Goal: Task Accomplishment & Management: Manage account settings

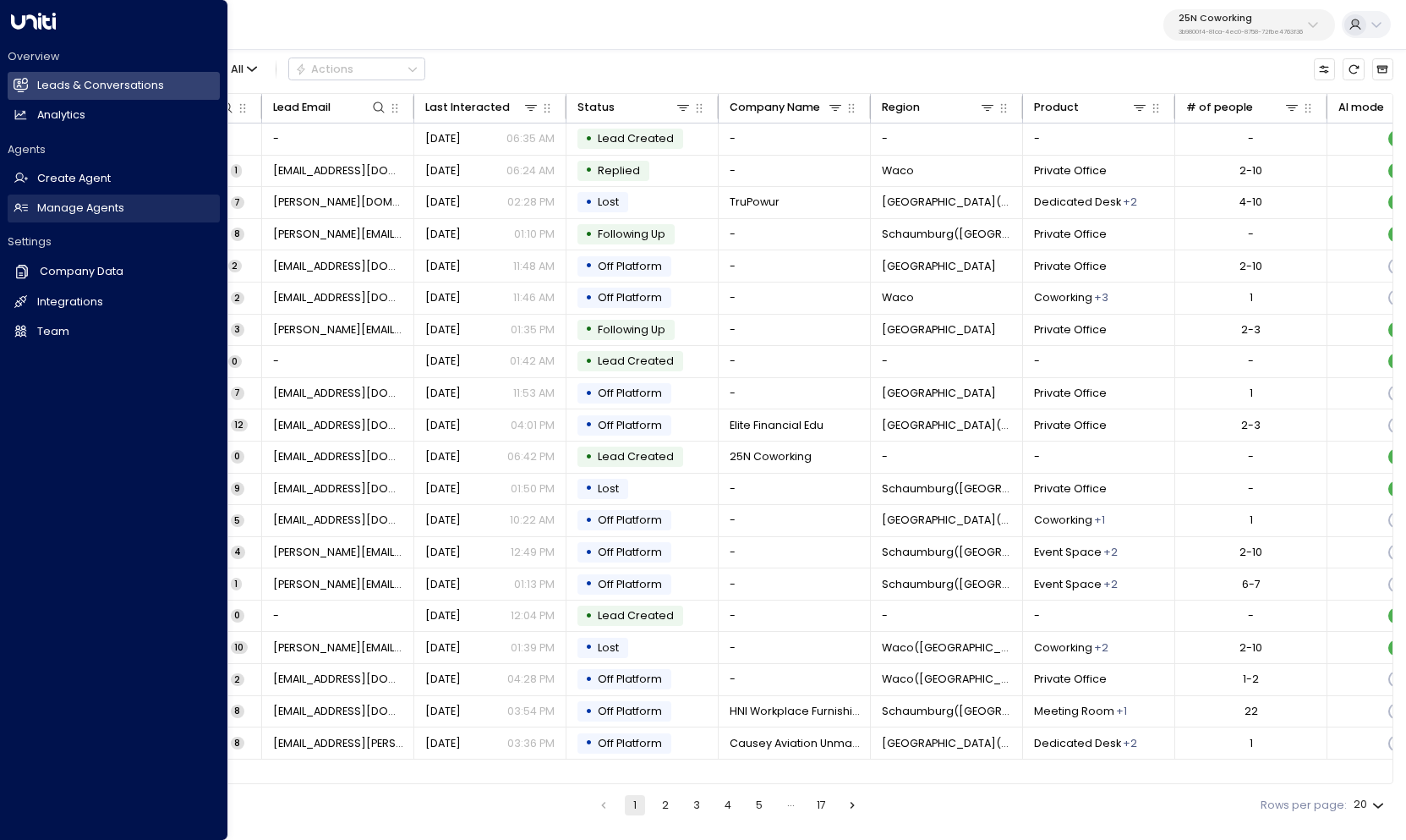
click at [75, 207] on h2 "Manage Agents" at bounding box center [80, 208] width 87 height 16
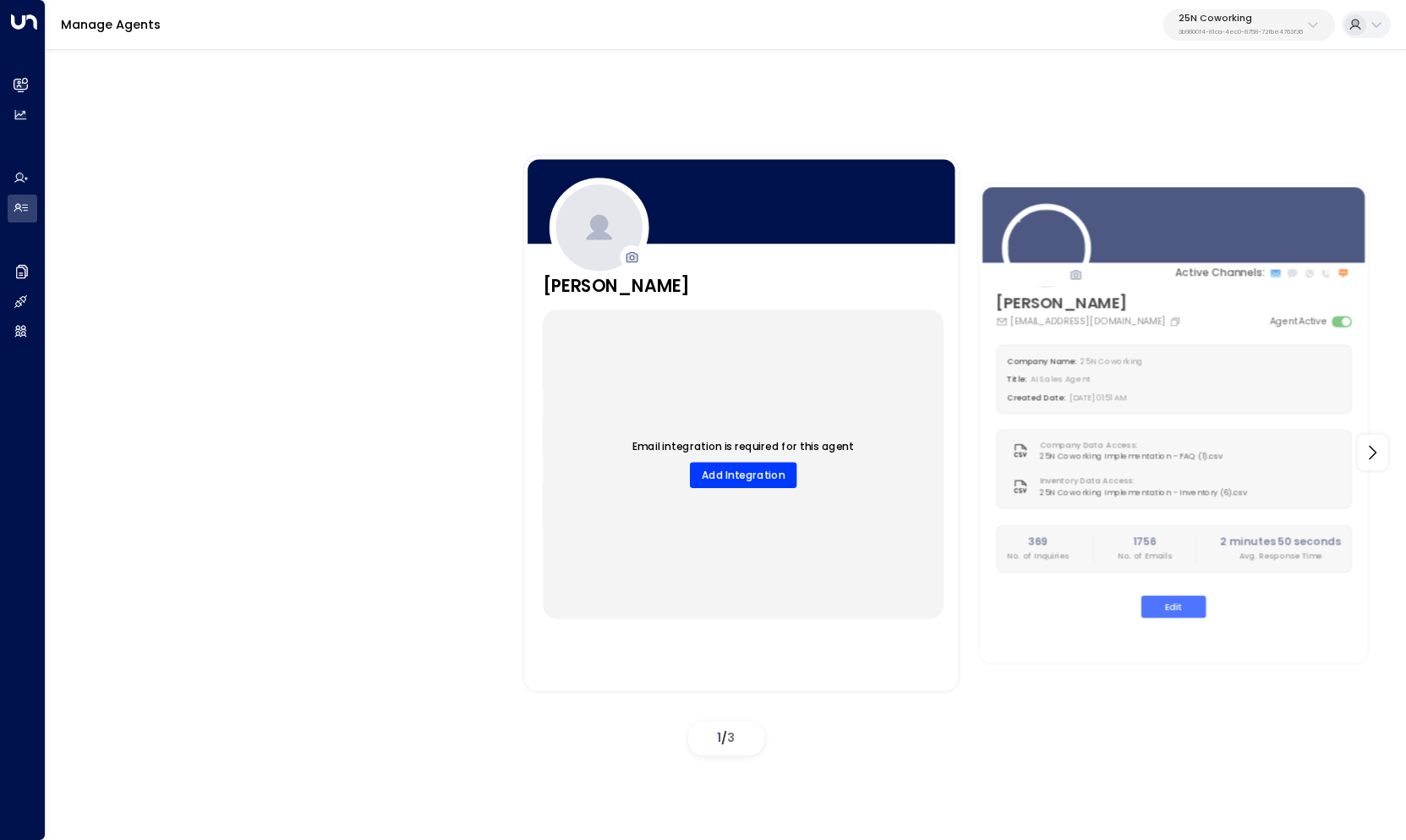
click at [1242, 24] on p "25N Coworking" at bounding box center [1241, 18] width 124 height 10
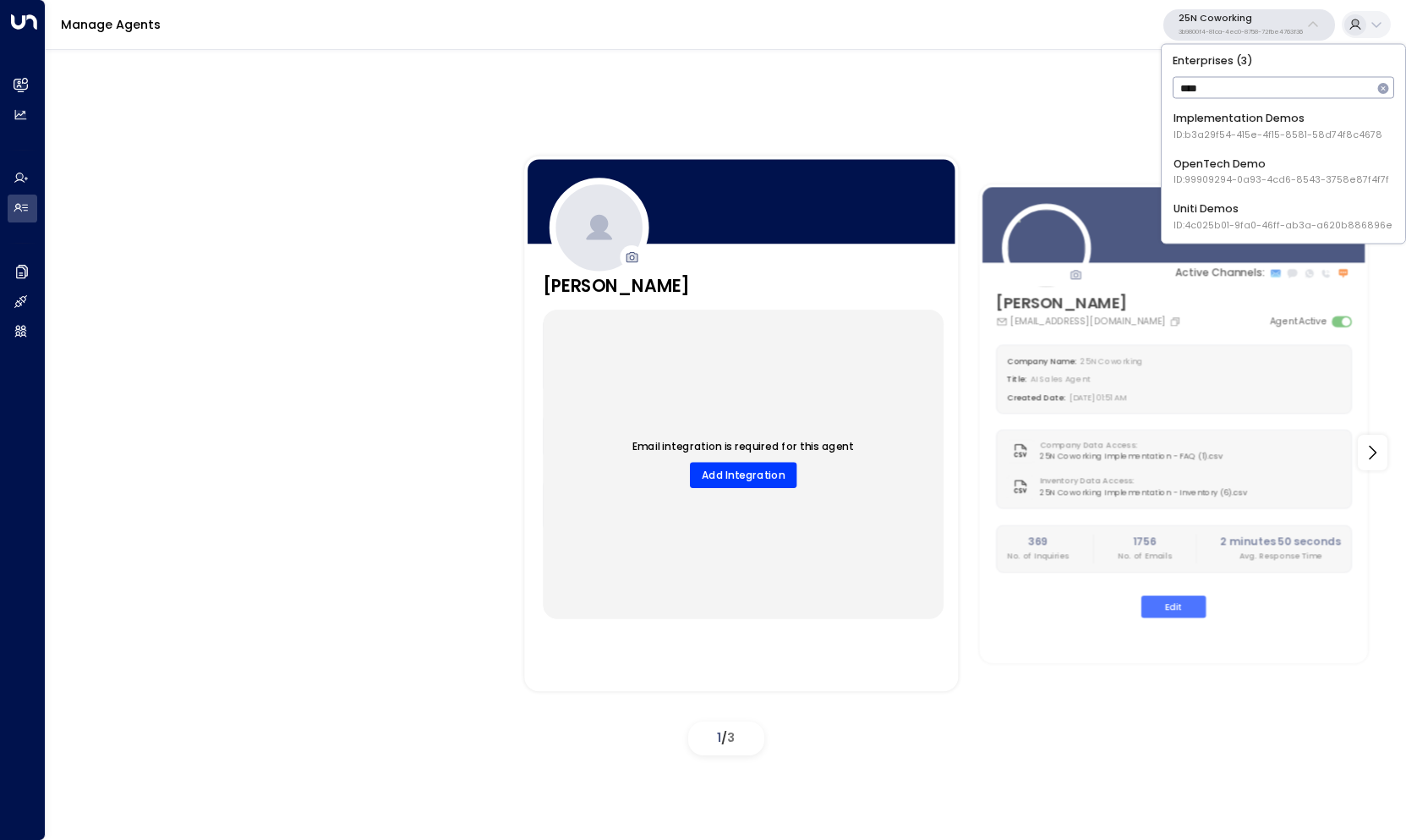
type input "****"
click at [1229, 223] on span "ID: 4c025b01-9fa0-46ff-ab3a-a620b886896e" at bounding box center [1283, 224] width 219 height 14
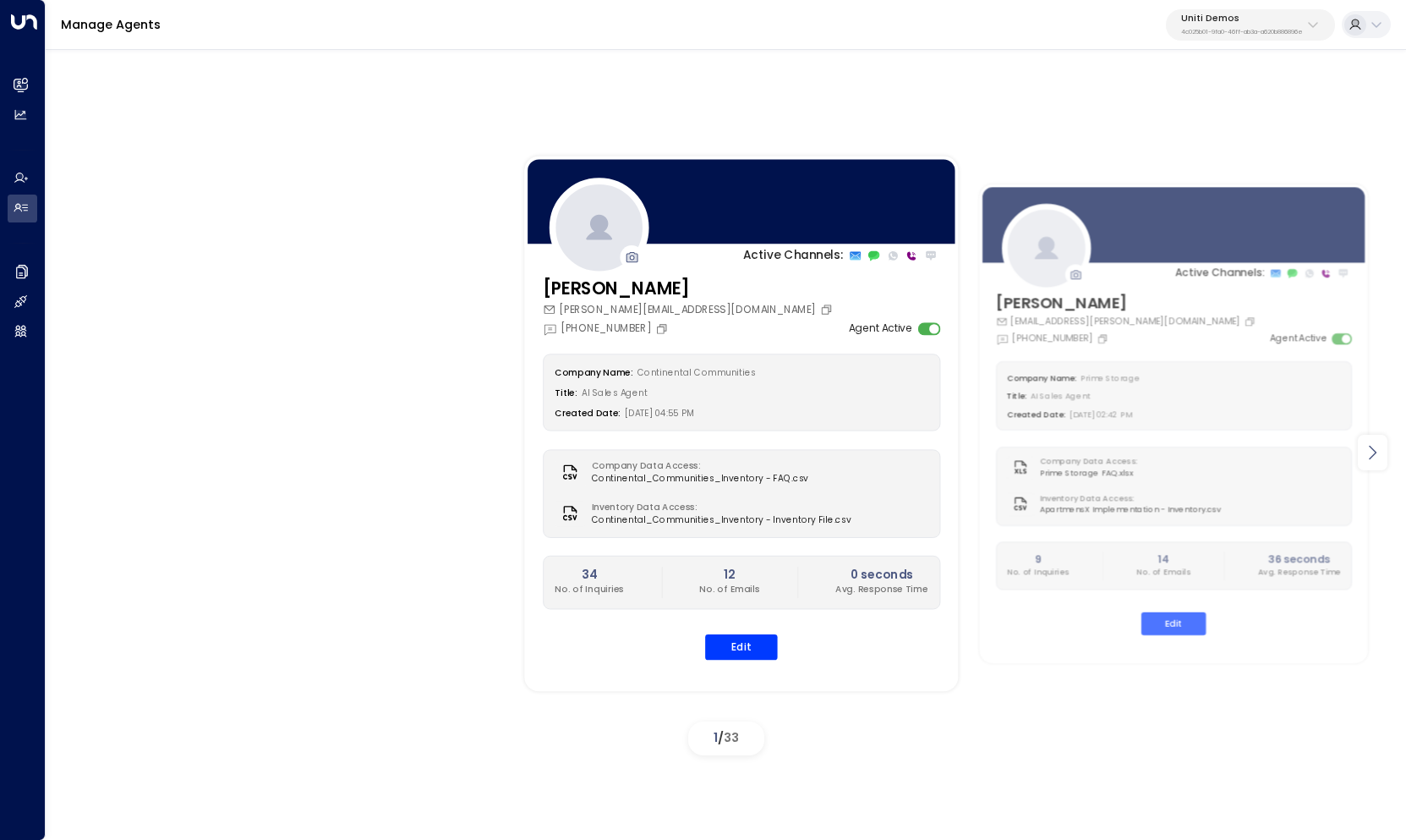
click at [1382, 449] on icon at bounding box center [1372, 452] width 20 height 20
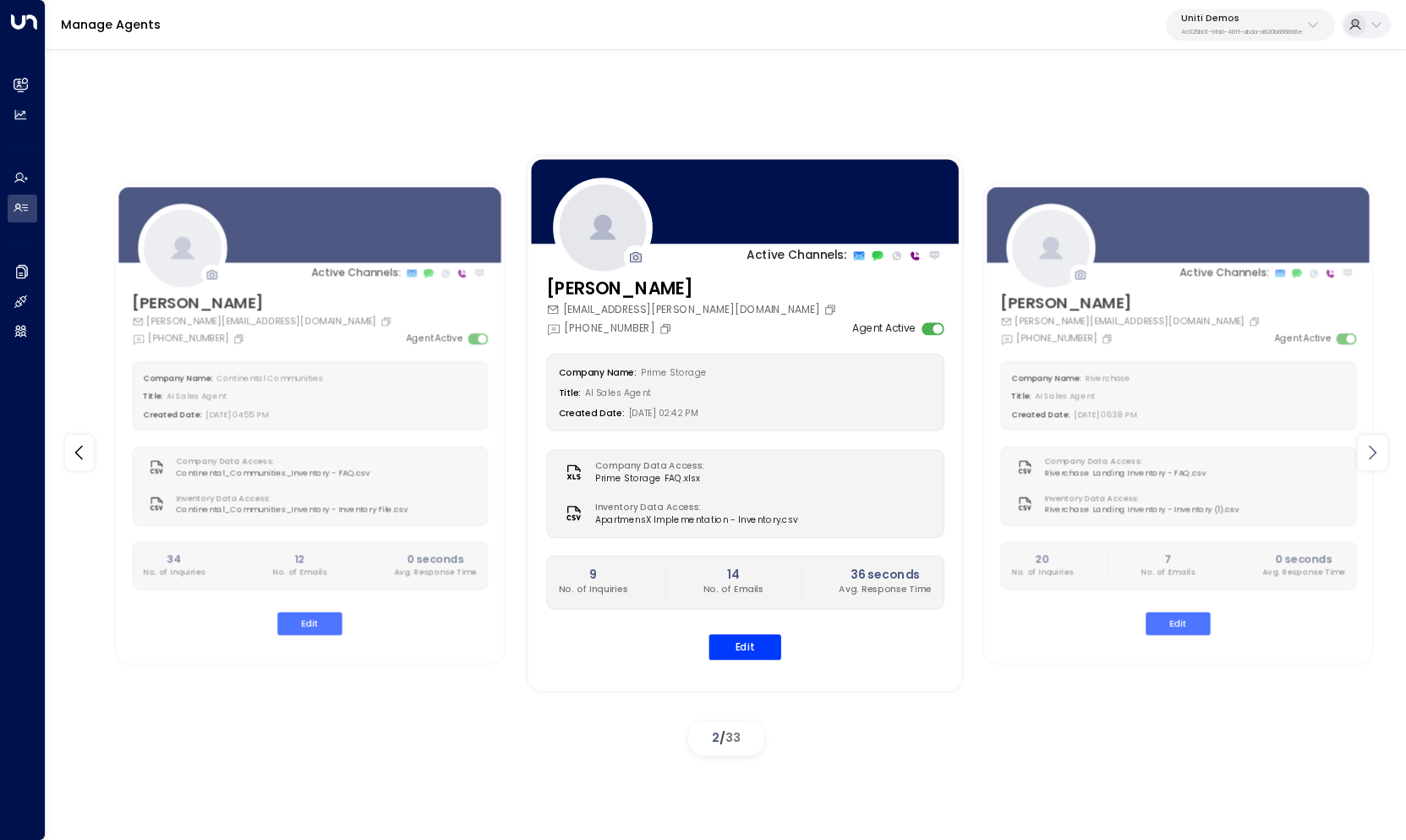
click at [1382, 449] on icon at bounding box center [1372, 452] width 20 height 20
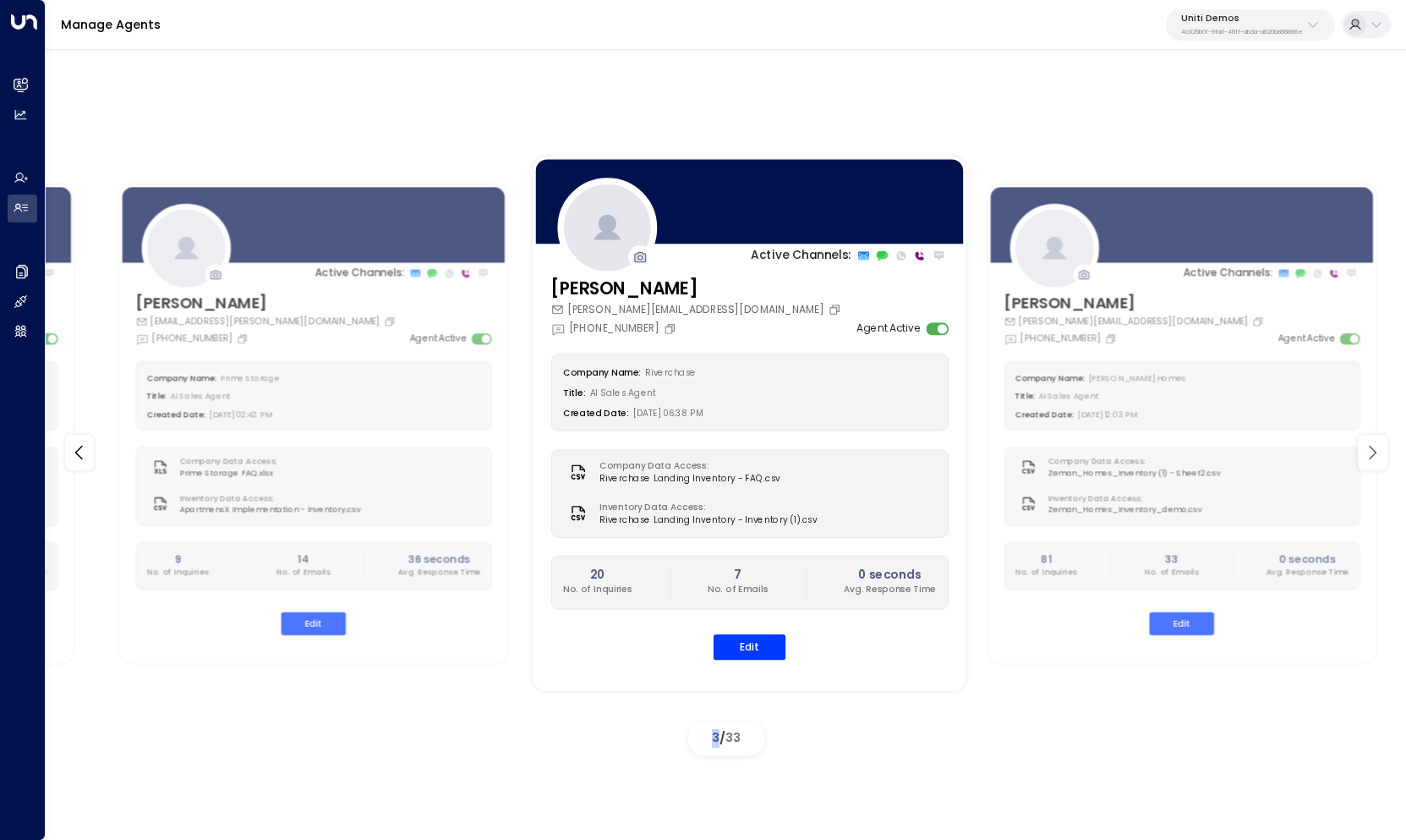
click at [1382, 449] on icon at bounding box center [1372, 452] width 20 height 20
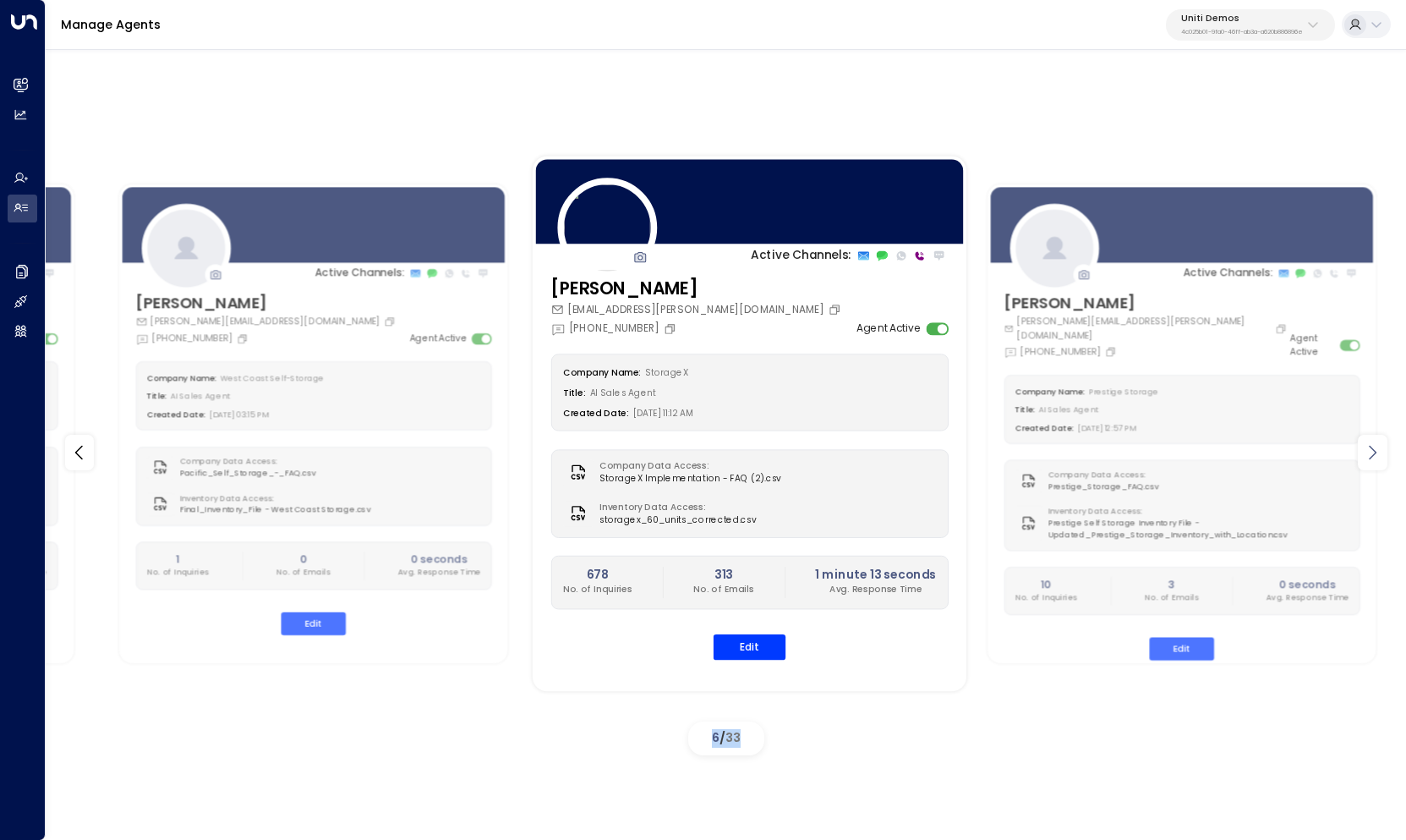
click at [1382, 449] on icon at bounding box center [1372, 452] width 20 height 20
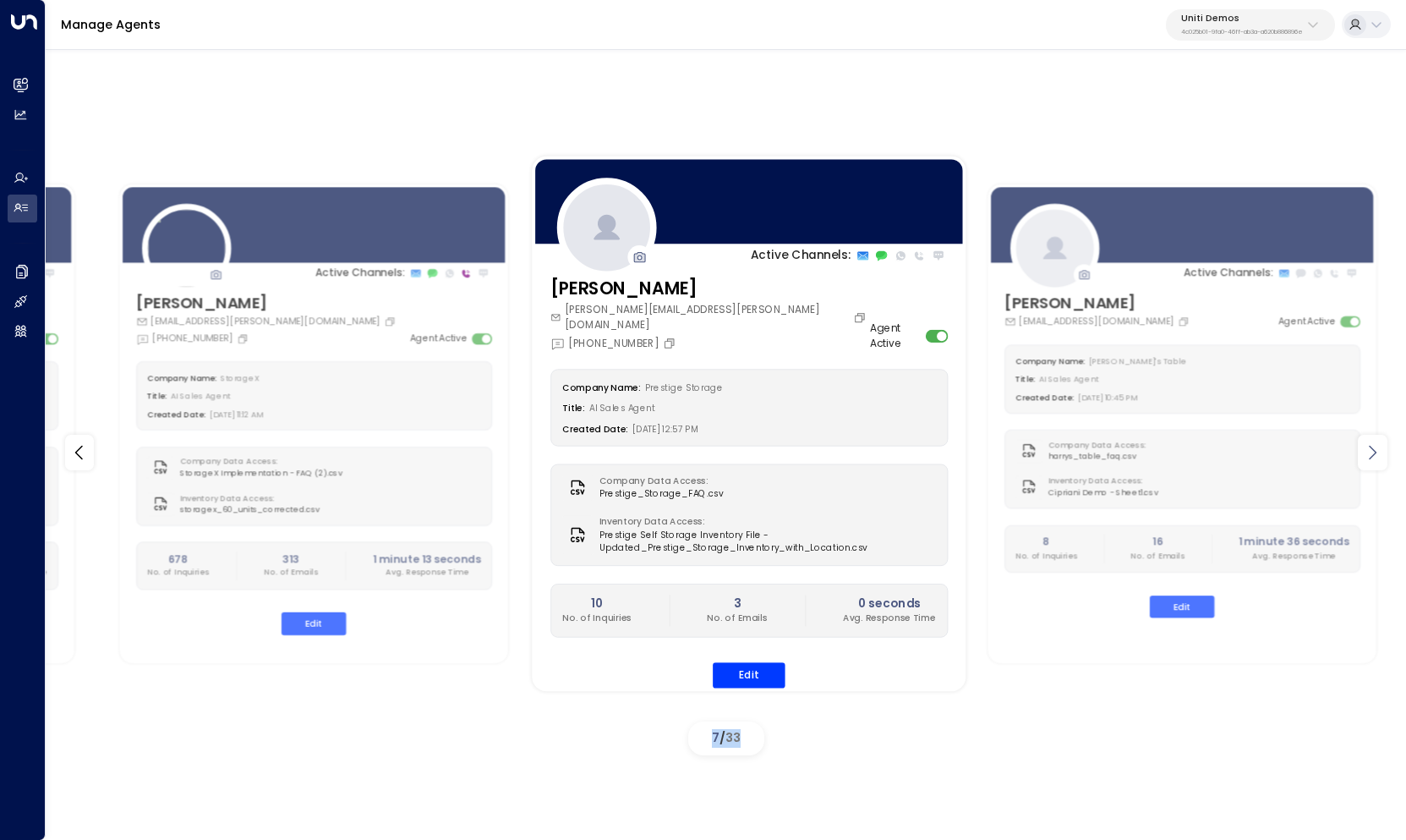
click at [1382, 449] on icon at bounding box center [1372, 452] width 20 height 20
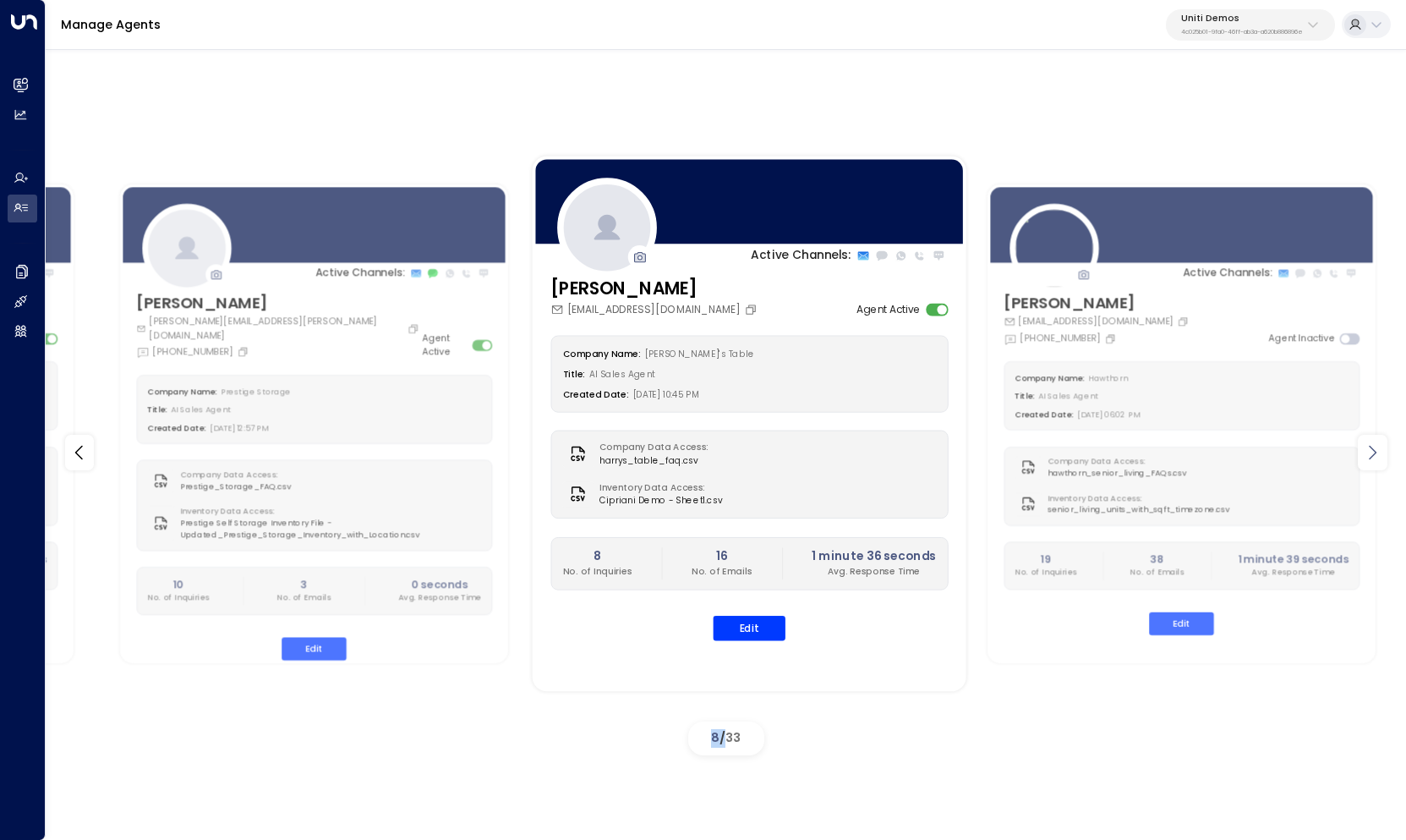
click at [1382, 449] on icon at bounding box center [1372, 452] width 20 height 20
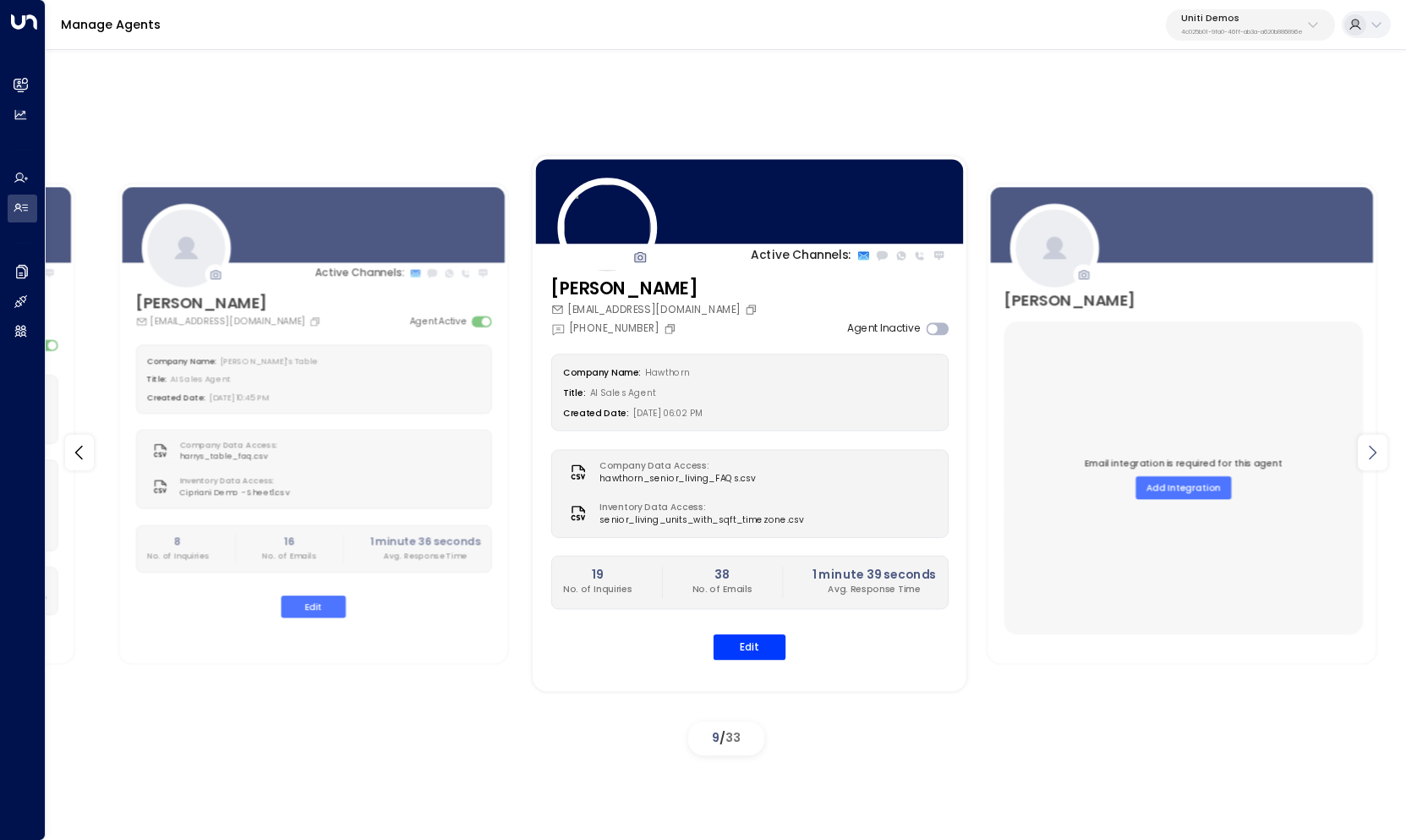
click at [1382, 449] on icon at bounding box center [1372, 452] width 20 height 20
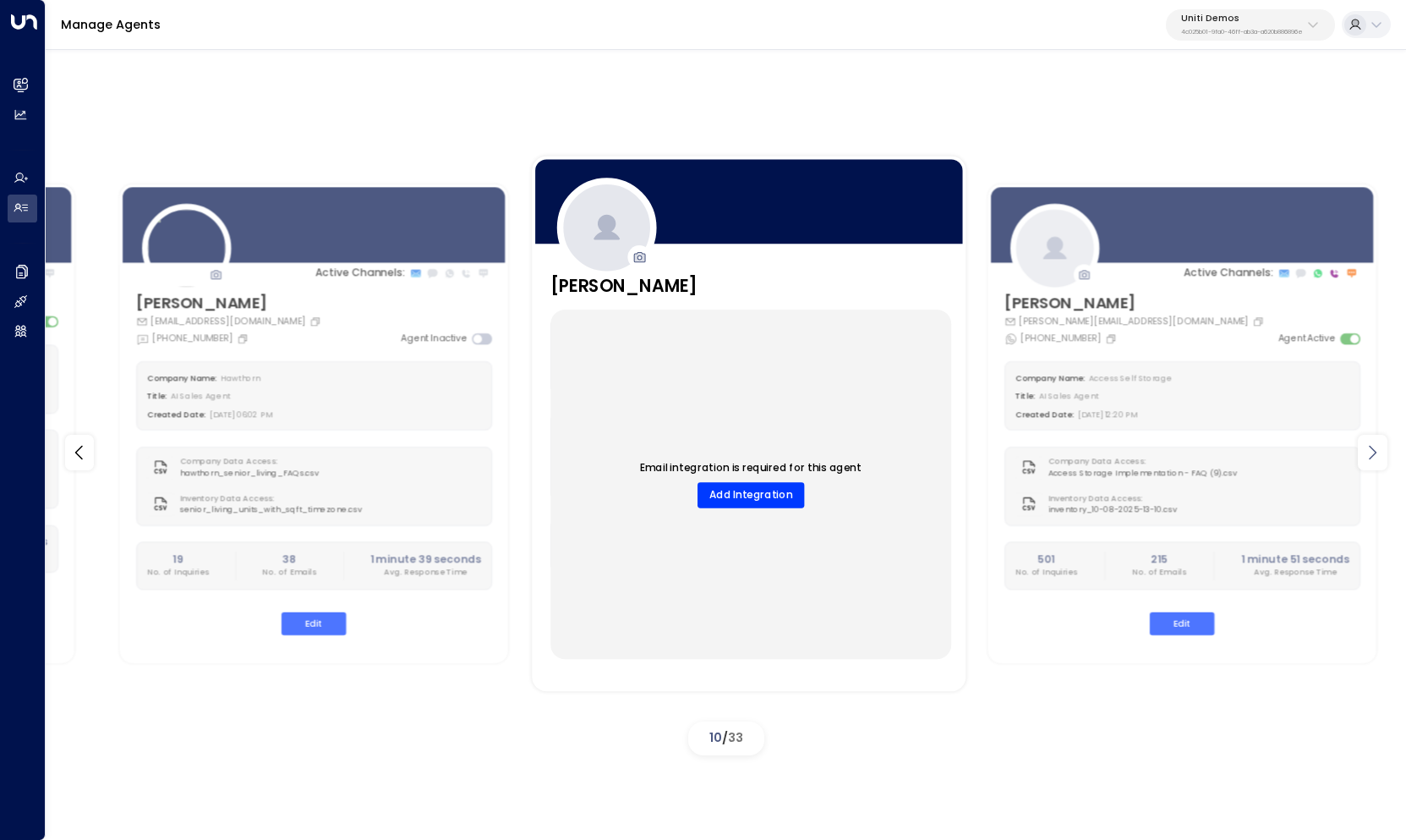
click at [1382, 449] on icon at bounding box center [1372, 452] width 20 height 20
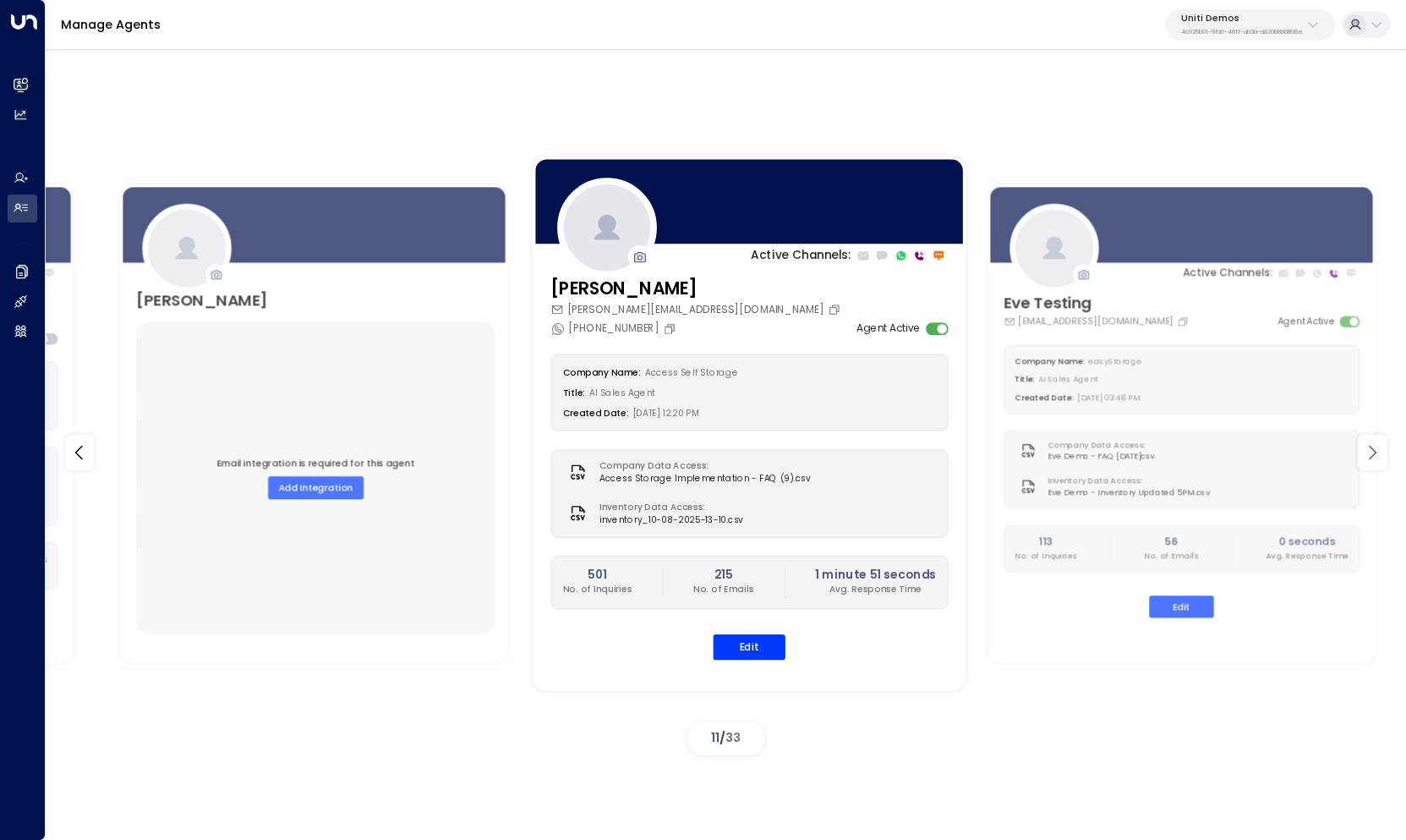
click at [1382, 449] on icon at bounding box center [1372, 452] width 20 height 20
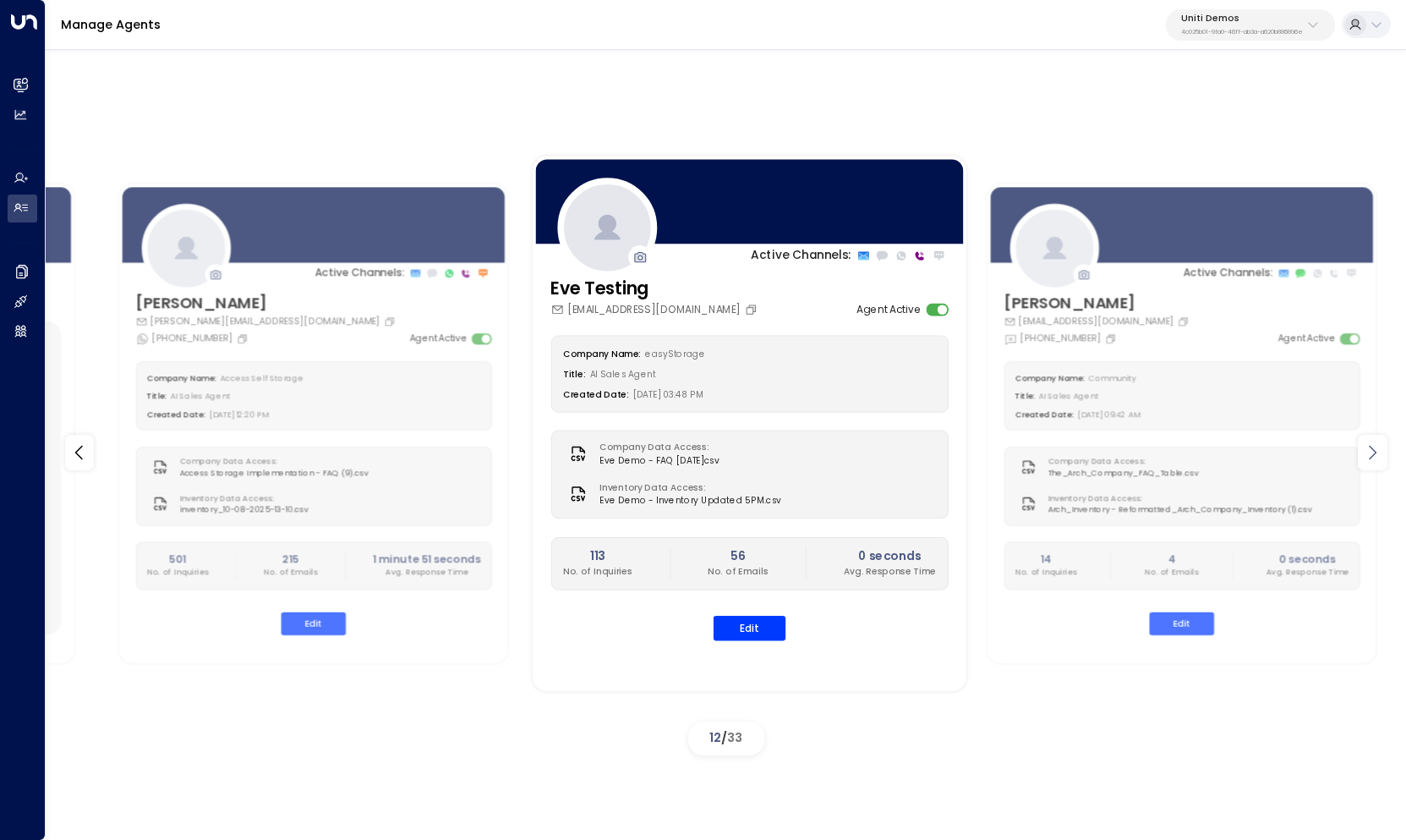
click at [1382, 449] on icon at bounding box center [1372, 452] width 20 height 20
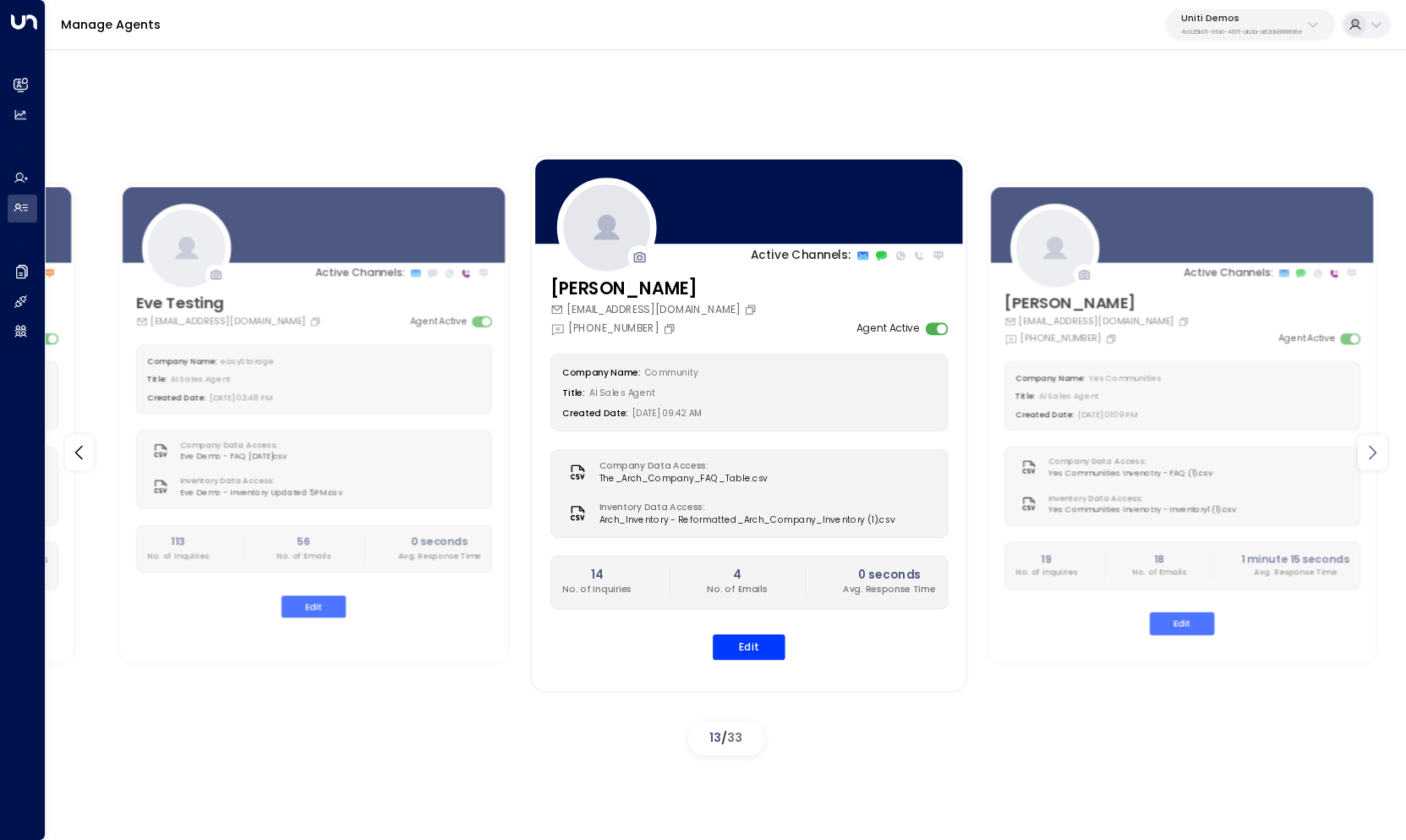
click at [1382, 449] on icon at bounding box center [1372, 452] width 20 height 20
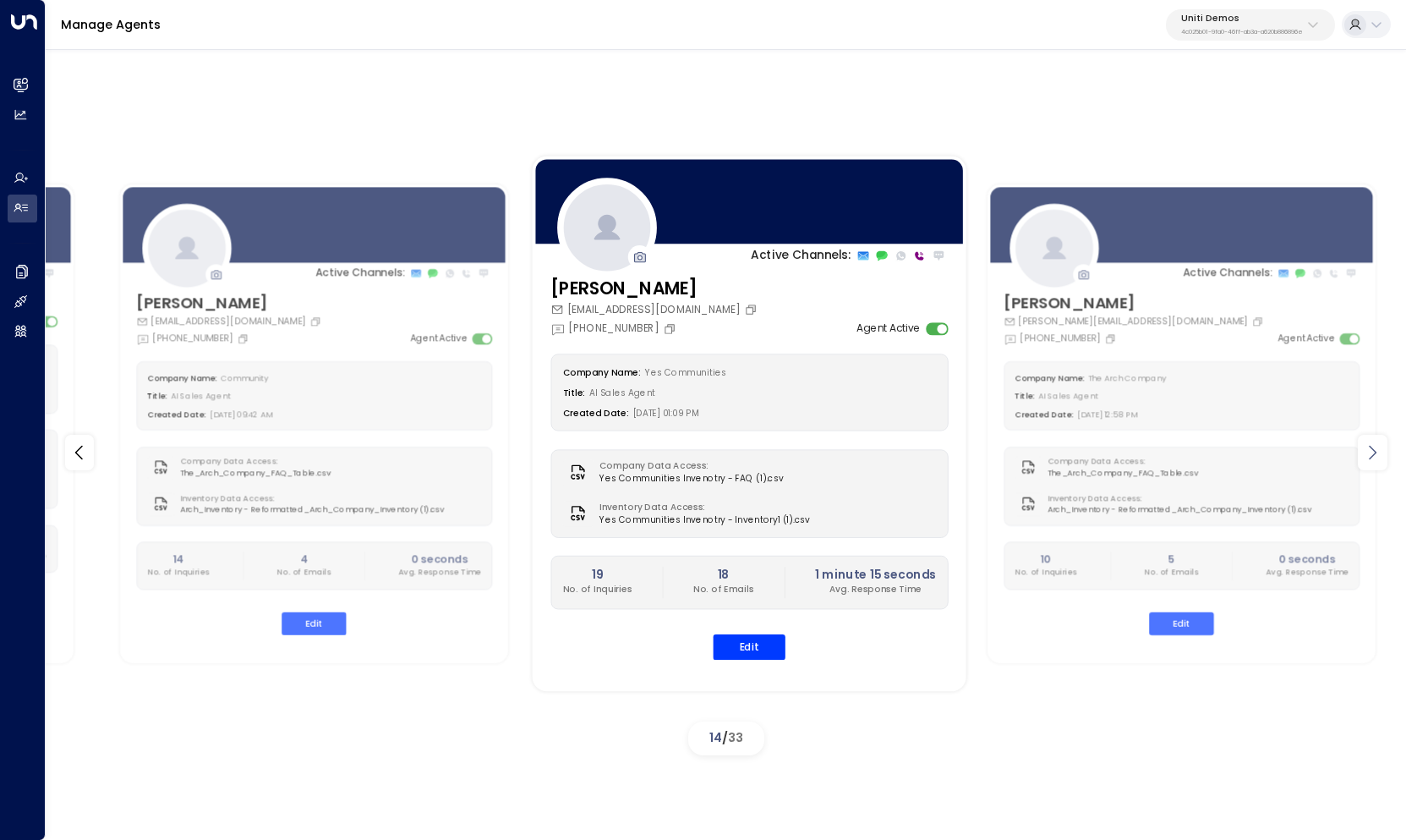
click at [1382, 449] on icon at bounding box center [1372, 452] width 20 height 20
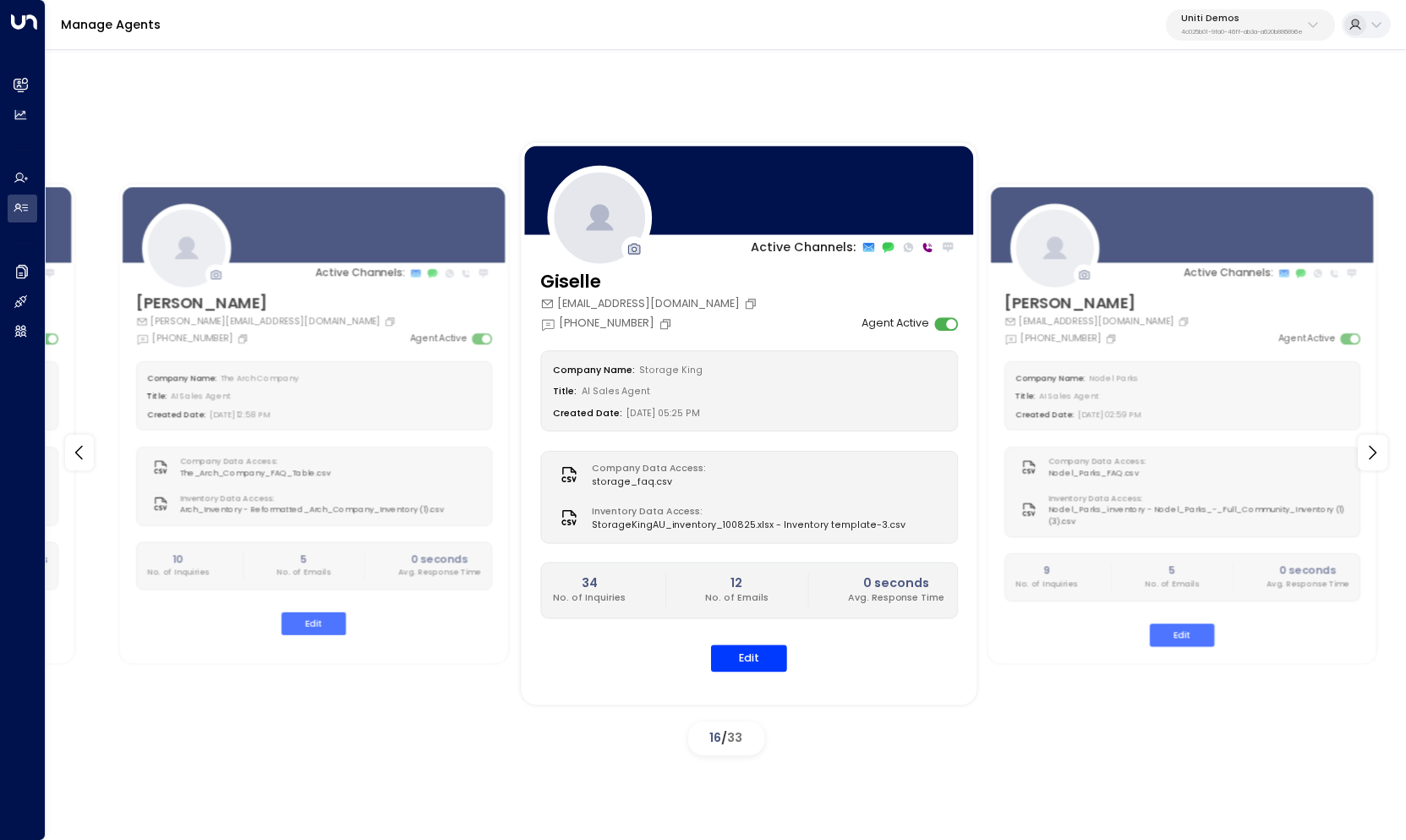
click at [752, 423] on div "Company Name: Storage King Title: AI Sales Agent Created Date: [DATE] 05:25 PM" at bounding box center [749, 391] width 418 height 80
click at [738, 658] on button "Edit" at bounding box center [749, 658] width 76 height 27
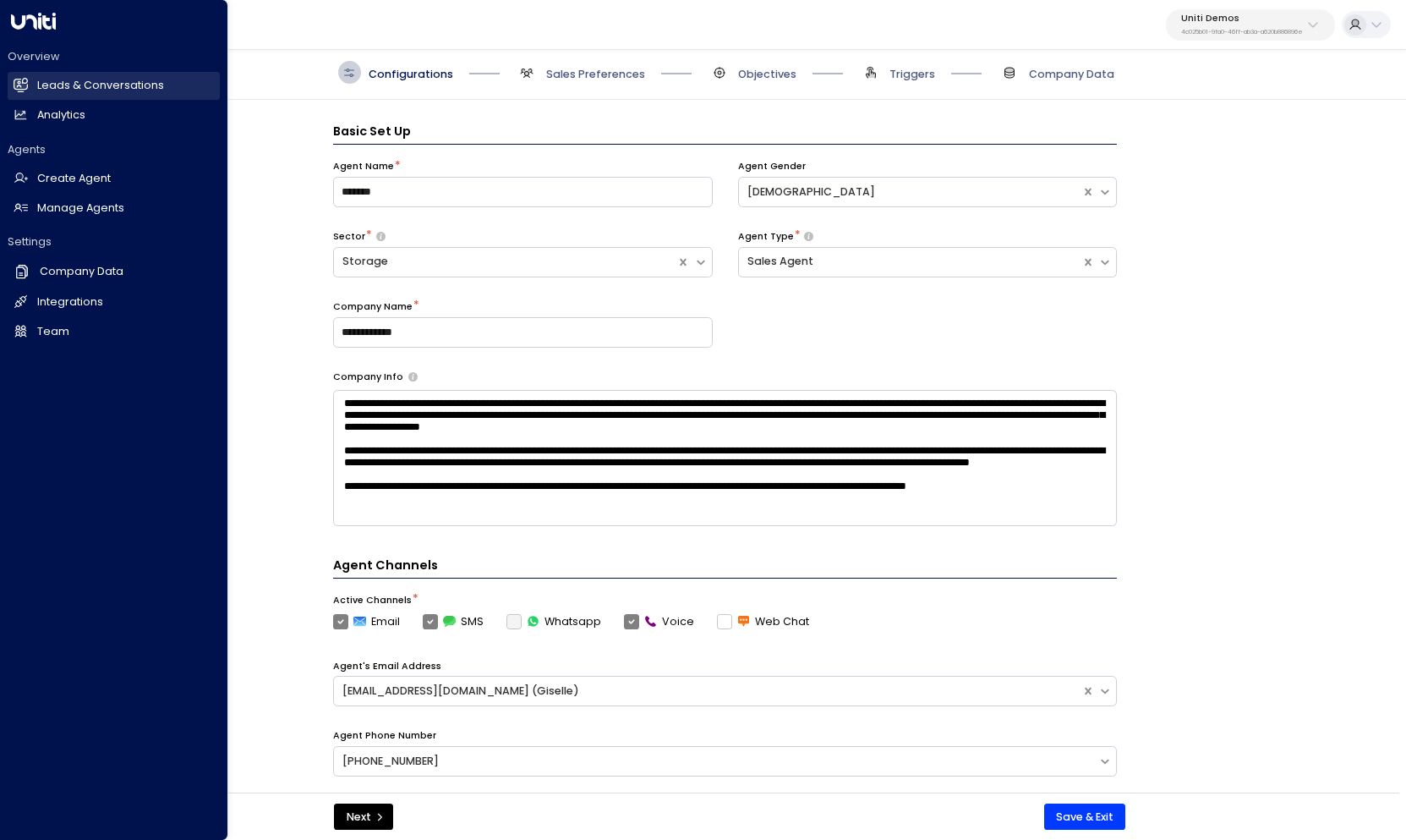
click at [65, 78] on link "Leads & Conversations Leads & Conversations" at bounding box center [113, 85] width 212 height 28
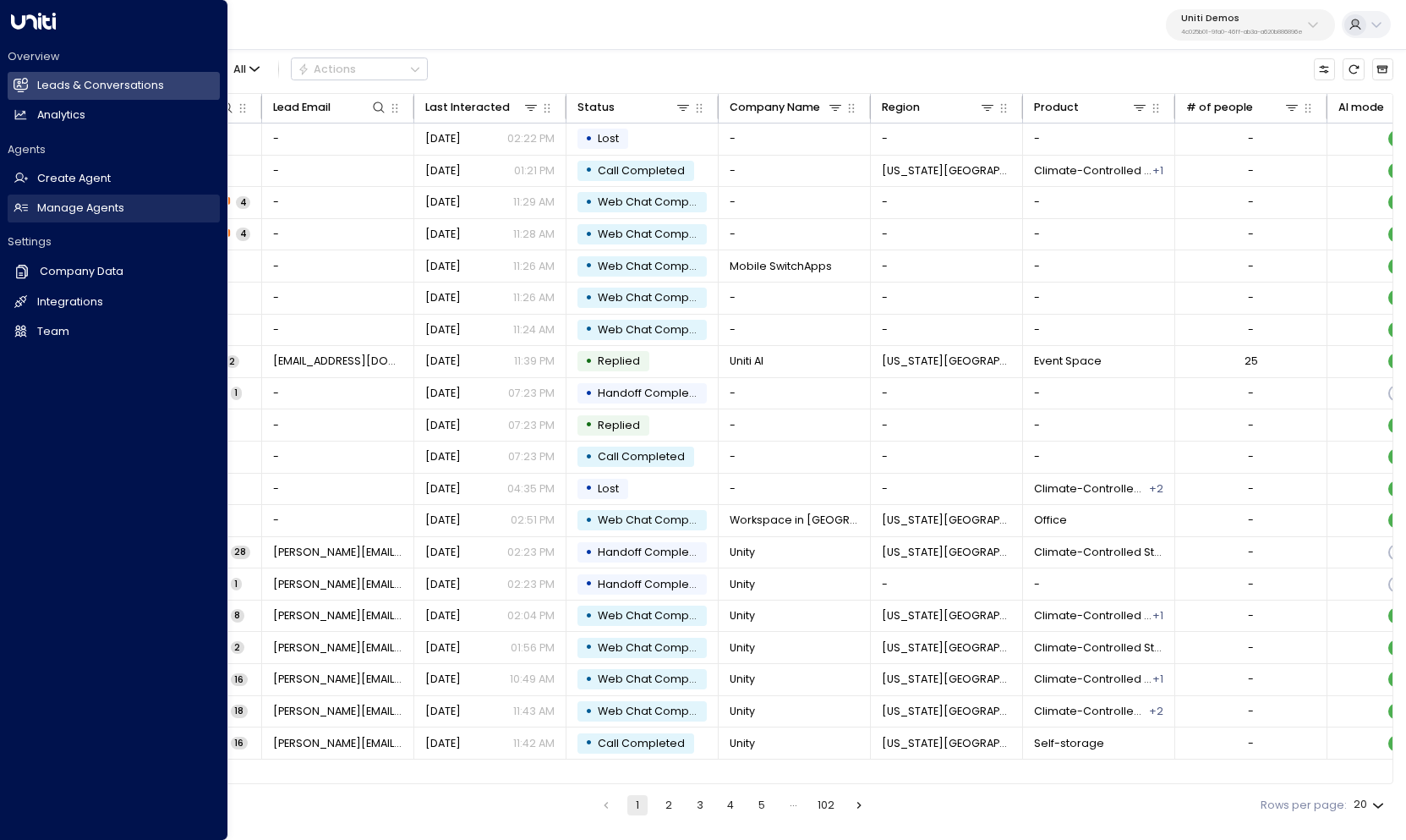
click at [69, 213] on h2 "Manage Agents" at bounding box center [80, 208] width 87 height 16
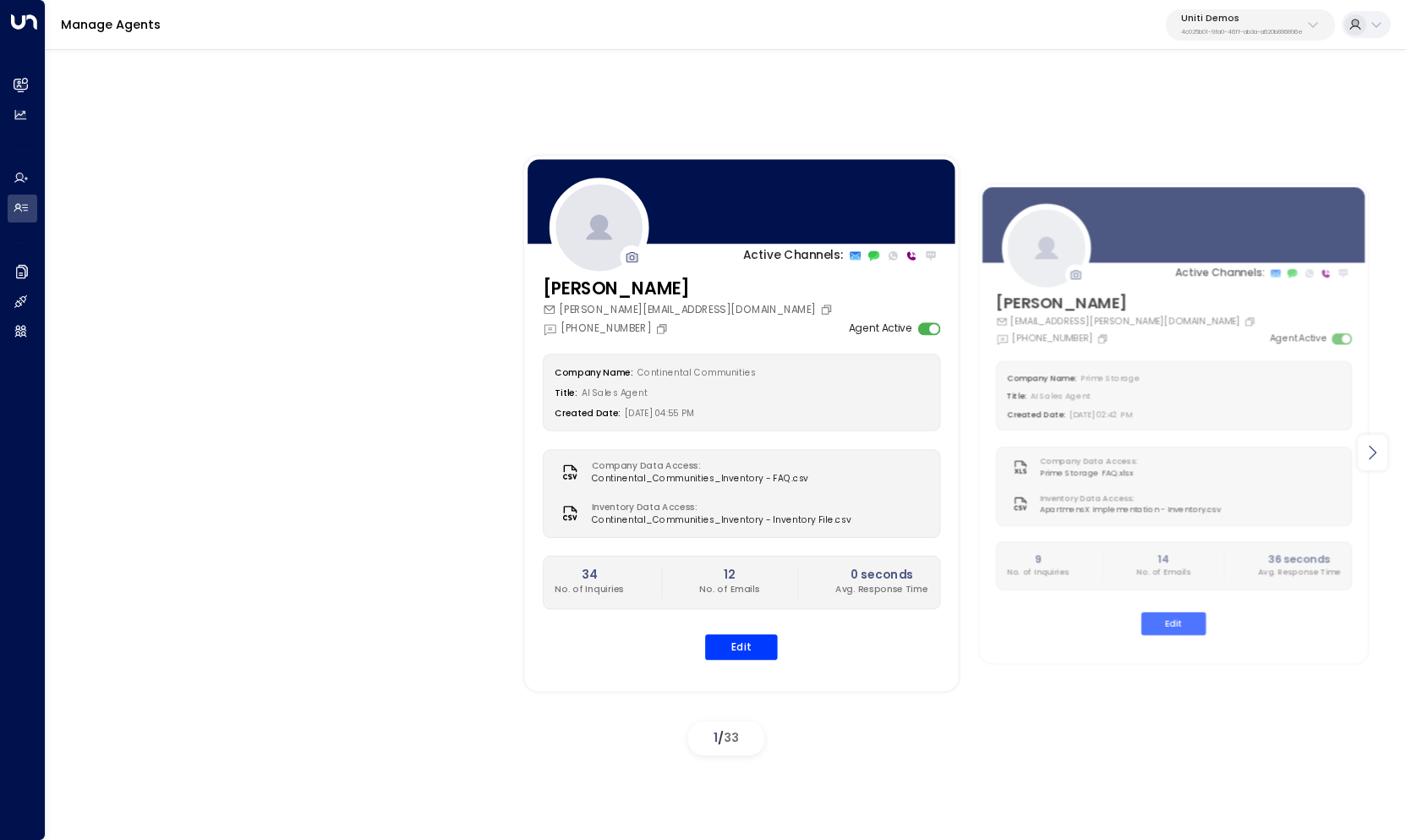
click at [1372, 451] on icon at bounding box center [1372, 452] width 20 height 20
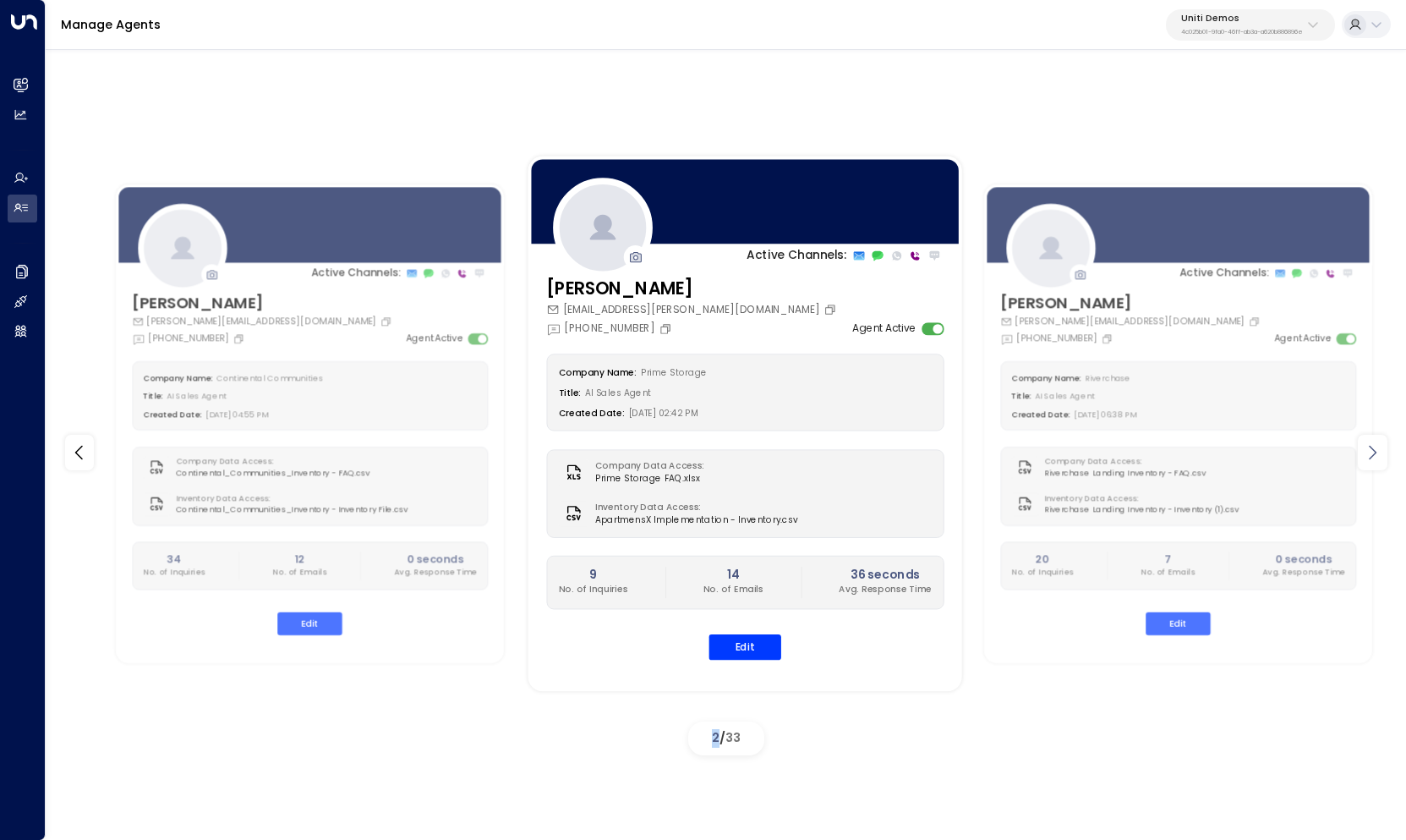
click at [1372, 451] on icon at bounding box center [1372, 452] width 20 height 20
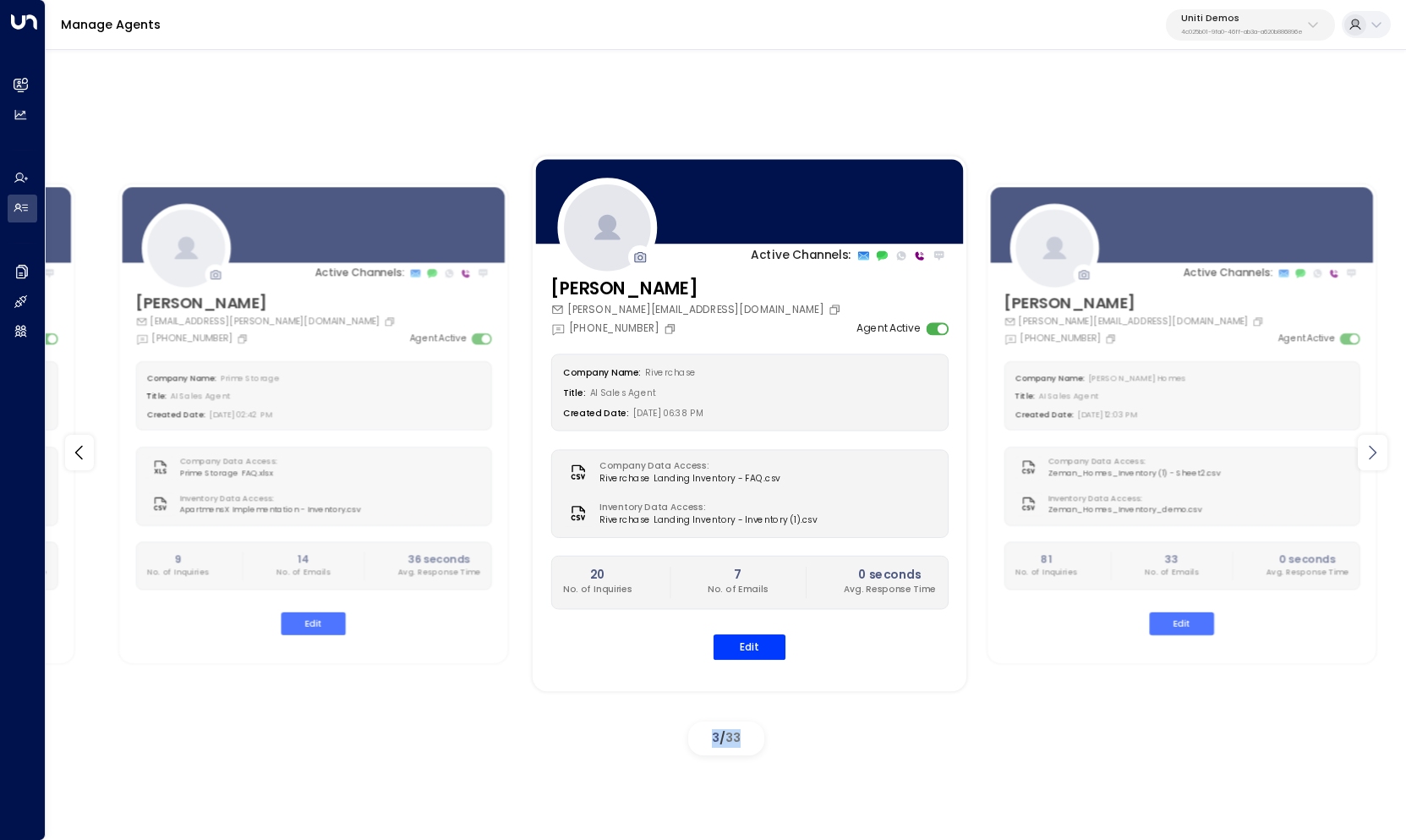
click at [1372, 451] on icon at bounding box center [1372, 452] width 20 height 20
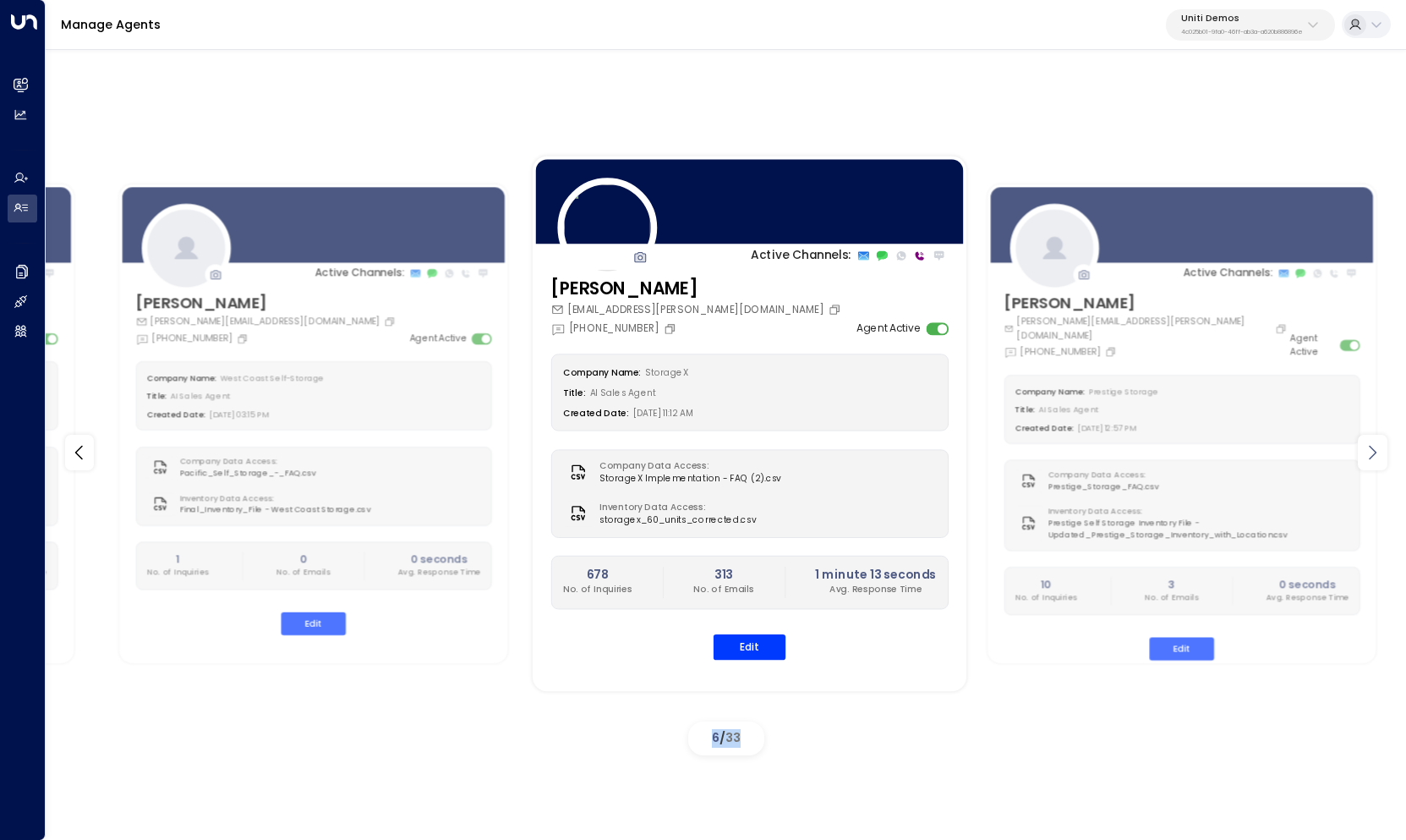
click at [1372, 451] on icon at bounding box center [1372, 452] width 20 height 20
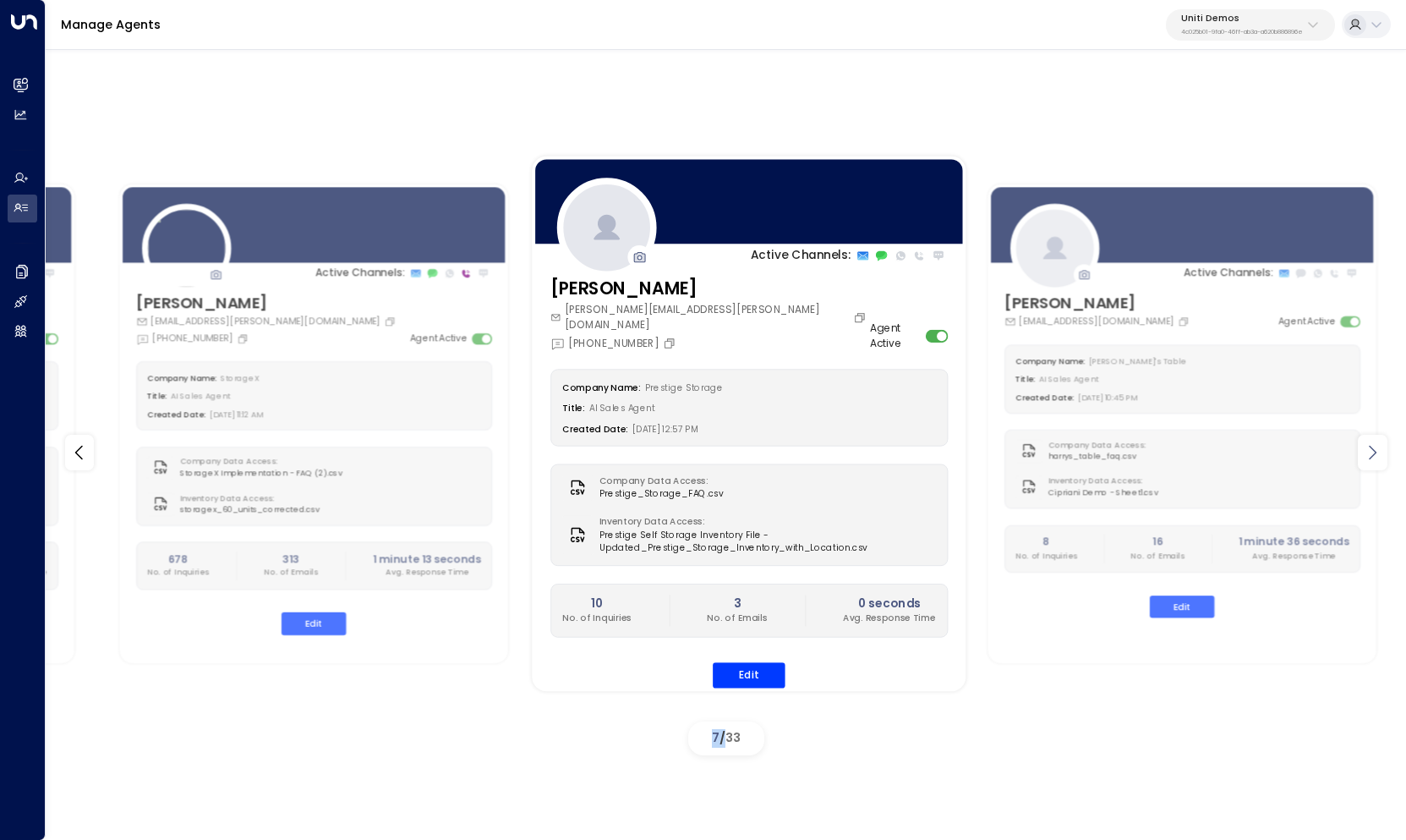
click at [1372, 451] on icon at bounding box center [1372, 452] width 20 height 20
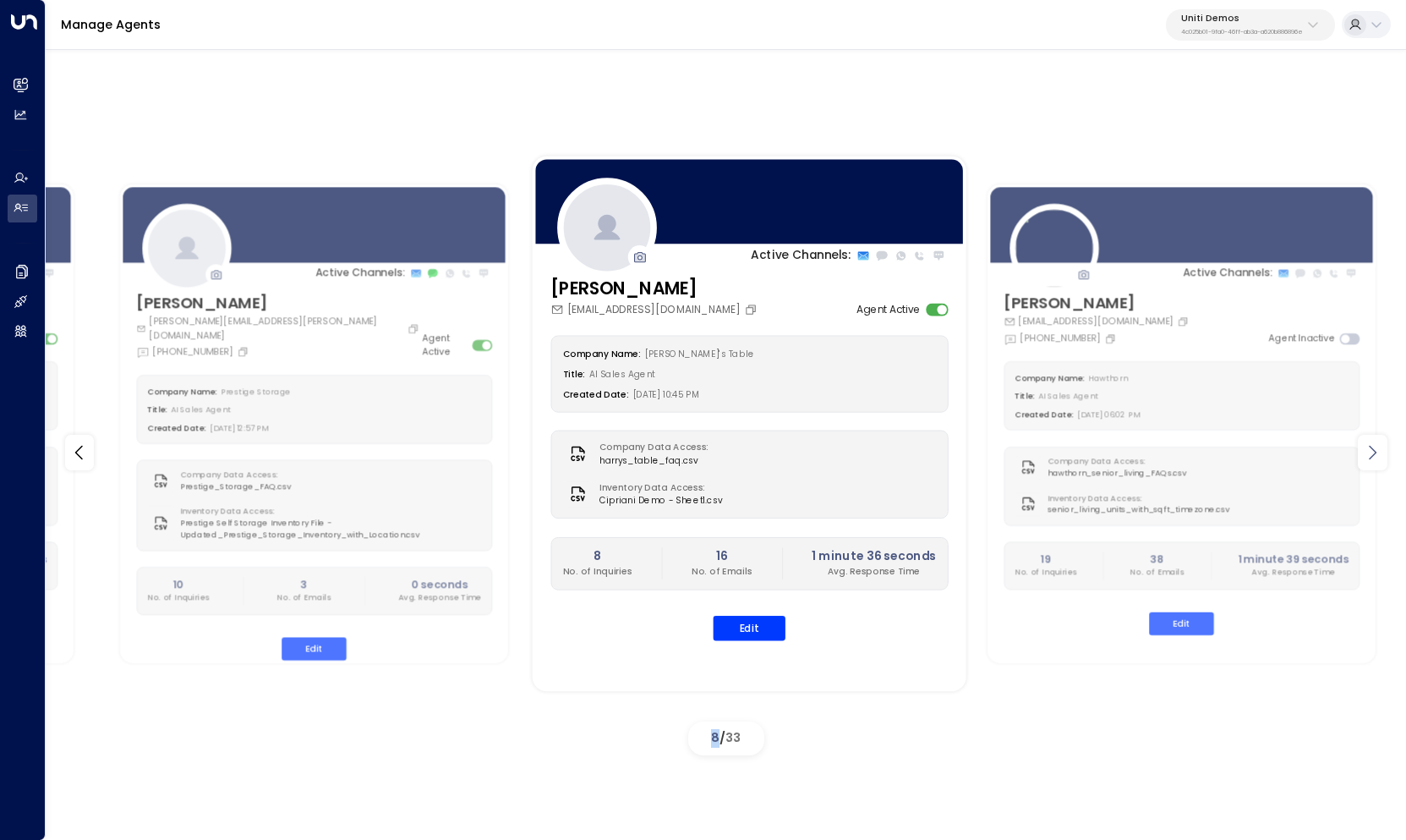
click at [1372, 451] on icon at bounding box center [1372, 452] width 20 height 20
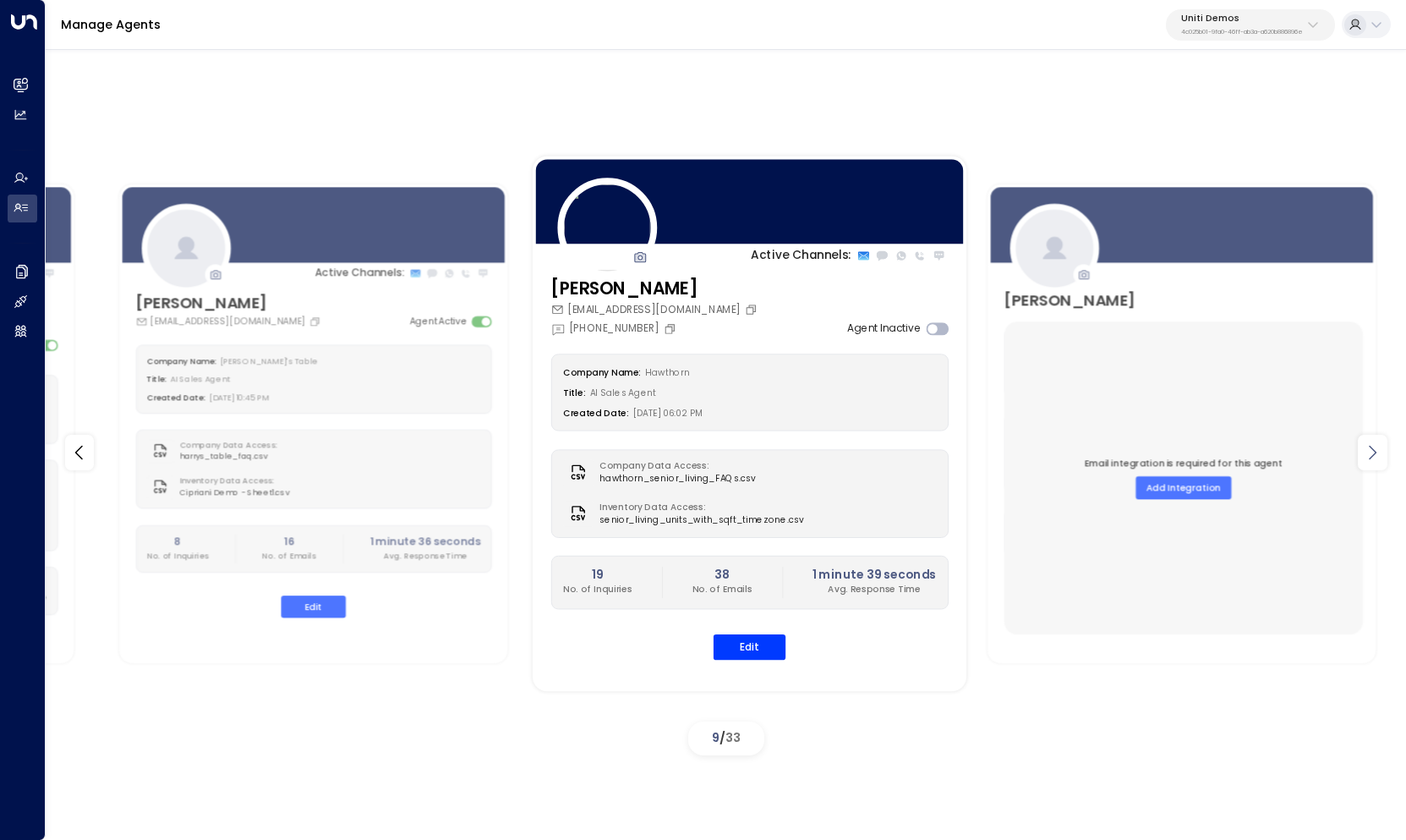
click at [1372, 451] on icon at bounding box center [1372, 452] width 20 height 20
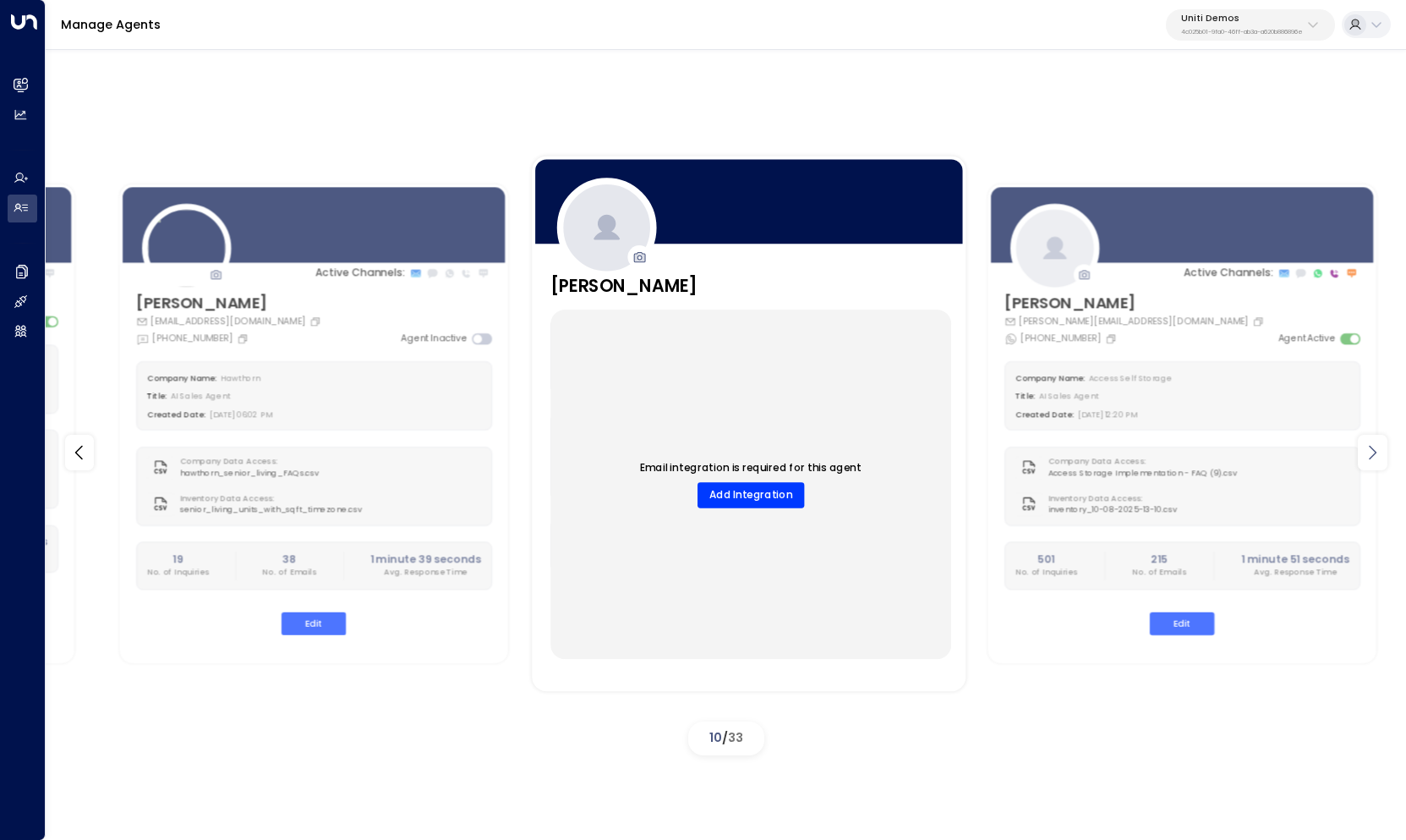
click at [1372, 451] on icon at bounding box center [1372, 452] width 20 height 20
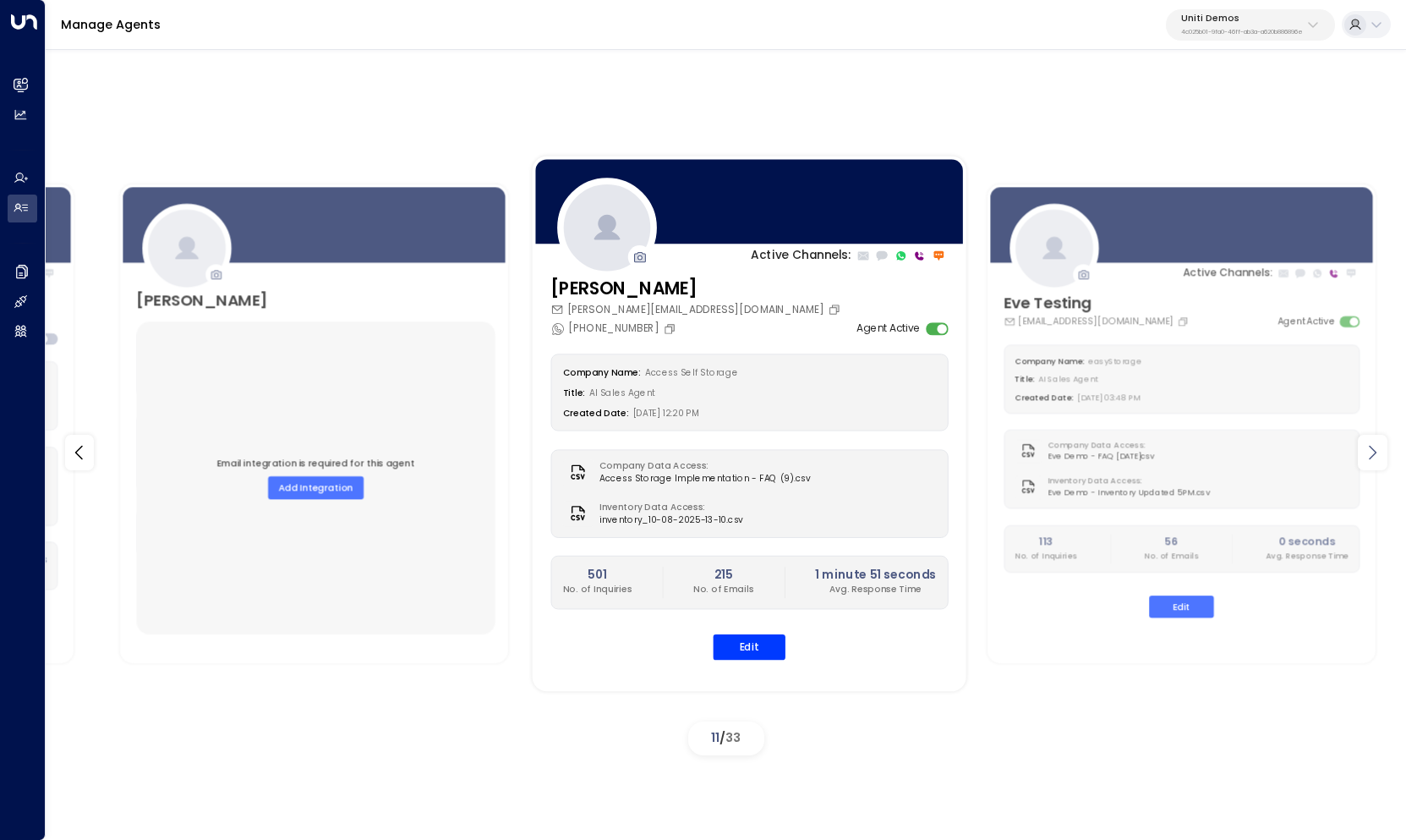
click at [1372, 451] on icon at bounding box center [1372, 452] width 20 height 20
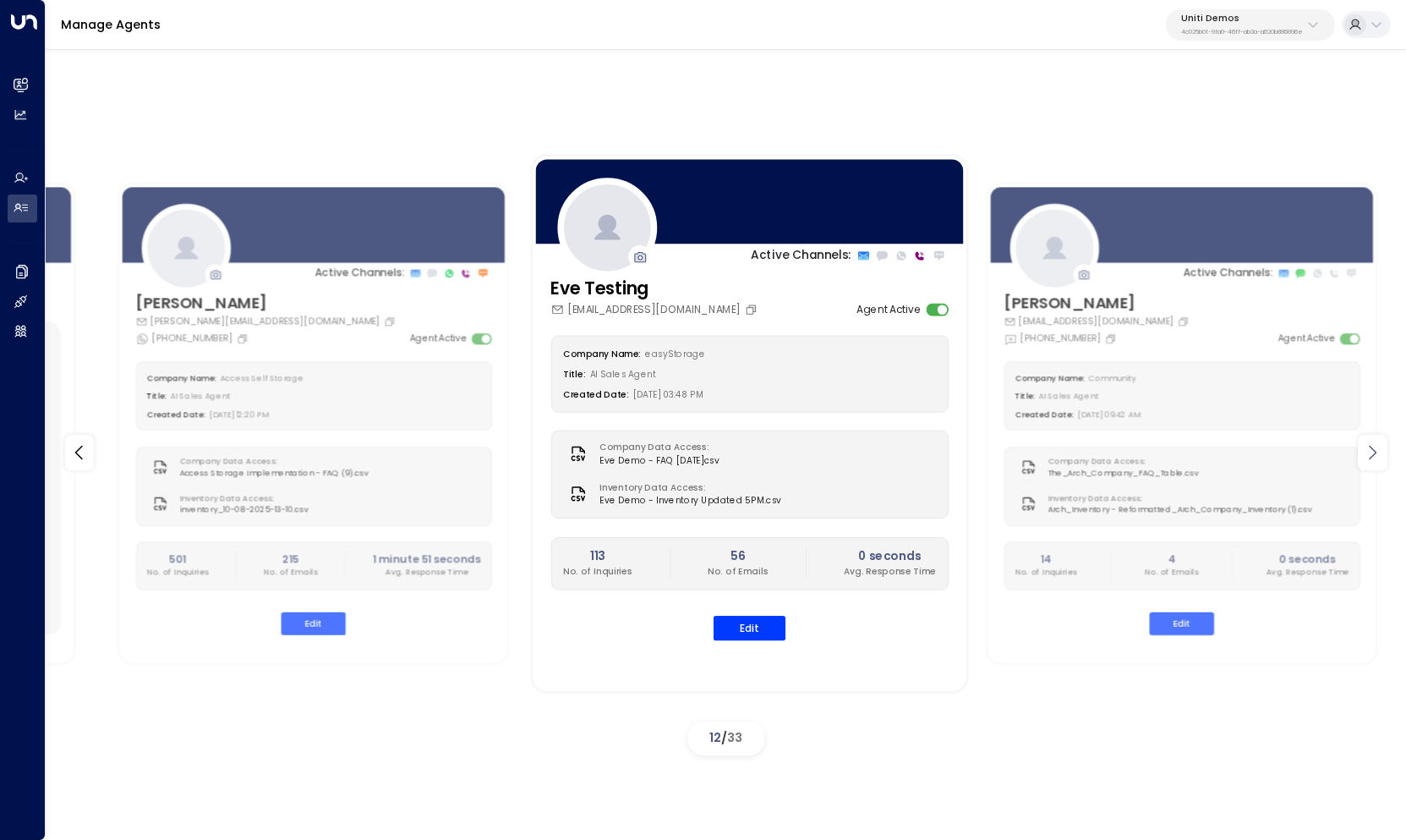
click at [1372, 451] on icon at bounding box center [1372, 452] width 20 height 20
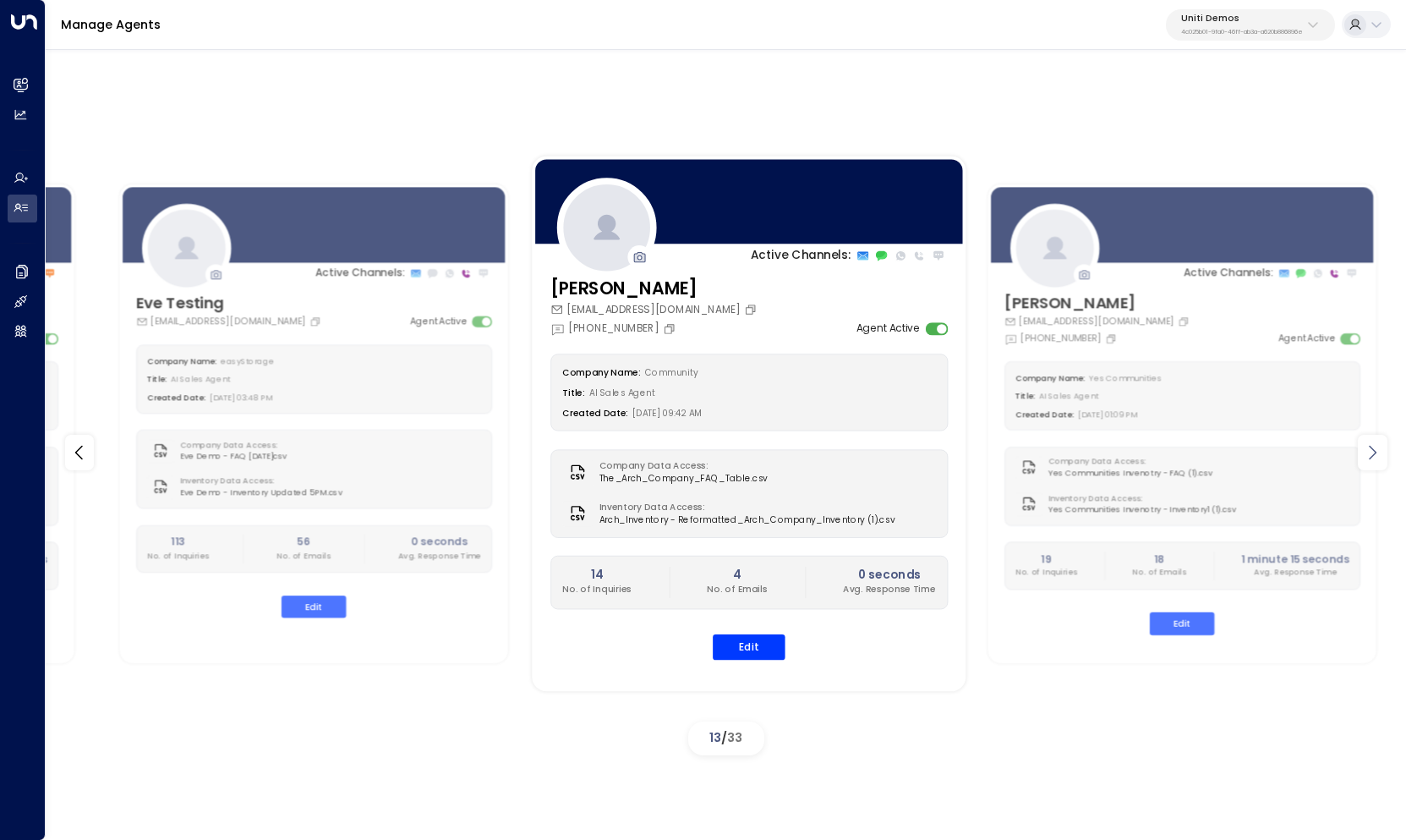
click at [1372, 451] on icon at bounding box center [1372, 452] width 20 height 20
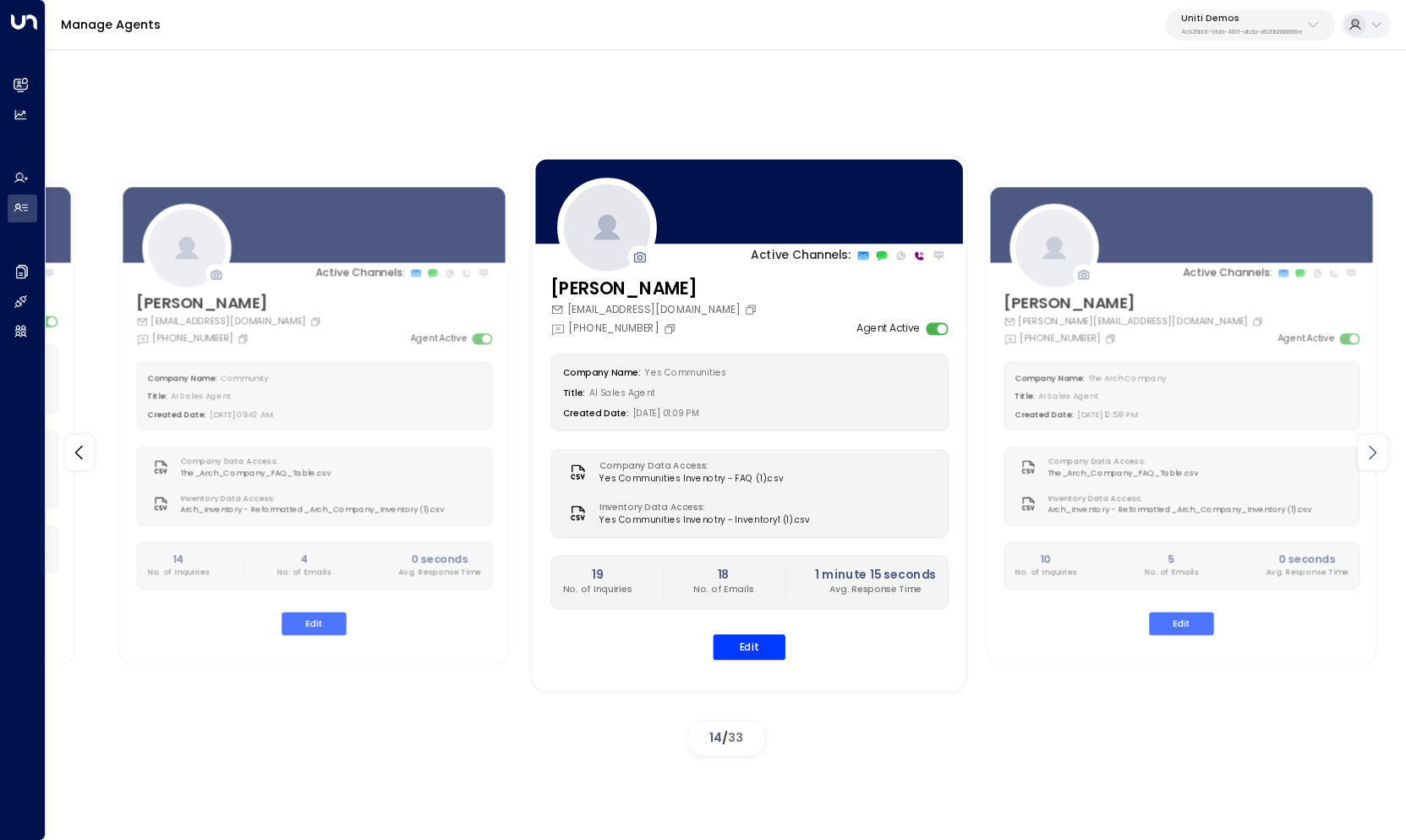
click at [1372, 451] on icon at bounding box center [1372, 452] width 20 height 20
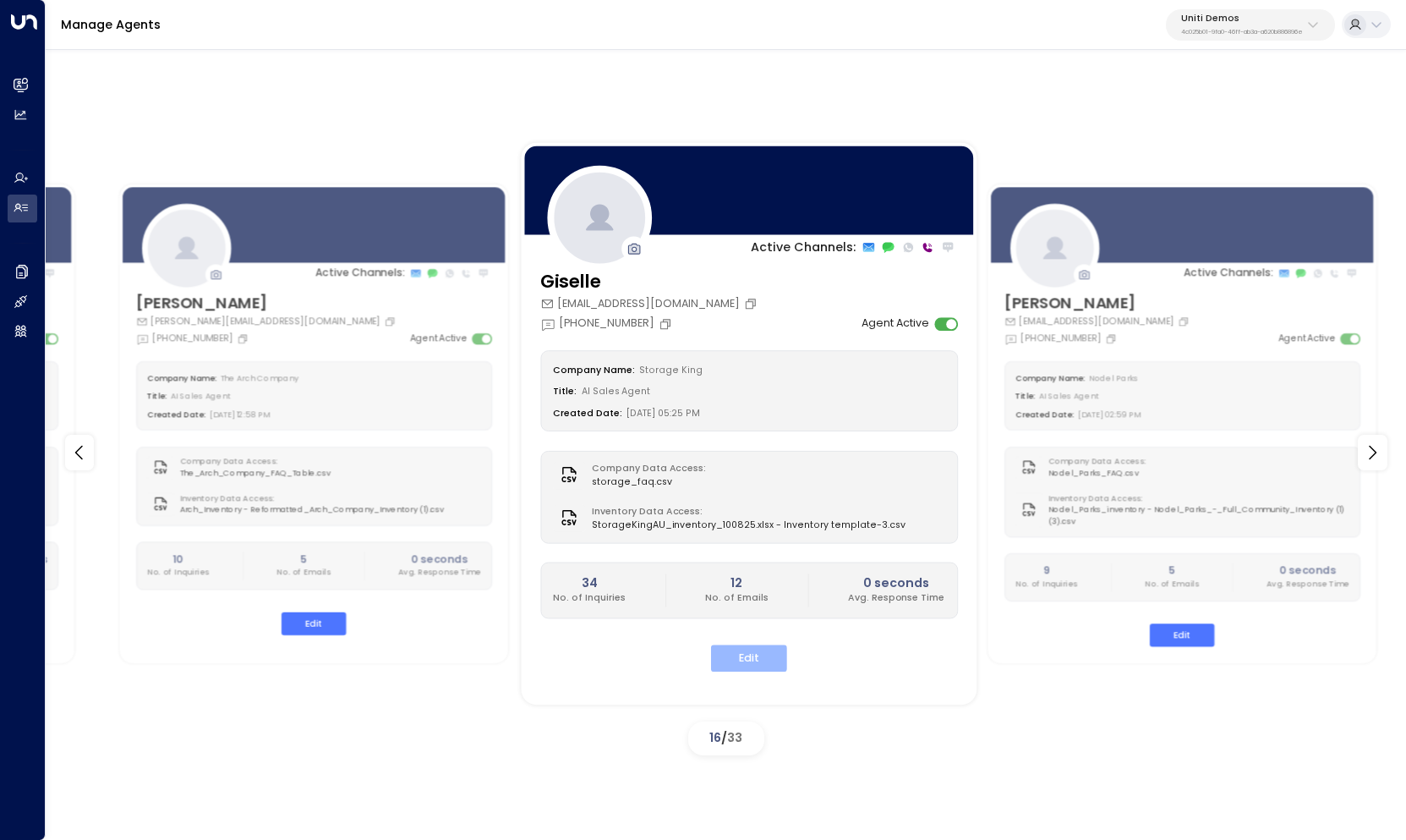
click at [746, 652] on button "Edit" at bounding box center [749, 658] width 76 height 27
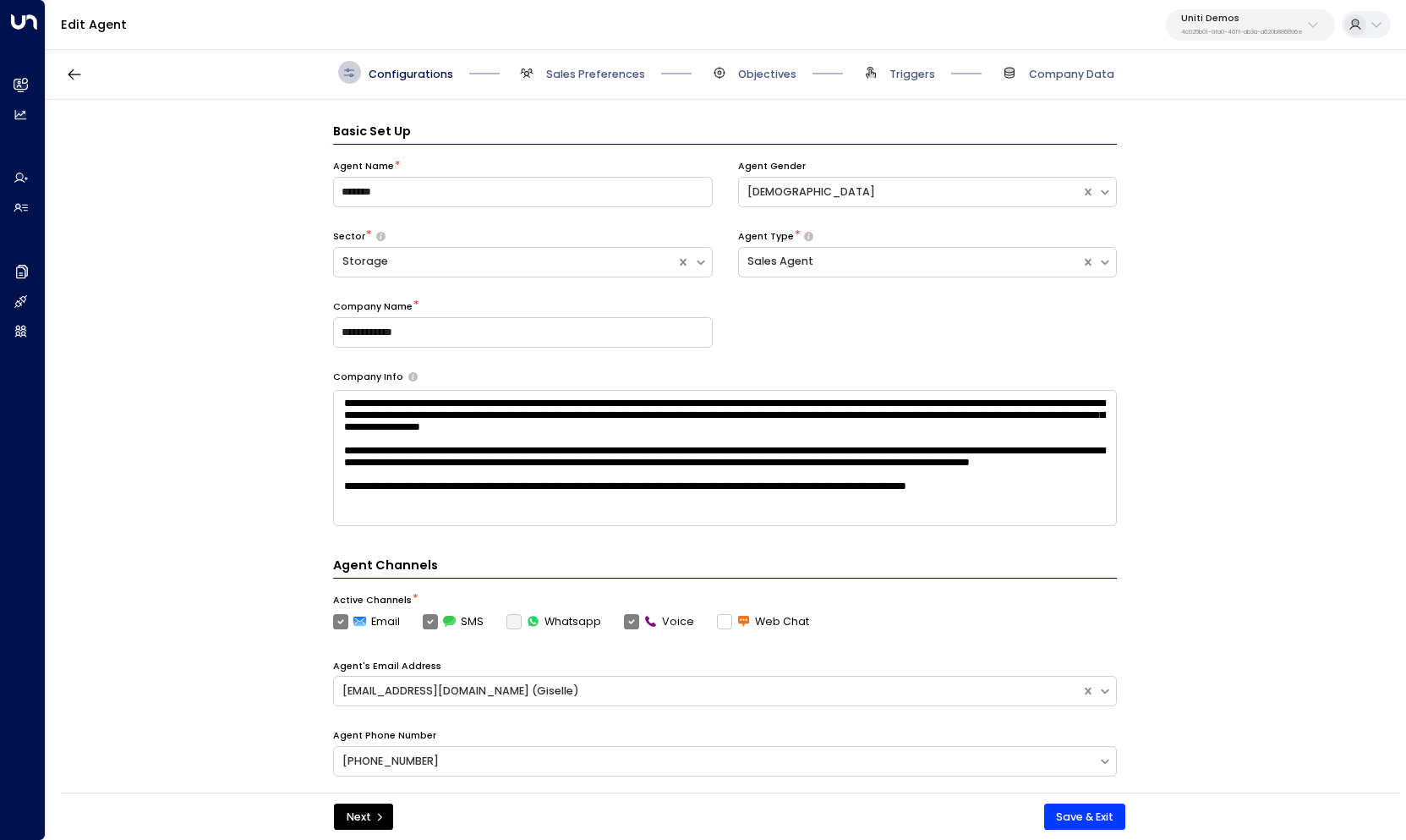
scroll to position [23, 0]
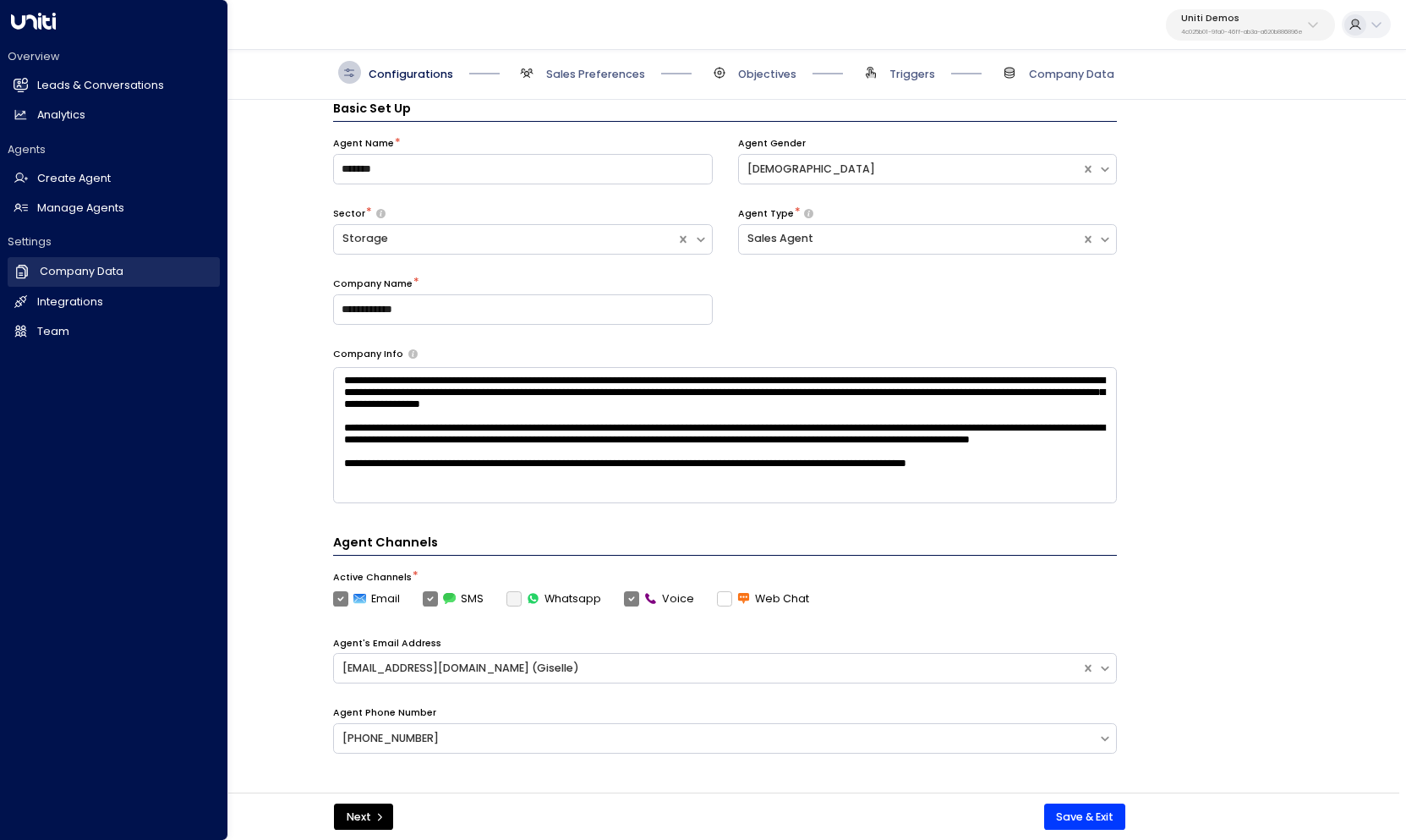
click at [95, 270] on h2 "Company Data" at bounding box center [81, 271] width 84 height 16
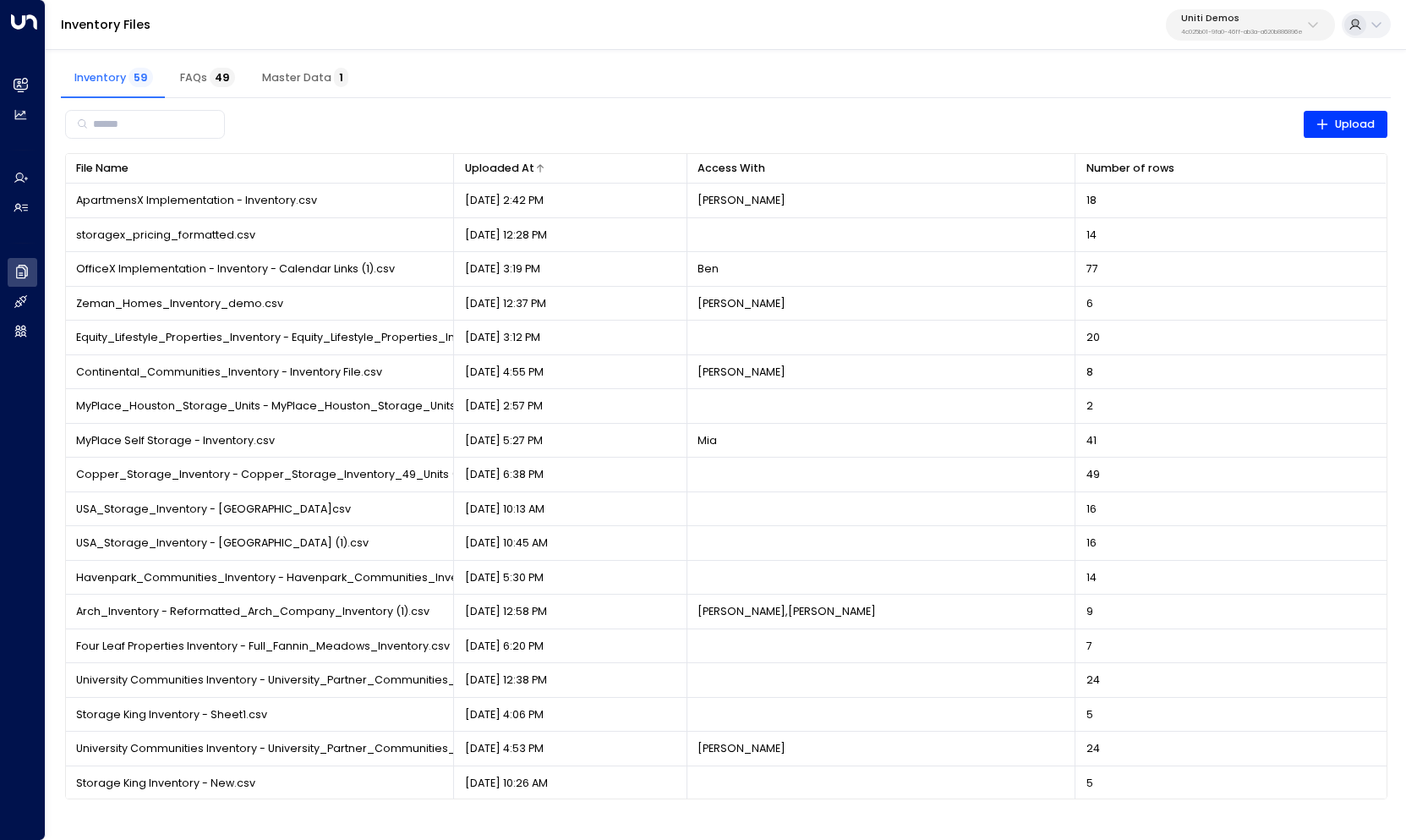
click at [537, 165] on icon at bounding box center [539, 168] width 6 height 7
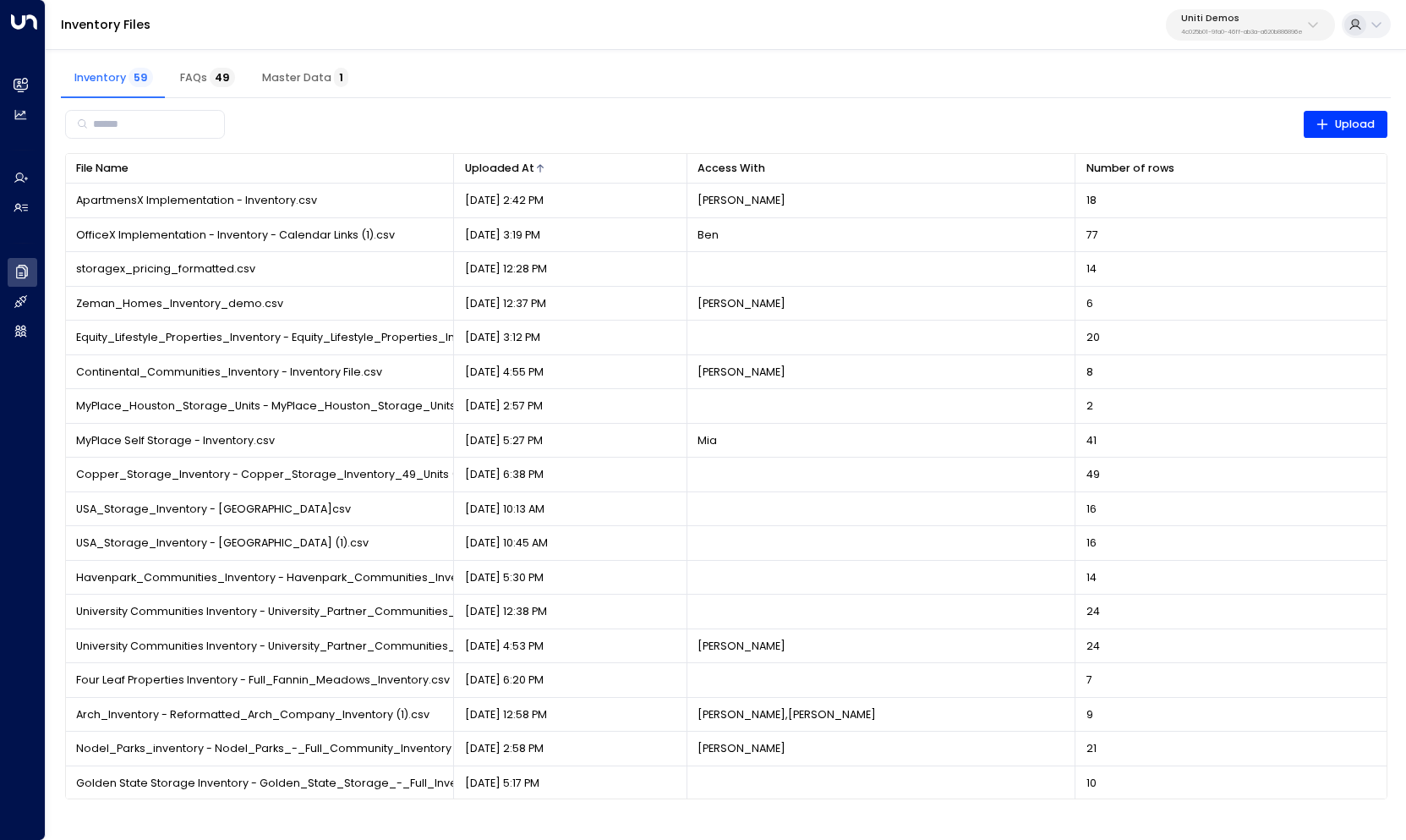
click at [537, 165] on icon at bounding box center [539, 168] width 6 height 7
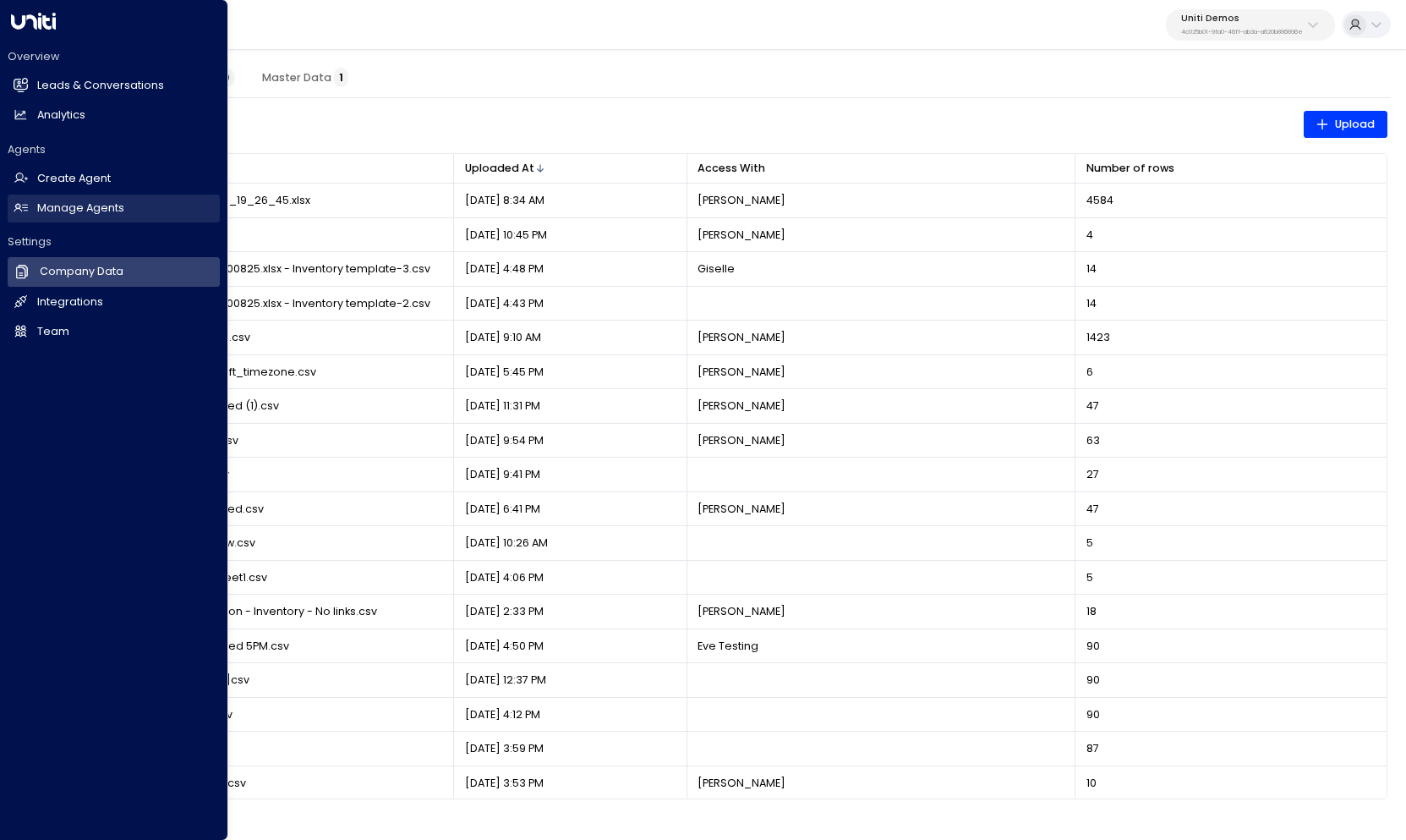
click at [73, 212] on h2 "Manage Agents" at bounding box center [80, 208] width 87 height 16
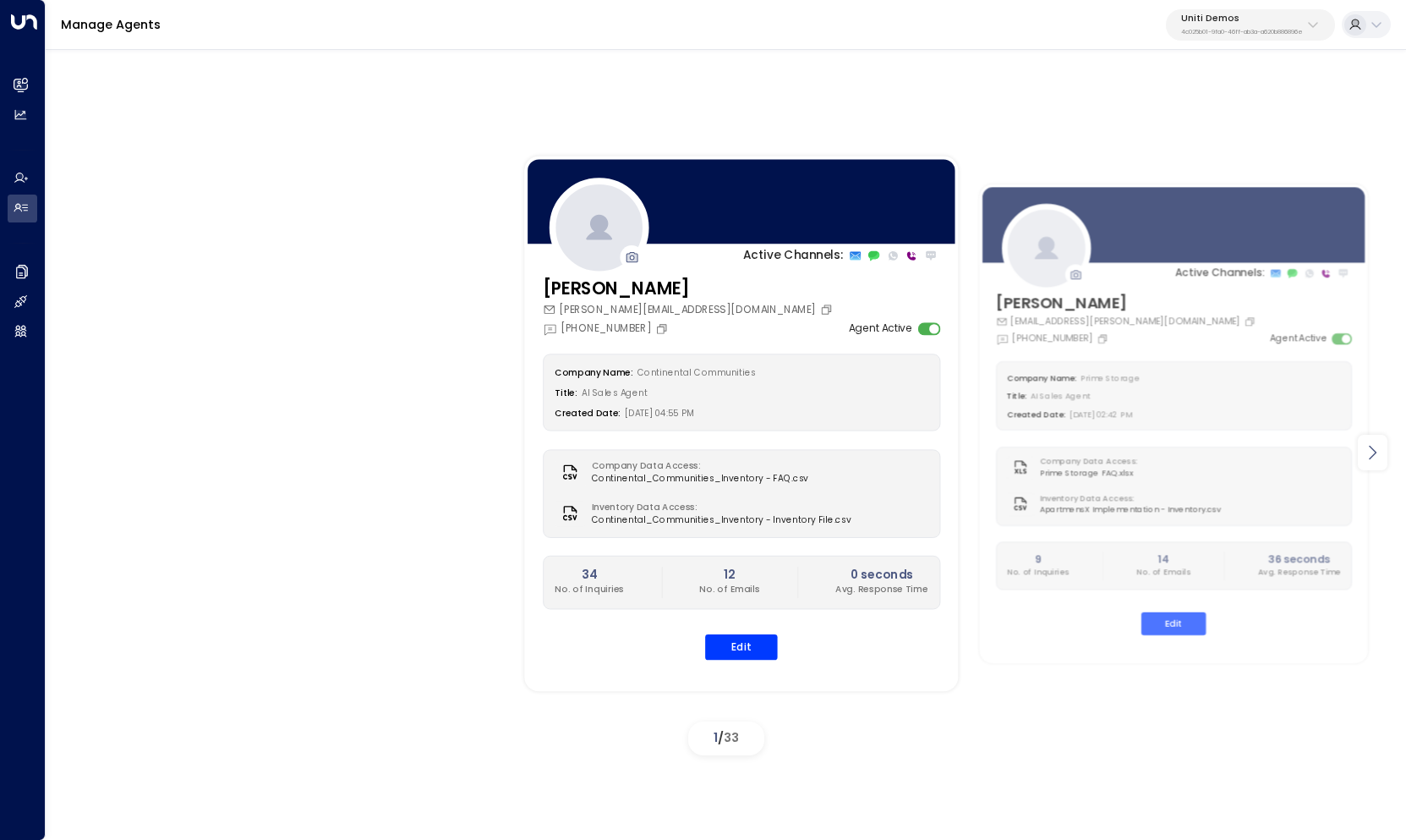
click at [1369, 455] on icon at bounding box center [1372, 452] width 20 height 20
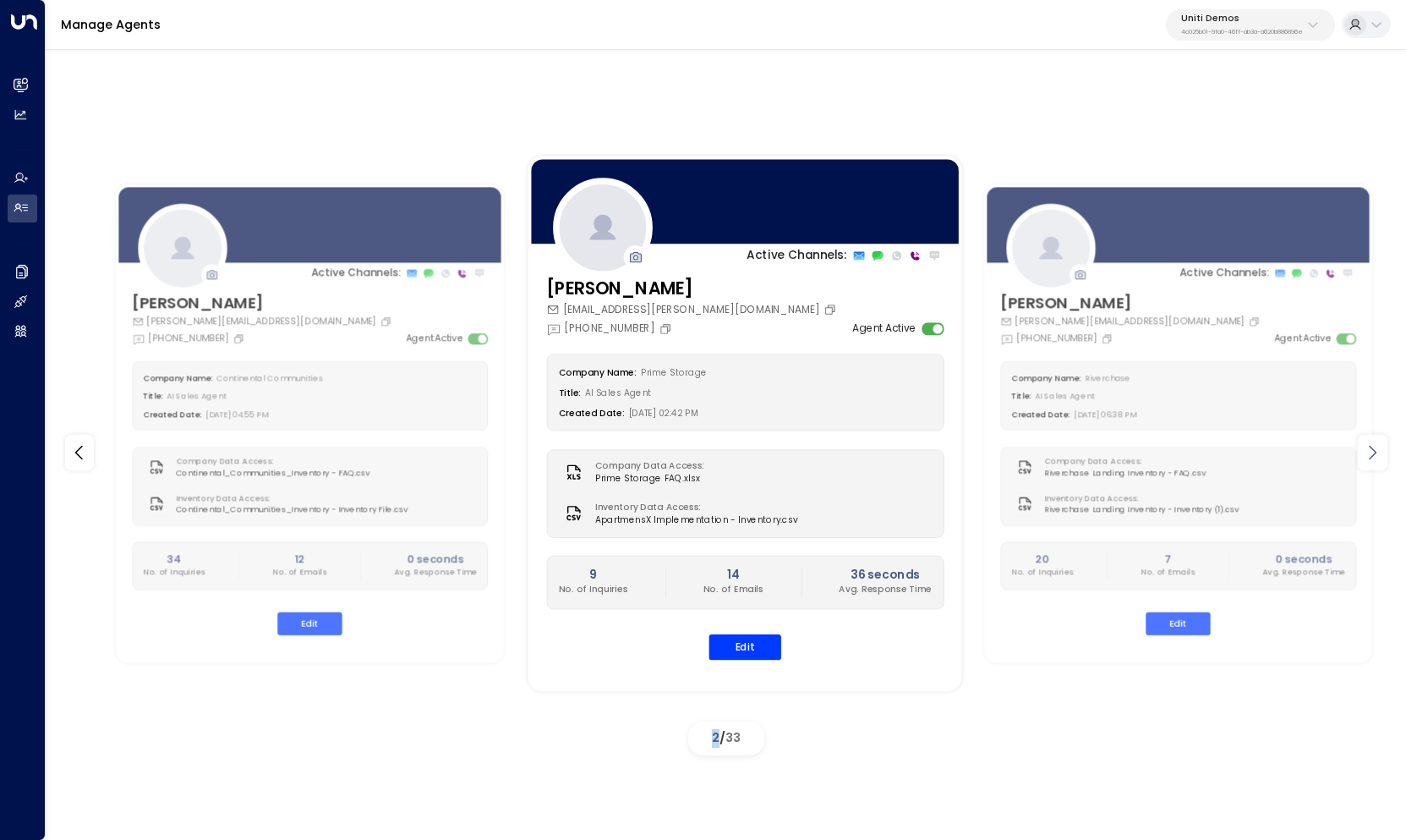
click at [1369, 455] on icon at bounding box center [1372, 452] width 20 height 20
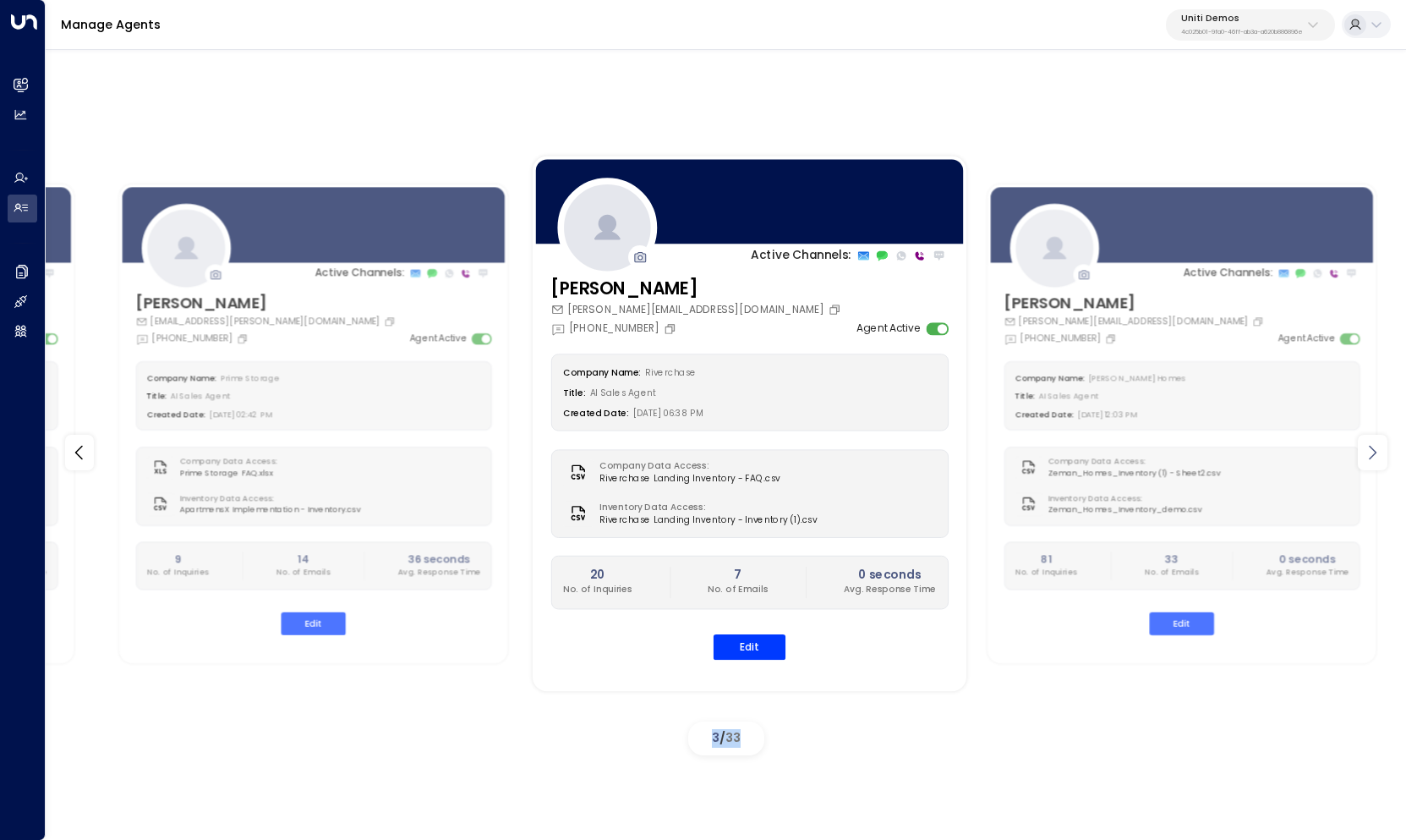
click at [1369, 455] on icon at bounding box center [1372, 452] width 20 height 20
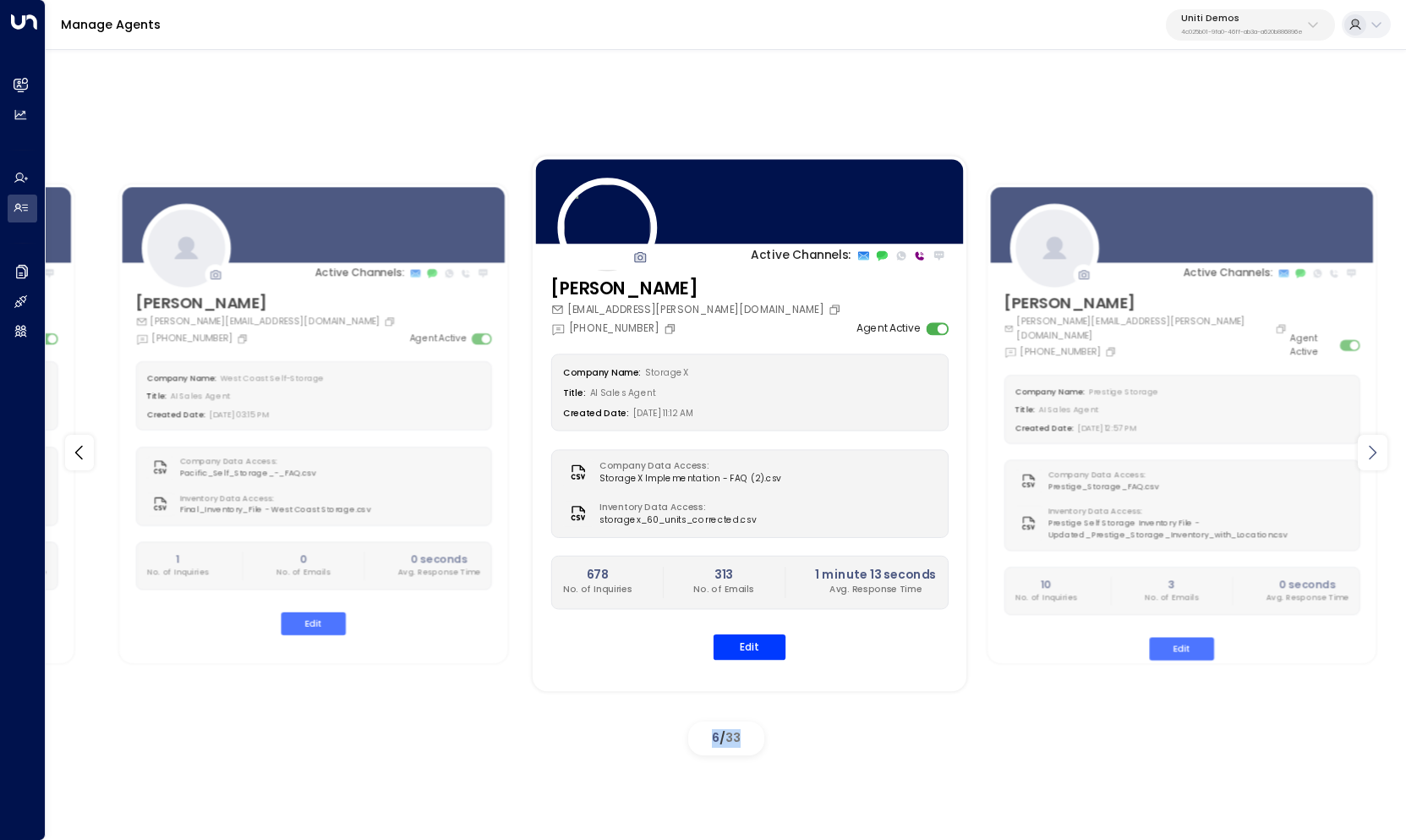
click at [1369, 455] on icon at bounding box center [1372, 452] width 20 height 20
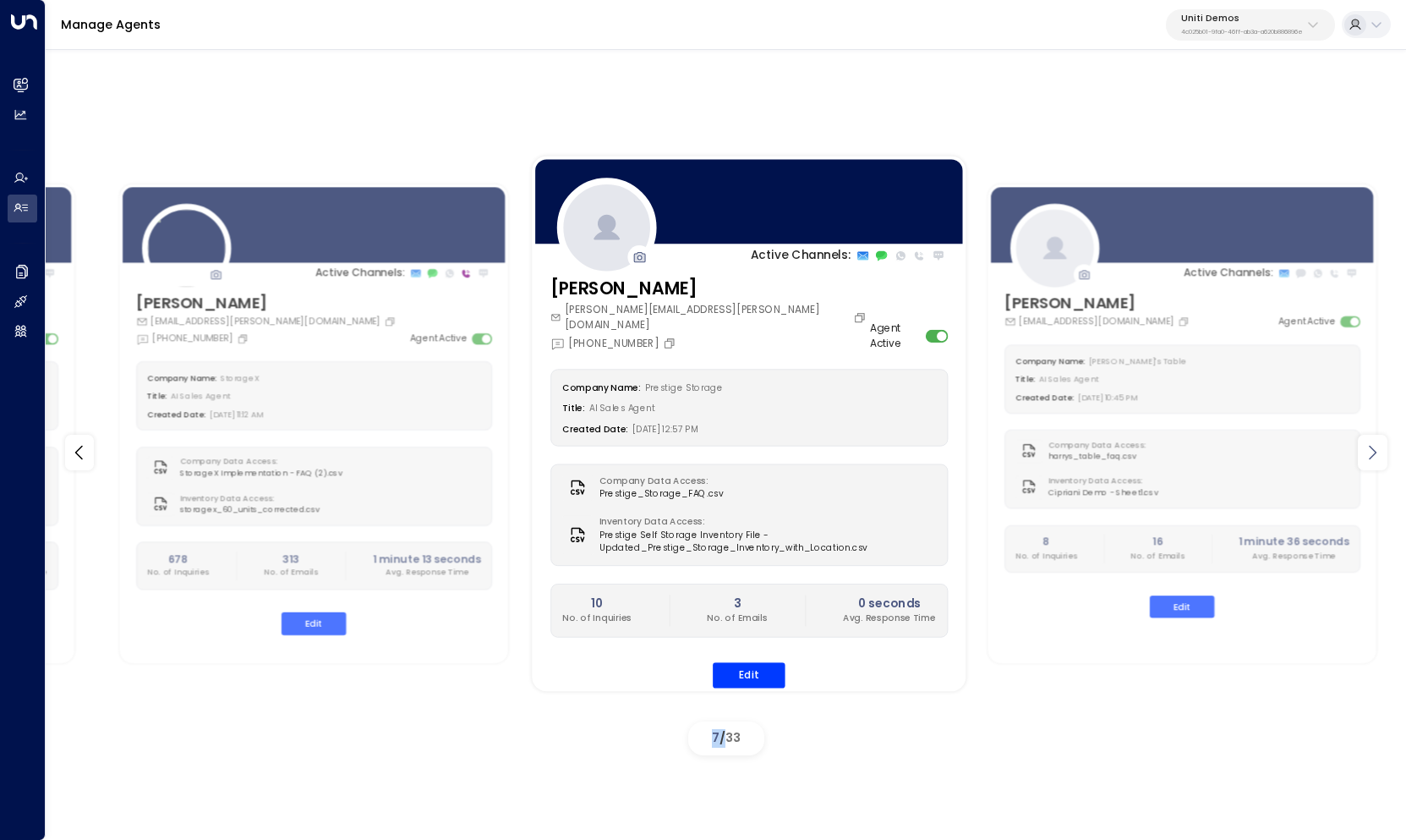
click at [1369, 455] on icon at bounding box center [1372, 452] width 20 height 20
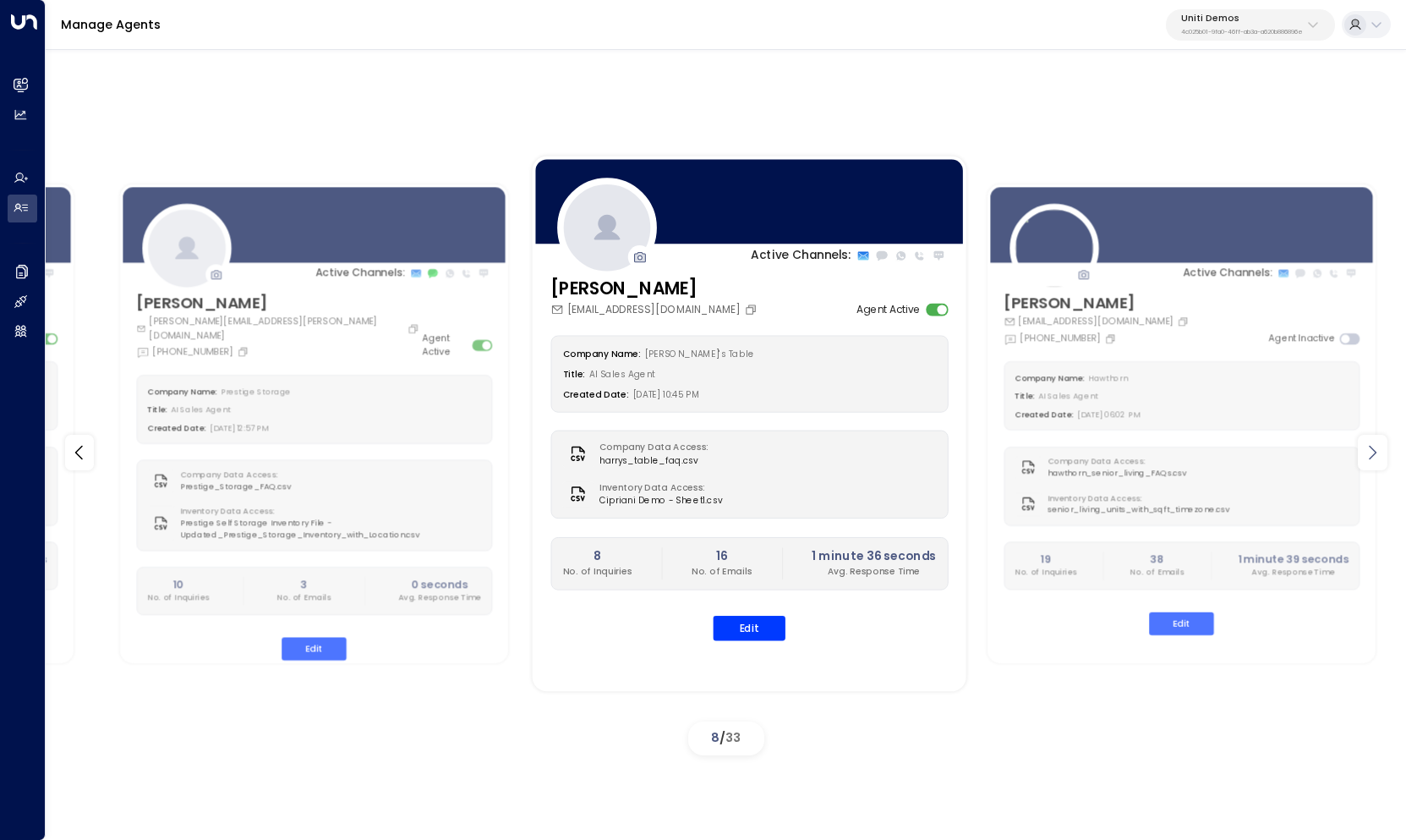
click at [1369, 455] on icon at bounding box center [1372, 452] width 20 height 20
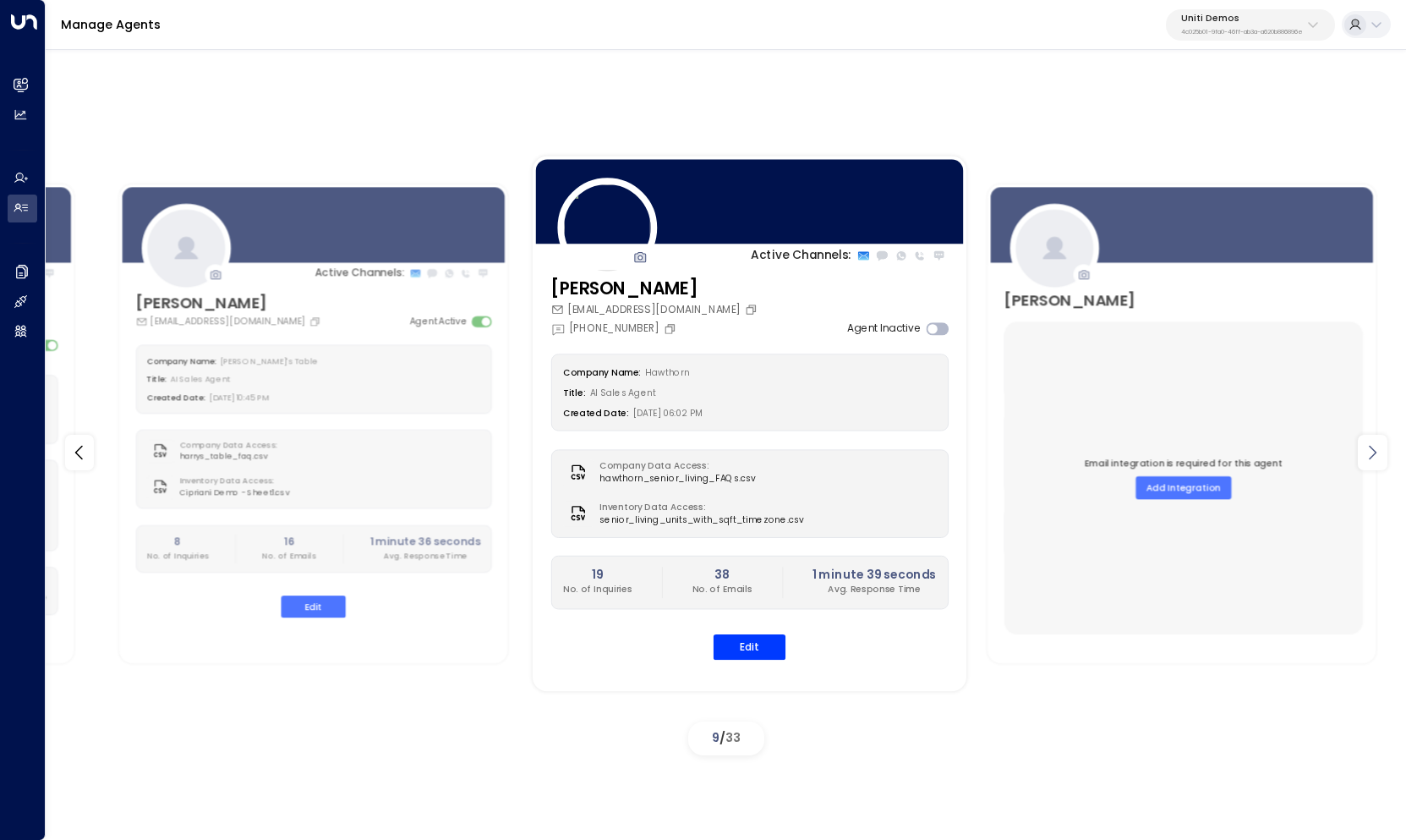
click at [1369, 455] on icon at bounding box center [1372, 452] width 20 height 20
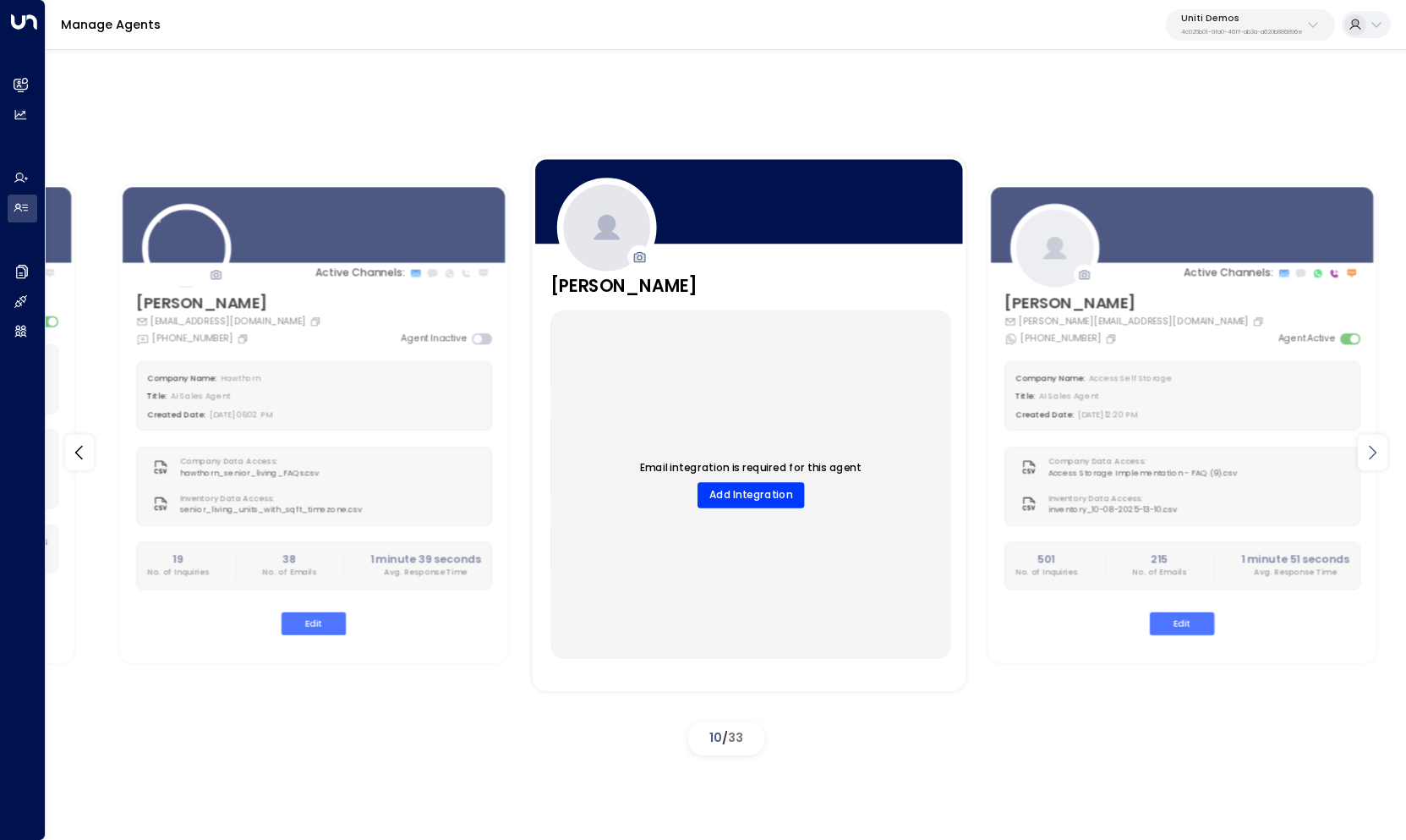
click at [1369, 455] on icon at bounding box center [1372, 452] width 20 height 20
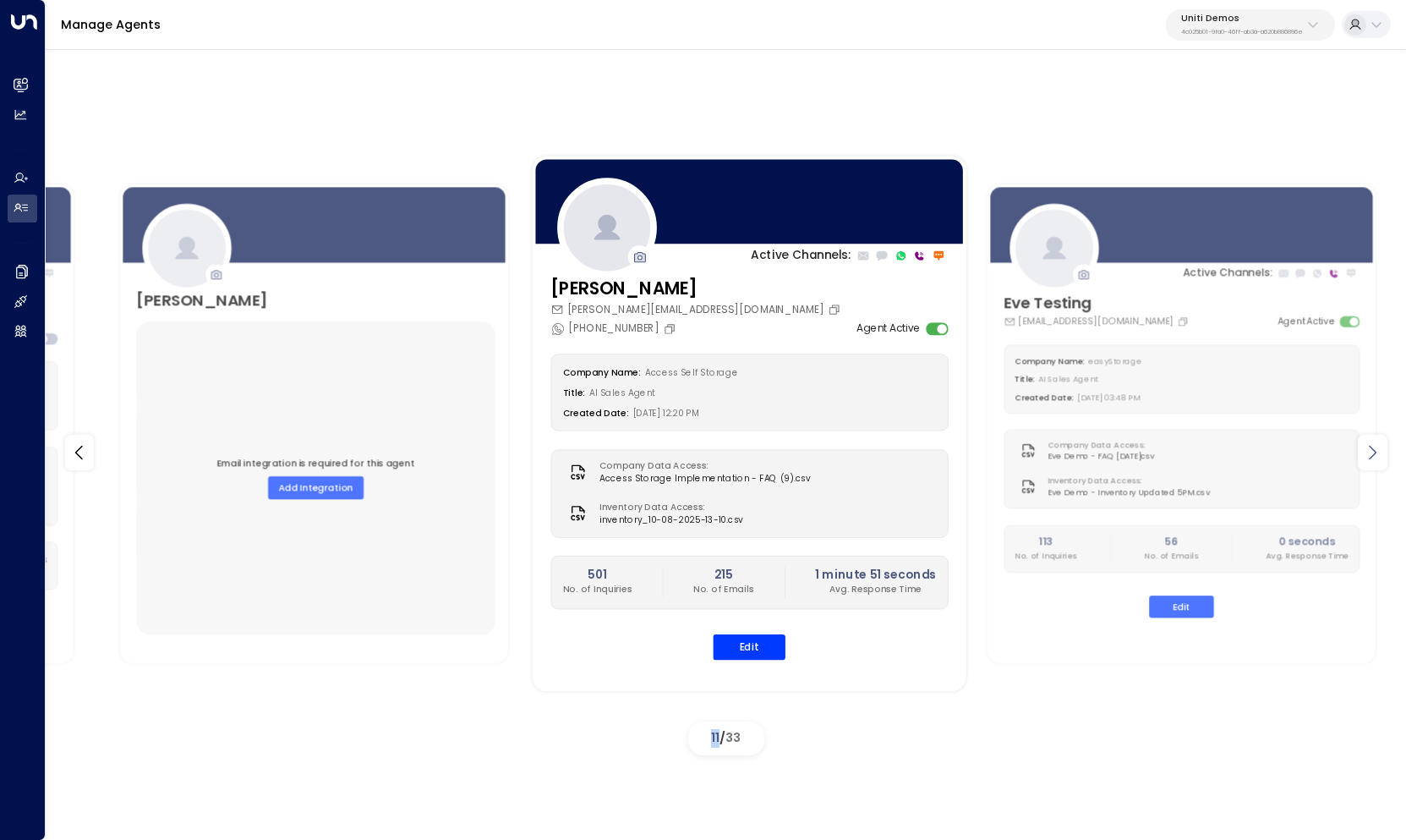
click at [1369, 455] on icon at bounding box center [1372, 452] width 20 height 20
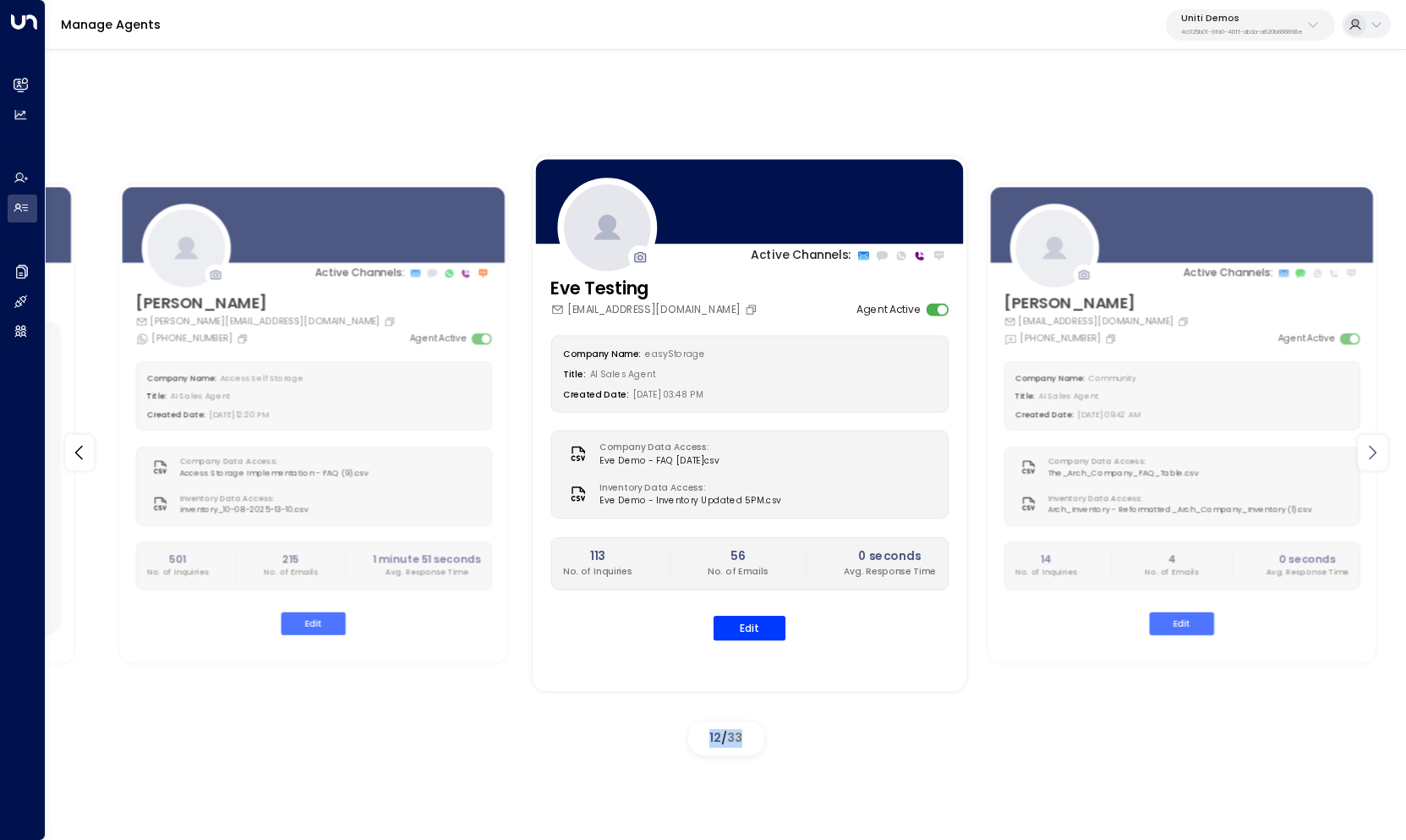
click at [1369, 455] on icon at bounding box center [1372, 452] width 20 height 20
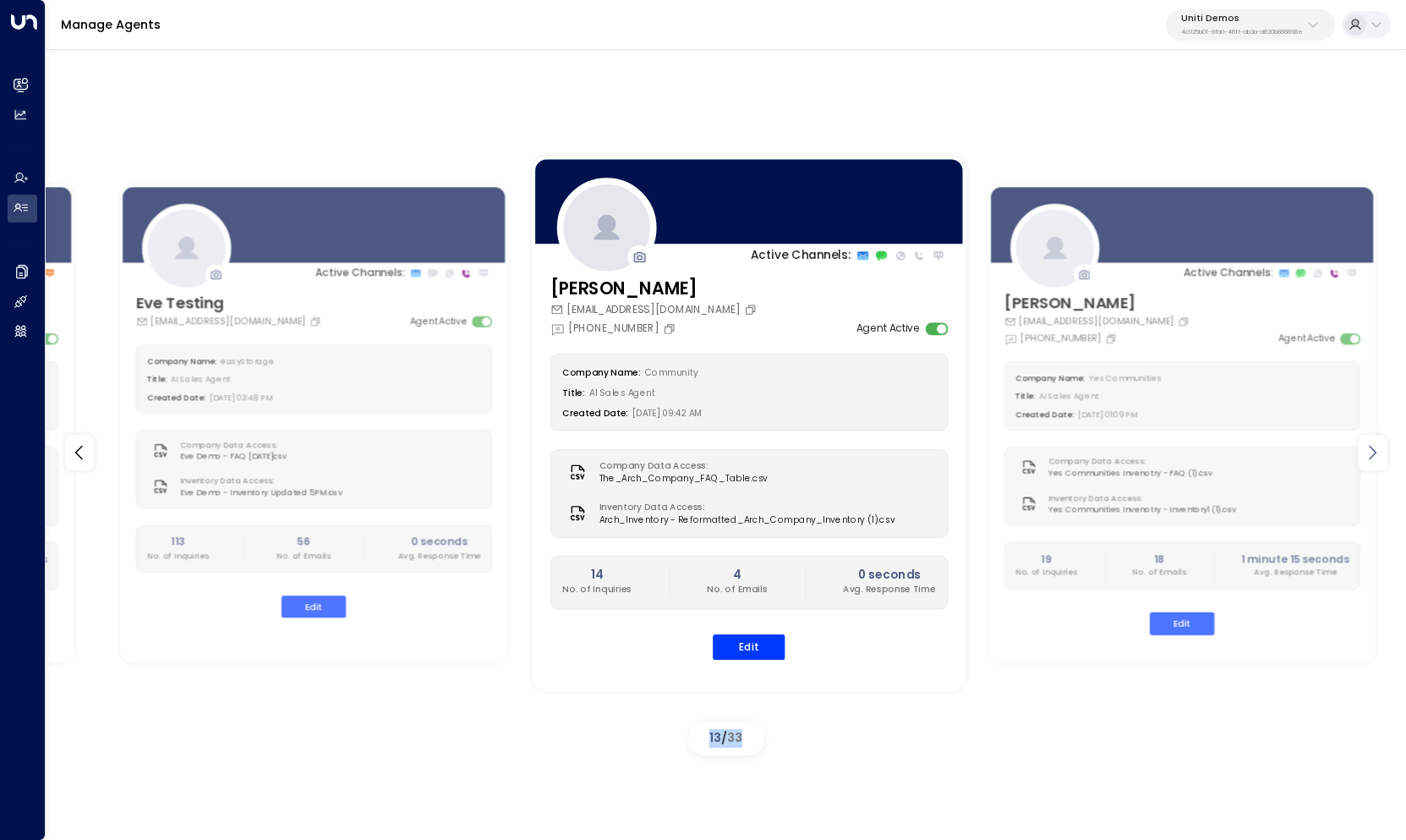
click at [1369, 455] on icon at bounding box center [1372, 452] width 20 height 20
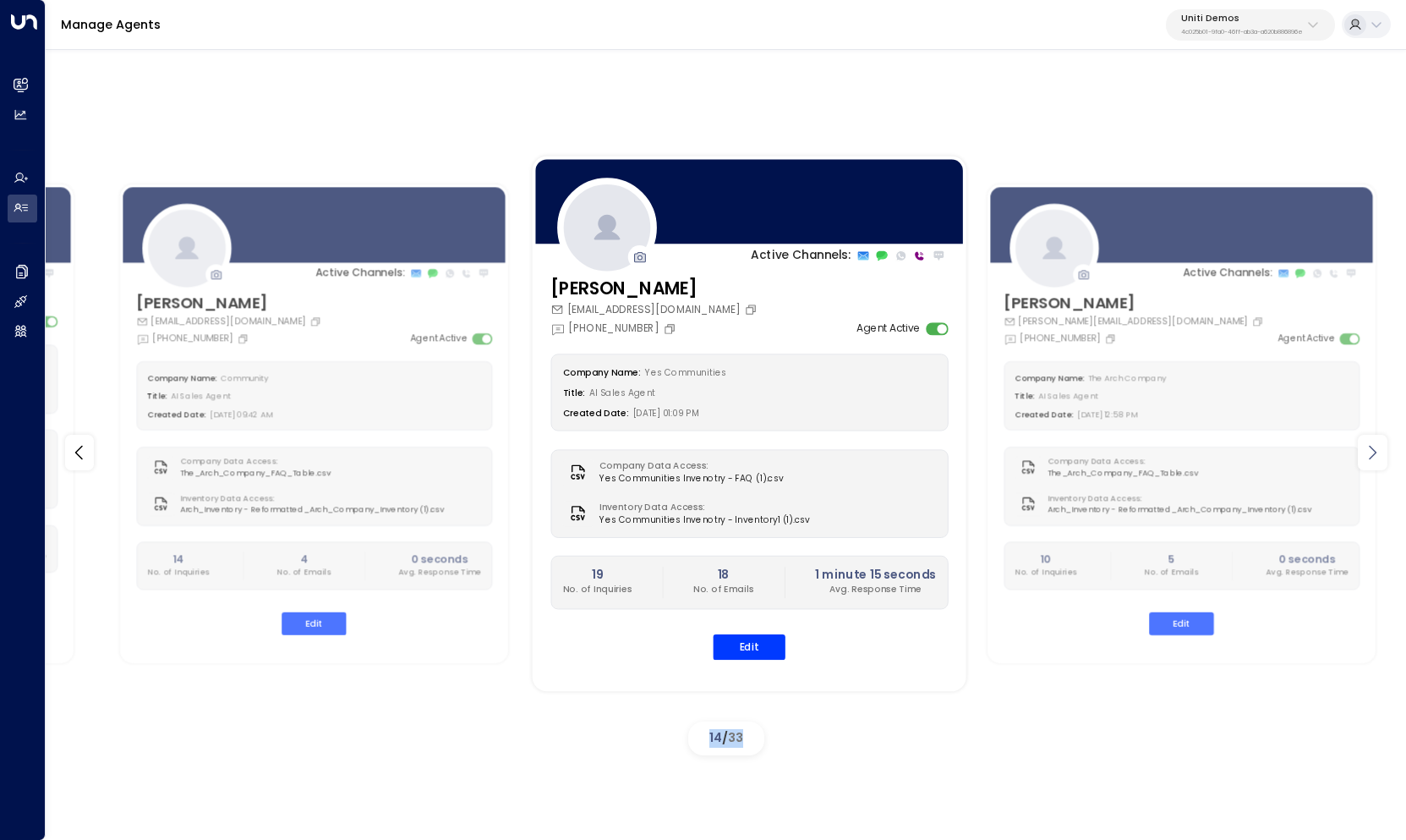
click at [1369, 455] on icon at bounding box center [1372, 452] width 20 height 20
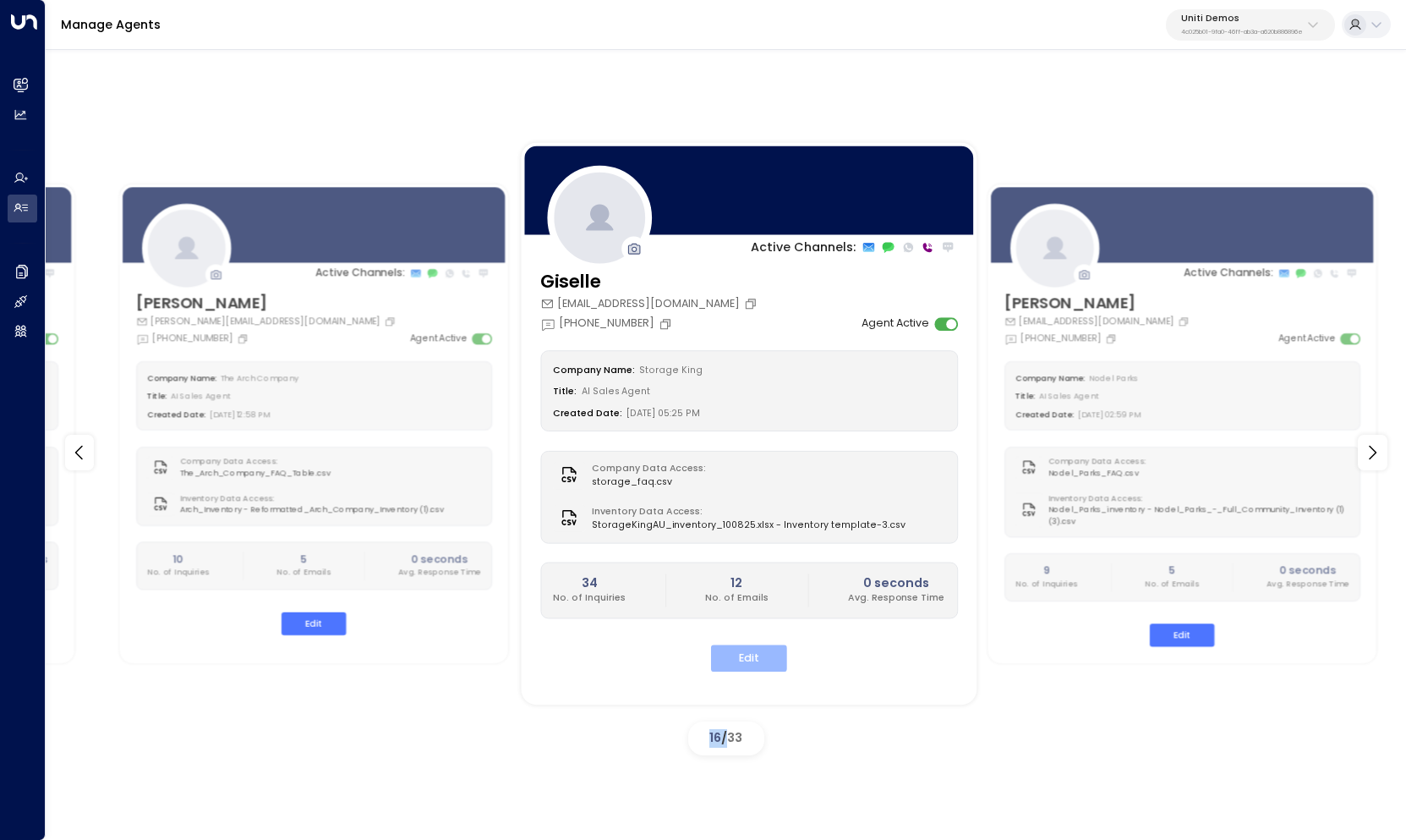
click at [740, 660] on button "Edit" at bounding box center [749, 658] width 76 height 27
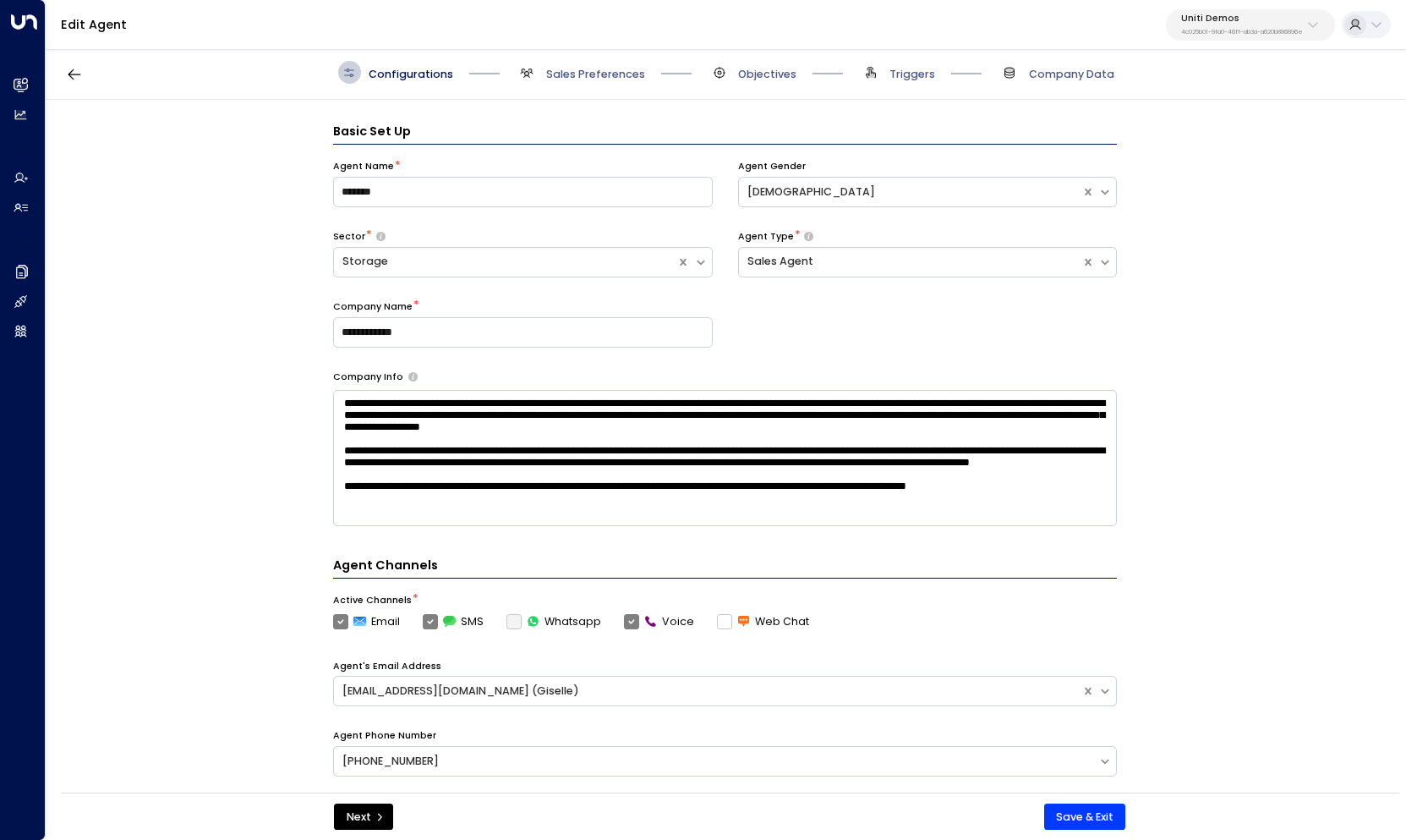
scroll to position [23, 0]
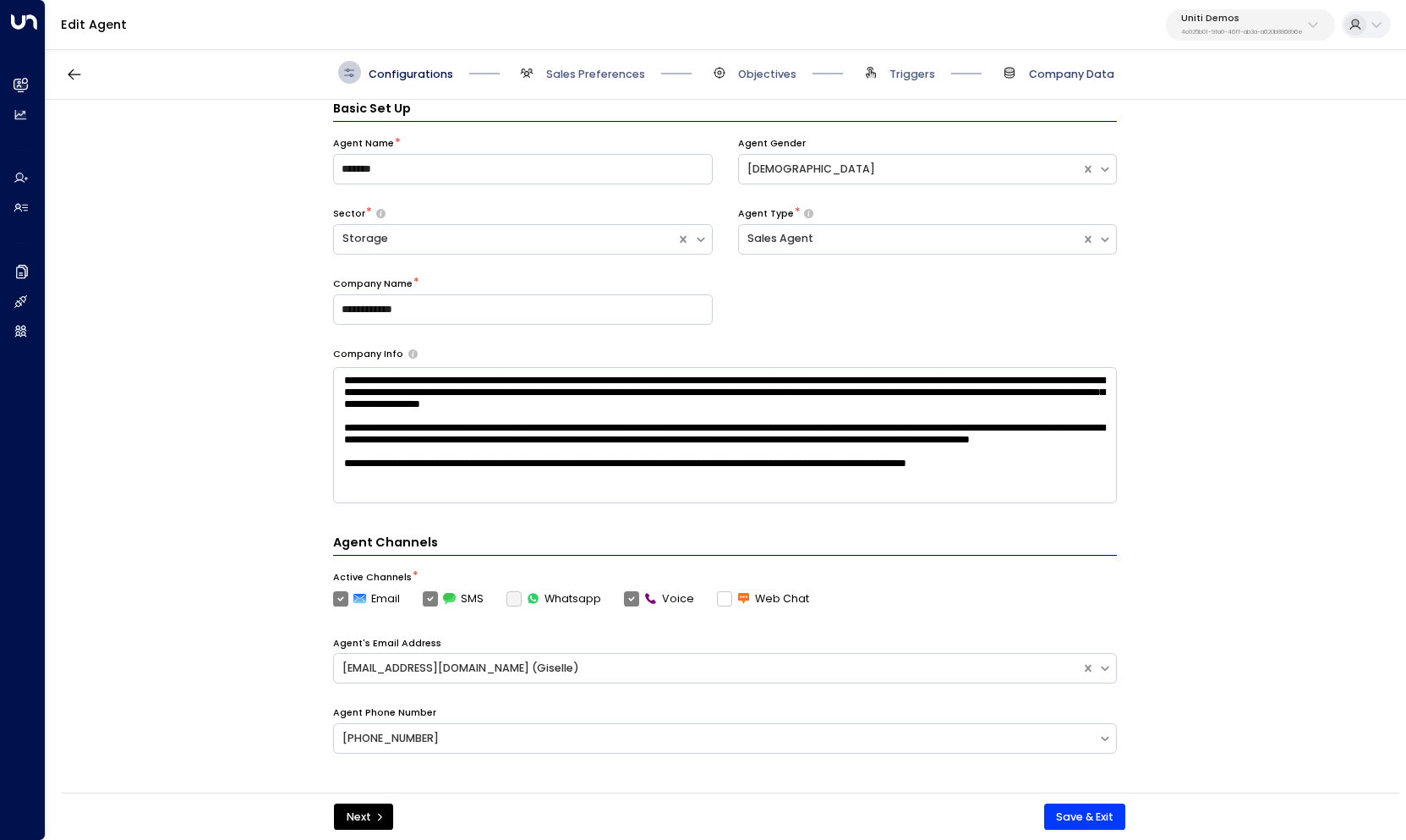
click at [1060, 80] on span "Company Data" at bounding box center [1072, 74] width 85 height 16
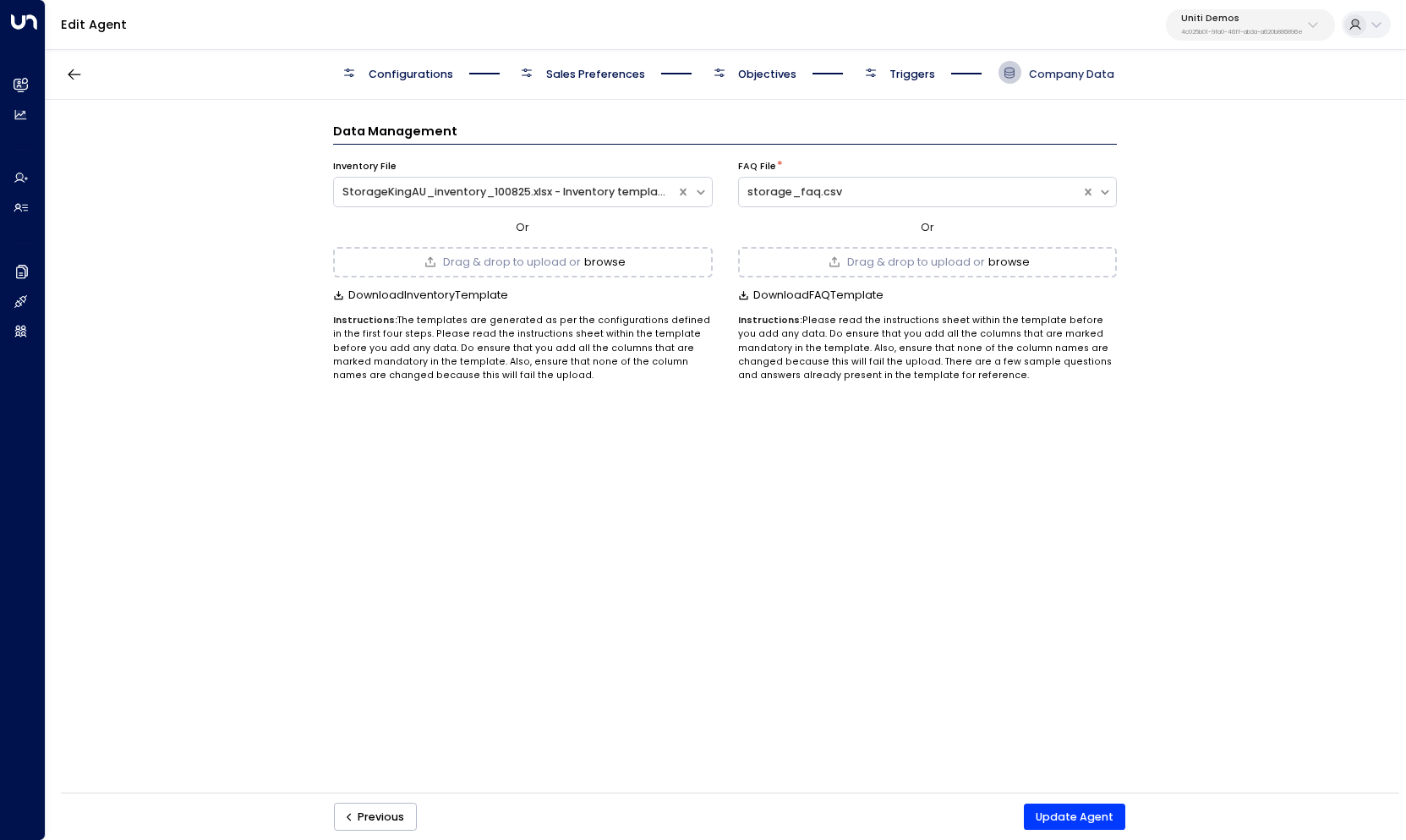
scroll to position [0, 0]
click at [821, 188] on div "storage_faq.csv" at bounding box center [910, 192] width 325 height 16
click at [833, 188] on div "storage_faq.csv" at bounding box center [910, 192] width 325 height 16
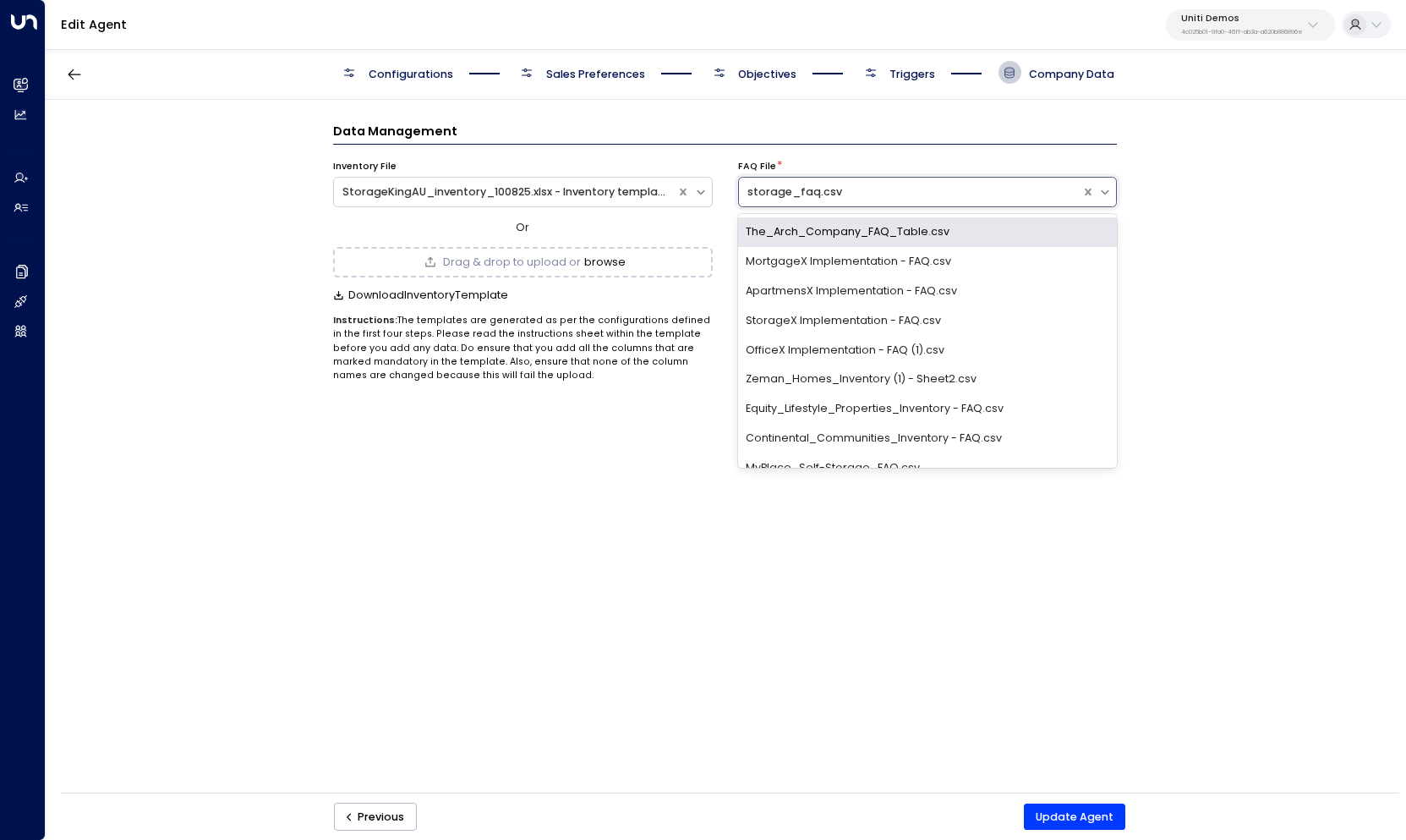
click at [833, 188] on div "storage_faq.csv" at bounding box center [910, 192] width 325 height 16
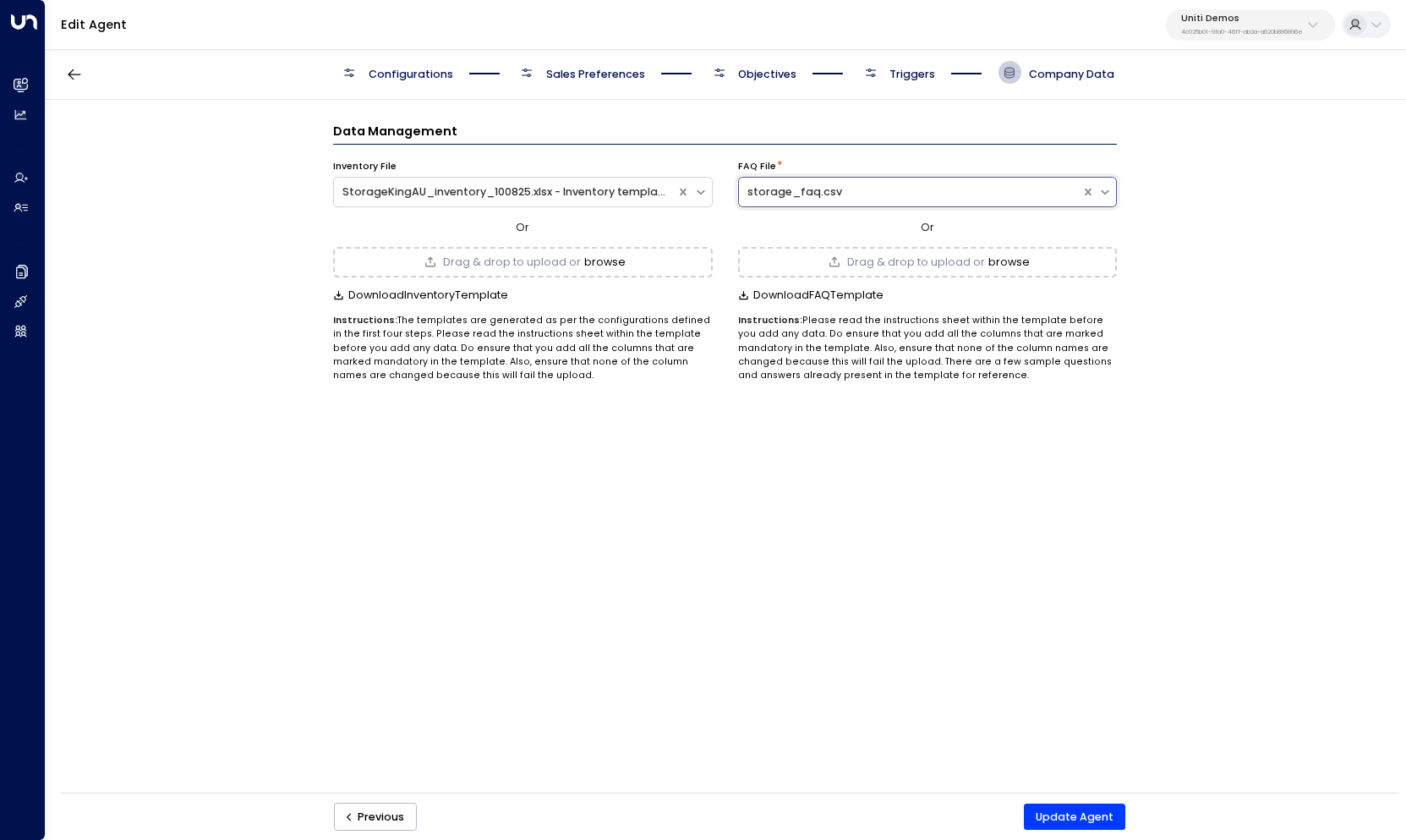
click at [207, 258] on div "Data Management Inventory File StorageKingAU_inventory_100825.xlsx - Inventory …" at bounding box center [725, 451] width 1359 height 703
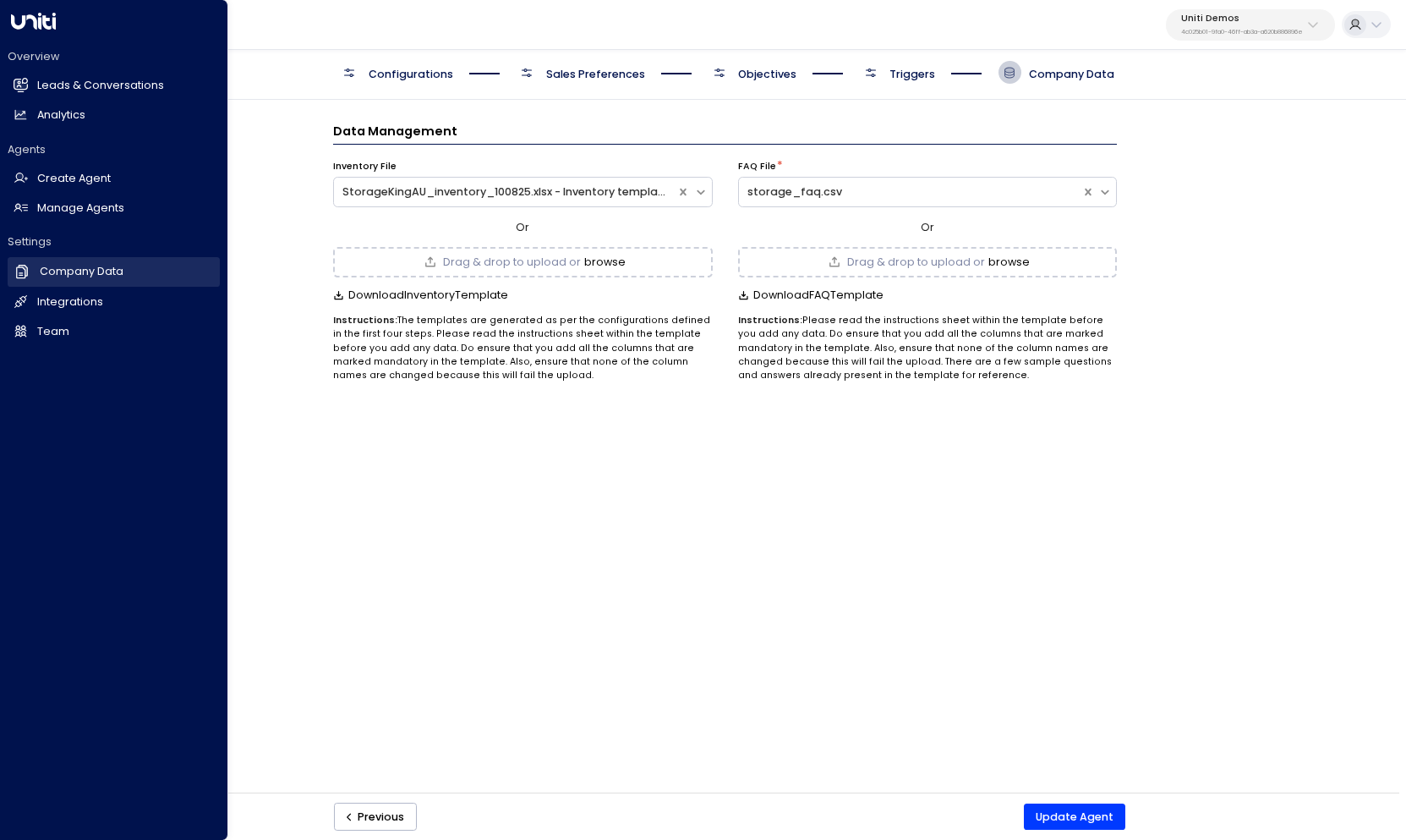
click at [84, 270] on h2 "Company Data" at bounding box center [81, 271] width 84 height 16
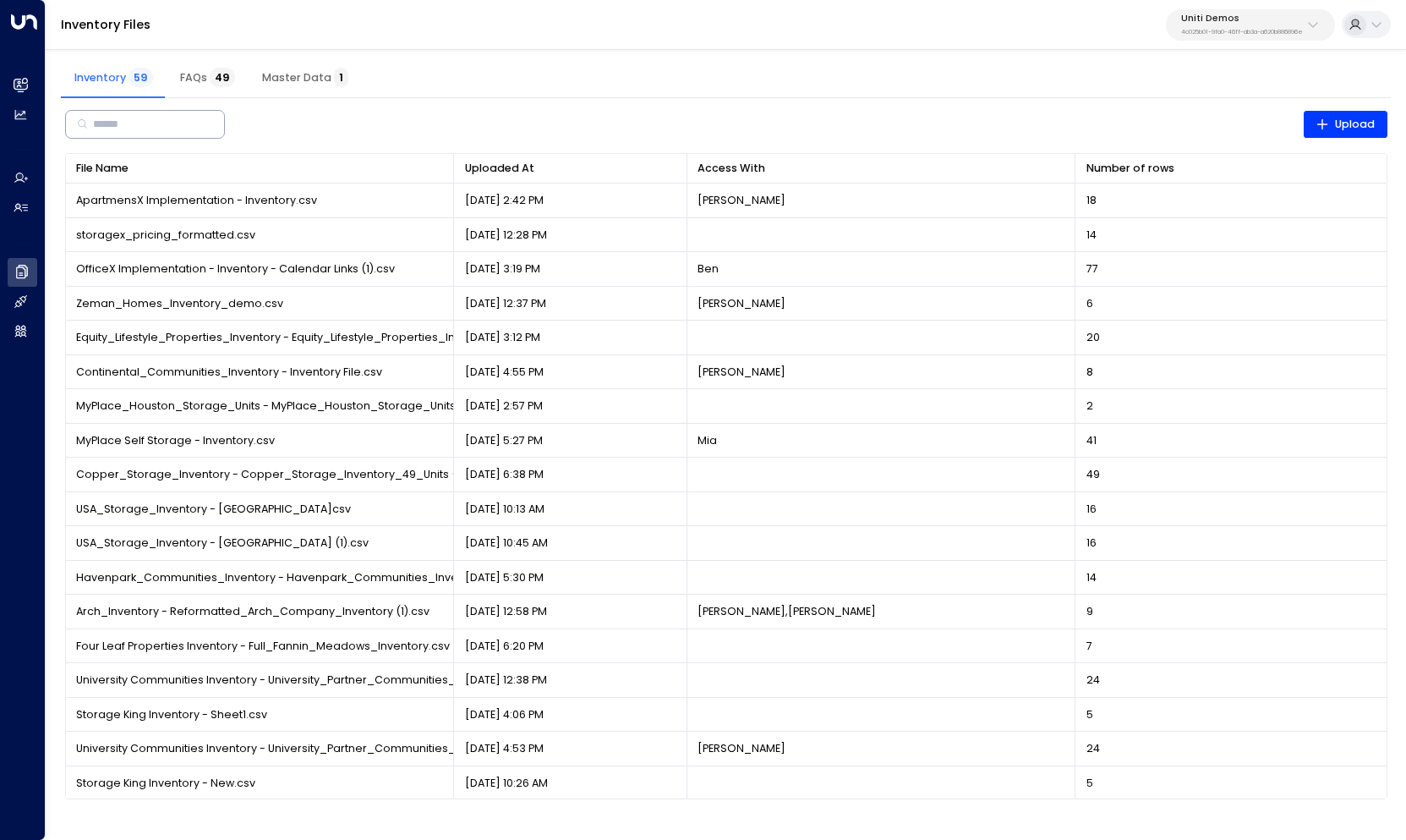
click at [208, 126] on input "text" at bounding box center [150, 124] width 115 height 29
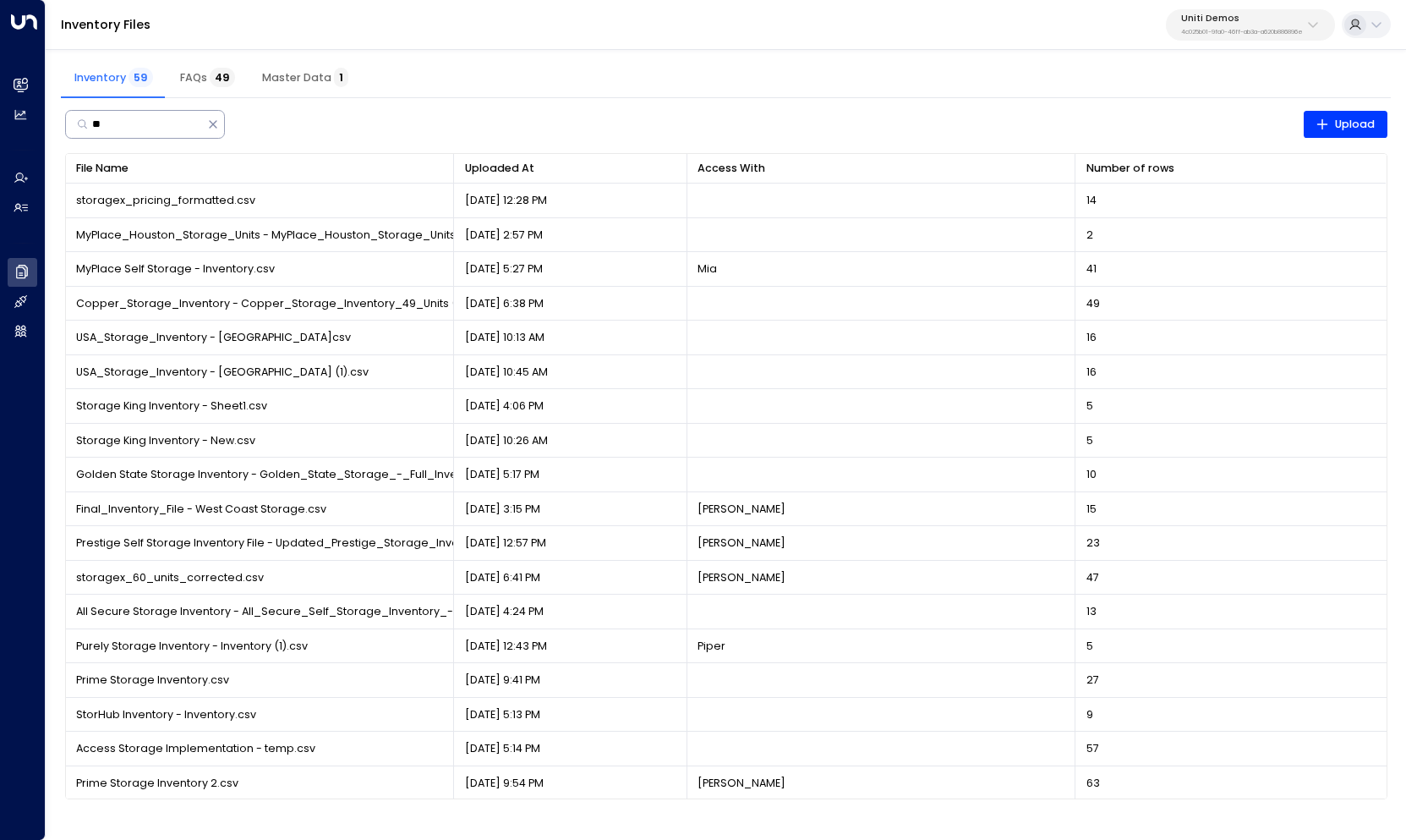
type input "*"
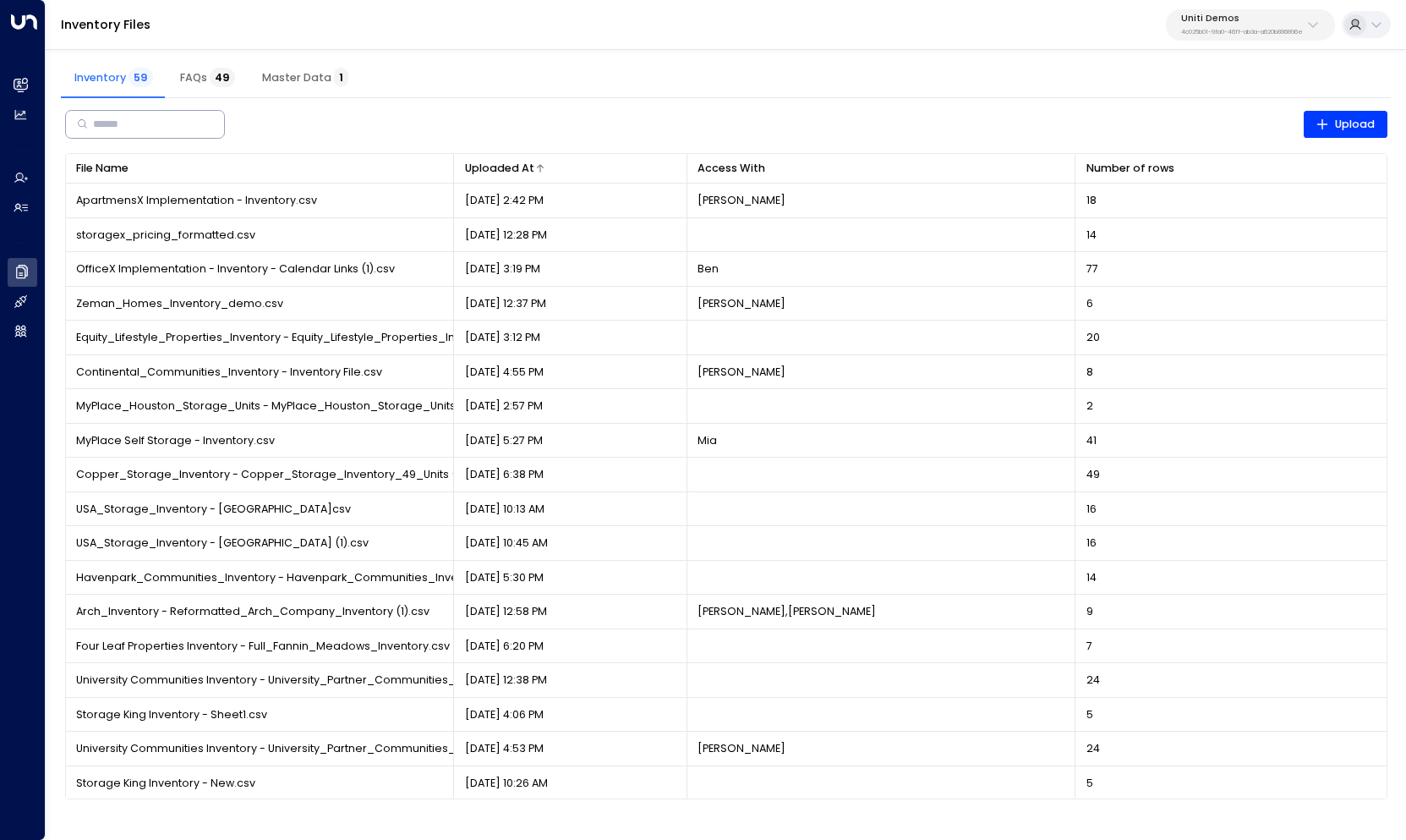
click at [577, 171] on div at bounding box center [606, 168] width 142 height 10
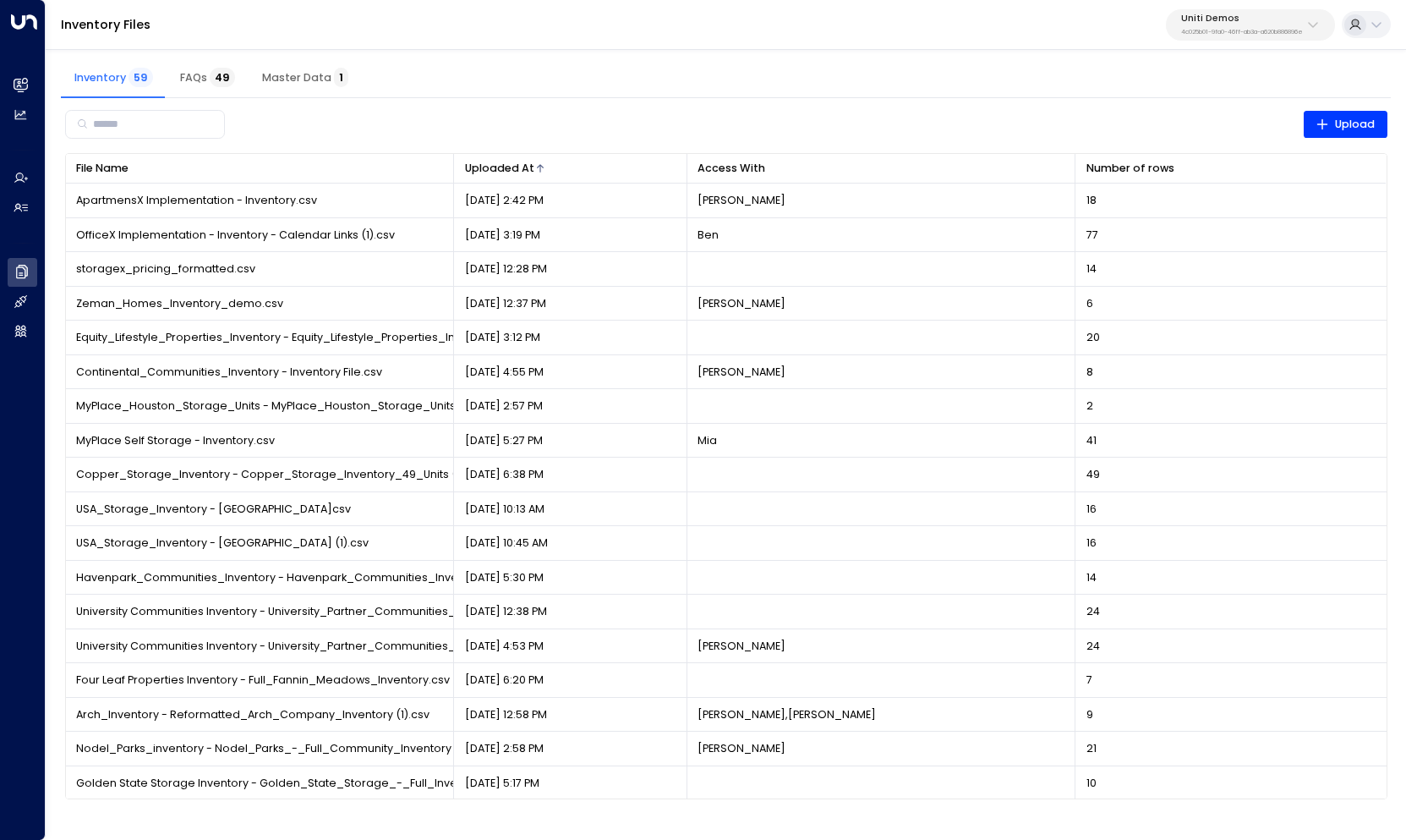
click at [577, 171] on div at bounding box center [606, 168] width 142 height 10
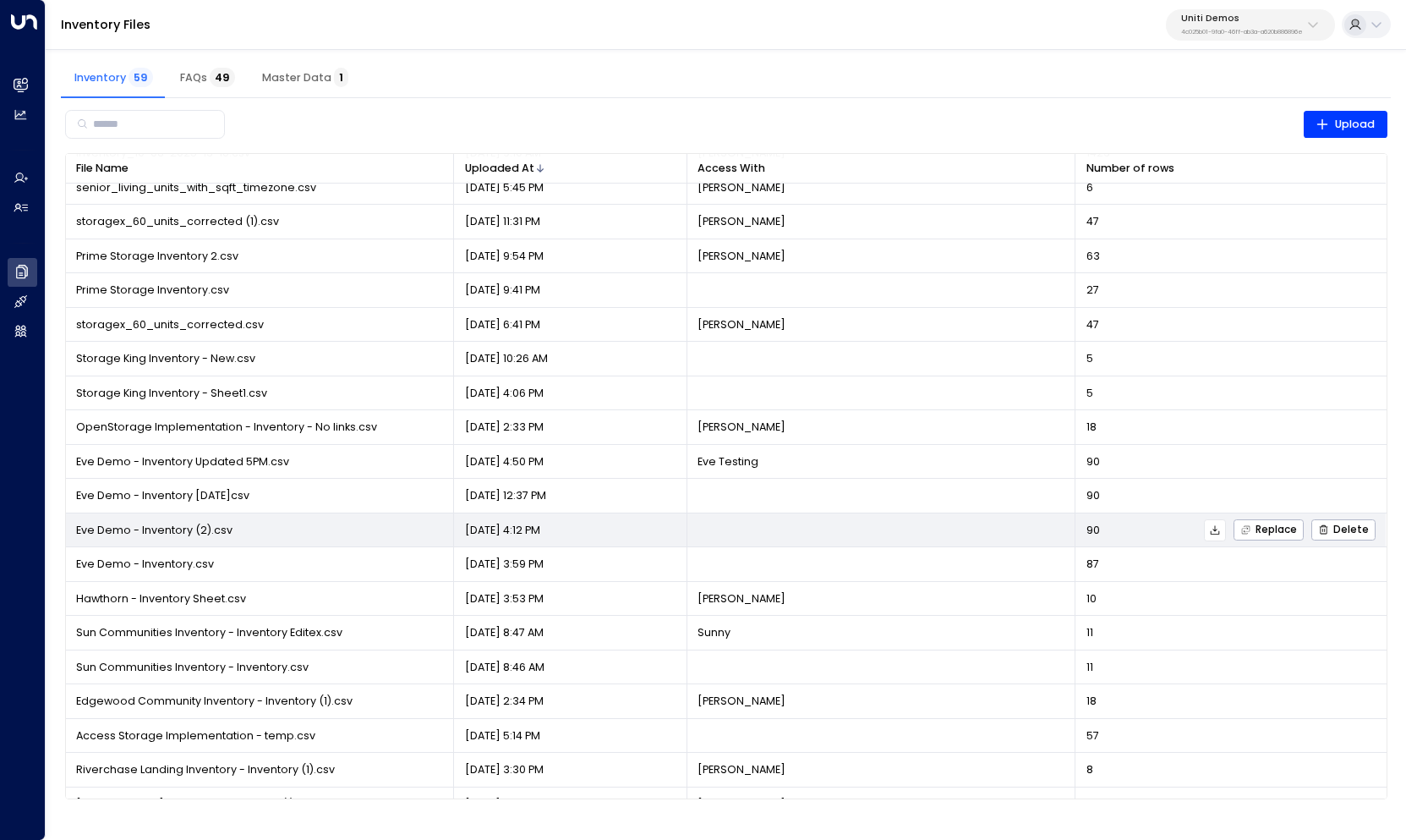
scroll to position [190, 0]
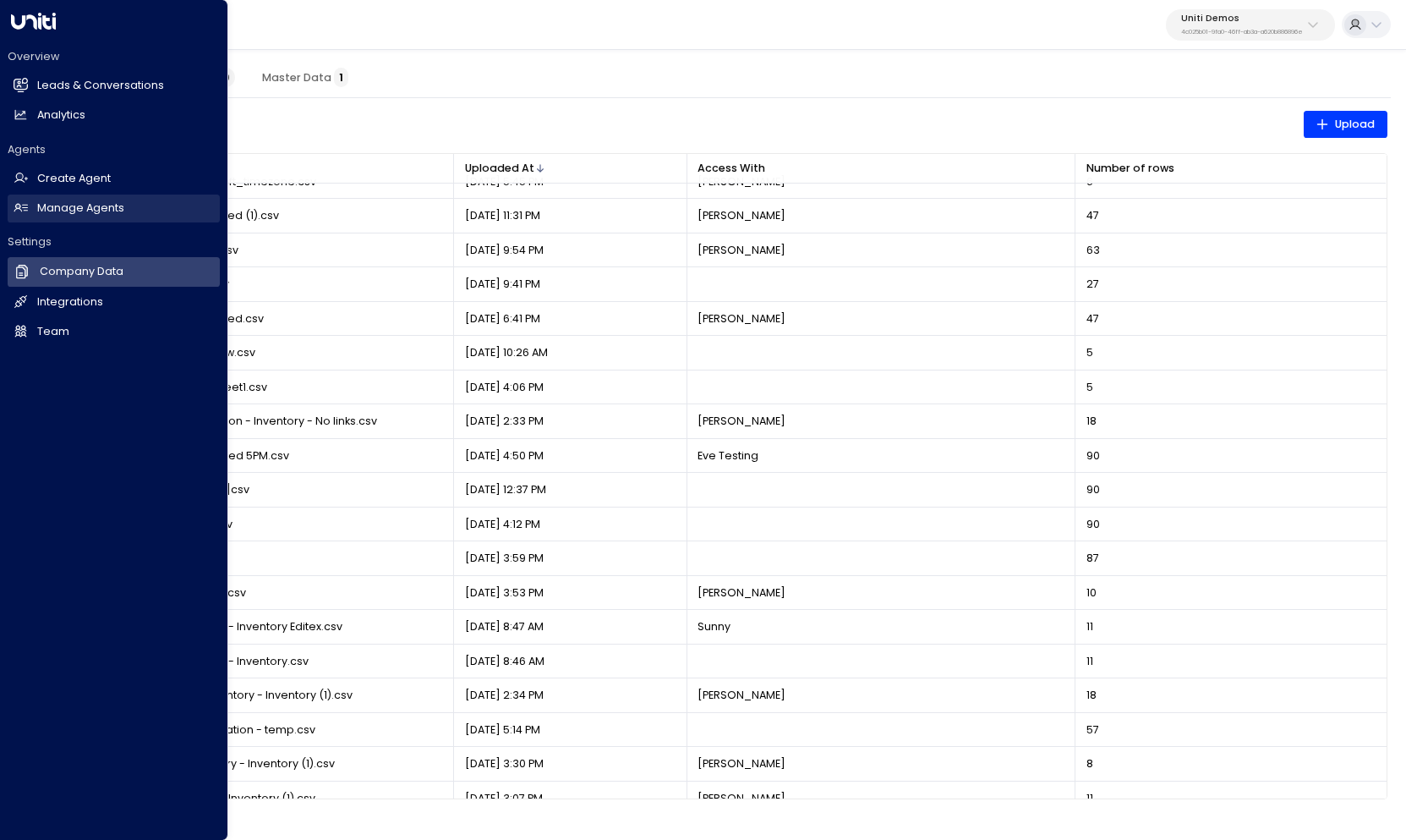
click at [71, 213] on h2 "Manage Agents" at bounding box center [80, 208] width 87 height 16
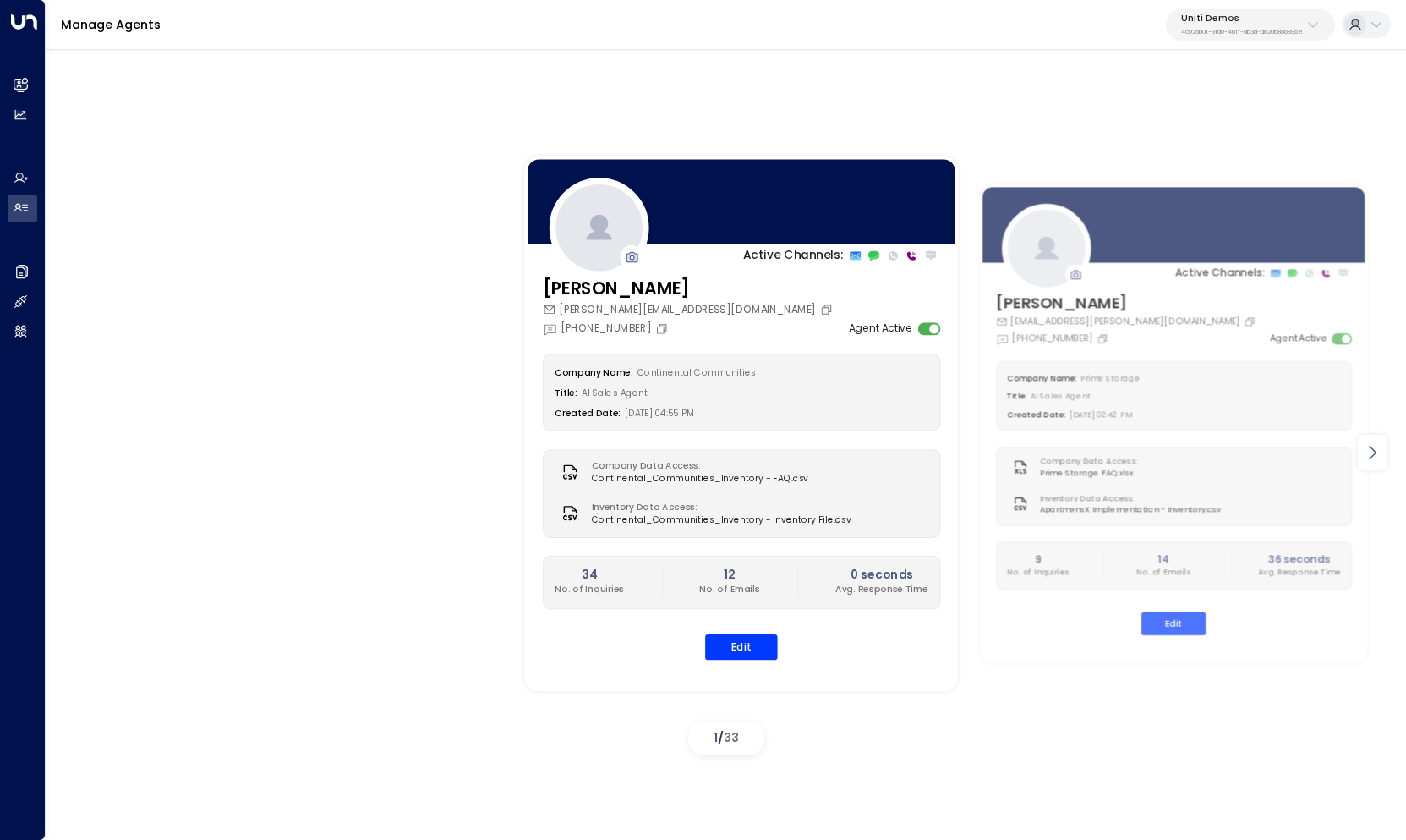
click at [1380, 450] on icon at bounding box center [1372, 452] width 20 height 20
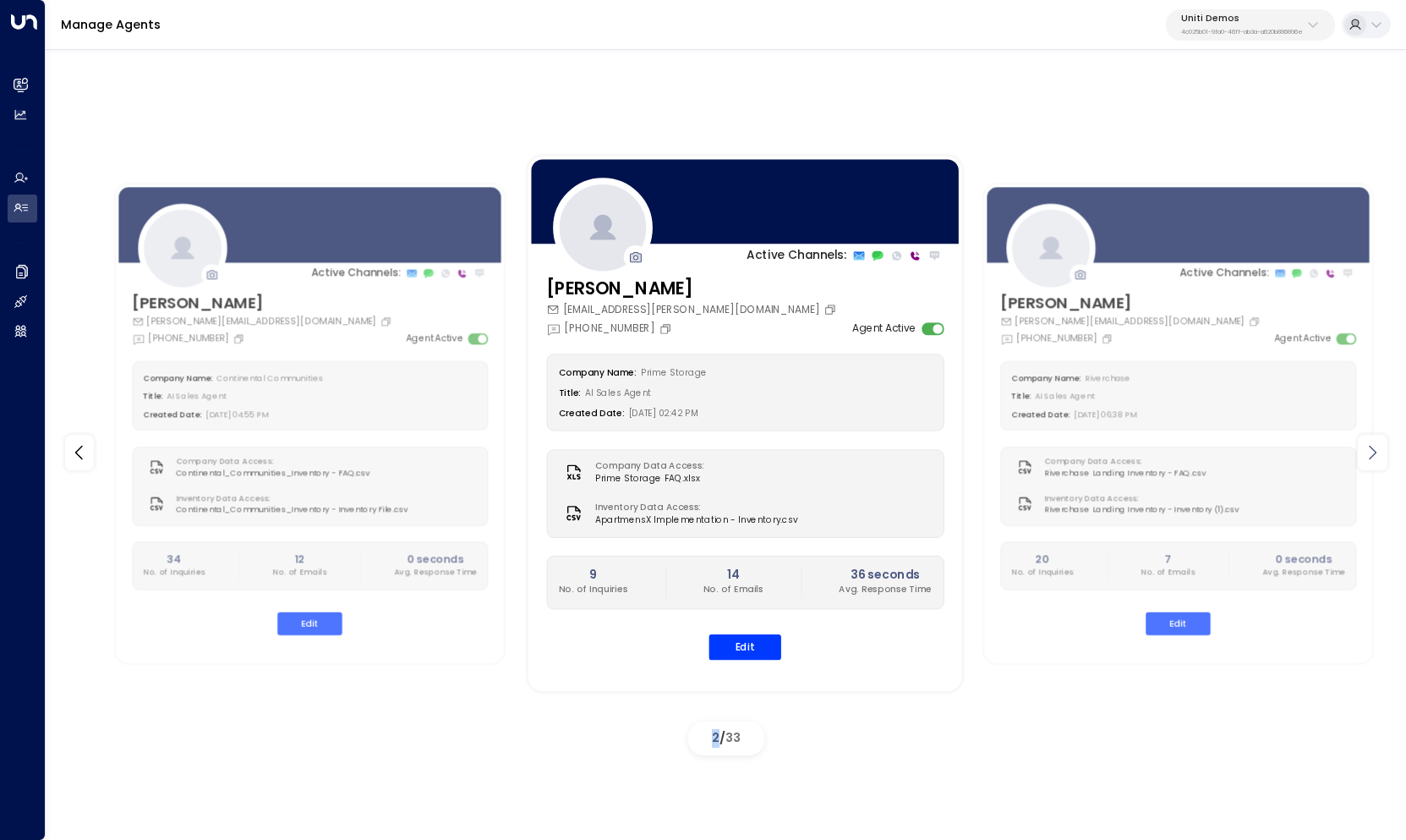
click at [1380, 450] on icon at bounding box center [1372, 452] width 20 height 20
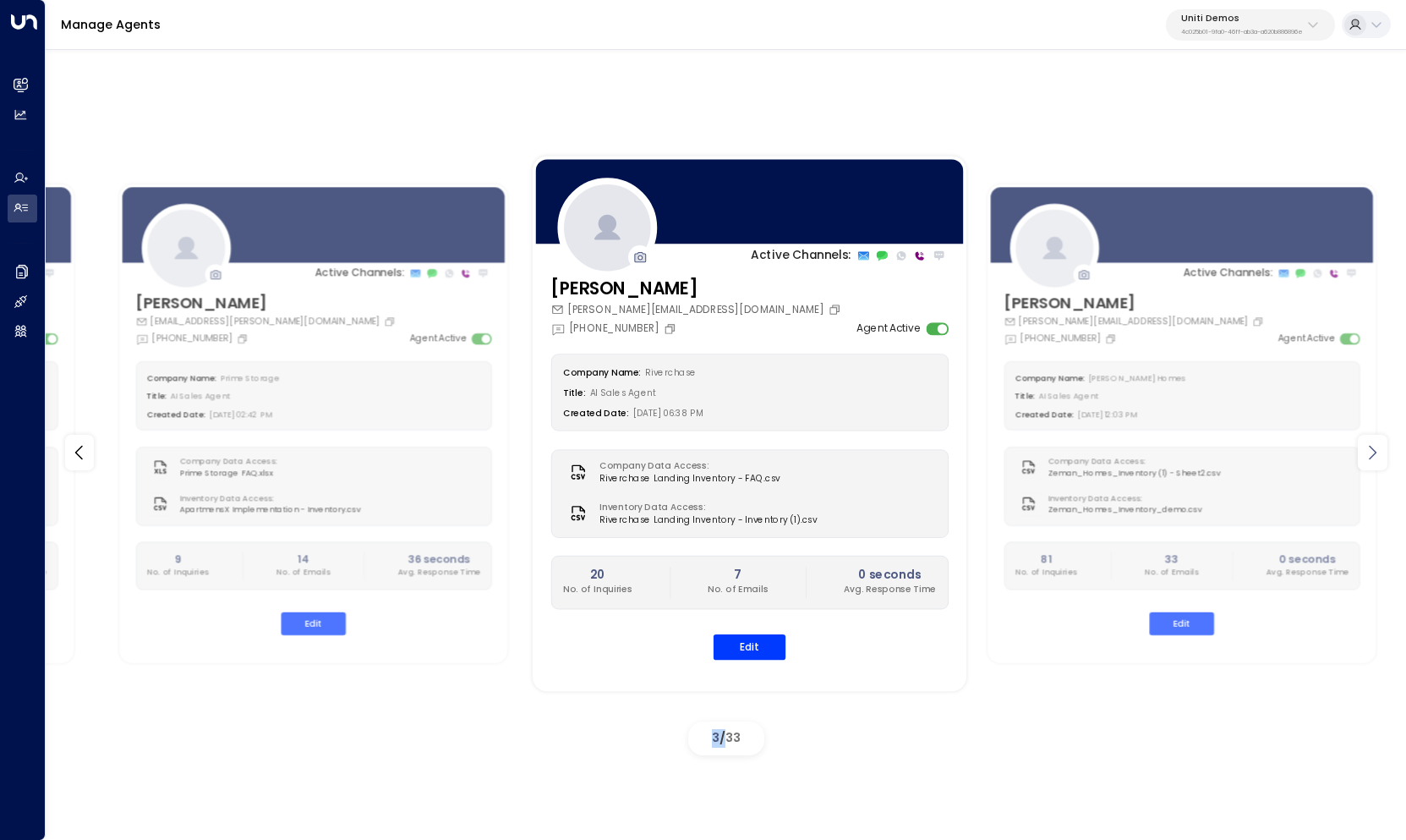
click at [1380, 450] on icon at bounding box center [1372, 452] width 20 height 20
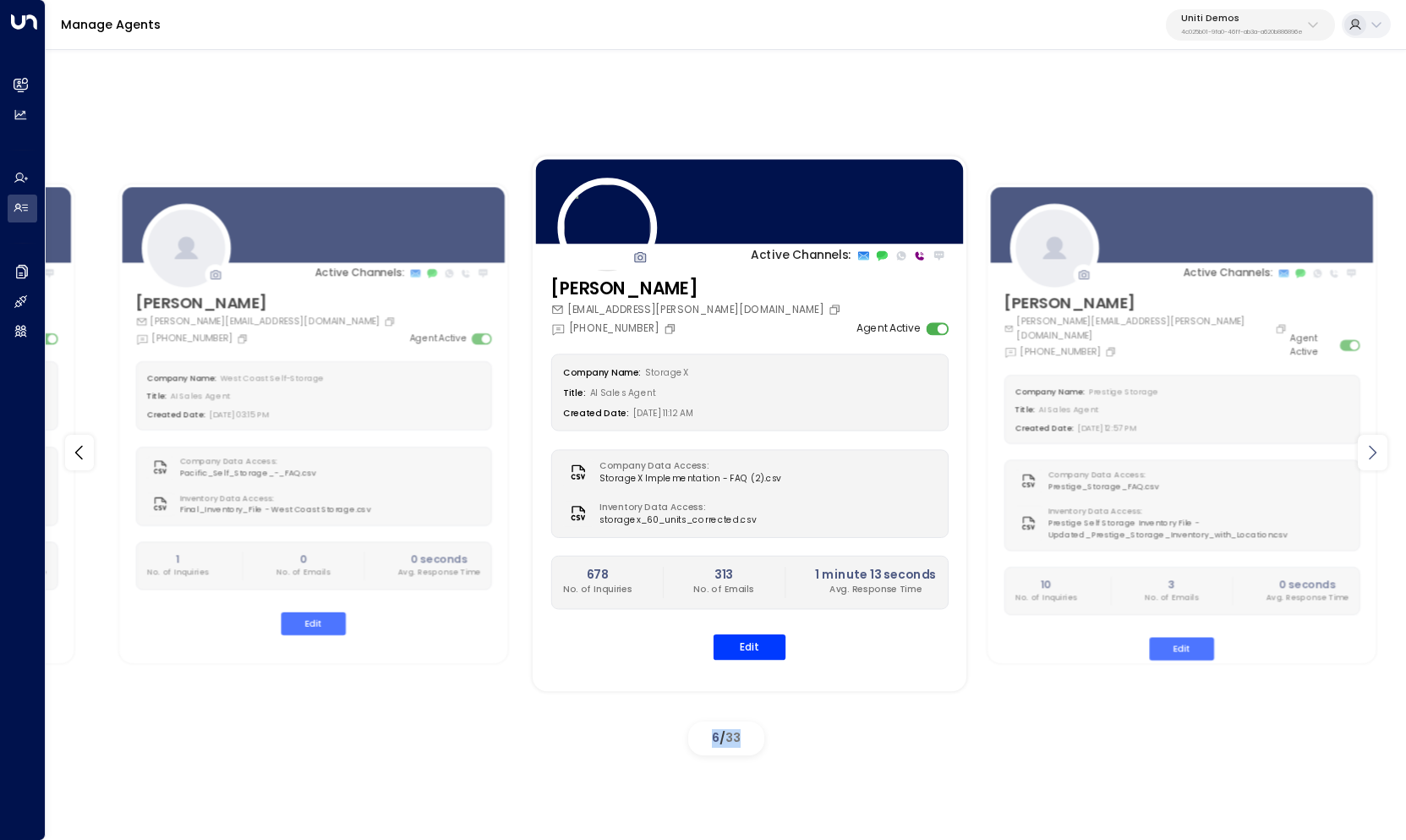
click at [1380, 450] on icon at bounding box center [1372, 452] width 20 height 20
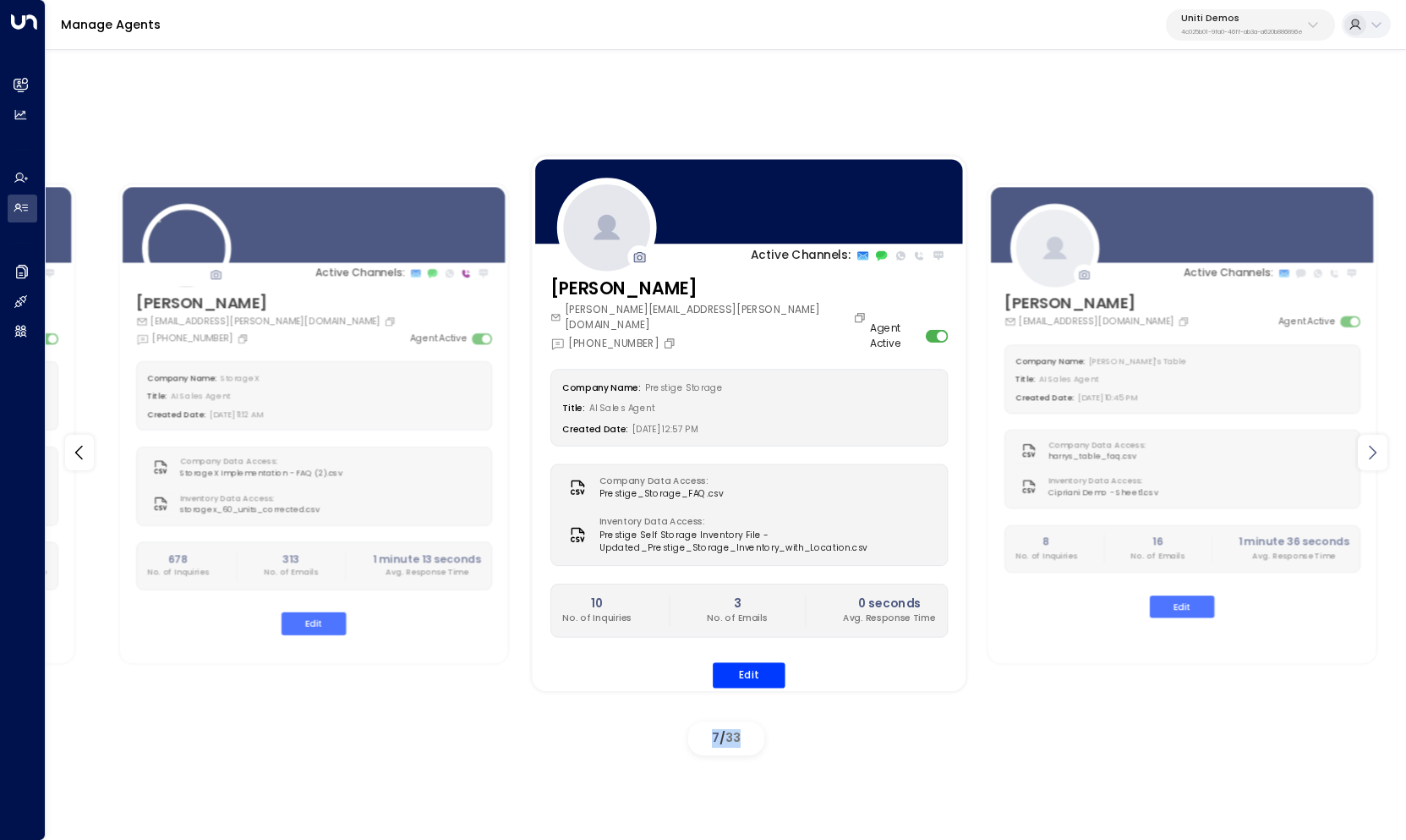
click at [1380, 450] on icon at bounding box center [1372, 452] width 20 height 20
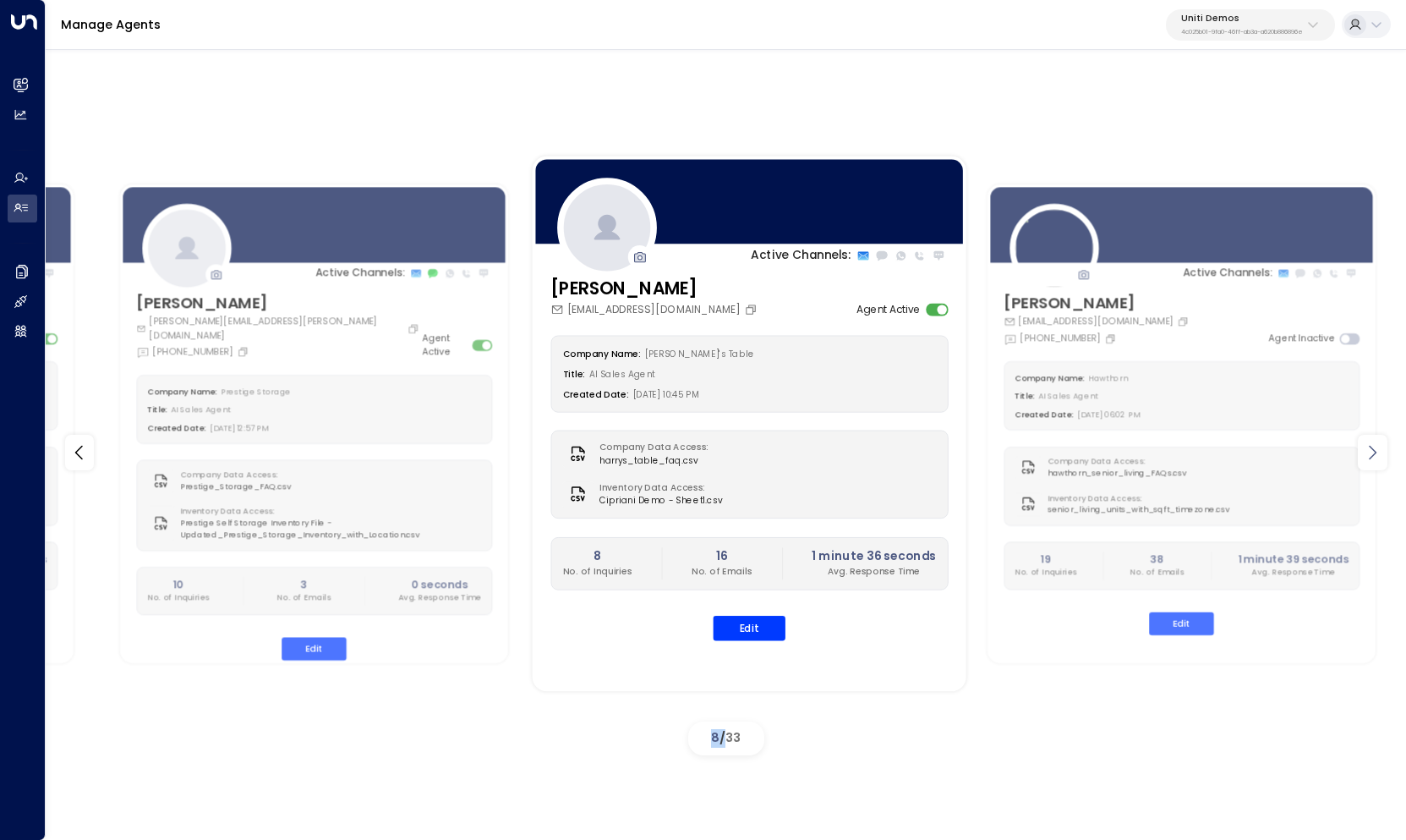
click at [1380, 450] on icon at bounding box center [1372, 452] width 20 height 20
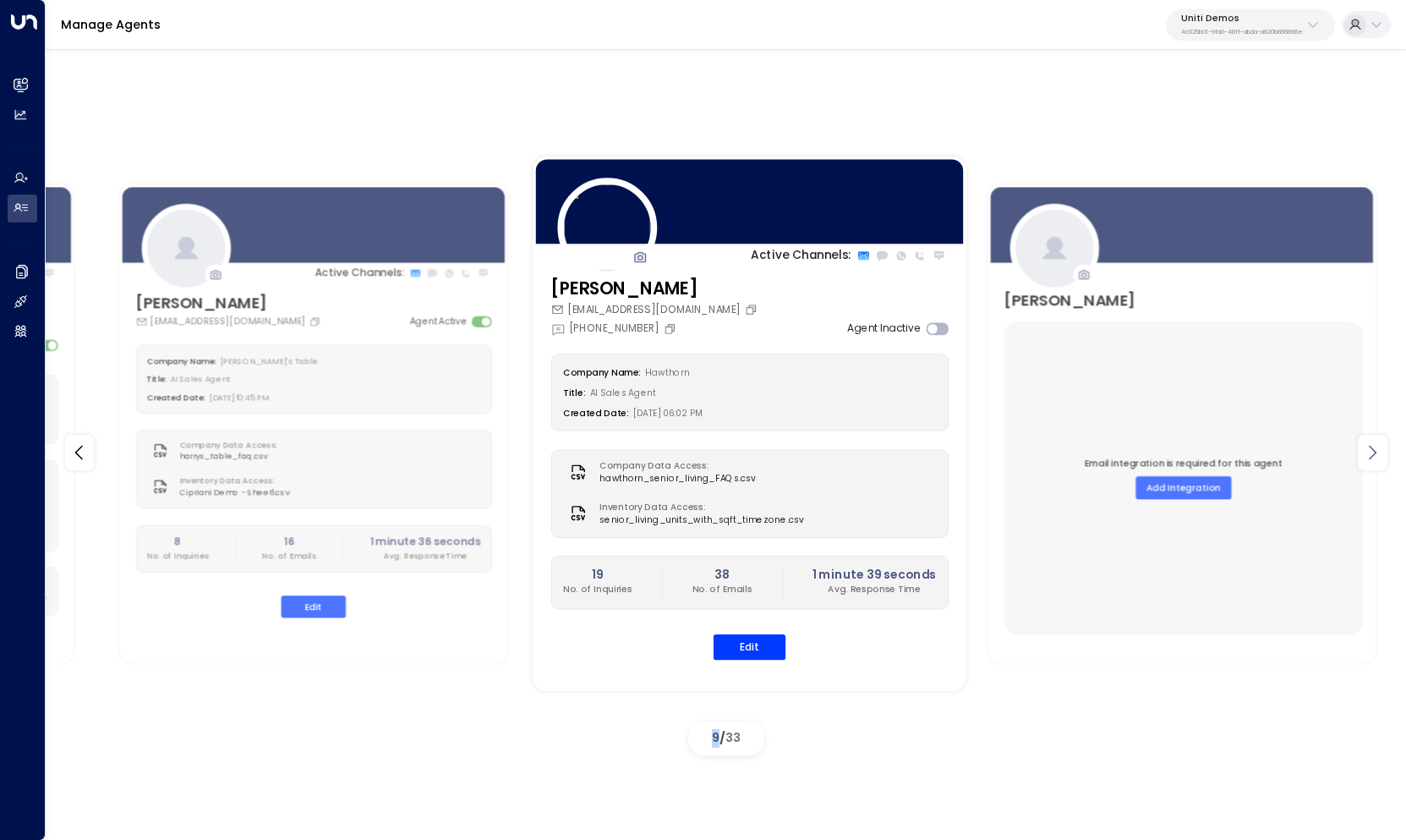
click at [1380, 450] on icon at bounding box center [1372, 452] width 20 height 20
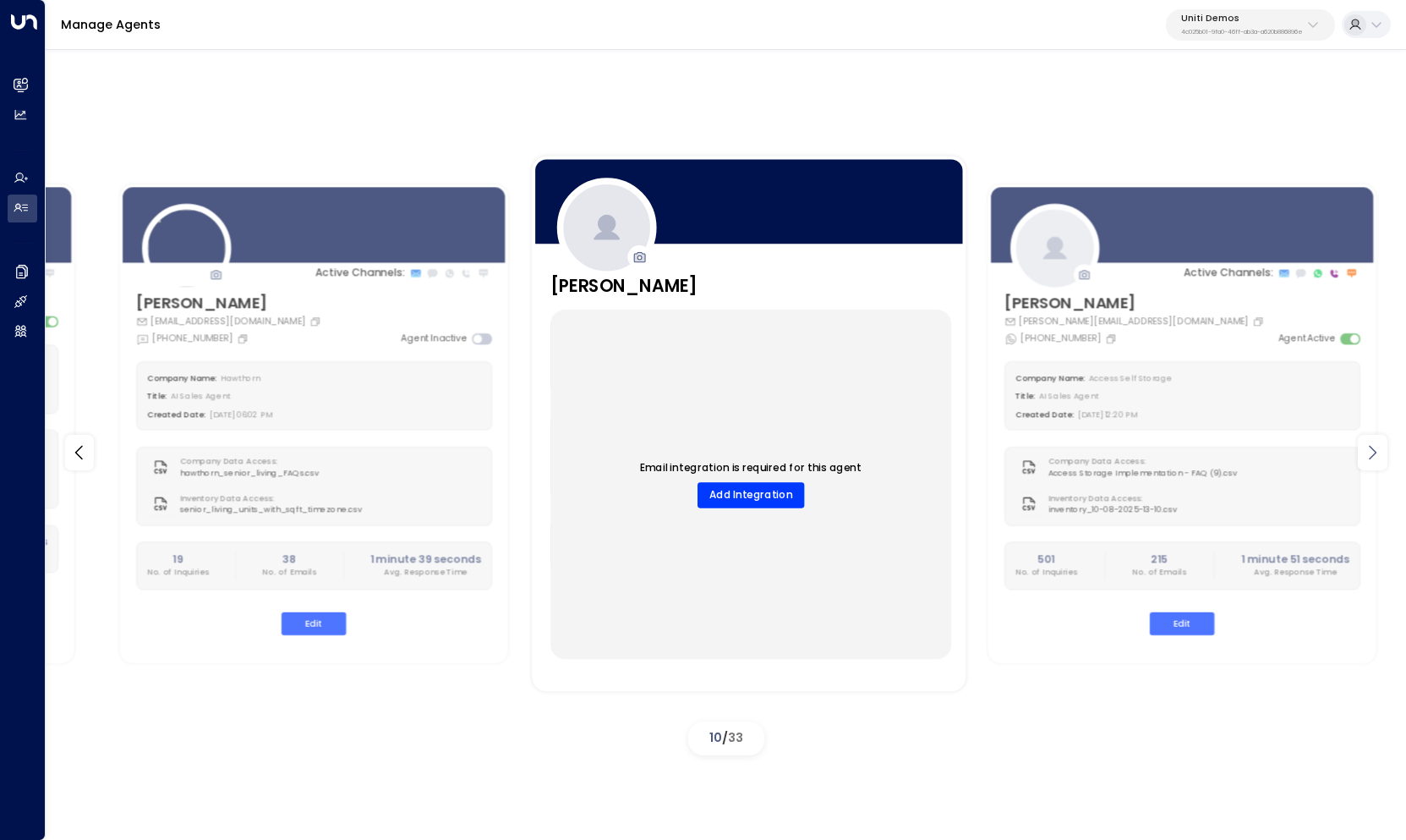
click at [1380, 450] on icon at bounding box center [1372, 452] width 20 height 20
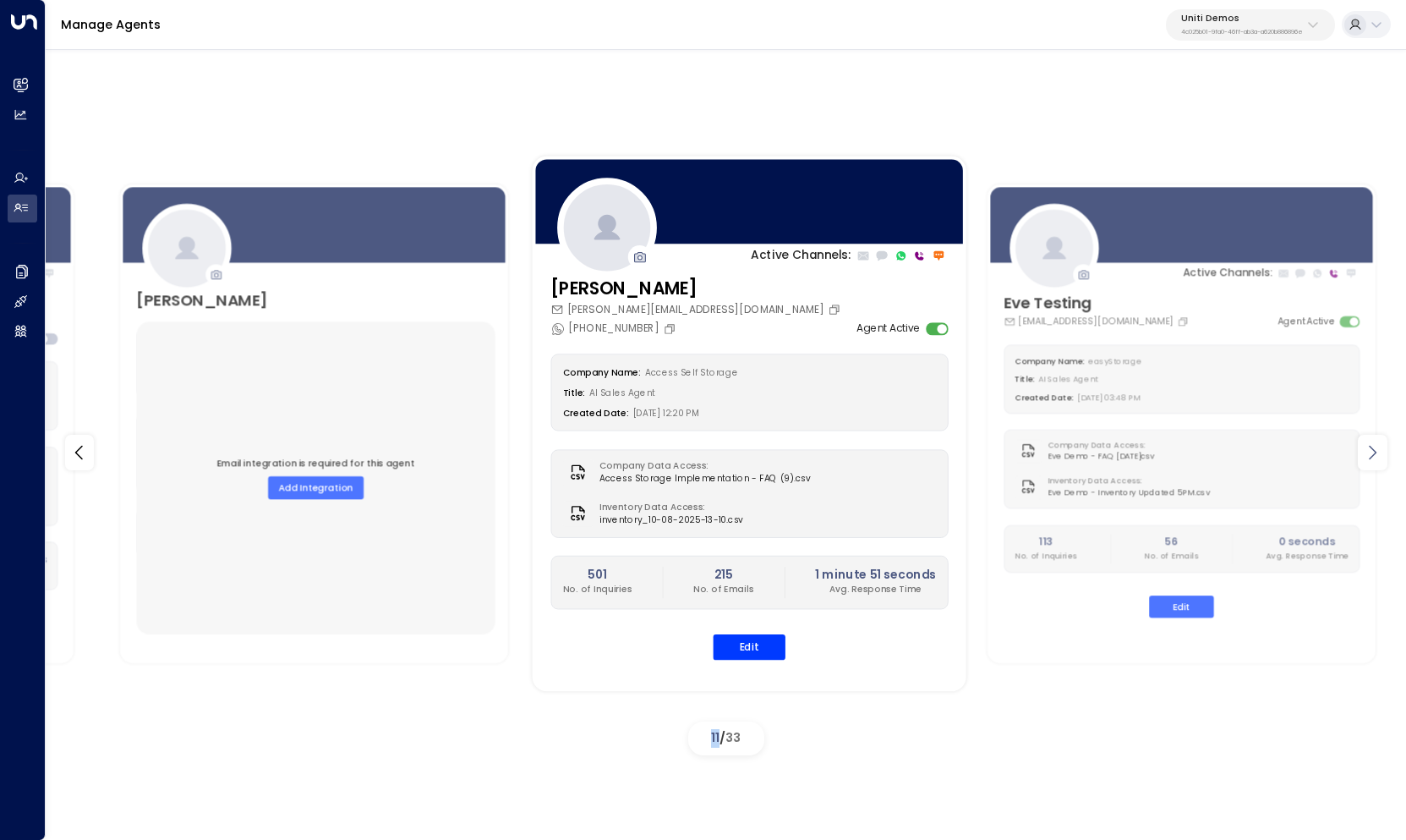
click at [1380, 450] on icon at bounding box center [1372, 452] width 20 height 20
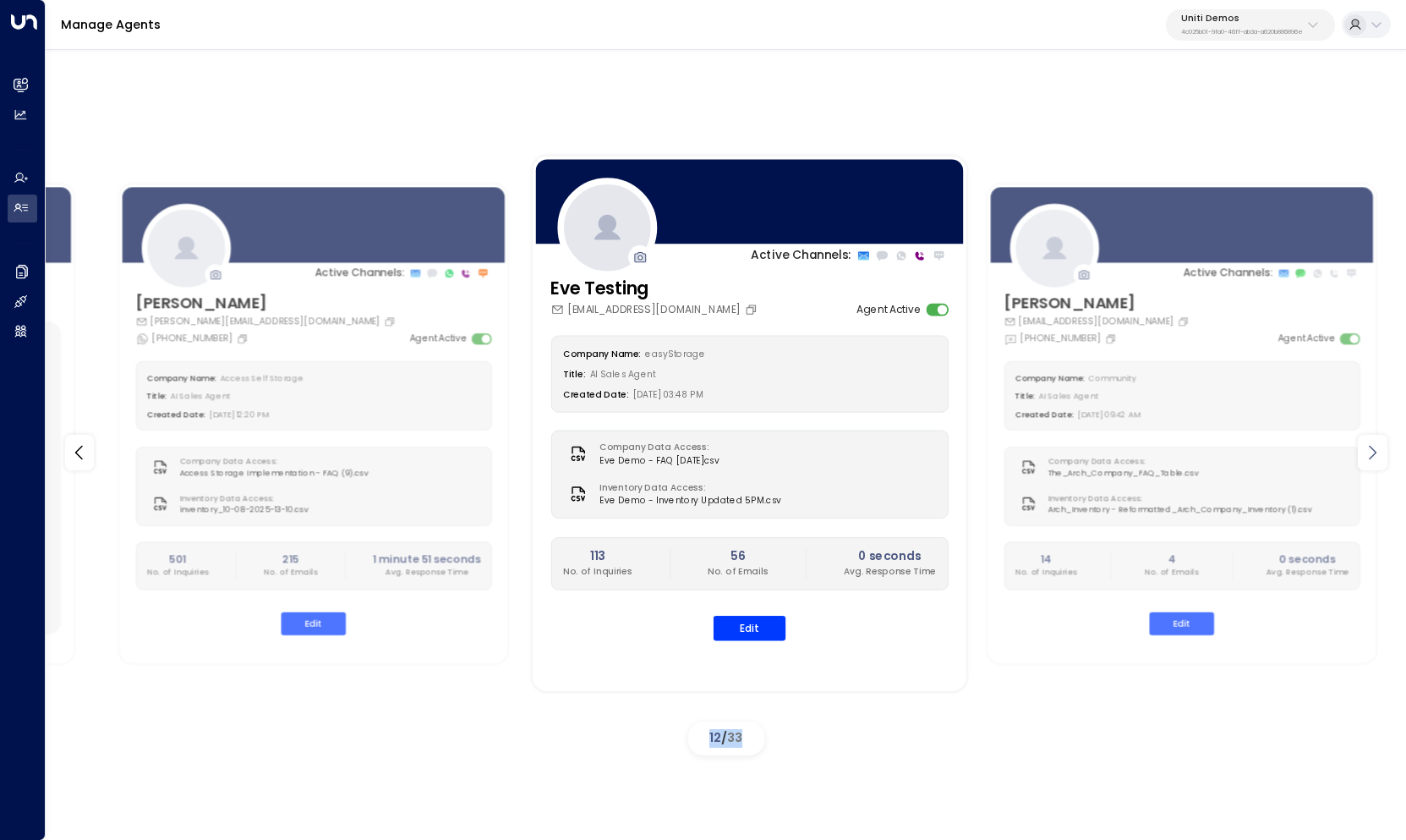
click at [1380, 450] on icon at bounding box center [1372, 452] width 20 height 20
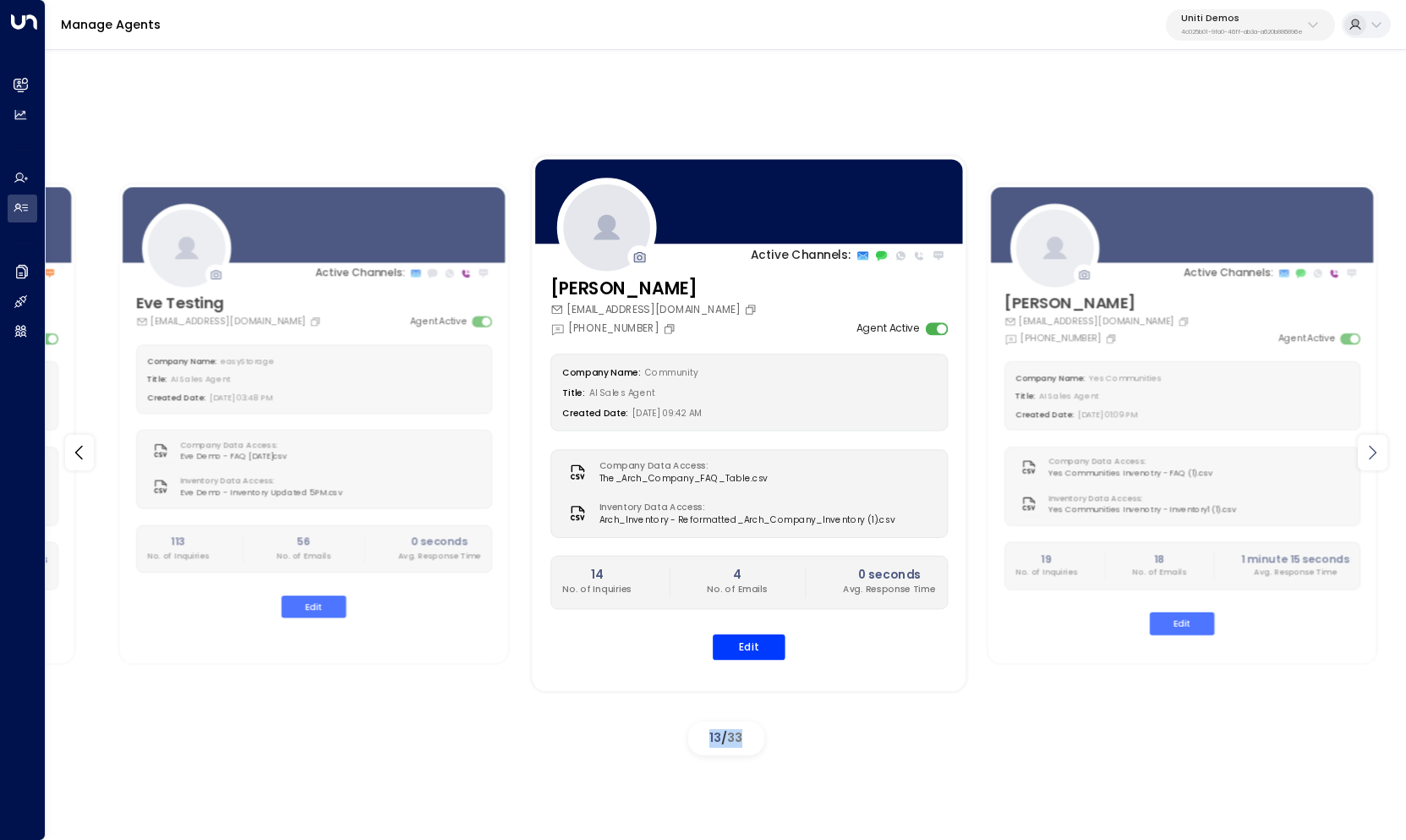
click at [1380, 450] on icon at bounding box center [1372, 452] width 20 height 20
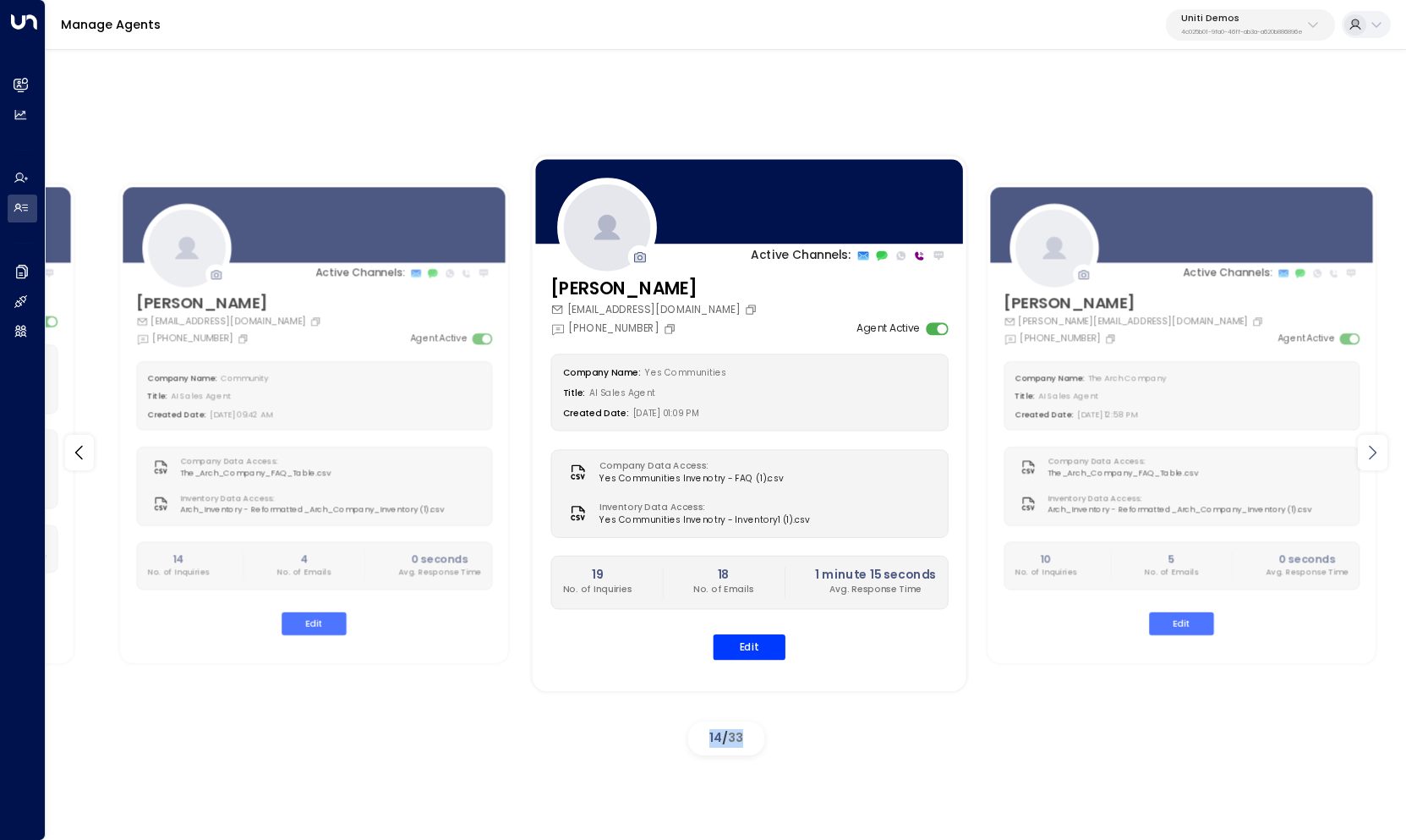
click at [1380, 450] on icon at bounding box center [1372, 452] width 20 height 20
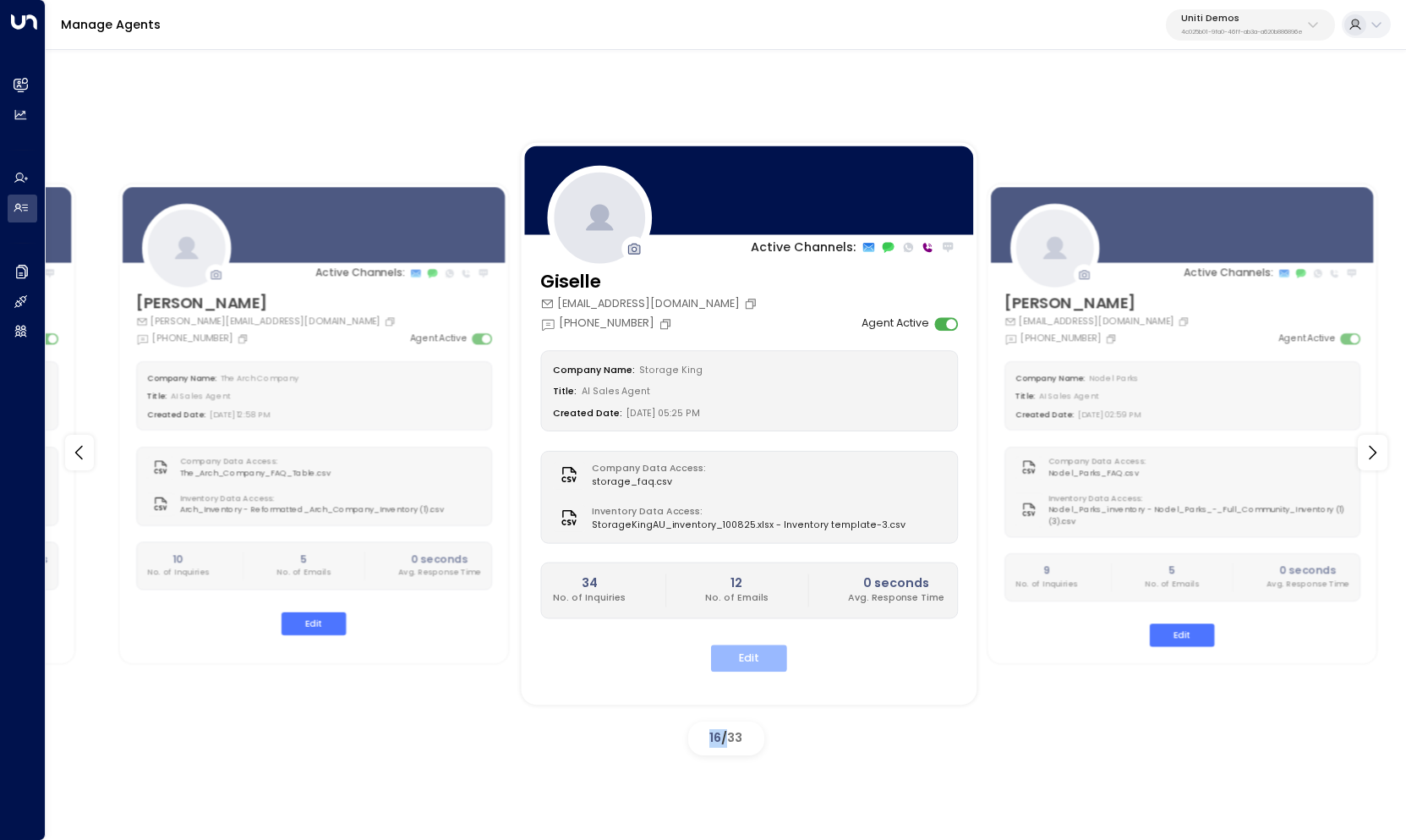
click at [748, 647] on button "Edit" at bounding box center [749, 658] width 76 height 27
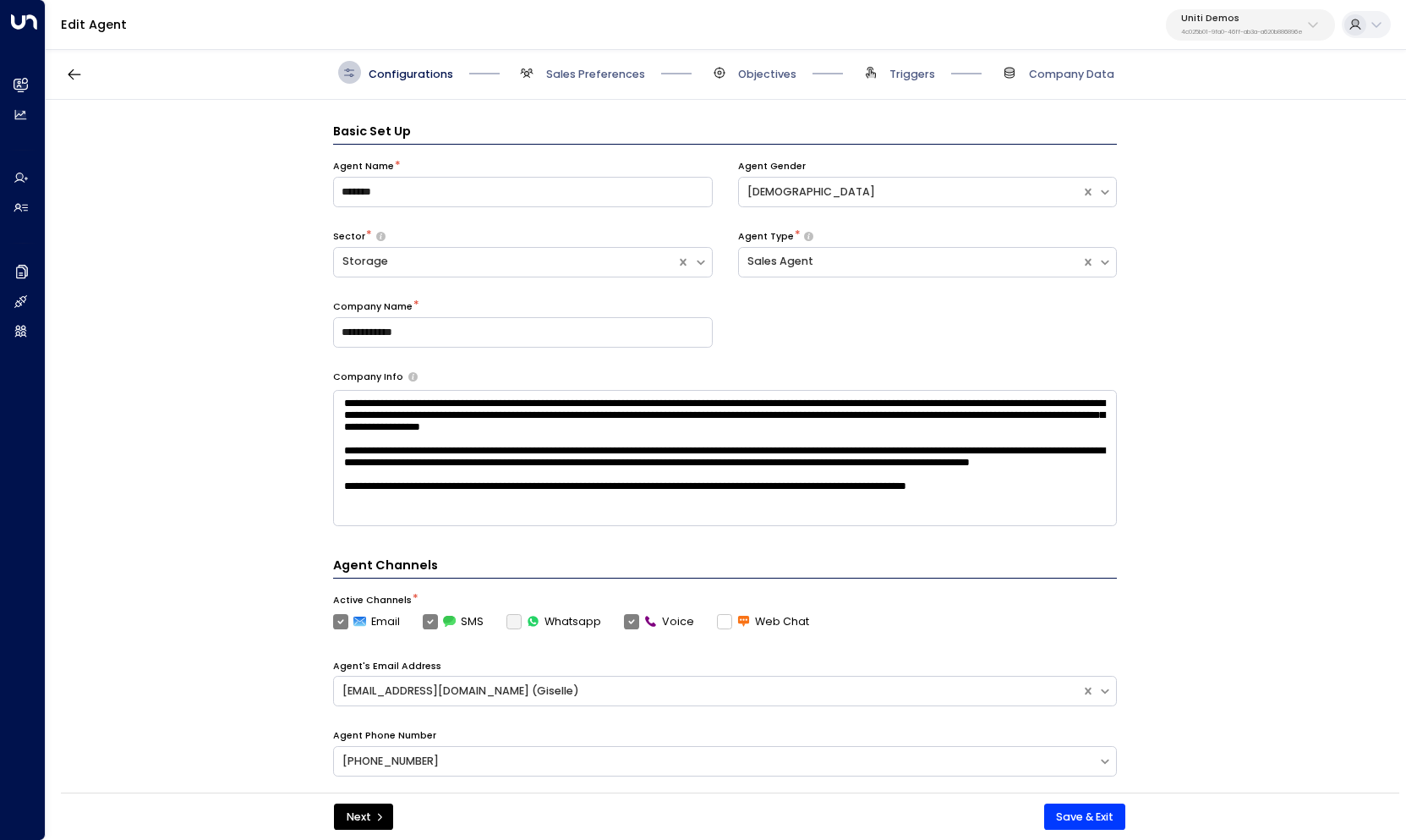
scroll to position [23, 0]
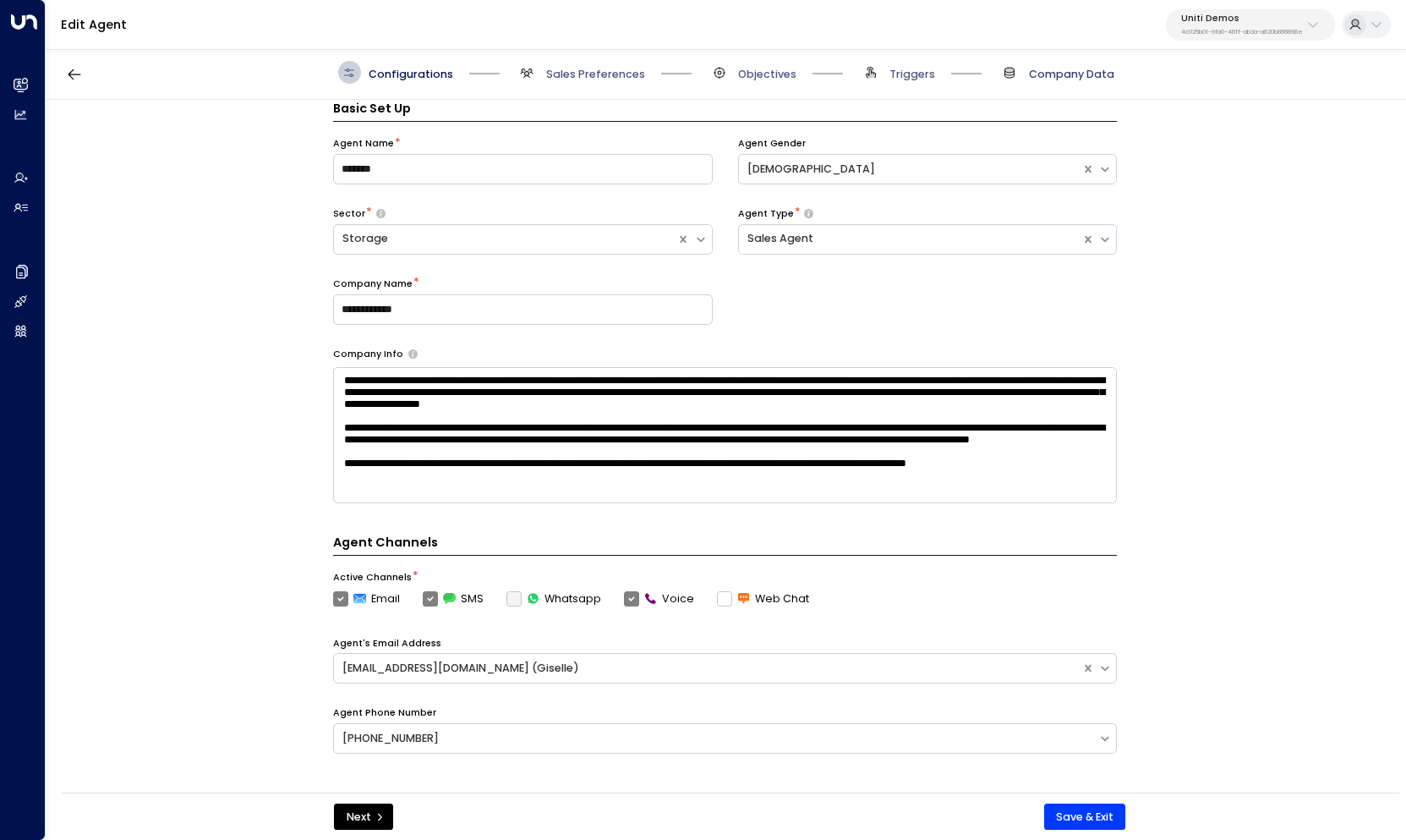
click at [1064, 68] on span "Company Data" at bounding box center [1072, 74] width 85 height 16
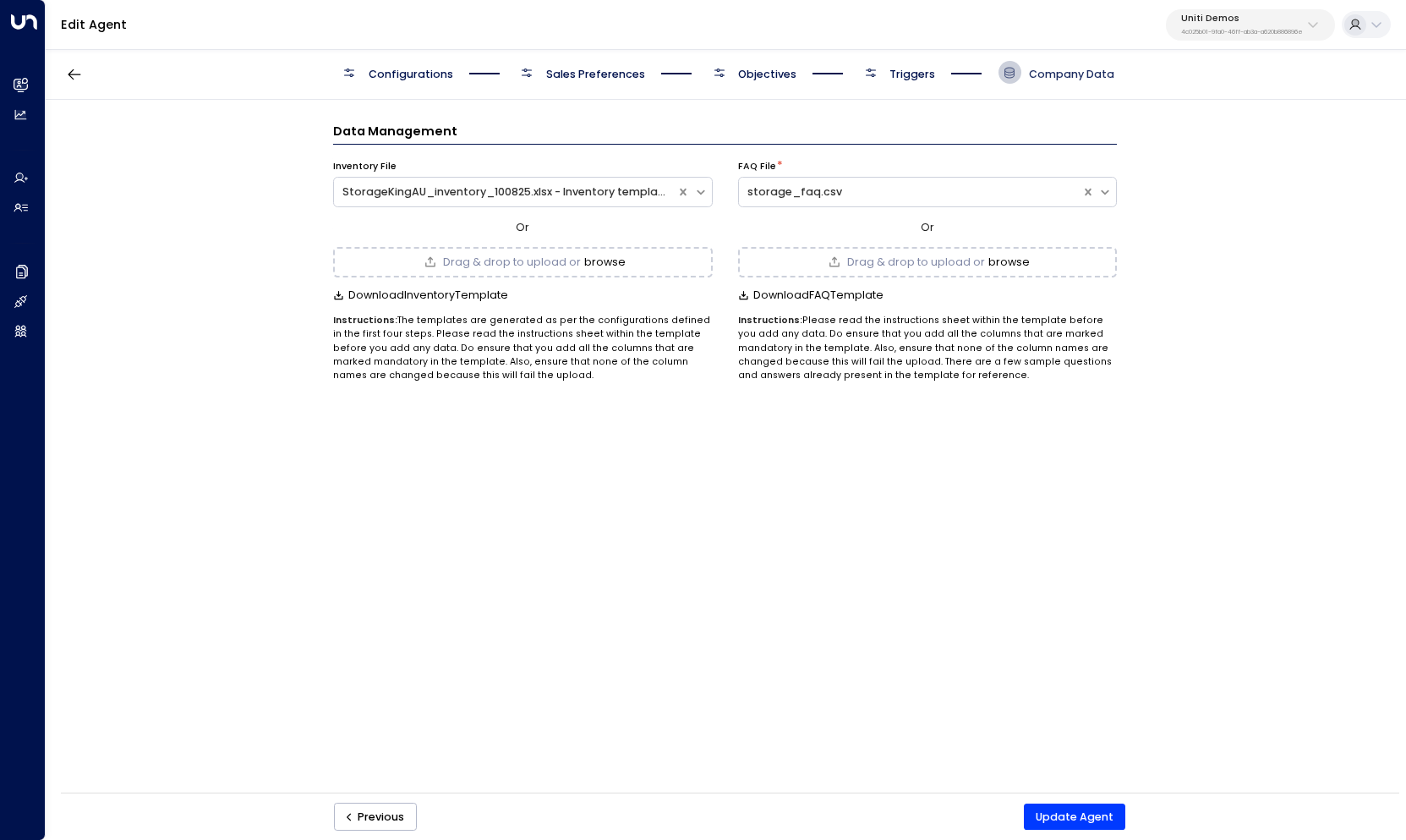
scroll to position [0, 0]
click at [1010, 262] on button "browse" at bounding box center [1009, 262] width 41 height 12
click at [396, 79] on span "Configurations" at bounding box center [411, 74] width 85 height 16
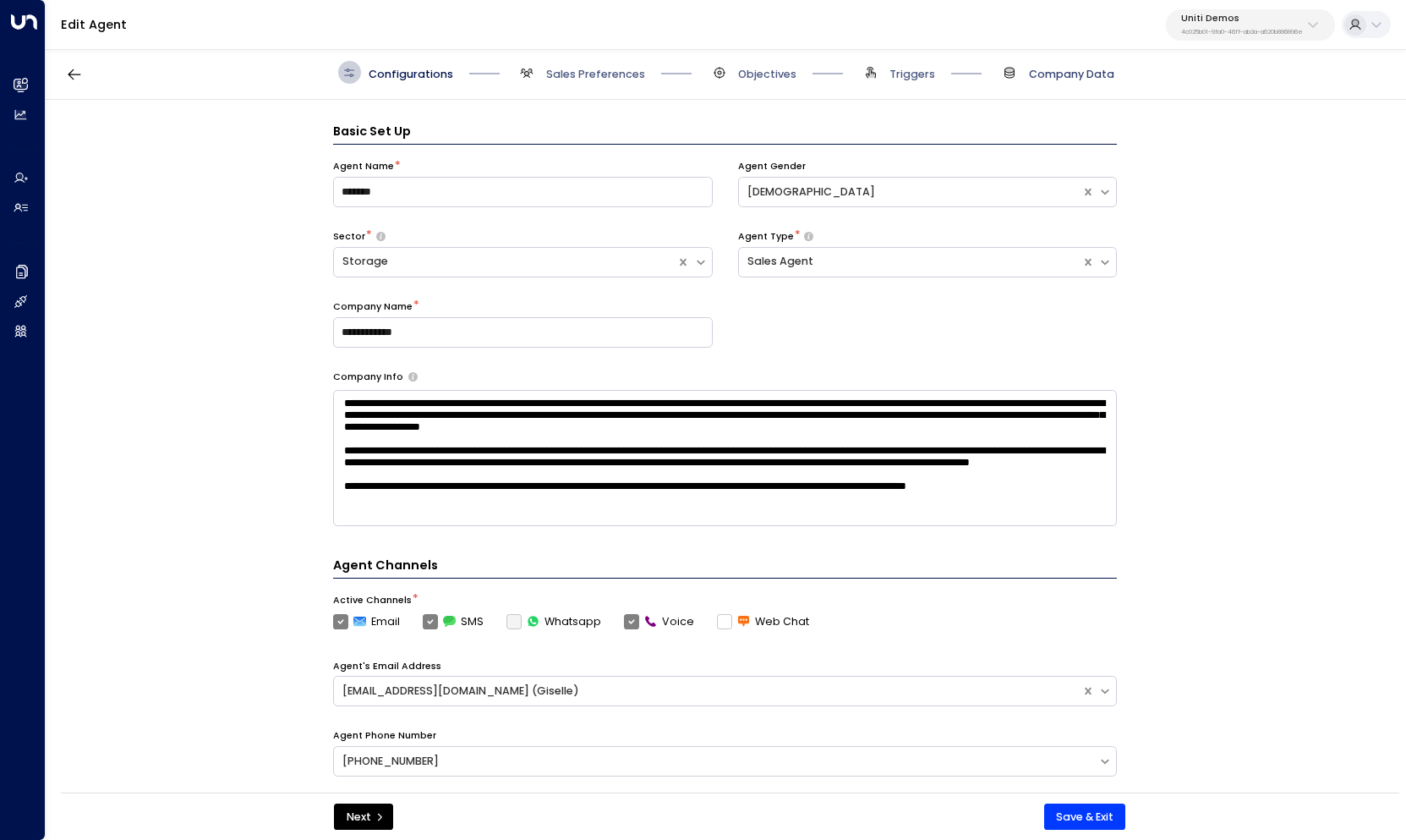
click at [1032, 79] on span "Company Data" at bounding box center [1072, 74] width 85 height 16
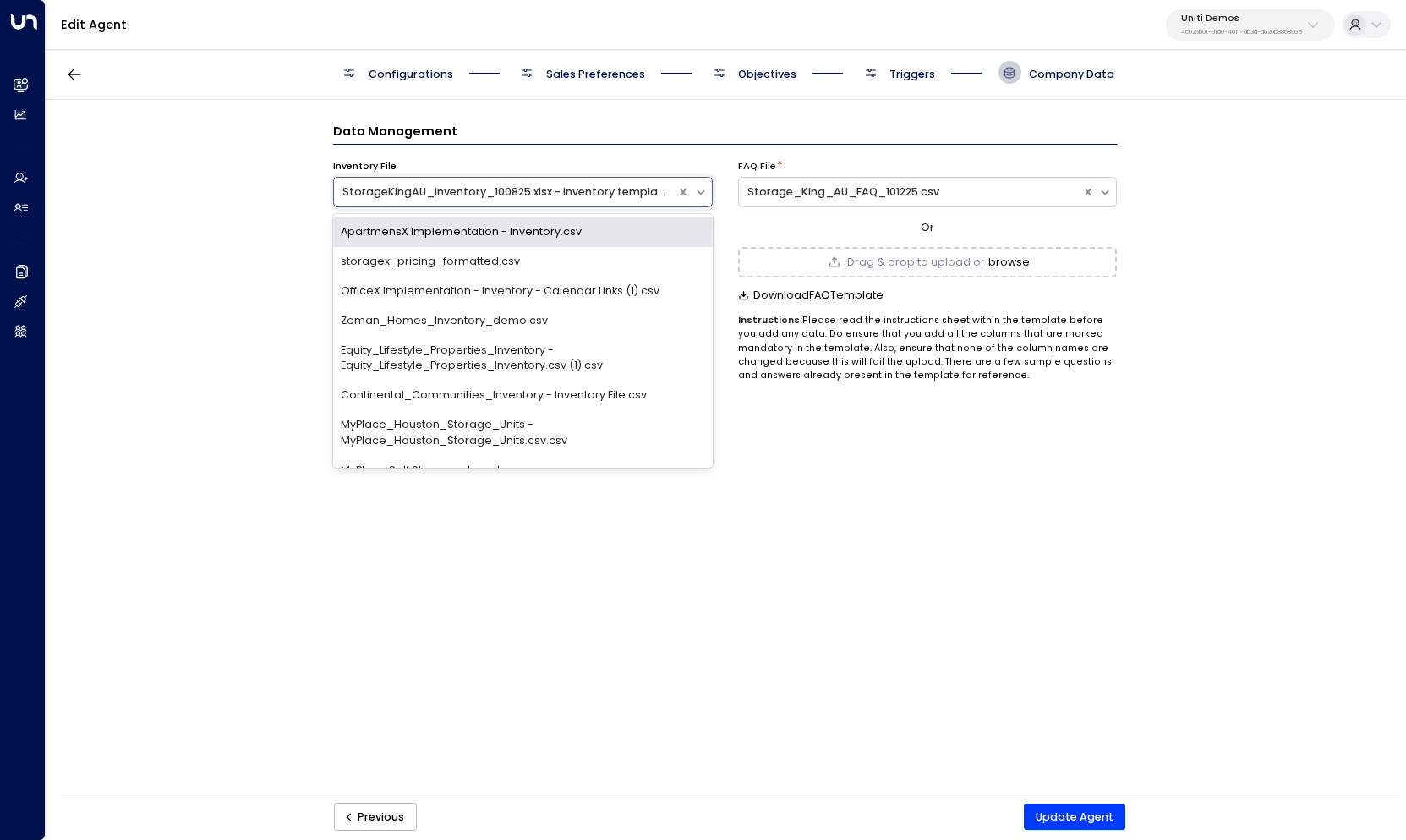
click at [510, 189] on div "StorageKingAU_inventory_100825.xlsx - Inventory template-3.csv" at bounding box center [505, 192] width 325 height 16
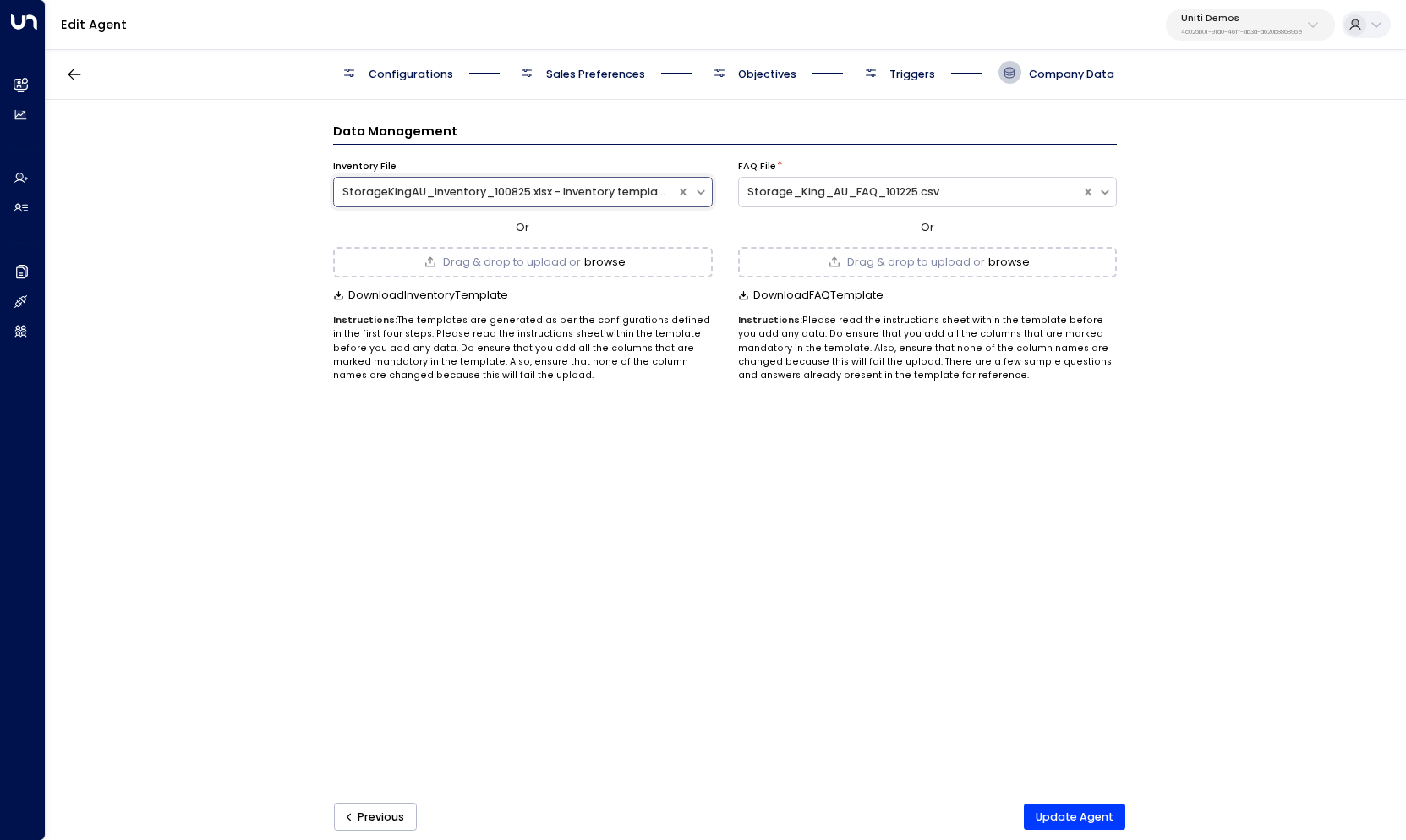
click at [192, 231] on div "Data Management Inventory File StorageKingAU_inventory_100825.xlsx - Inventory …" at bounding box center [725, 451] width 1359 height 703
click at [618, 257] on button "browse" at bounding box center [605, 262] width 41 height 12
click at [594, 259] on button "browse" at bounding box center [605, 262] width 41 height 12
click at [670, 506] on div "Data Management Inventory File Storage_King_AU_Inventory_101225.csv Or Storage_…" at bounding box center [725, 451] width 1359 height 703
click at [73, 73] on icon "button" at bounding box center [74, 74] width 17 height 17
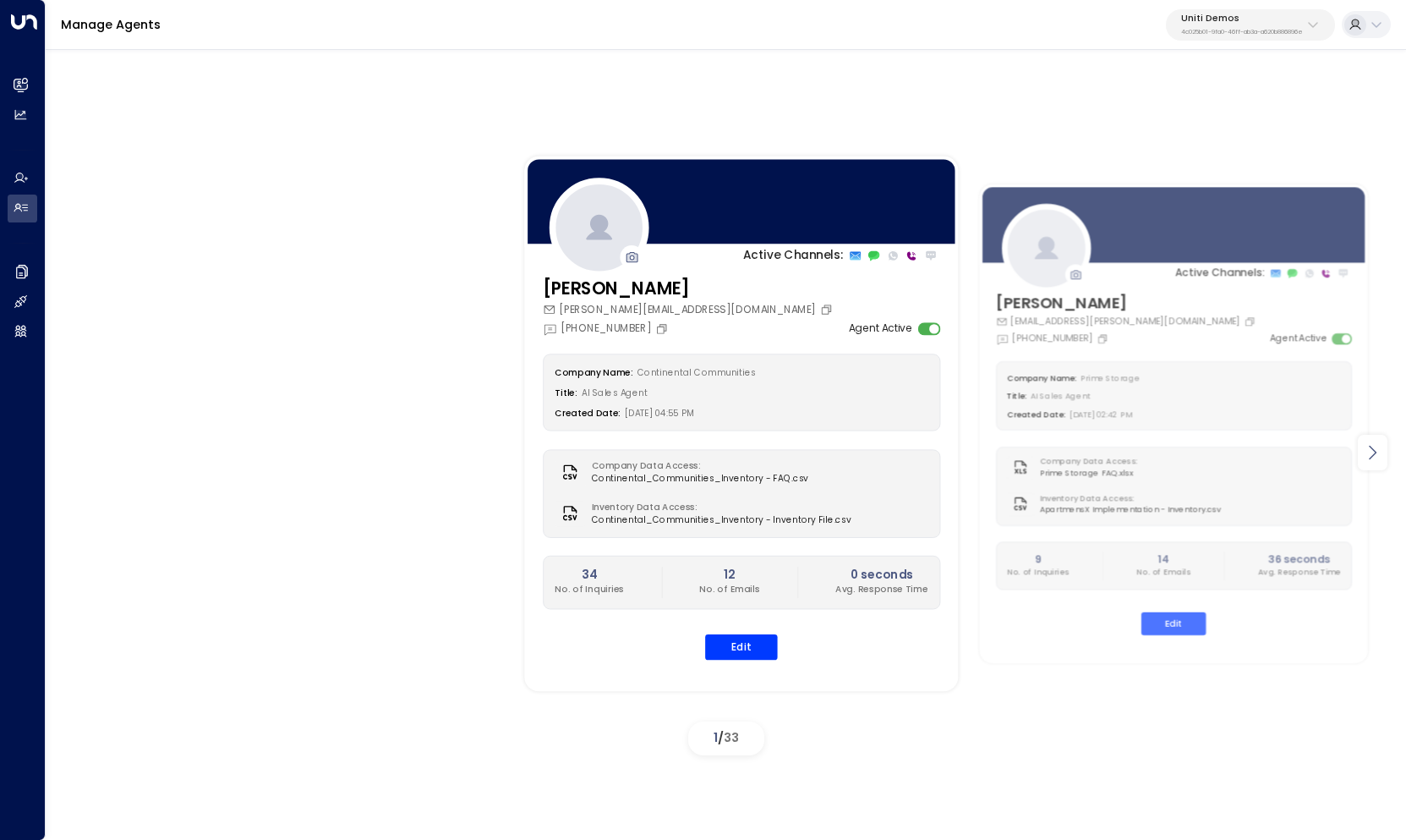
click at [1372, 459] on icon at bounding box center [1372, 452] width 20 height 20
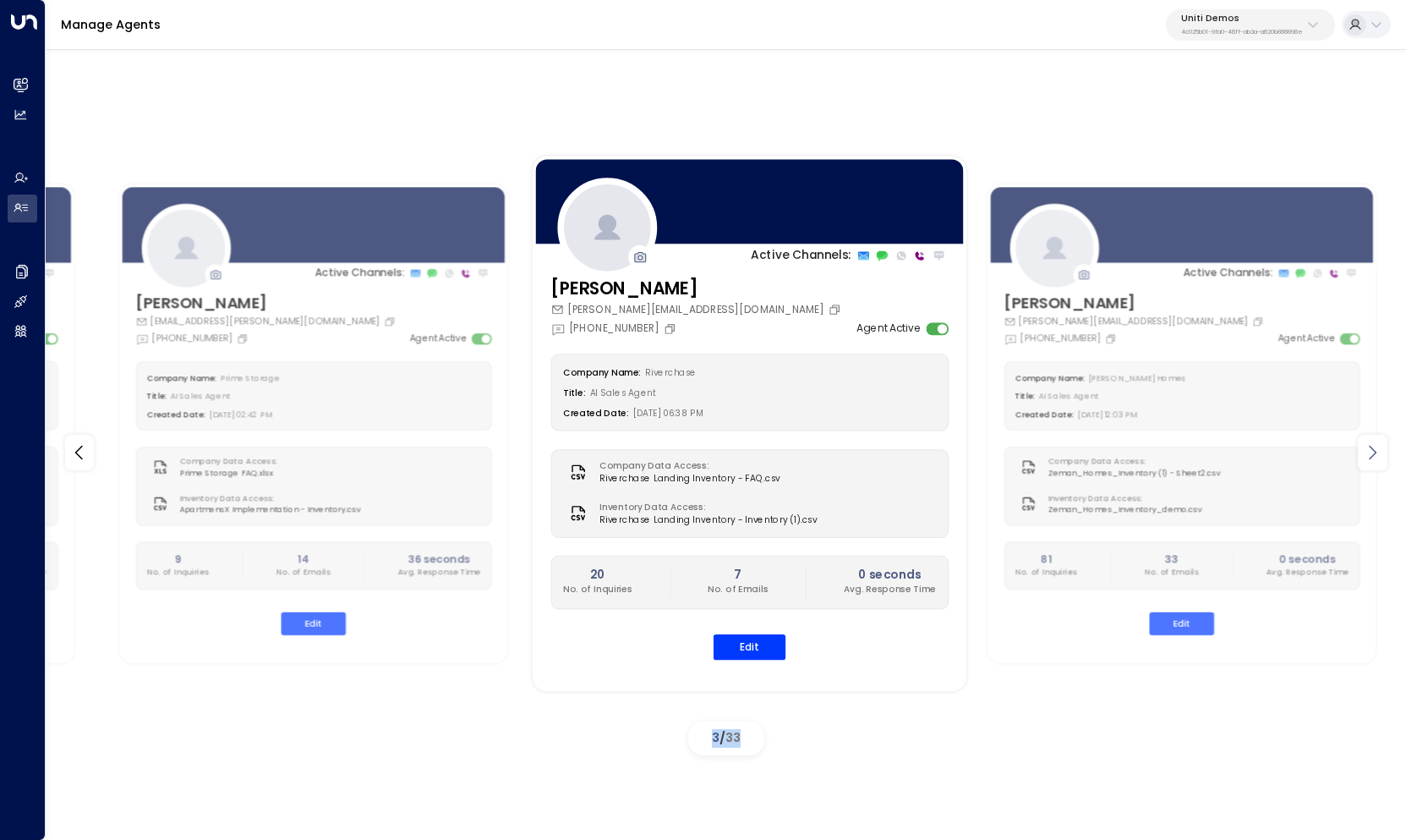
click at [1372, 459] on icon at bounding box center [1372, 452] width 20 height 20
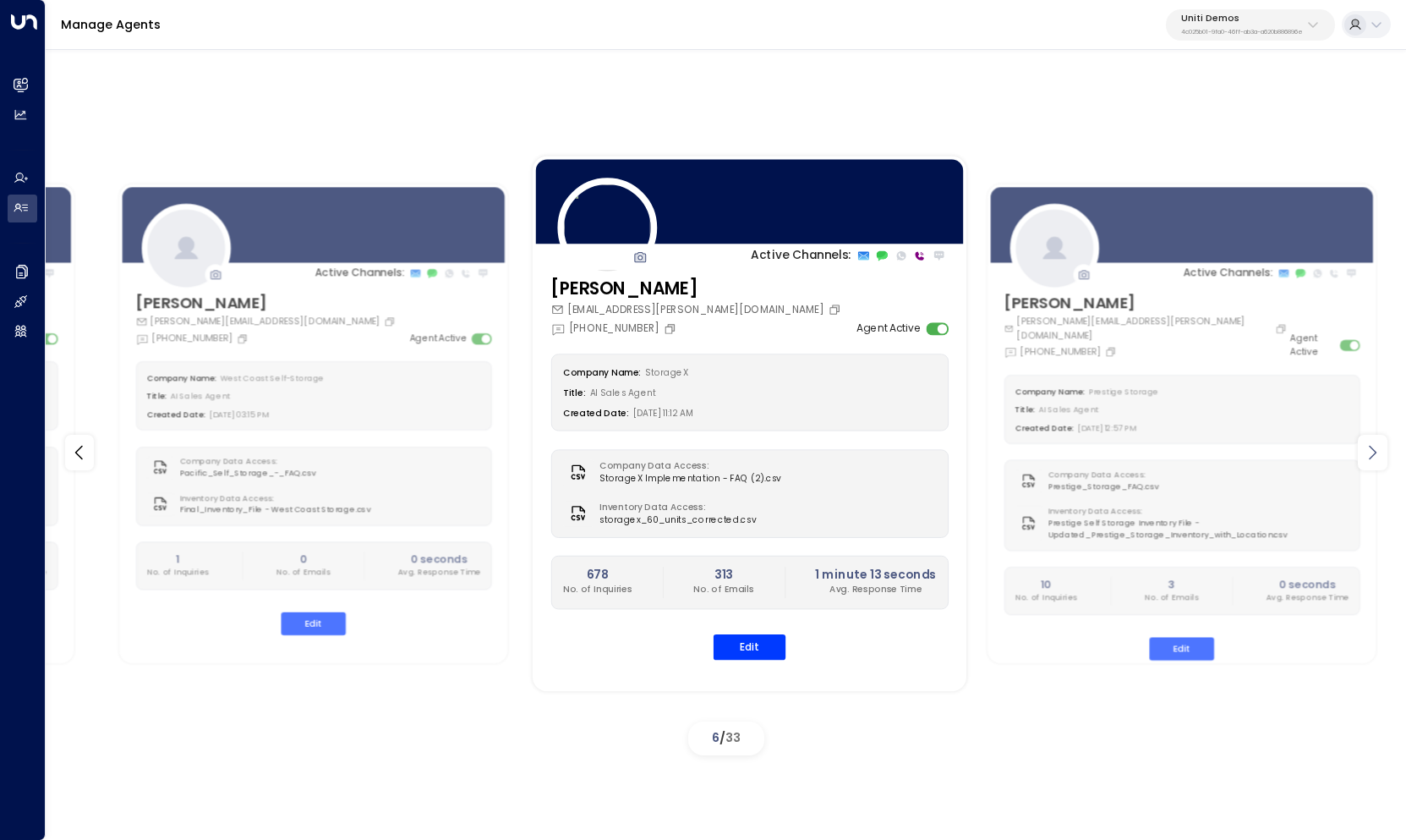
click at [1372, 459] on icon at bounding box center [1372, 452] width 20 height 20
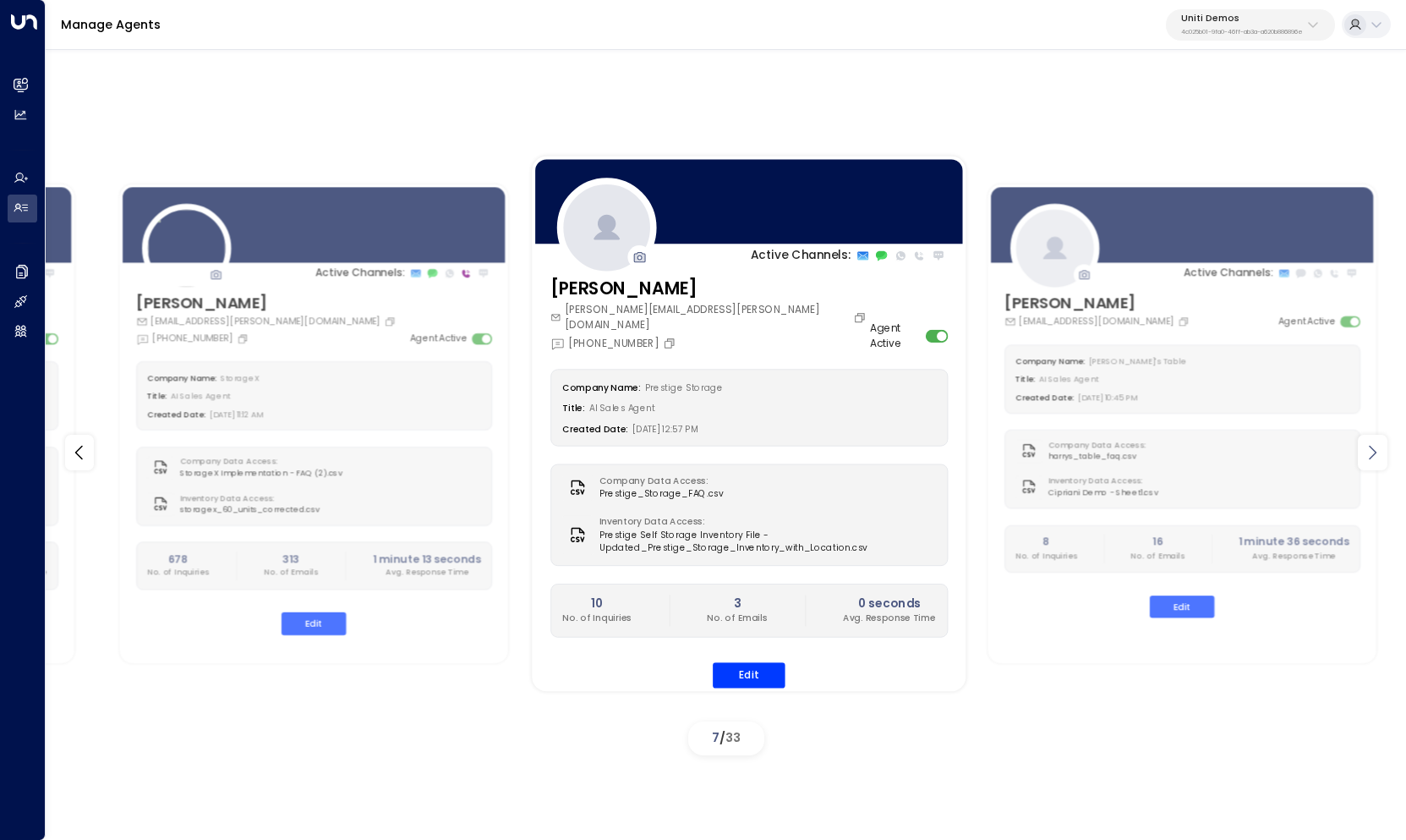
click at [1372, 459] on icon at bounding box center [1372, 452] width 20 height 20
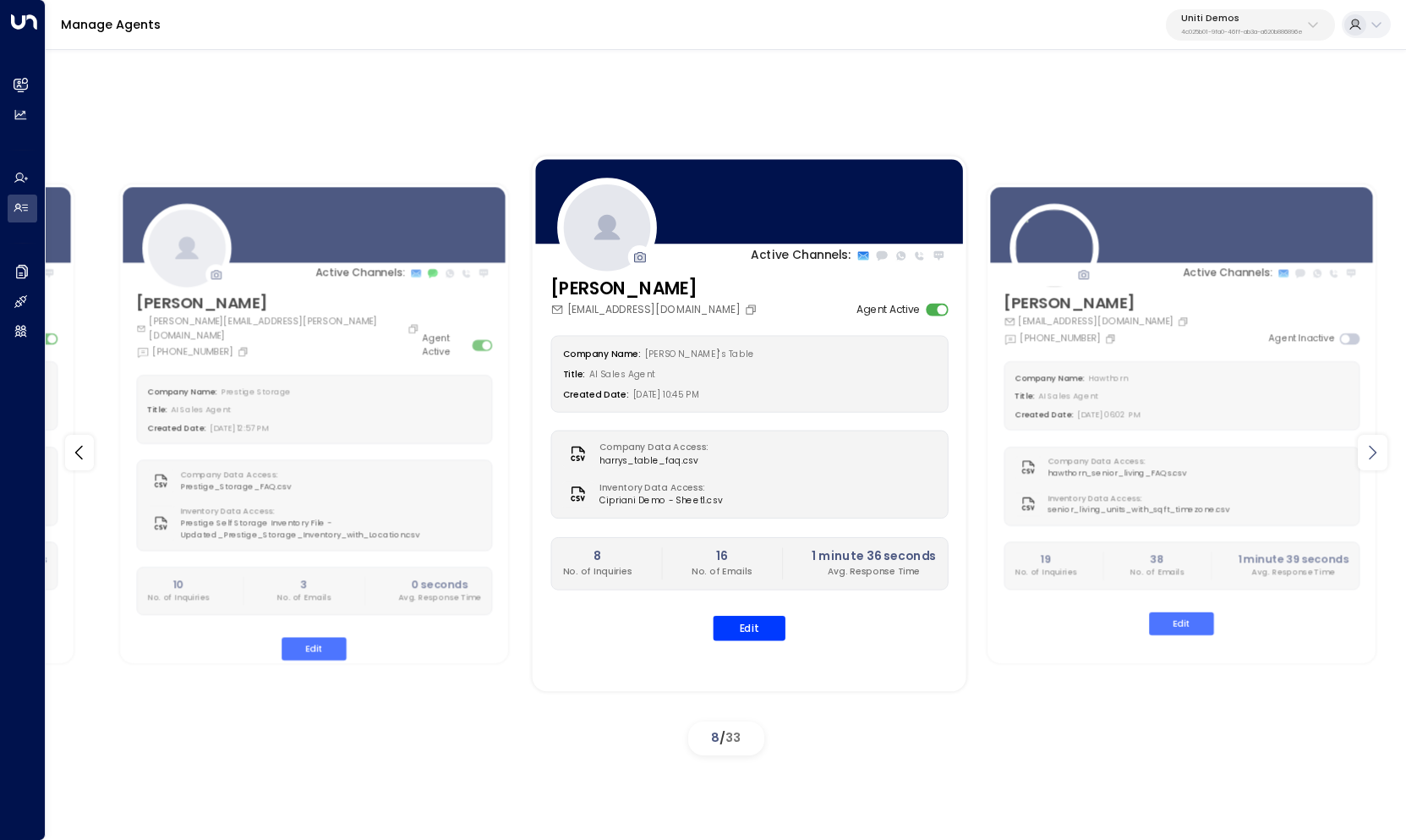
click at [1372, 459] on icon at bounding box center [1372, 452] width 20 height 20
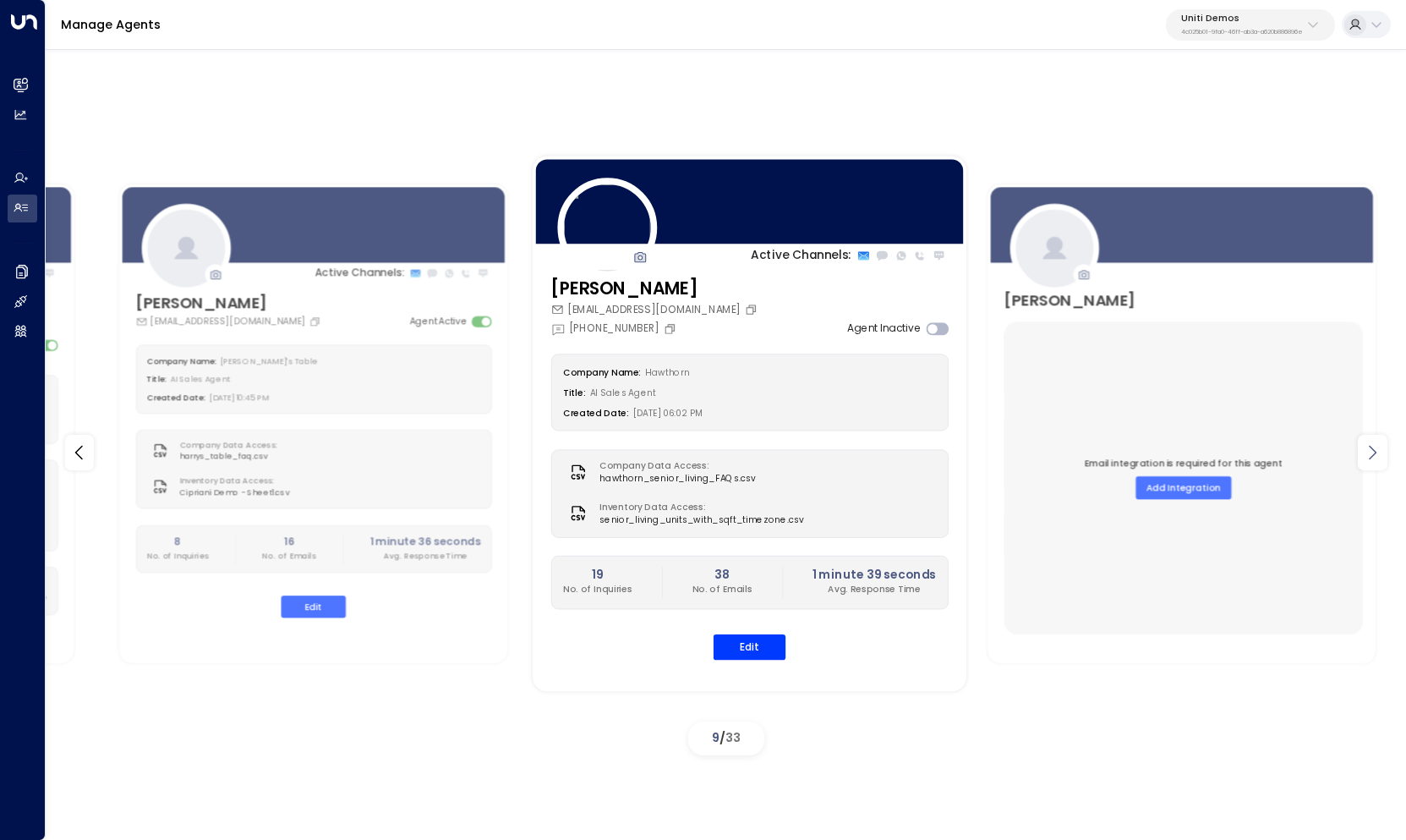
click at [1372, 459] on icon at bounding box center [1372, 452] width 20 height 20
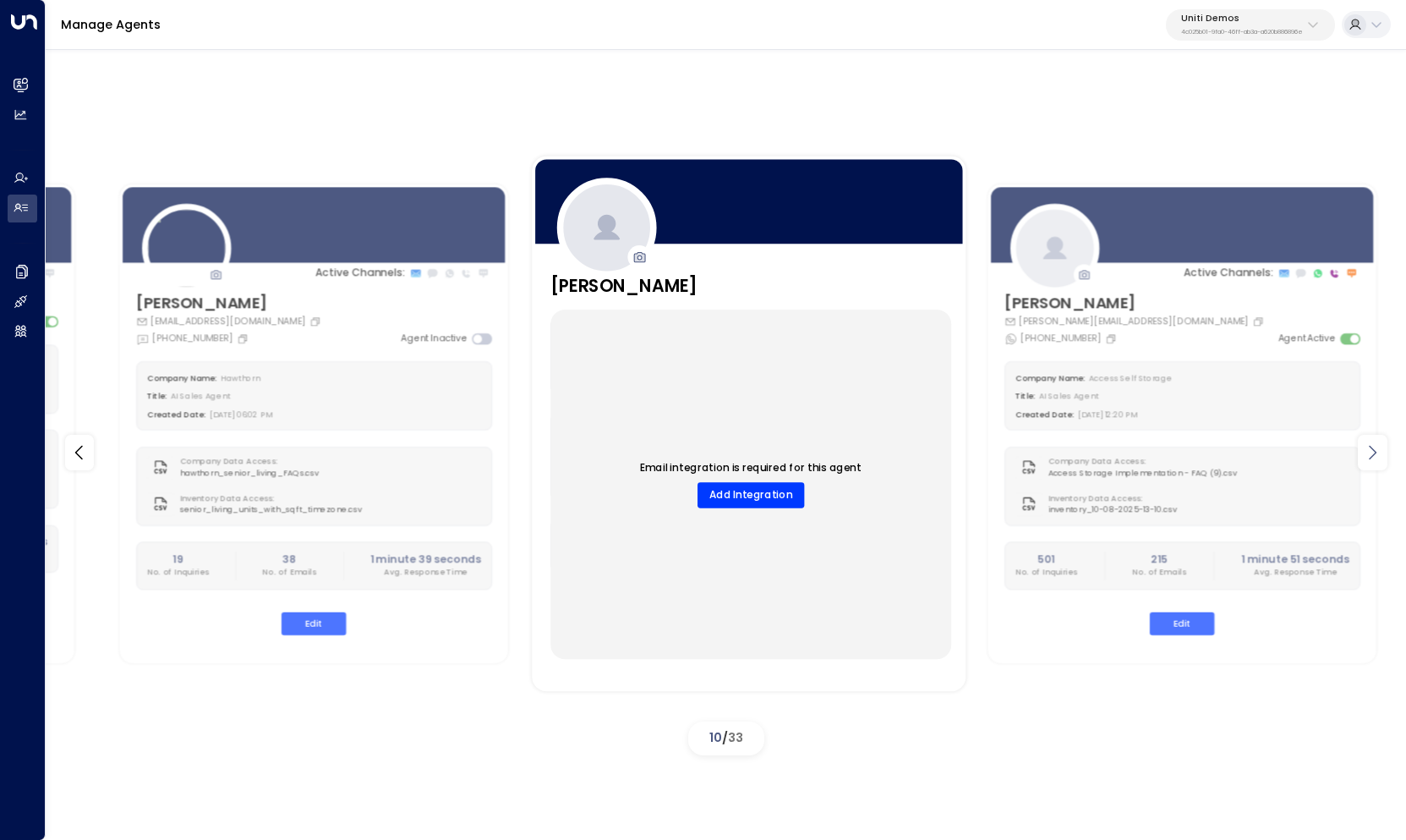
click at [1372, 459] on icon at bounding box center [1372, 452] width 20 height 20
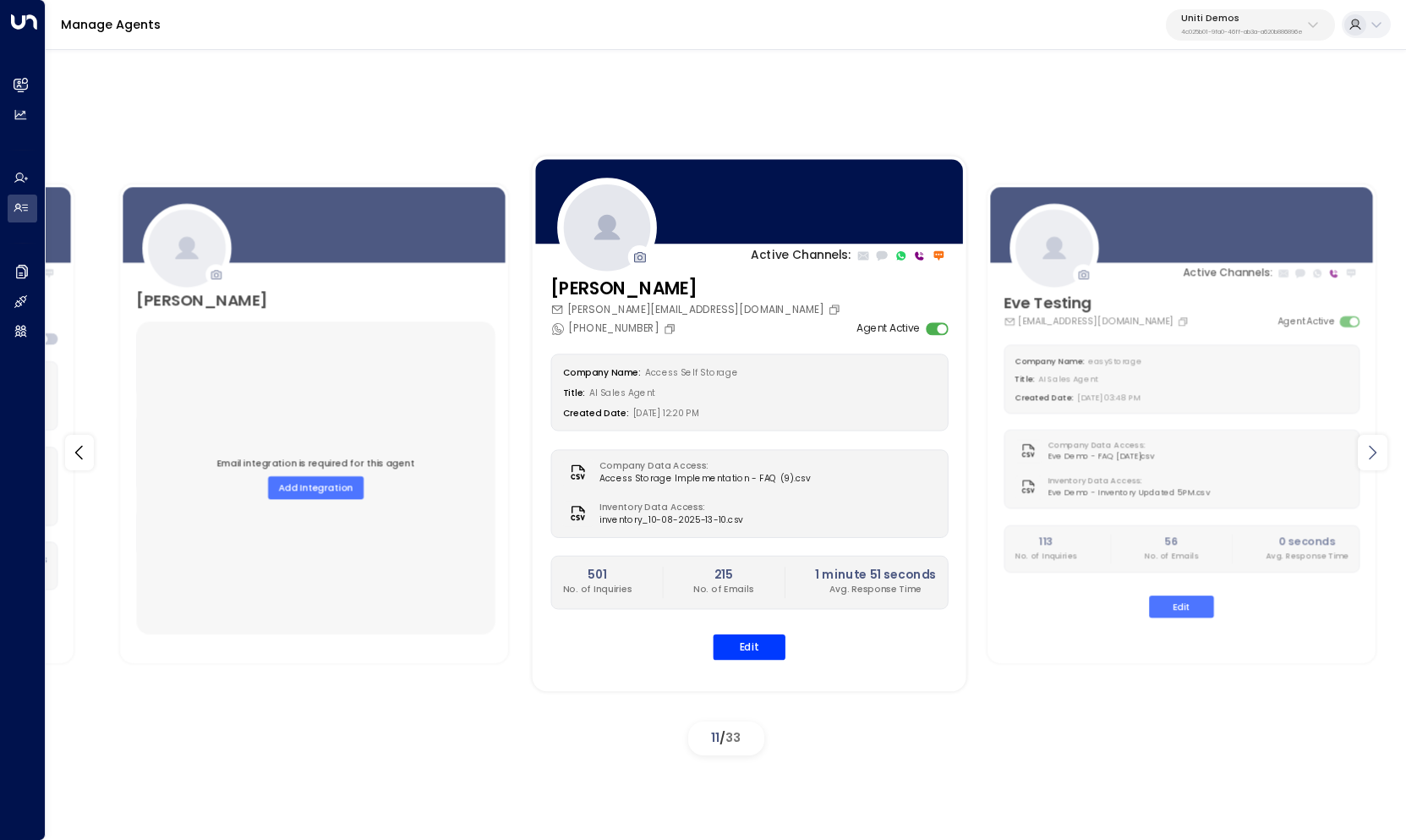
click at [1372, 459] on icon at bounding box center [1372, 452] width 20 height 20
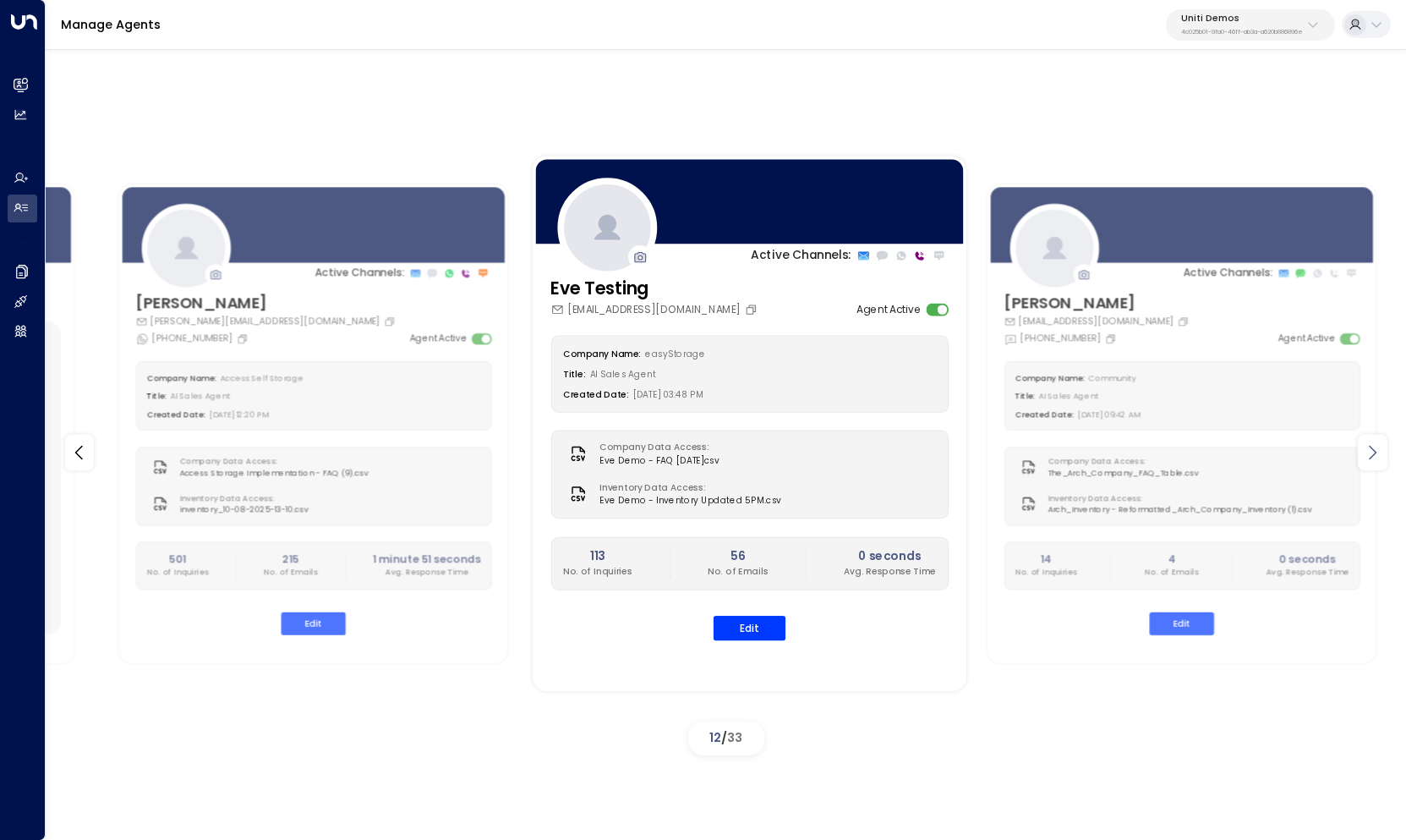
click at [1372, 459] on icon at bounding box center [1372, 452] width 20 height 20
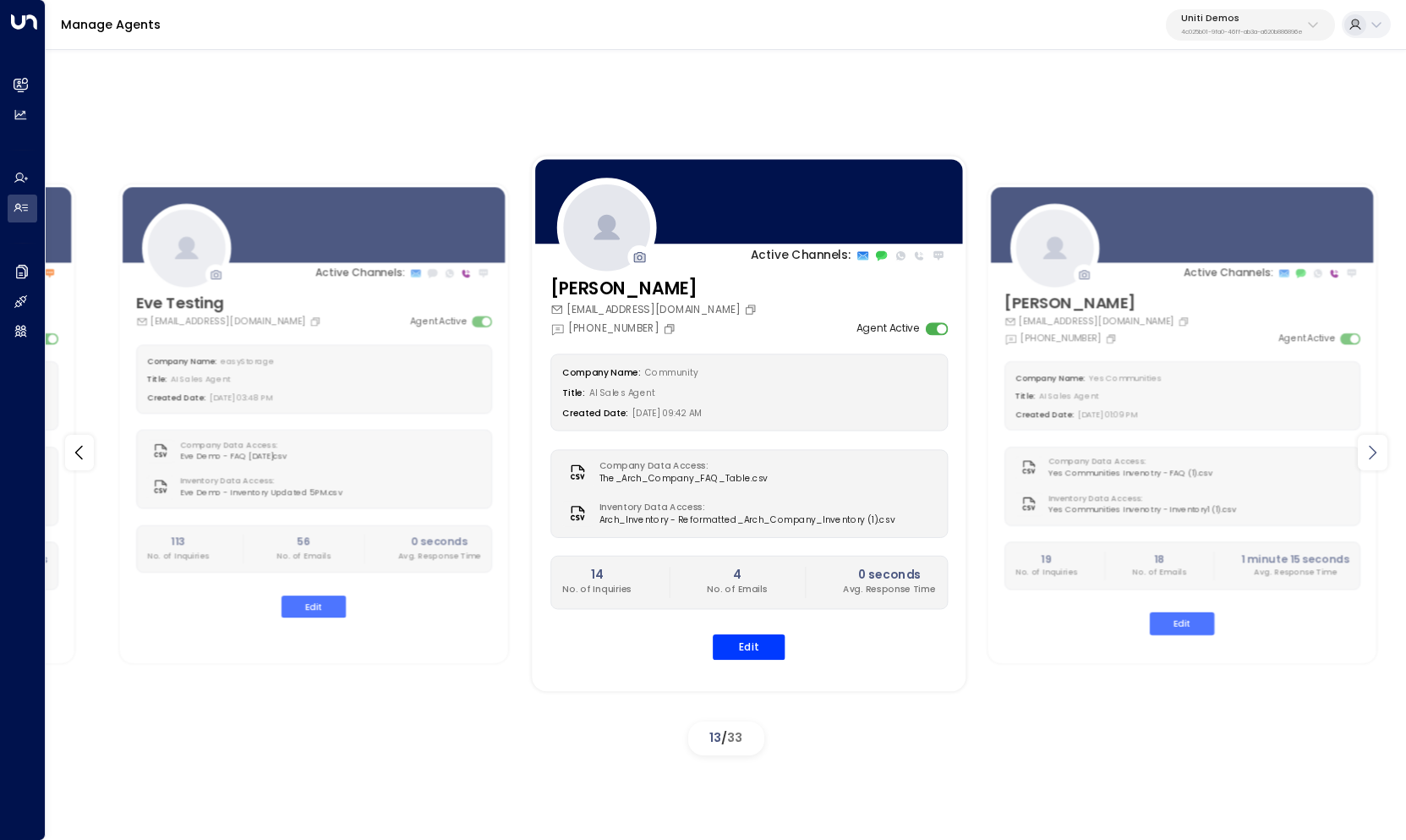
click at [1372, 459] on icon at bounding box center [1372, 452] width 20 height 20
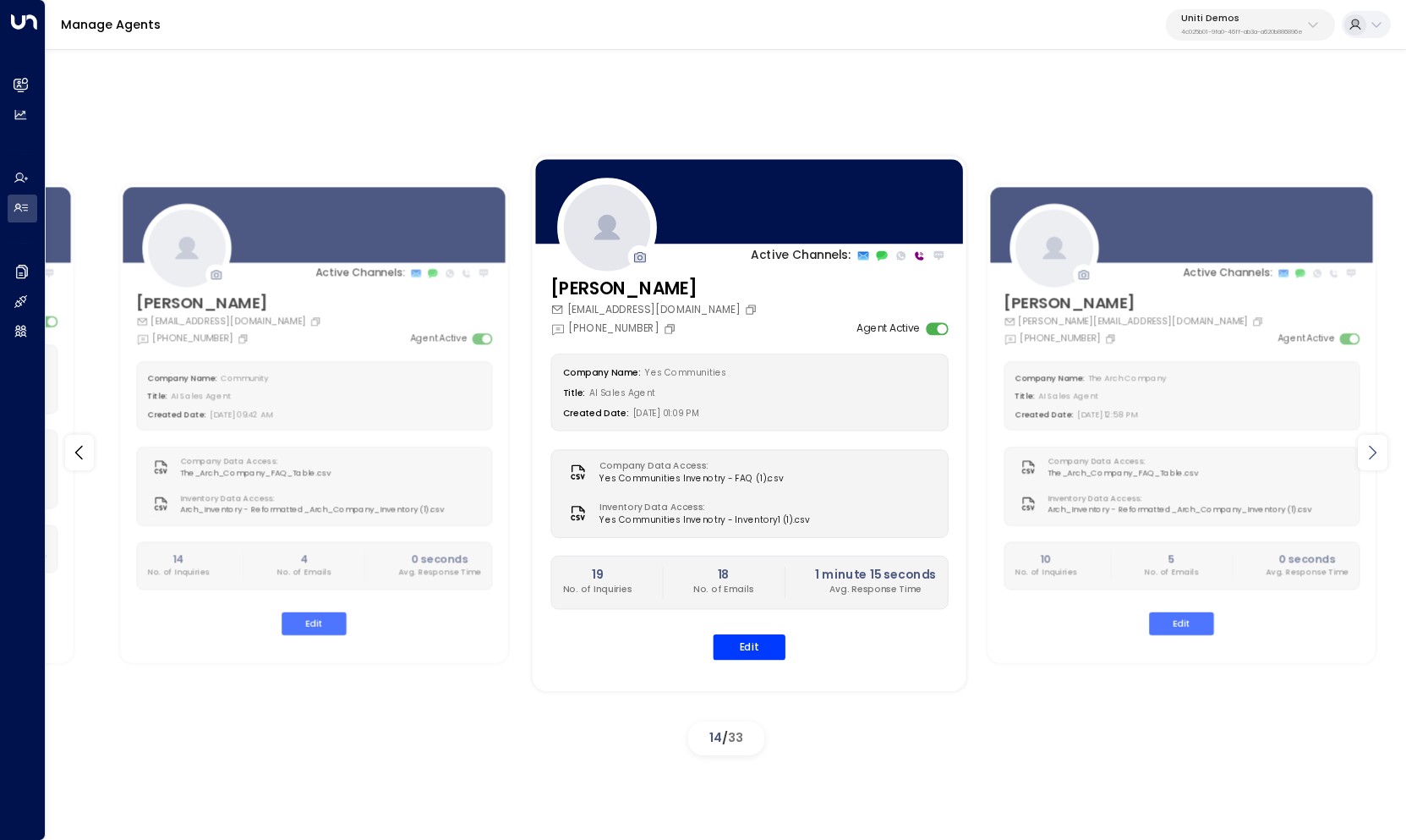
click at [1372, 459] on icon at bounding box center [1372, 452] width 20 height 20
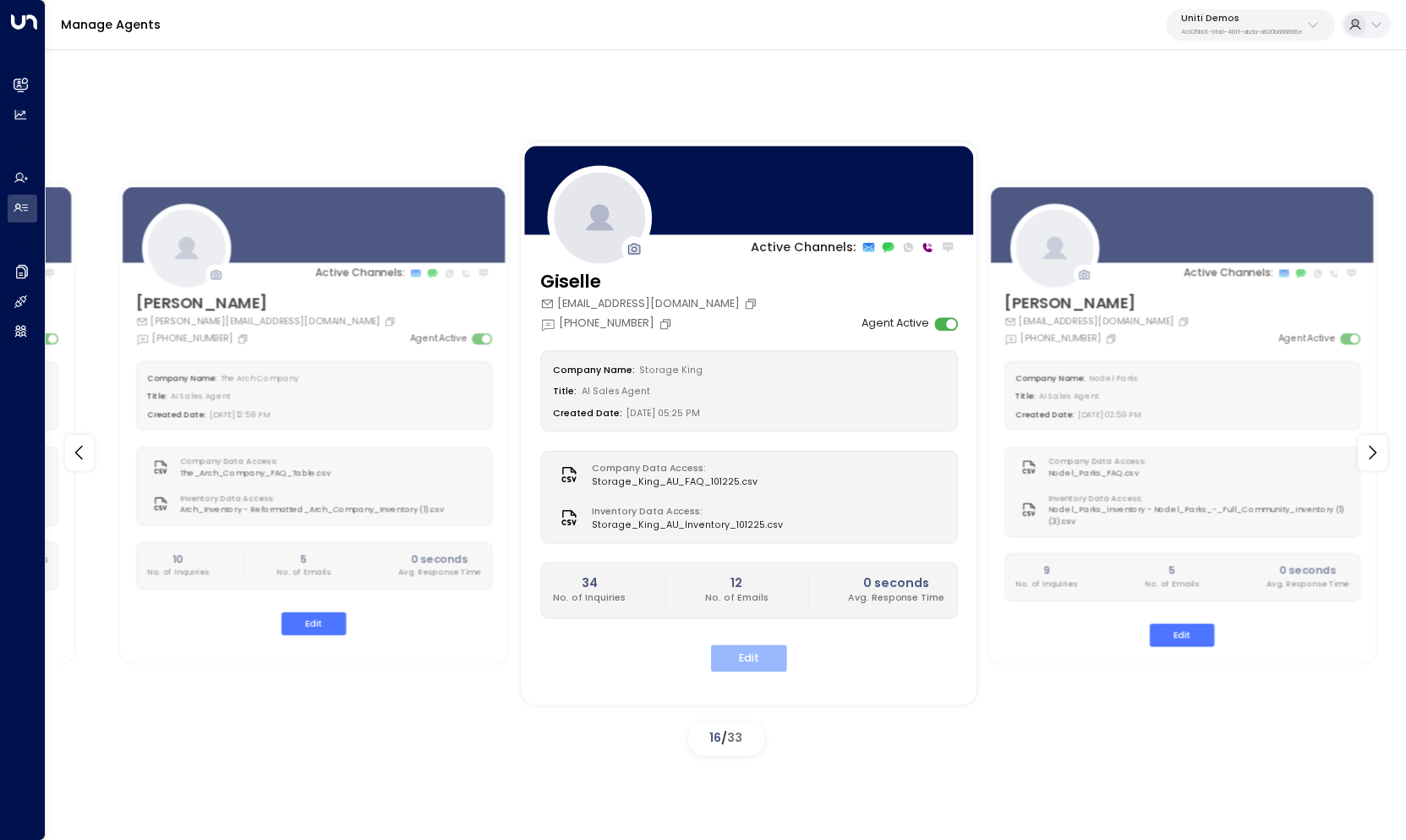
click at [753, 653] on button "Edit" at bounding box center [749, 658] width 76 height 27
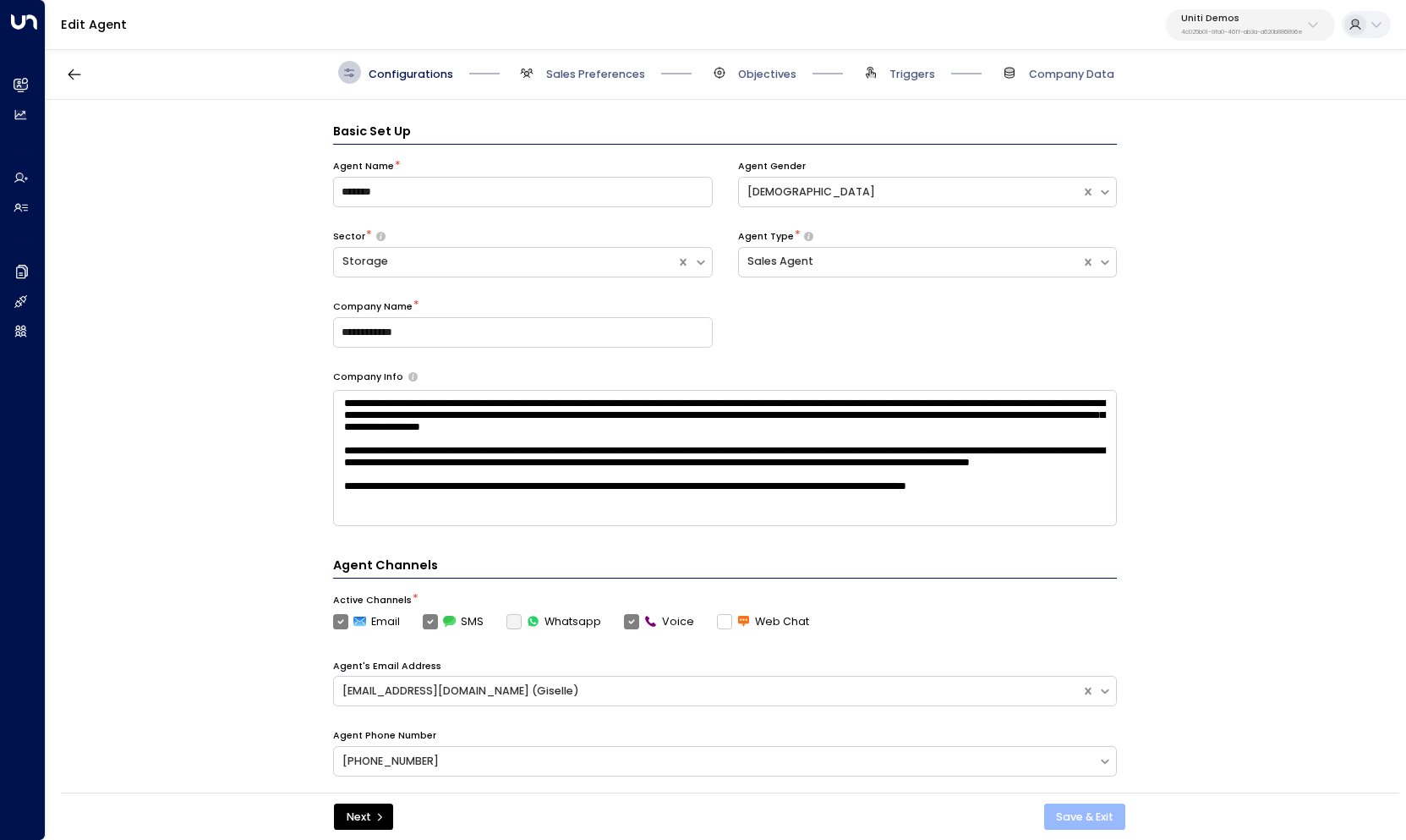
click at [1102, 815] on button "Save & Exit" at bounding box center [1084, 816] width 82 height 27
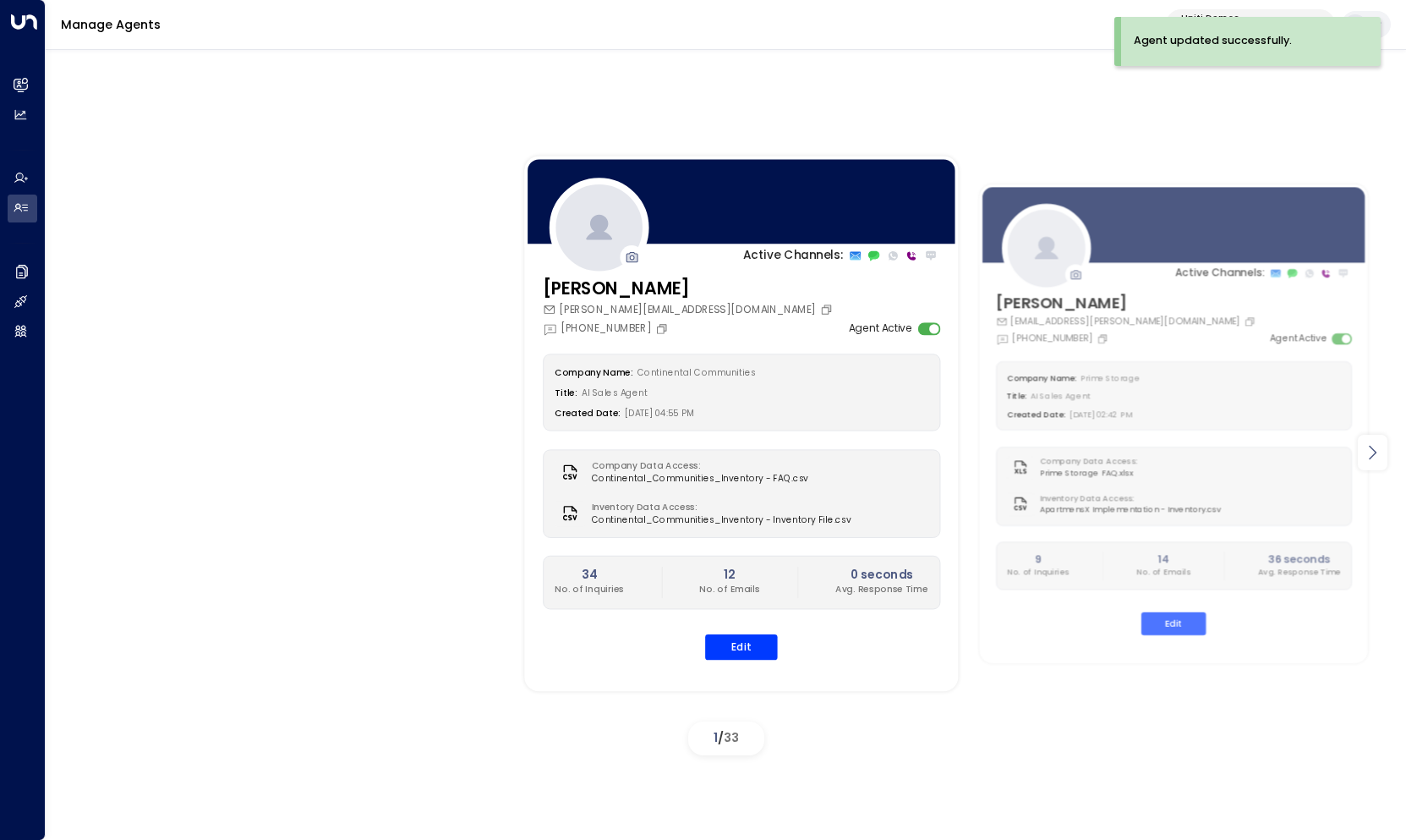
click at [1378, 452] on icon at bounding box center [1372, 452] width 20 height 20
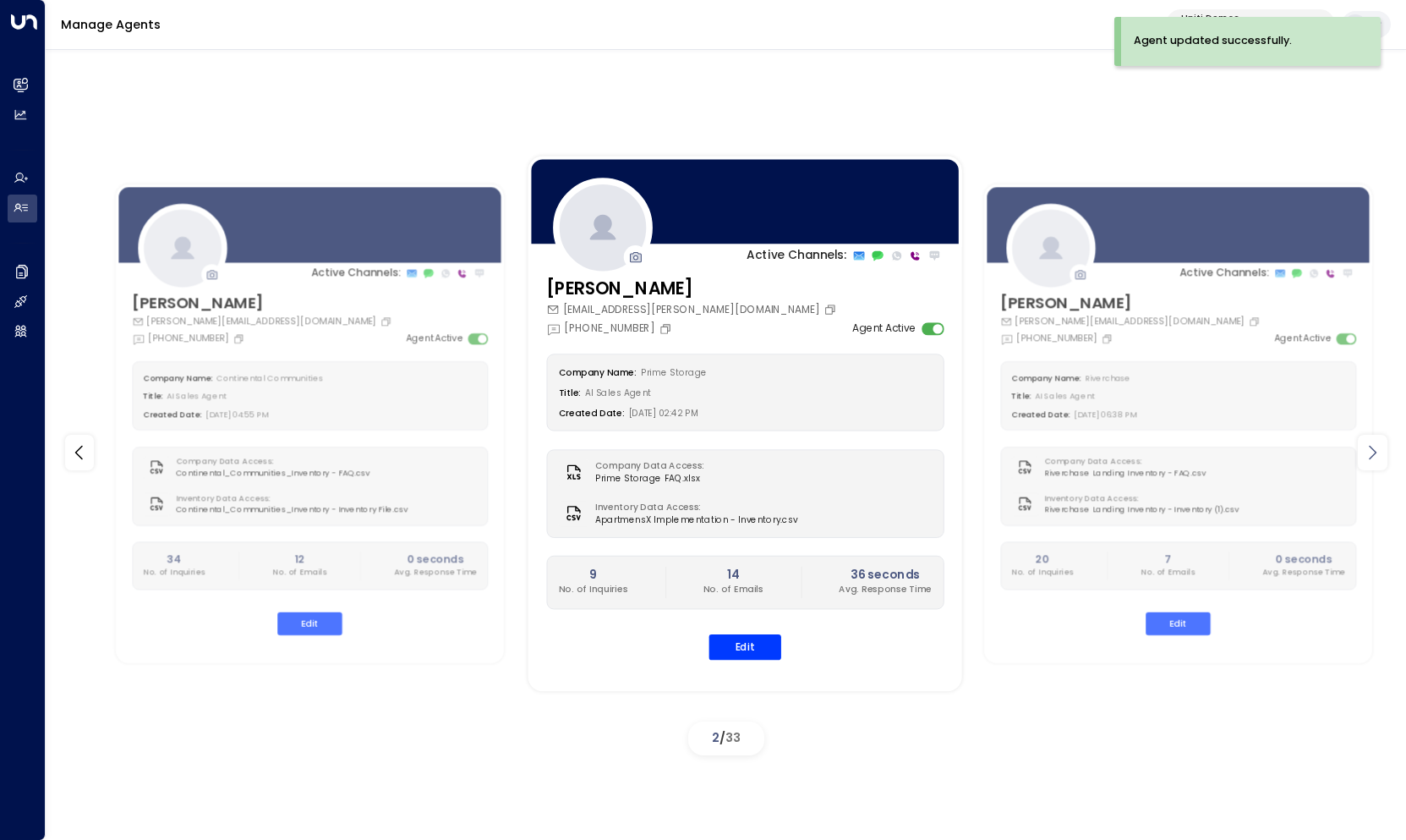
click at [1378, 452] on icon at bounding box center [1372, 452] width 20 height 20
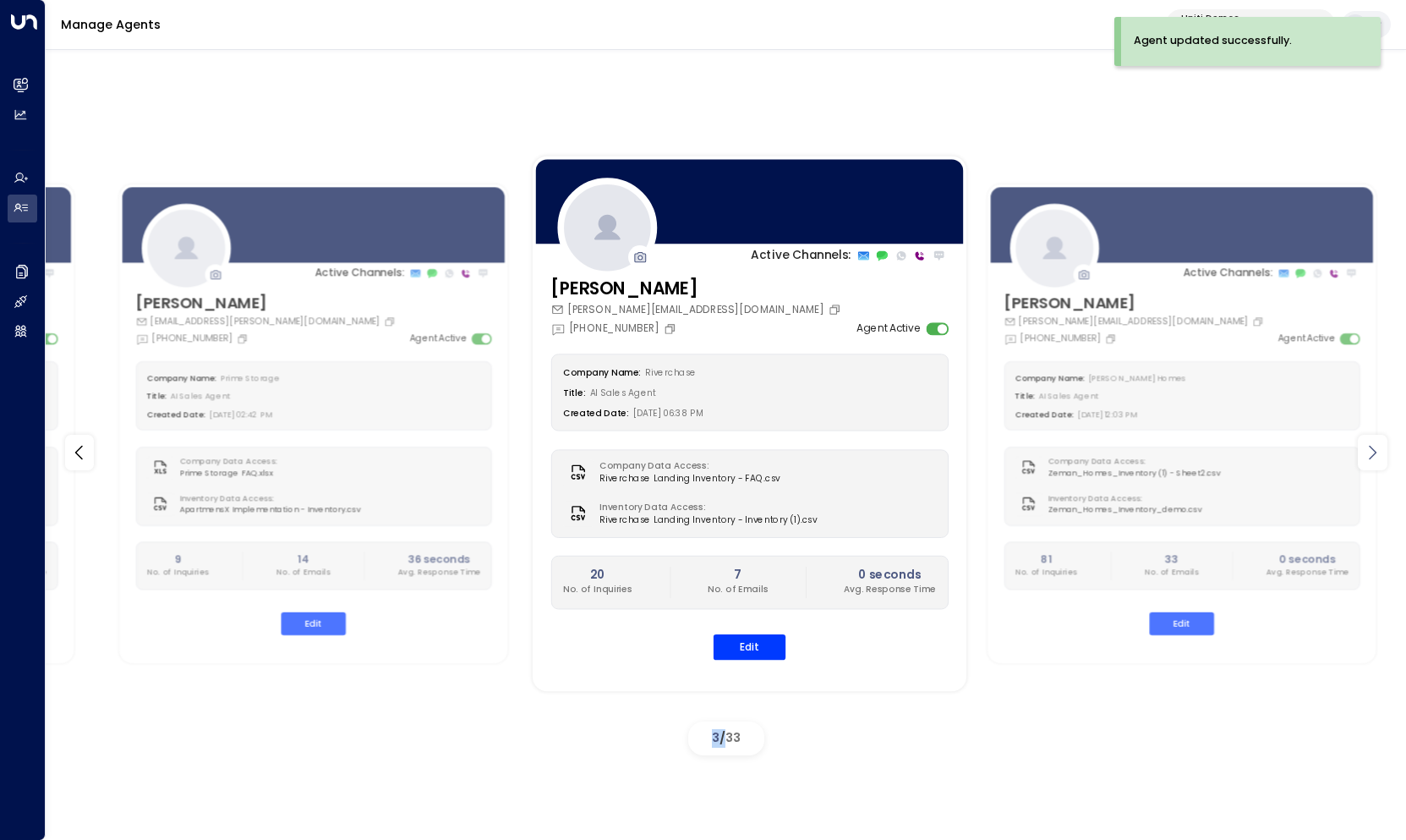
click at [1378, 452] on icon at bounding box center [1372, 452] width 20 height 20
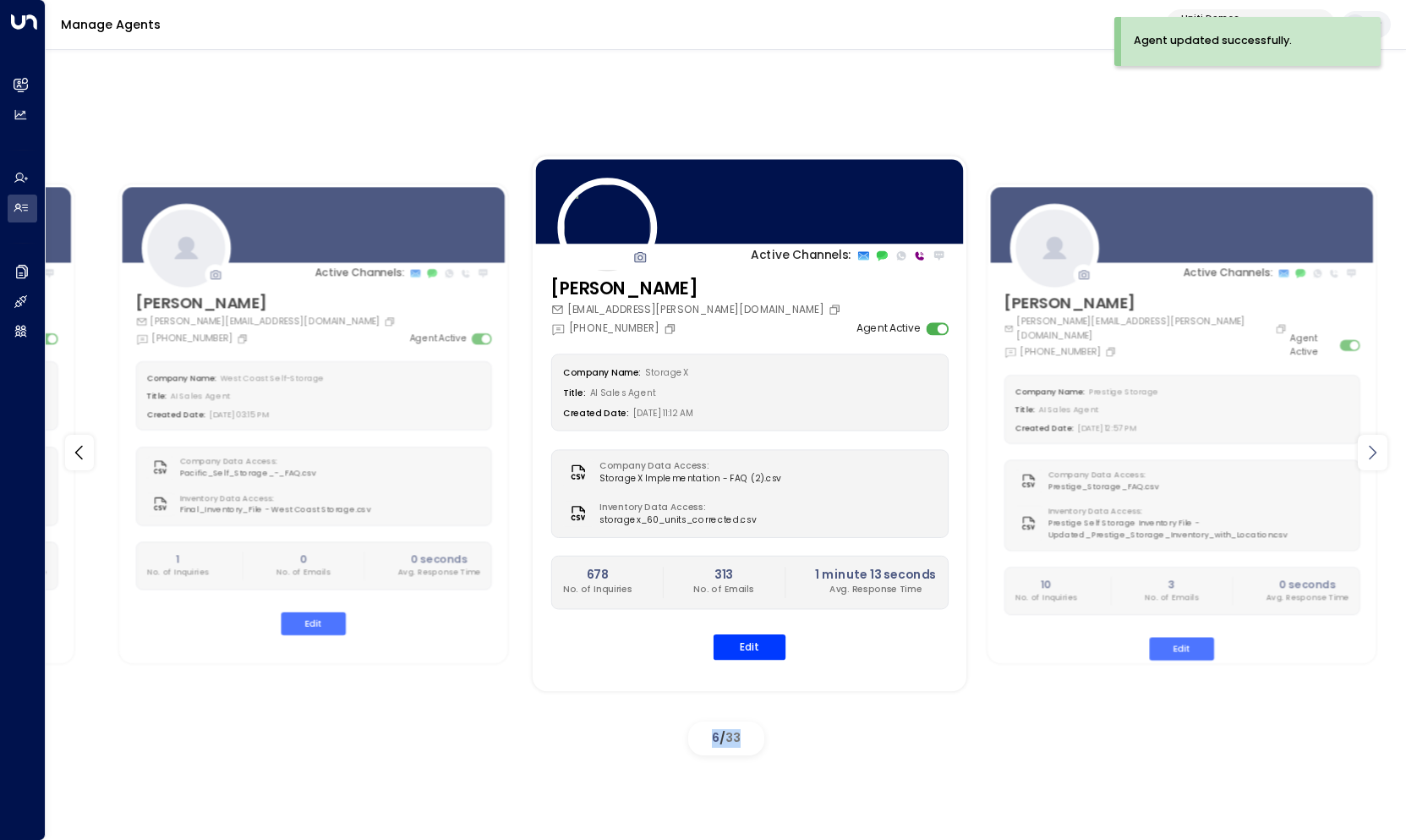
click at [1378, 452] on icon at bounding box center [1372, 452] width 20 height 20
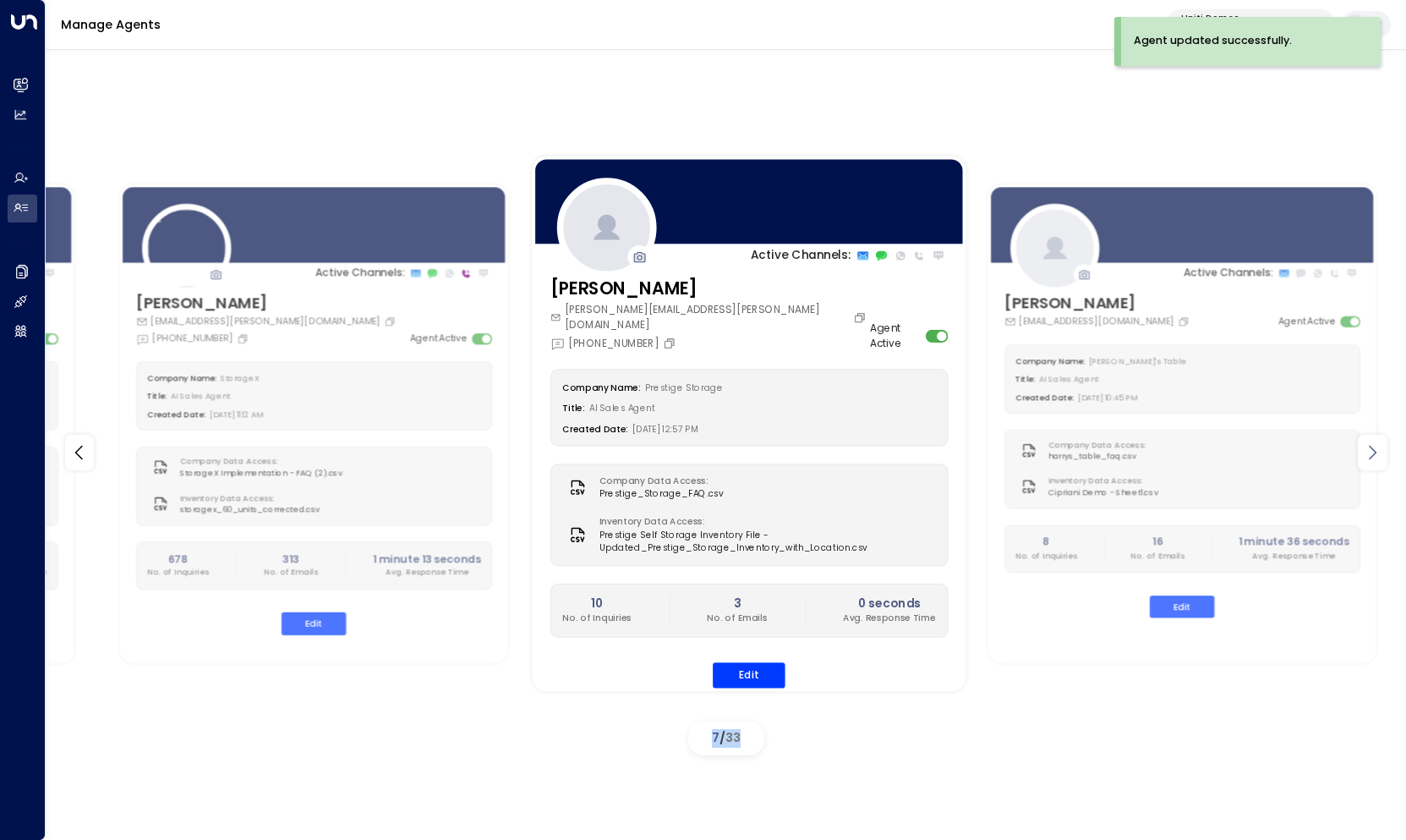
click at [1378, 452] on icon at bounding box center [1372, 452] width 20 height 20
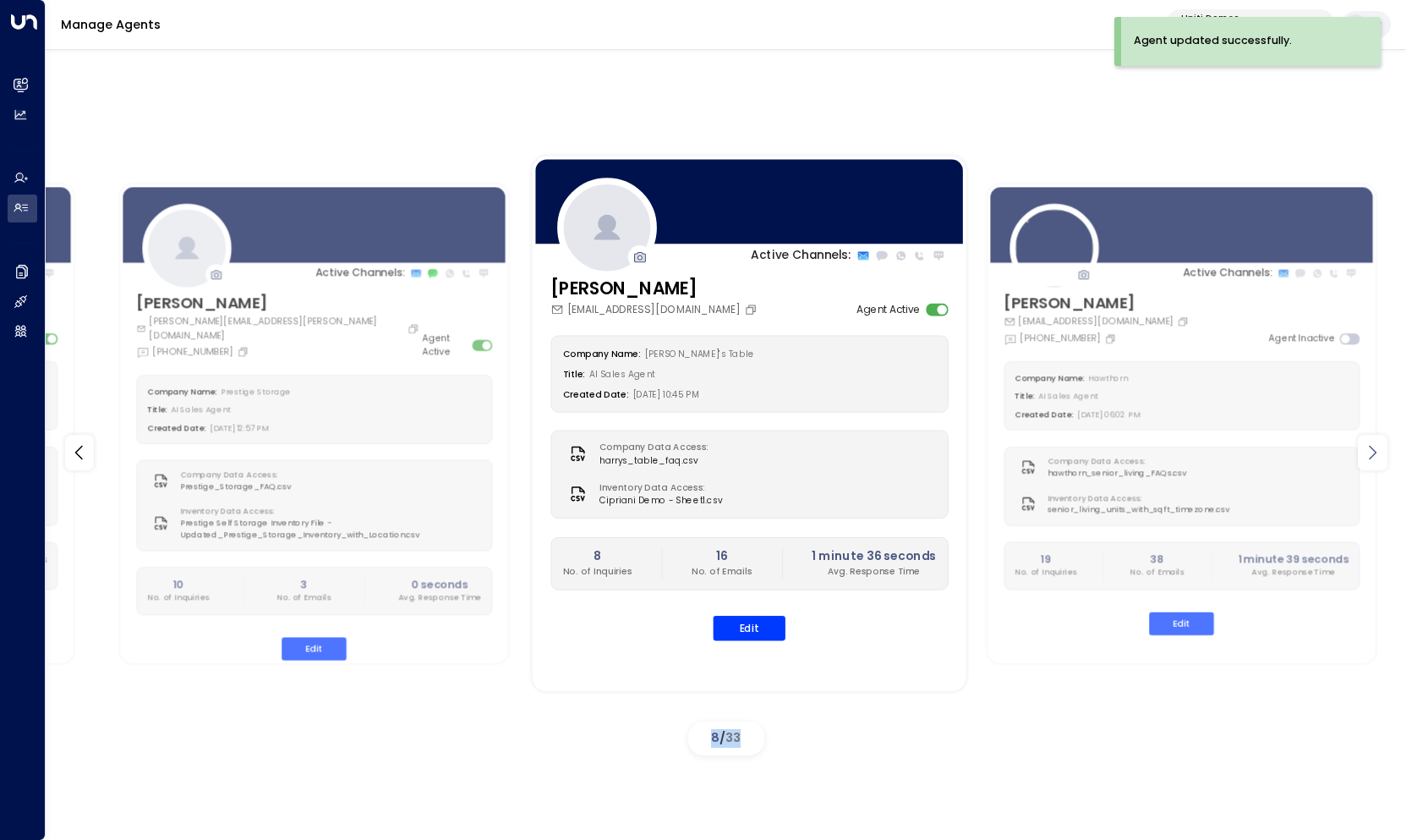
click at [1378, 452] on icon at bounding box center [1372, 452] width 20 height 20
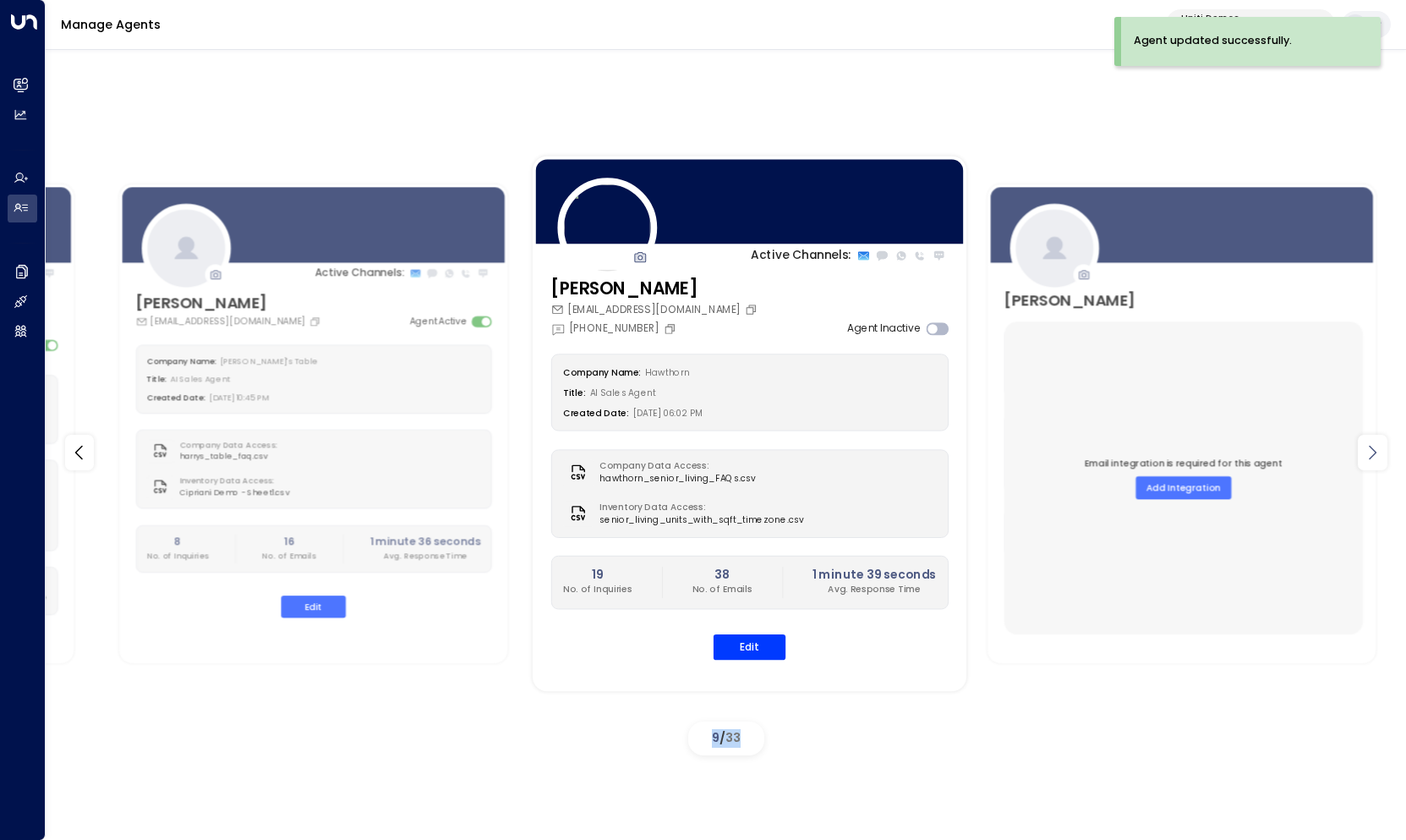
click at [1378, 452] on icon at bounding box center [1372, 452] width 20 height 20
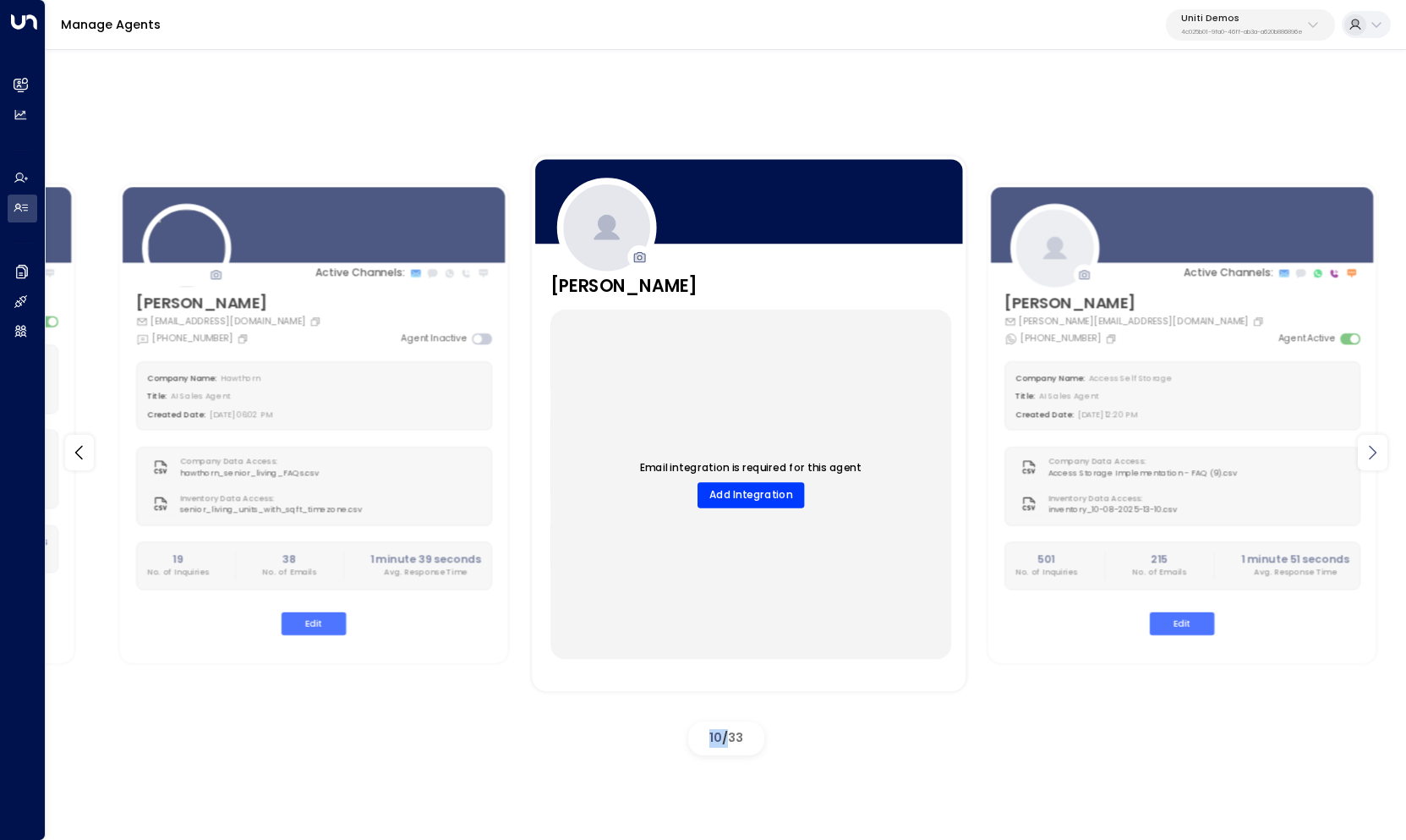
click at [1378, 452] on icon at bounding box center [1372, 452] width 20 height 20
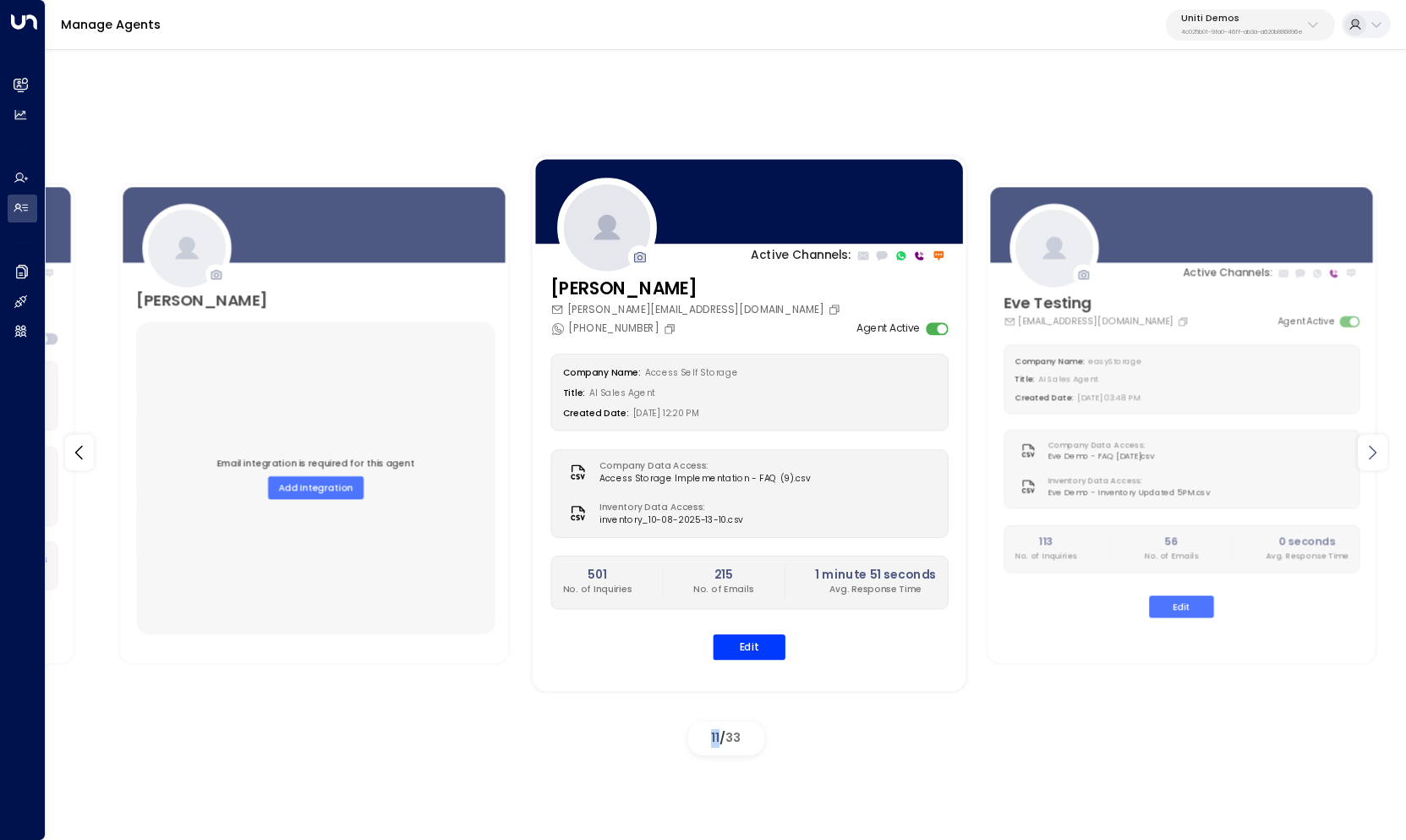
click at [1378, 452] on icon at bounding box center [1372, 452] width 20 height 20
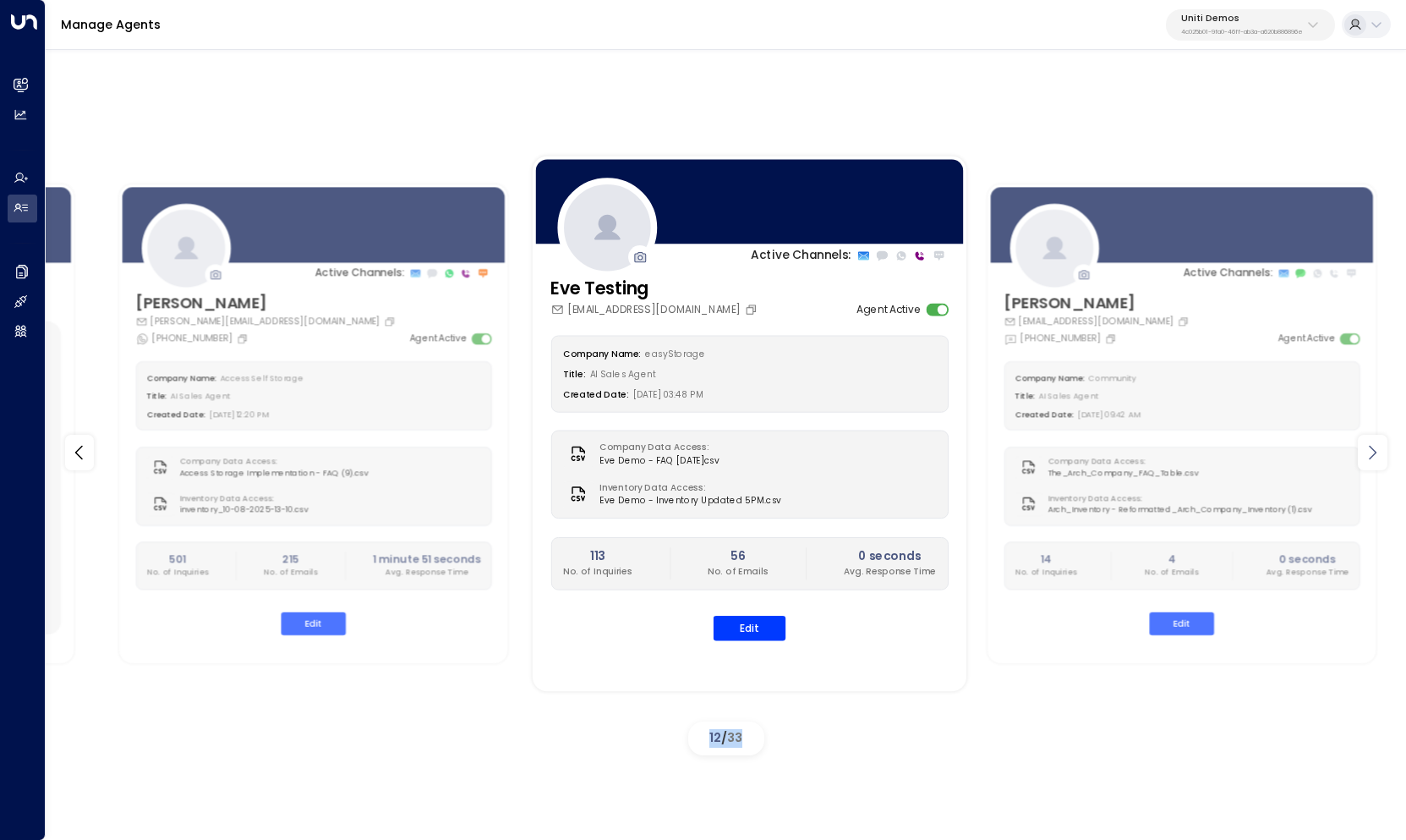
click at [1378, 452] on icon at bounding box center [1372, 452] width 20 height 20
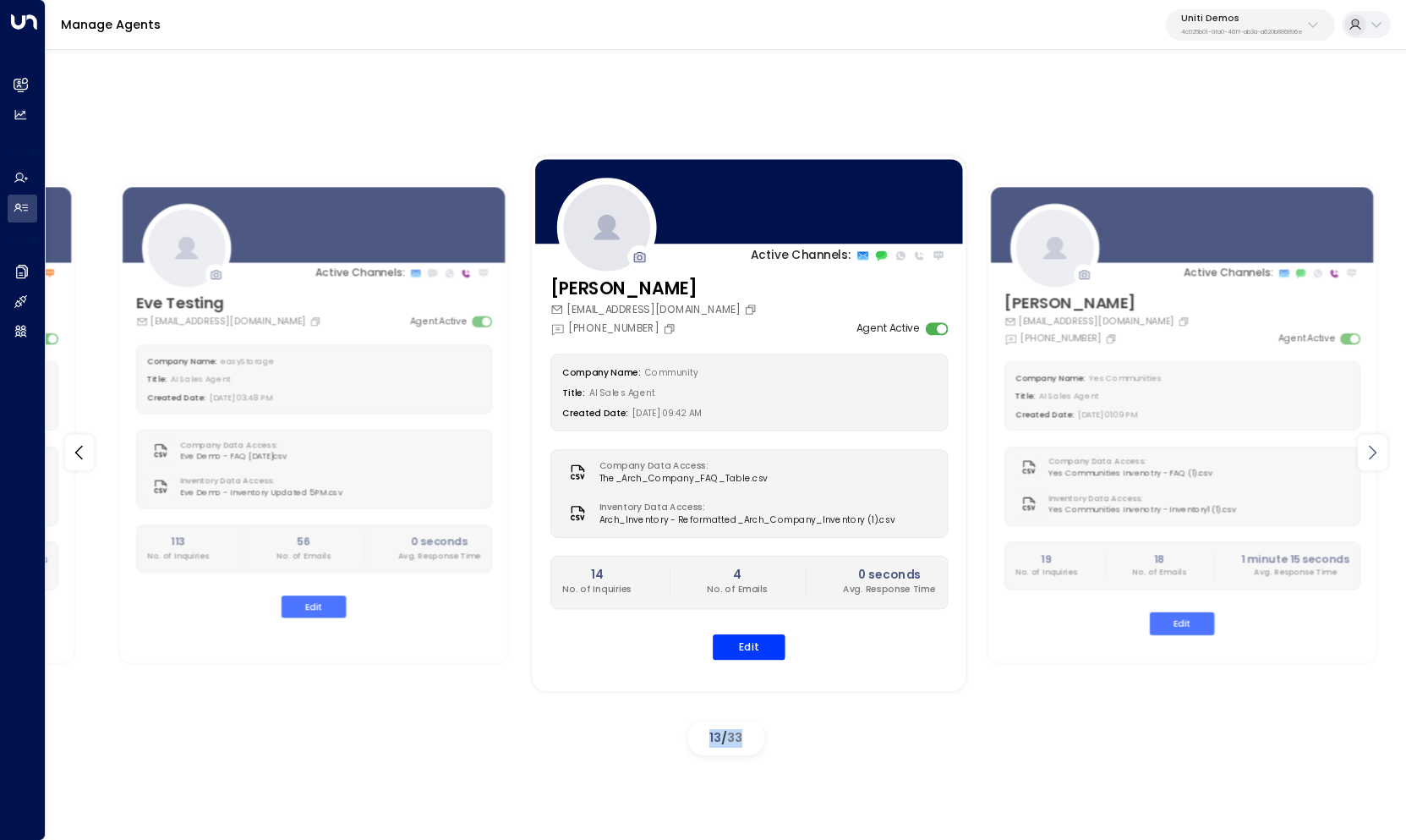
click at [1378, 452] on icon at bounding box center [1372, 452] width 20 height 20
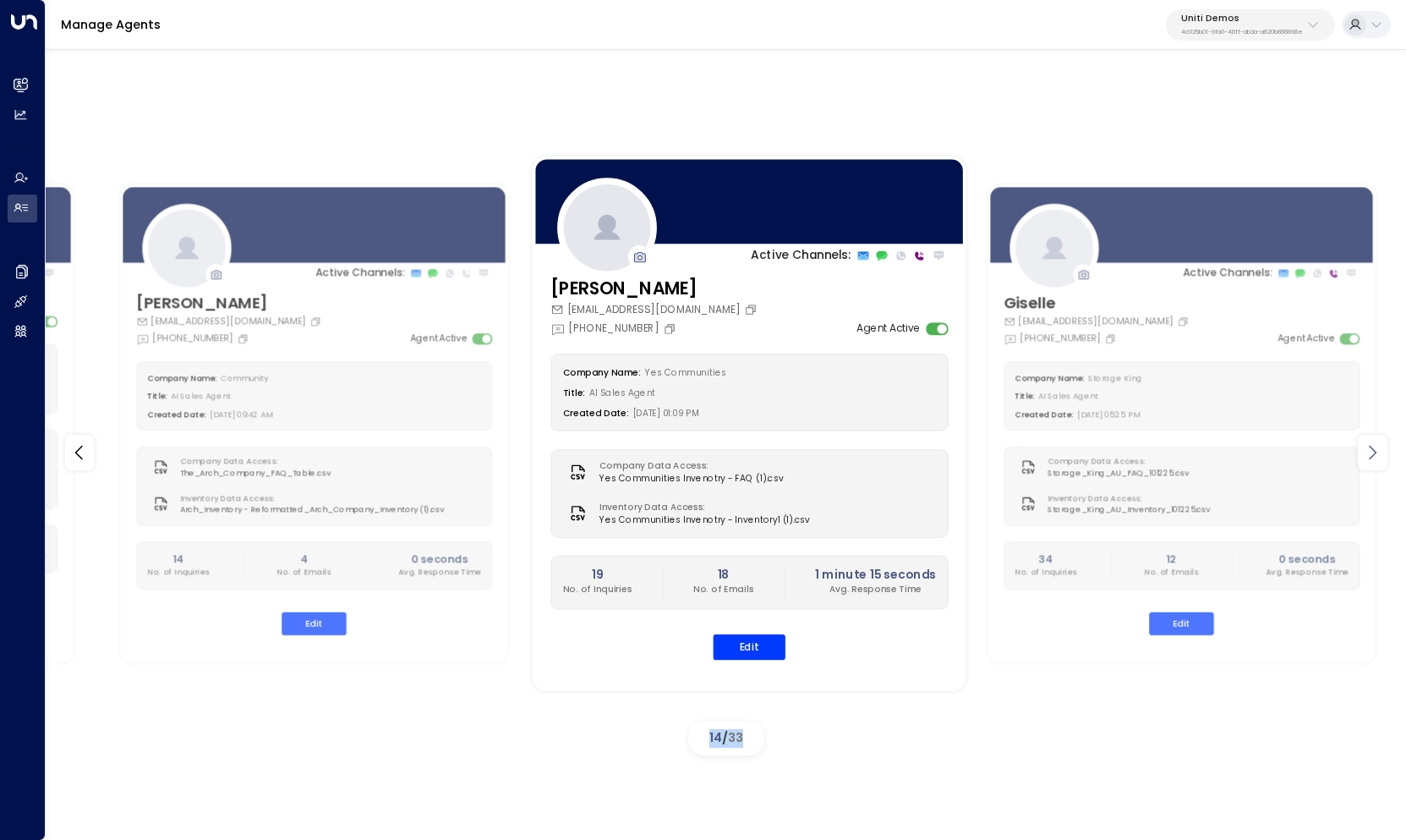
click at [1378, 452] on icon at bounding box center [1372, 452] width 20 height 20
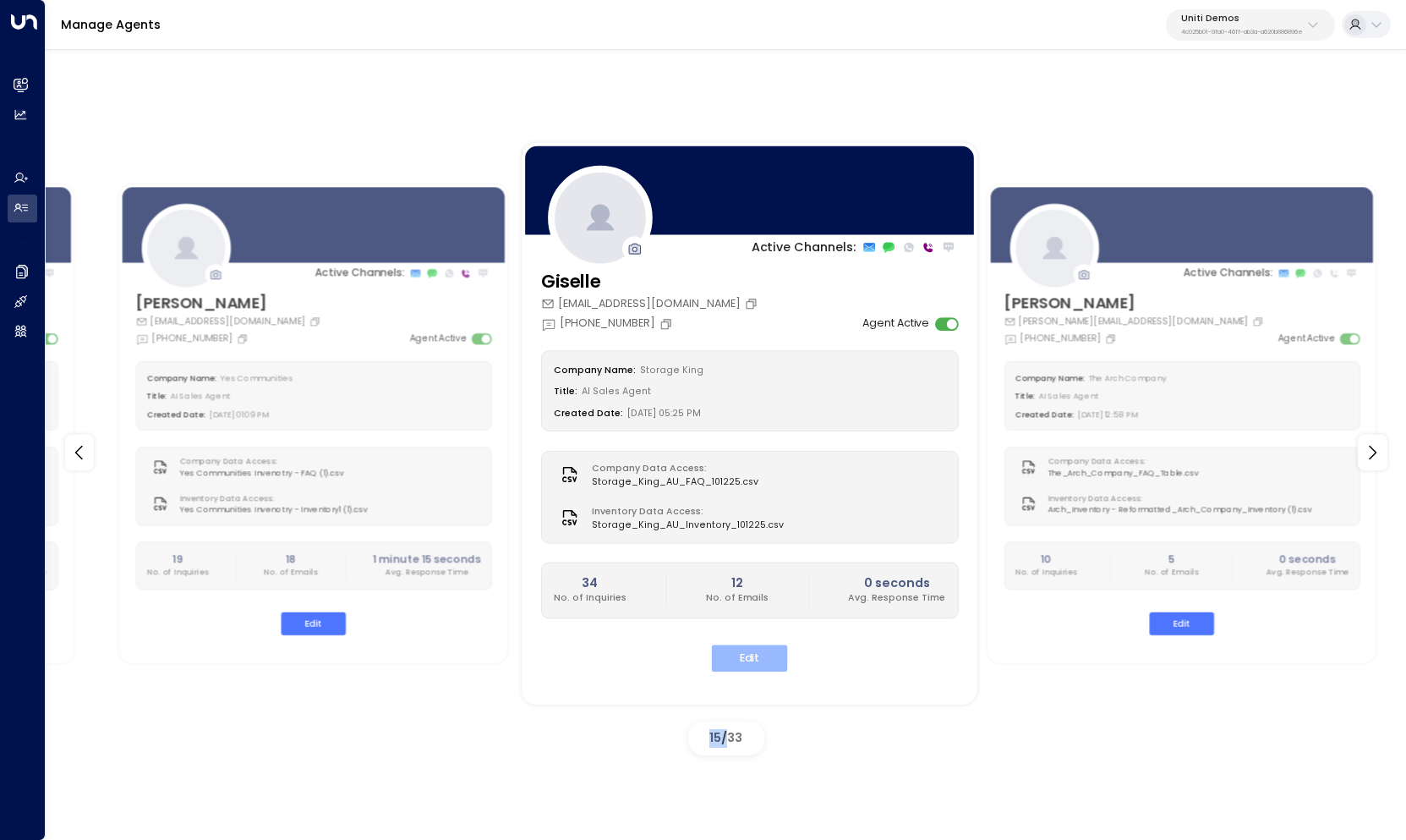
click at [750, 646] on button "Edit" at bounding box center [749, 658] width 76 height 27
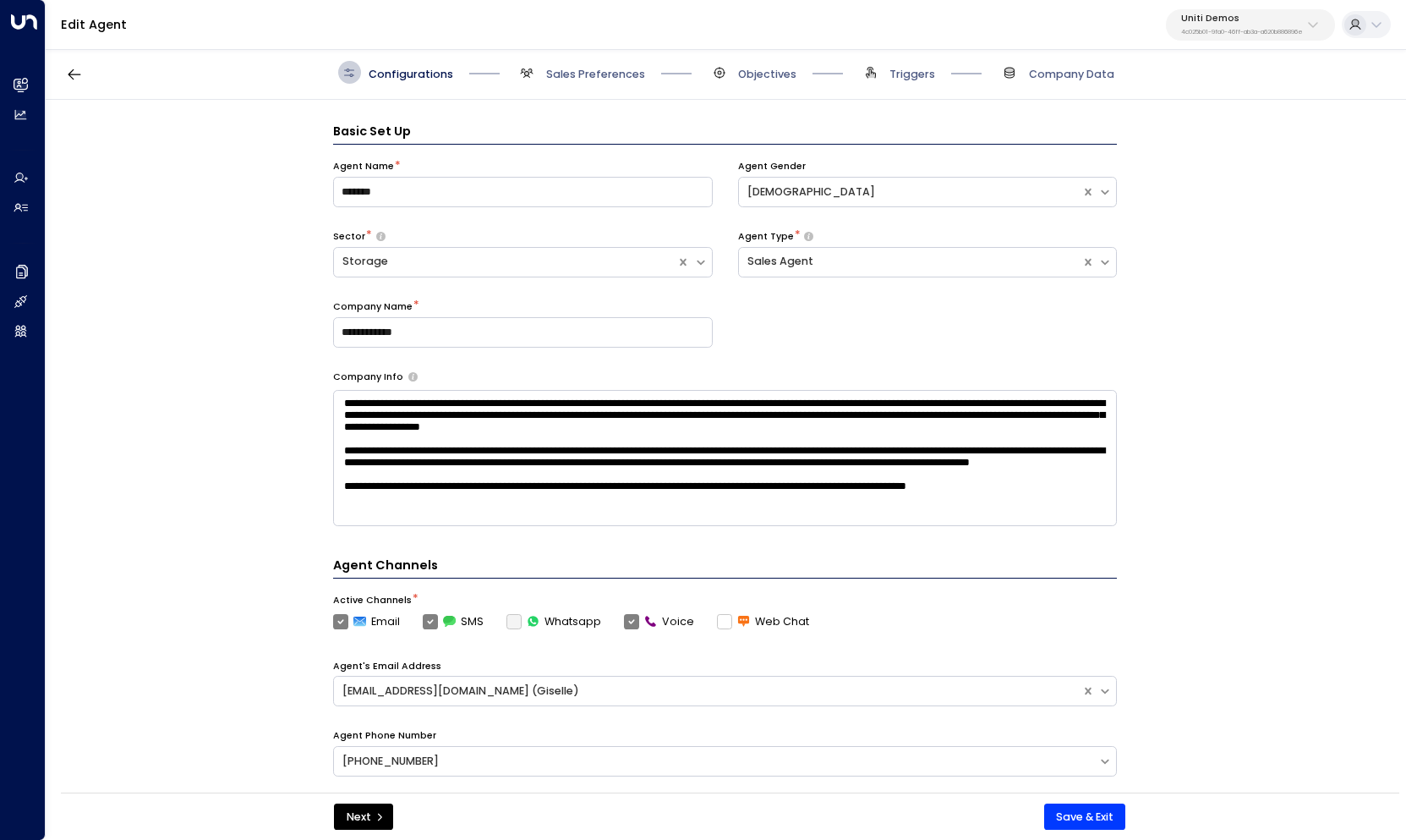
scroll to position [23, 0]
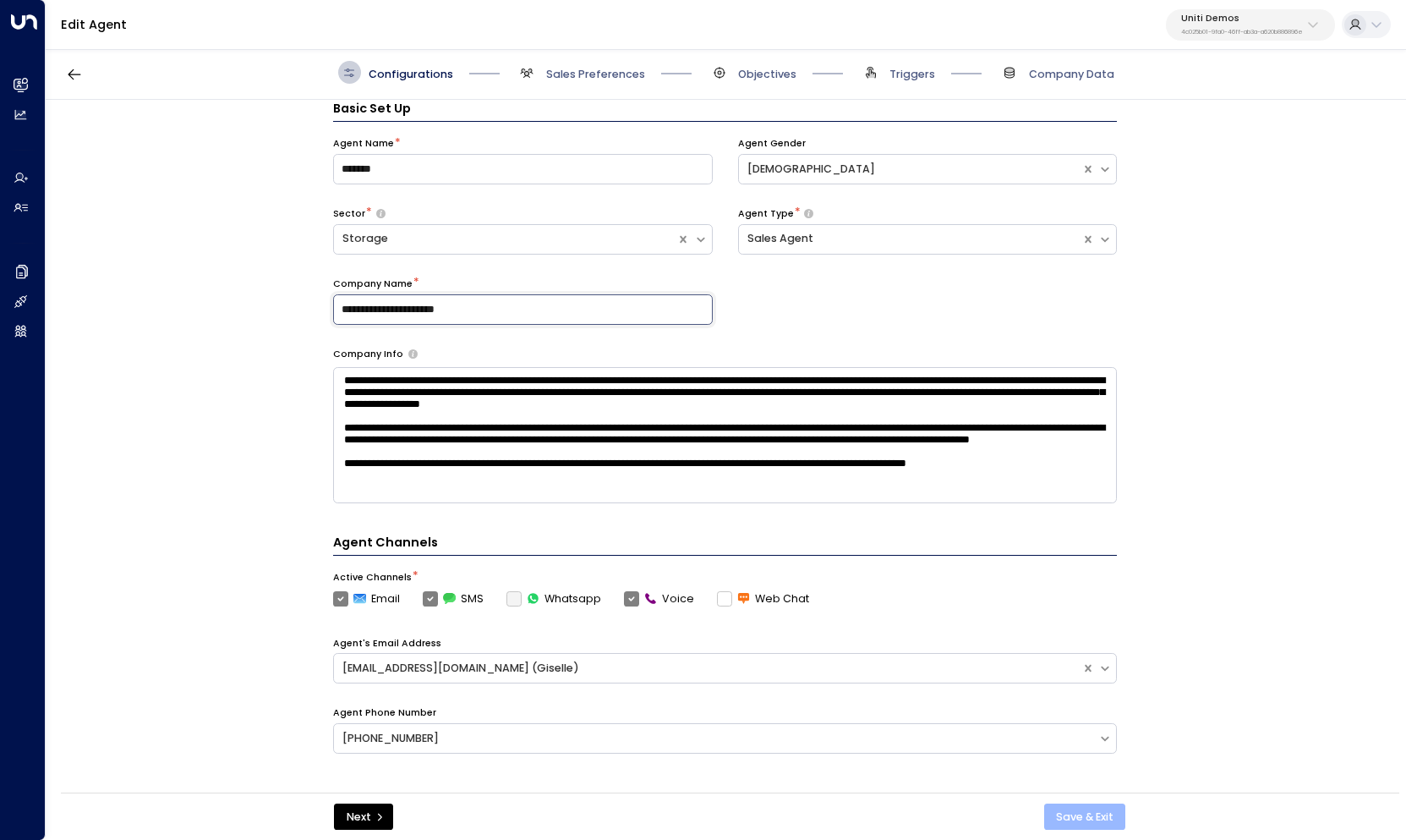
type input "**********"
click at [1068, 812] on button "Save & Exit" at bounding box center [1084, 816] width 82 height 27
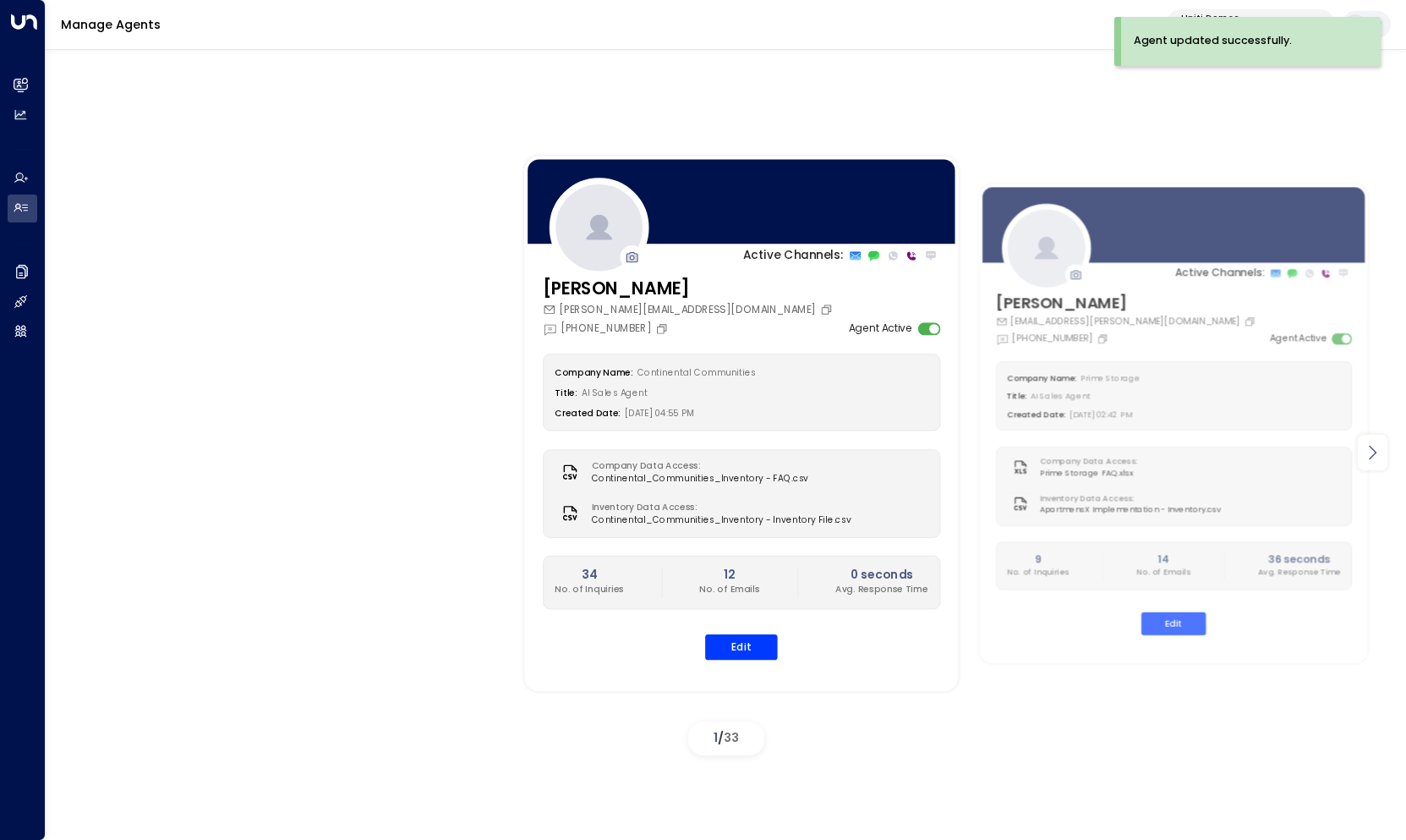
click at [1370, 450] on icon at bounding box center [1372, 452] width 20 height 20
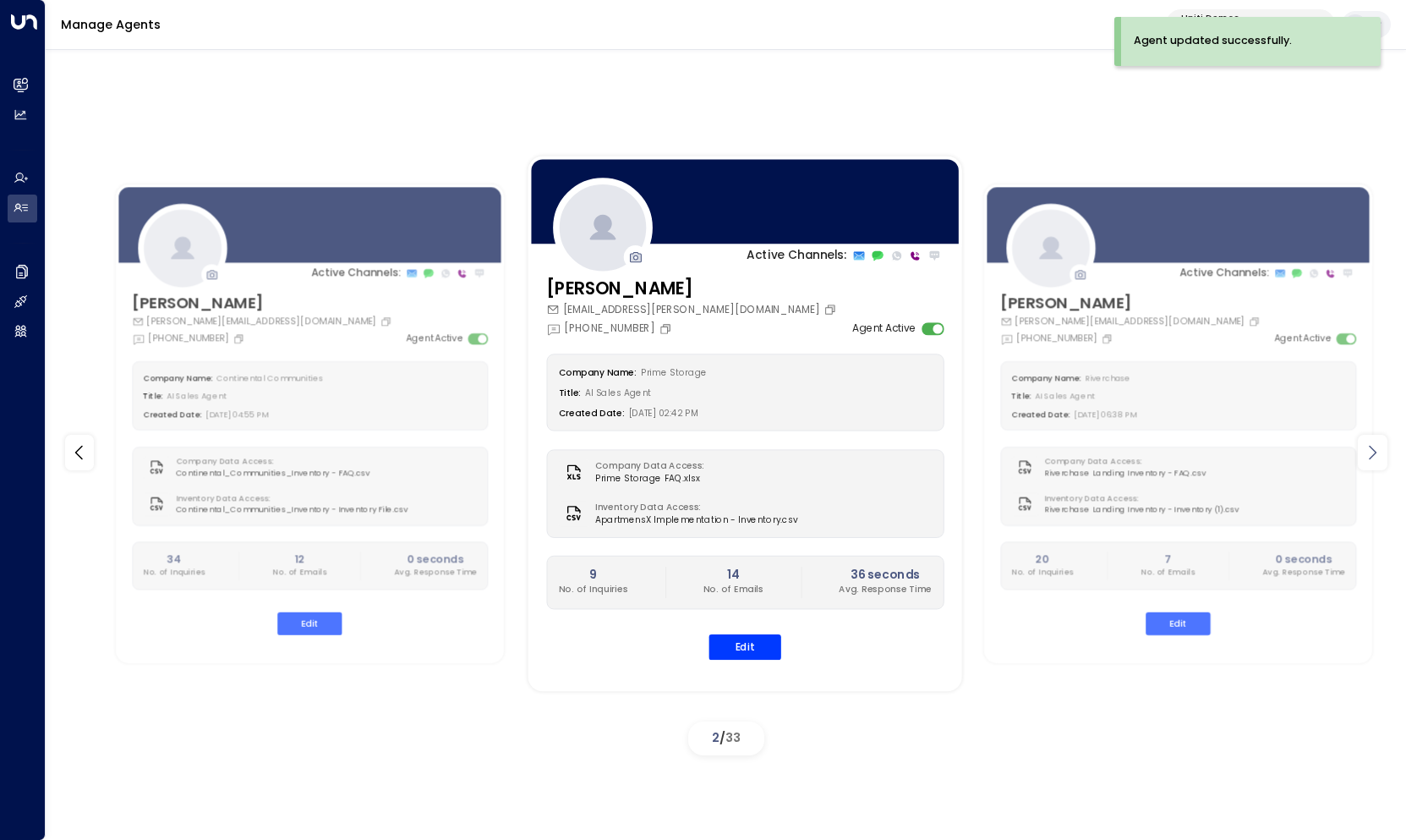
click at [1370, 450] on icon at bounding box center [1372, 452] width 20 height 20
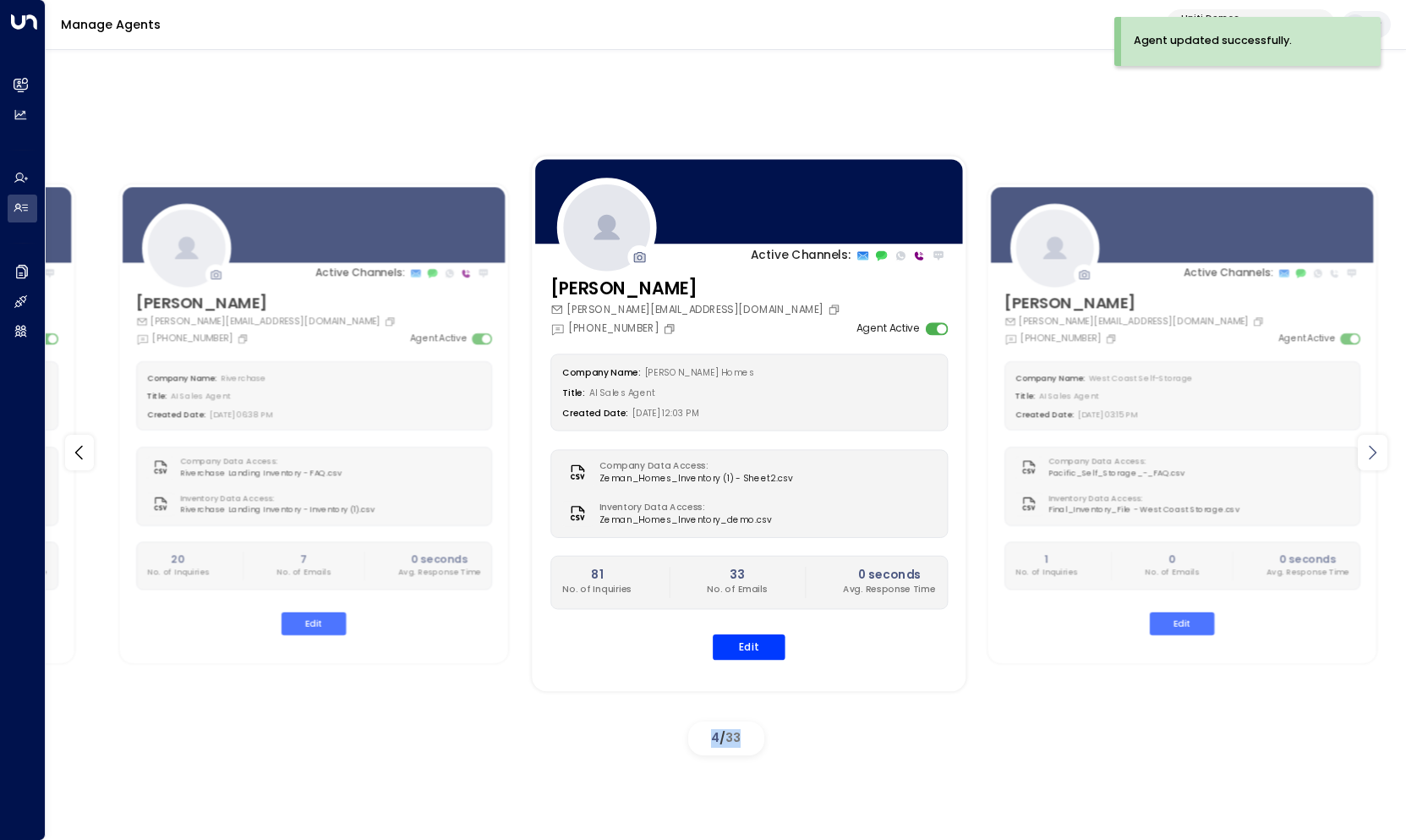
click at [1370, 450] on icon at bounding box center [1372, 452] width 20 height 20
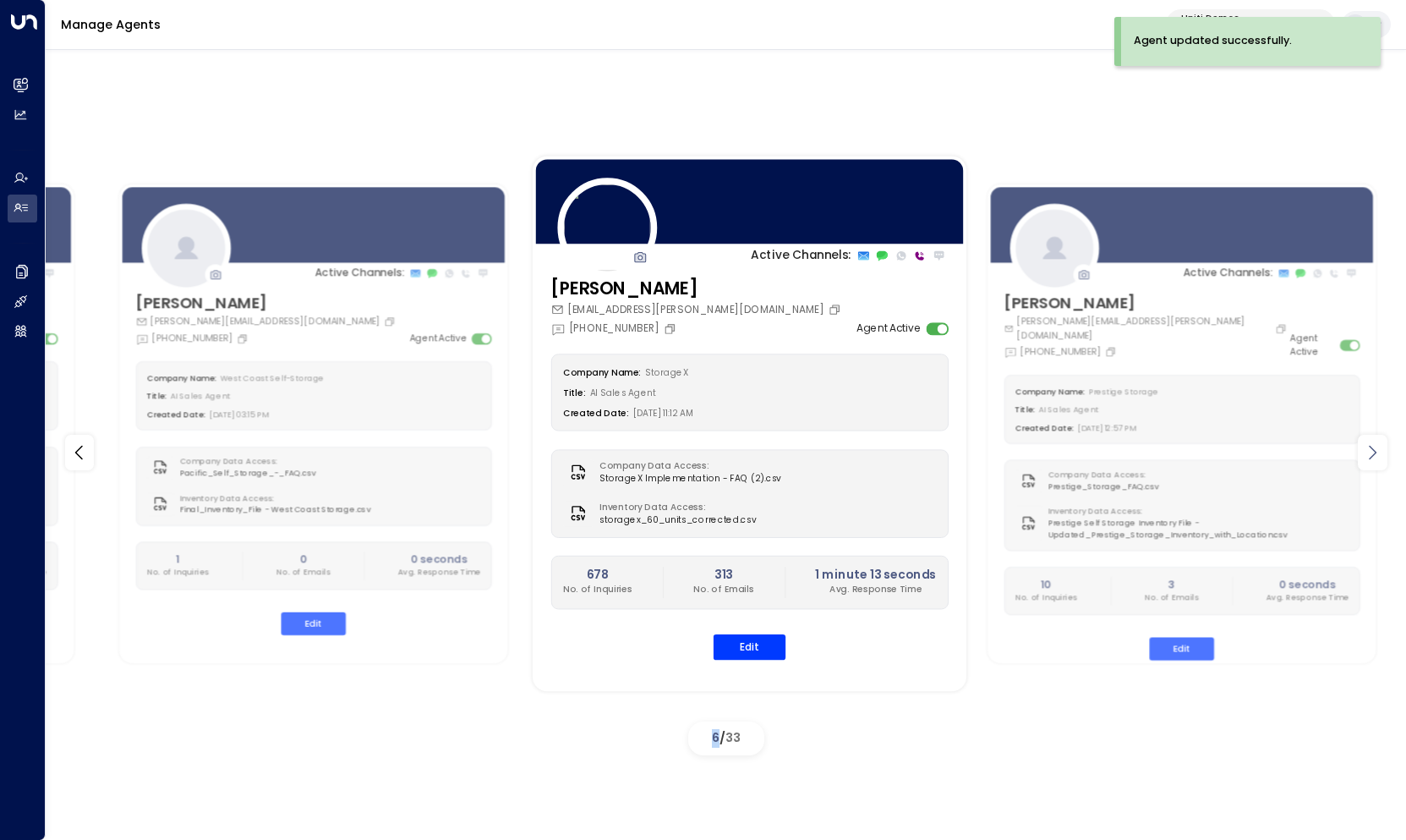
click at [1370, 450] on icon at bounding box center [1372, 452] width 20 height 20
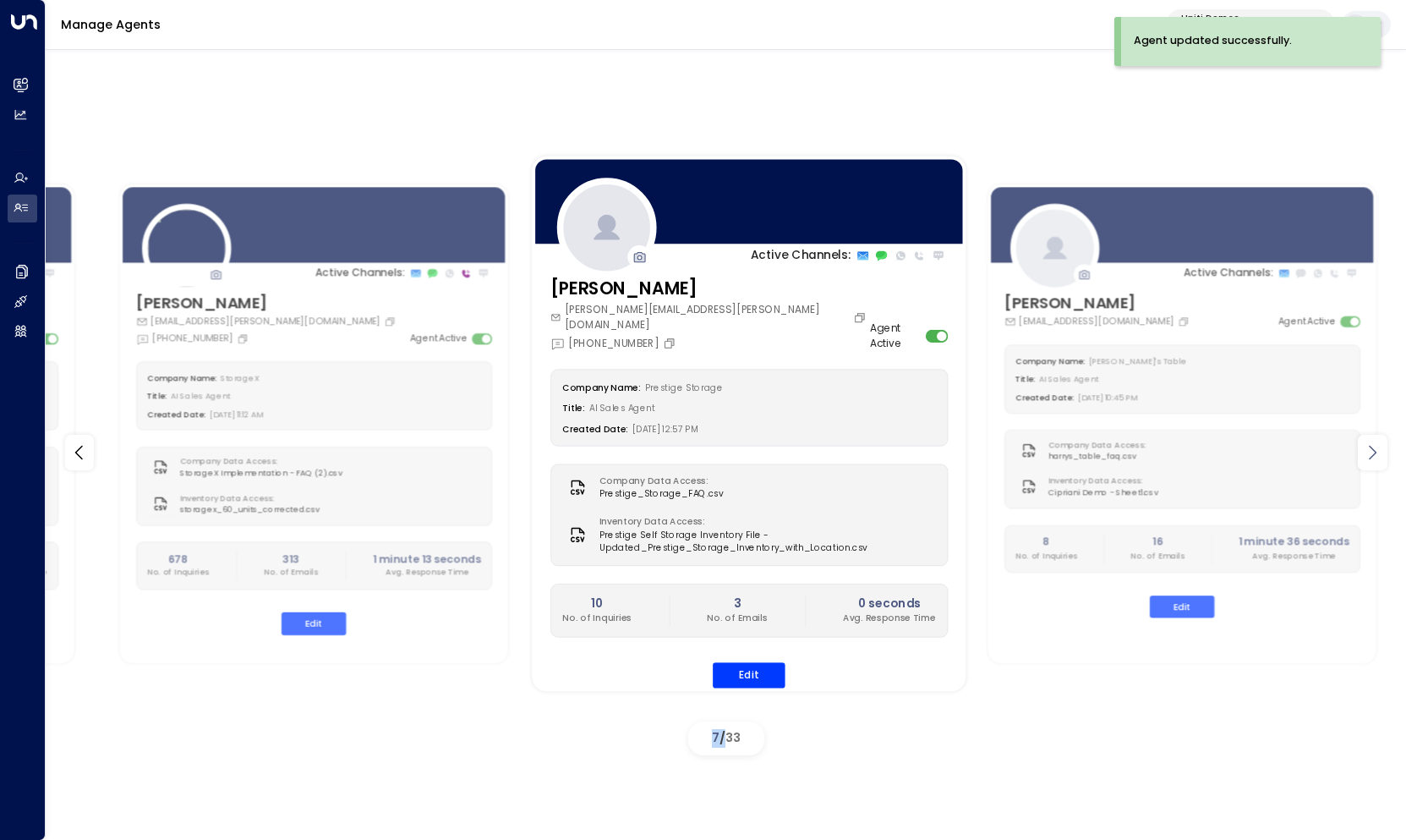
click at [1370, 450] on icon at bounding box center [1372, 452] width 20 height 20
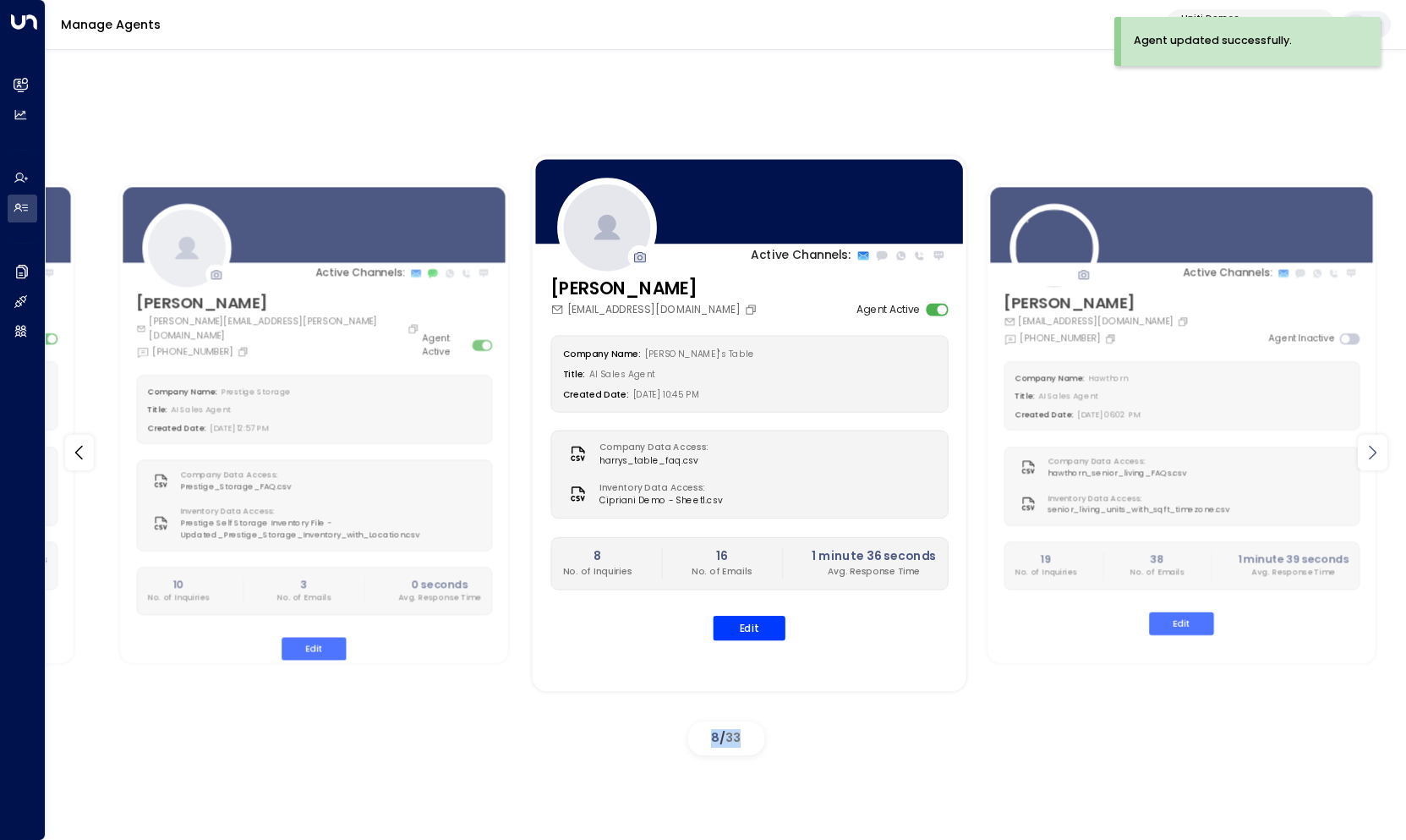
click at [1370, 450] on icon at bounding box center [1372, 452] width 20 height 20
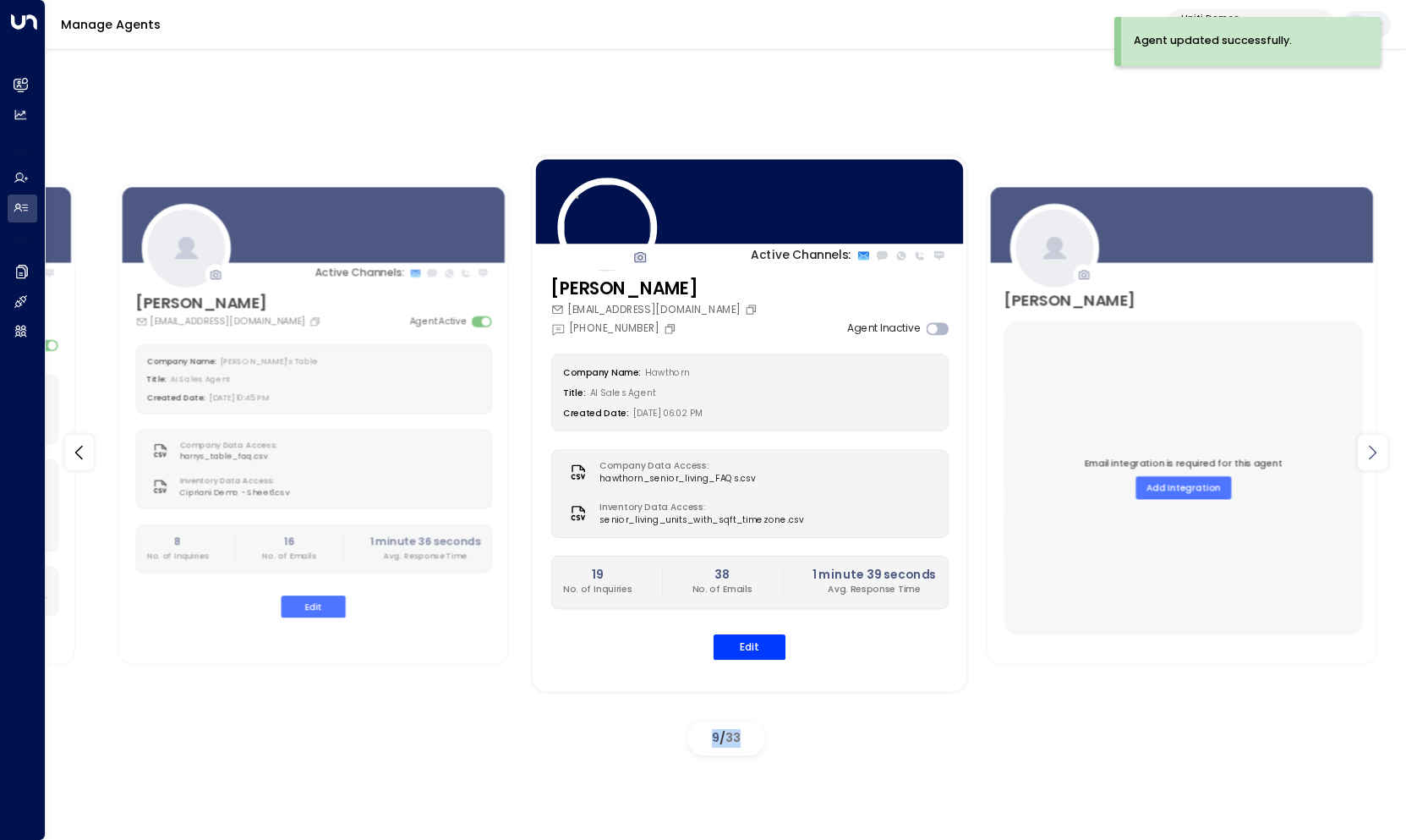
click at [1370, 450] on icon at bounding box center [1372, 452] width 20 height 20
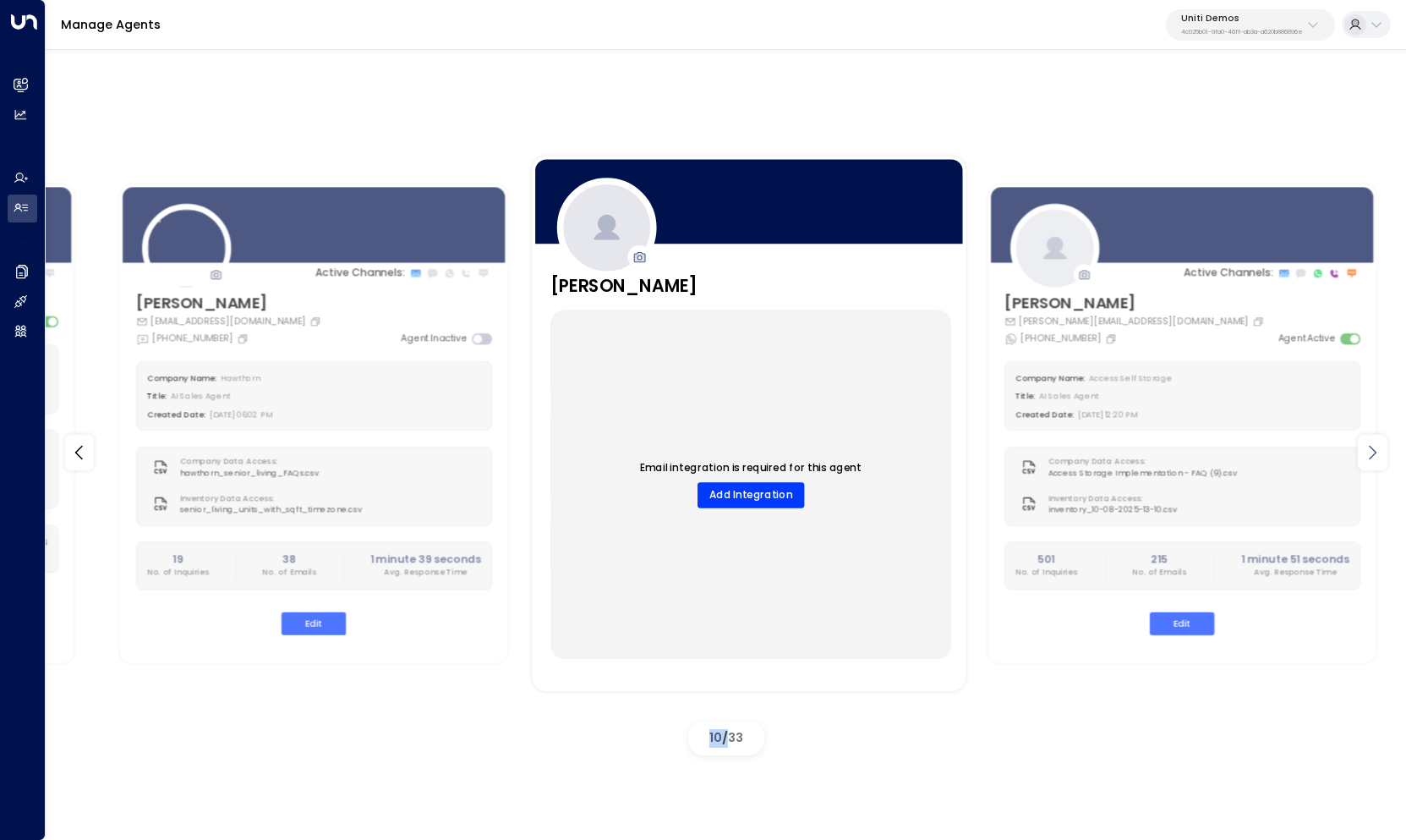
click at [1370, 450] on icon at bounding box center [1372, 452] width 20 height 20
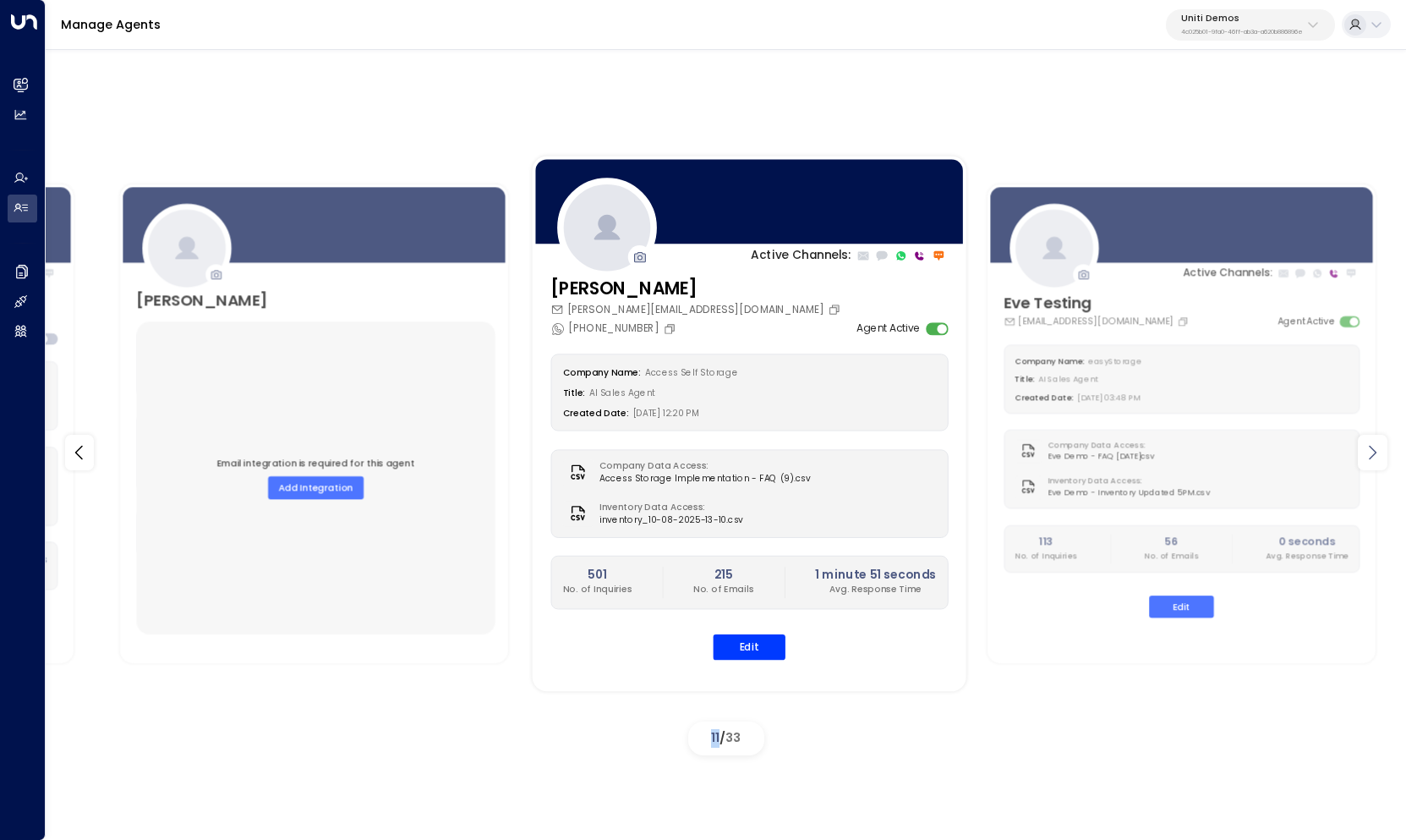
click at [1370, 450] on icon at bounding box center [1372, 452] width 20 height 20
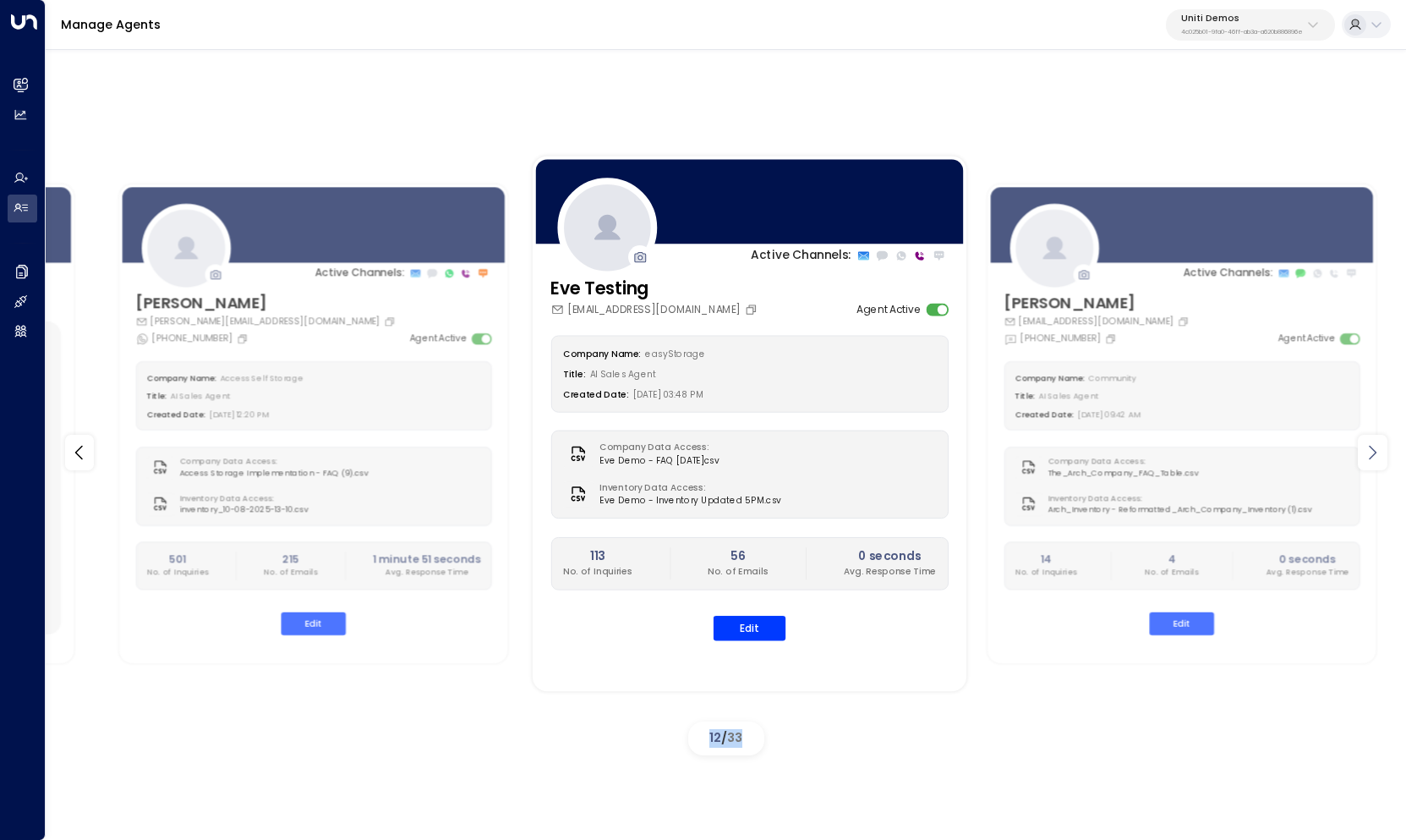
click at [1370, 450] on icon at bounding box center [1372, 452] width 20 height 20
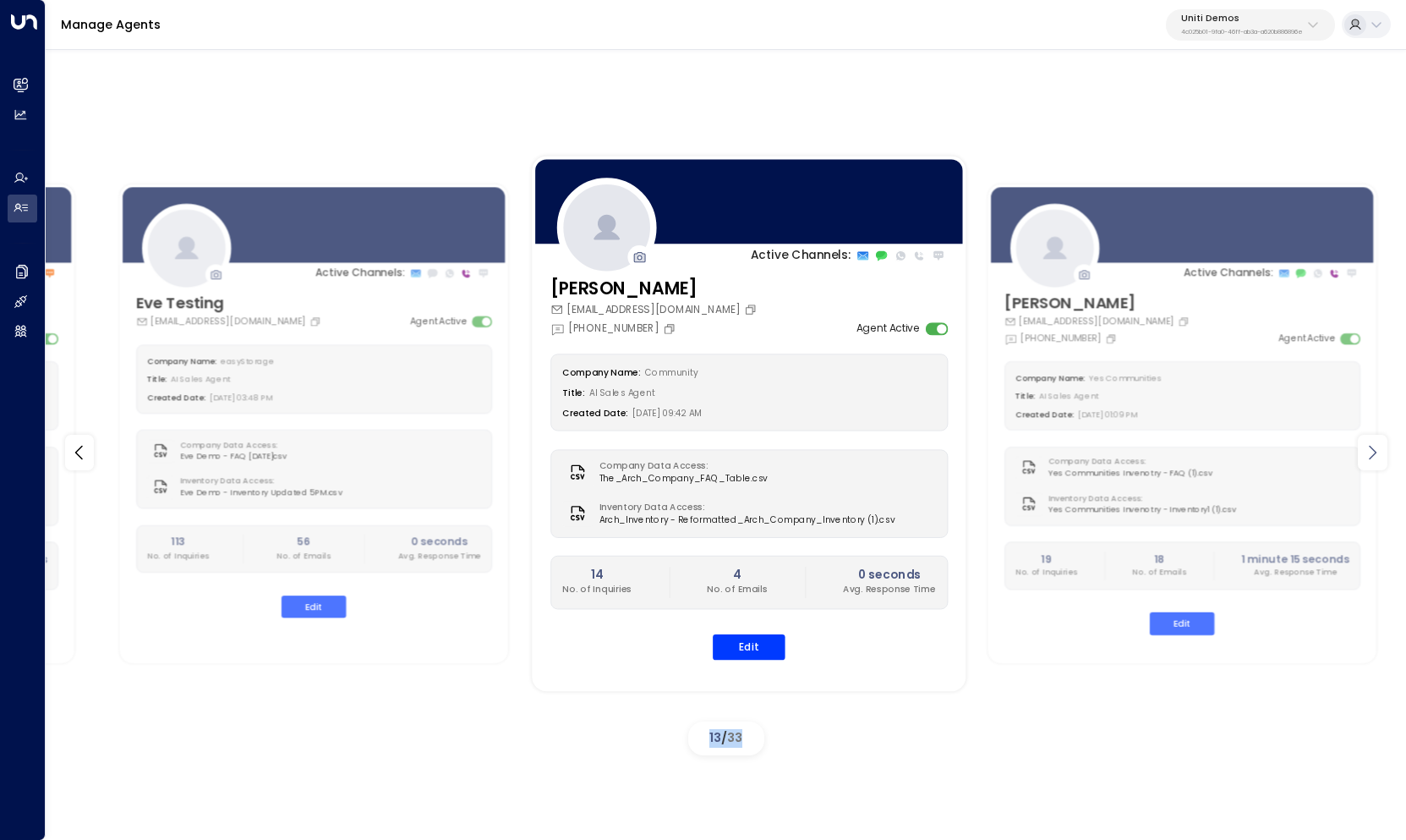
click at [1370, 450] on icon at bounding box center [1372, 452] width 20 height 20
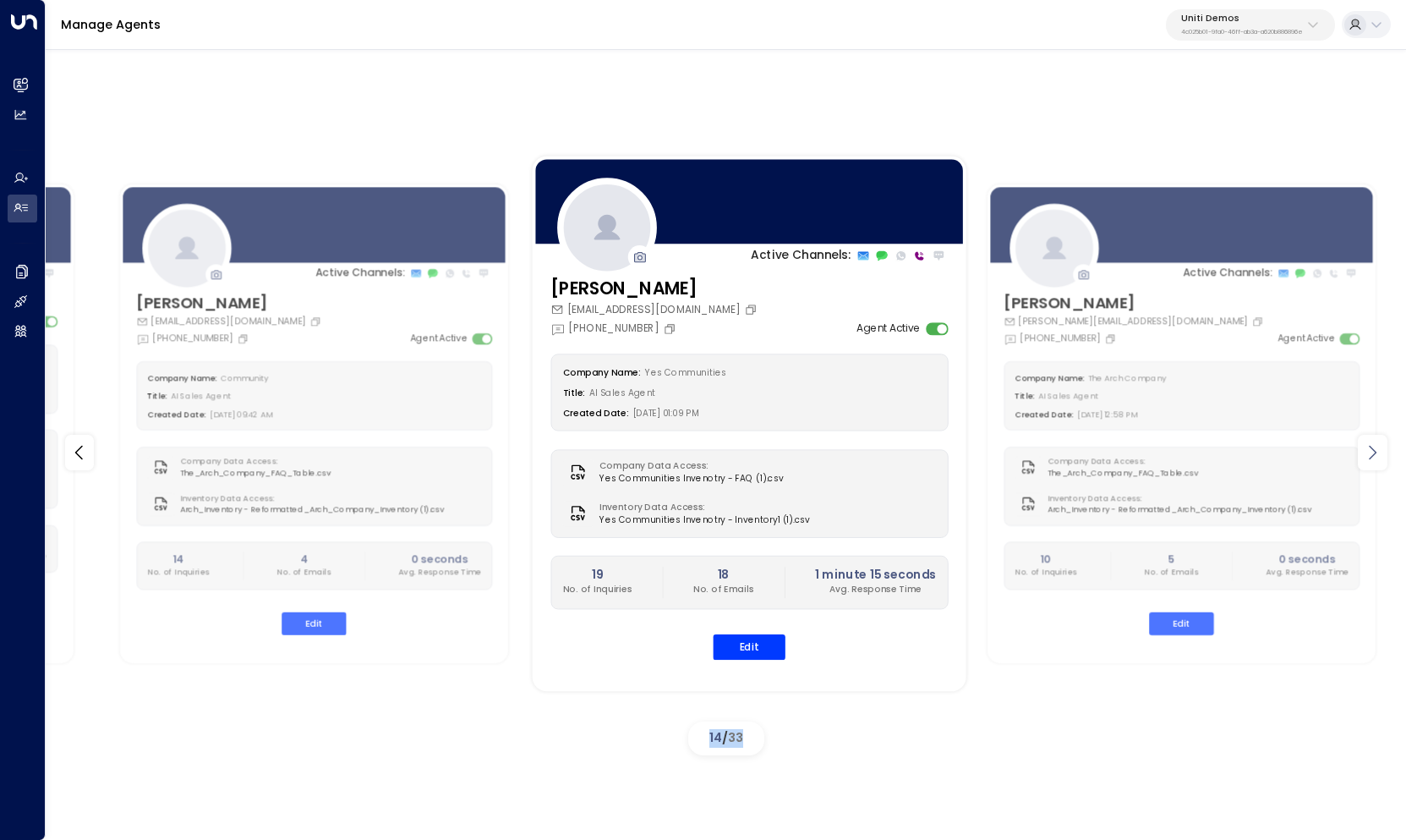
click at [1370, 450] on icon at bounding box center [1372, 452] width 20 height 20
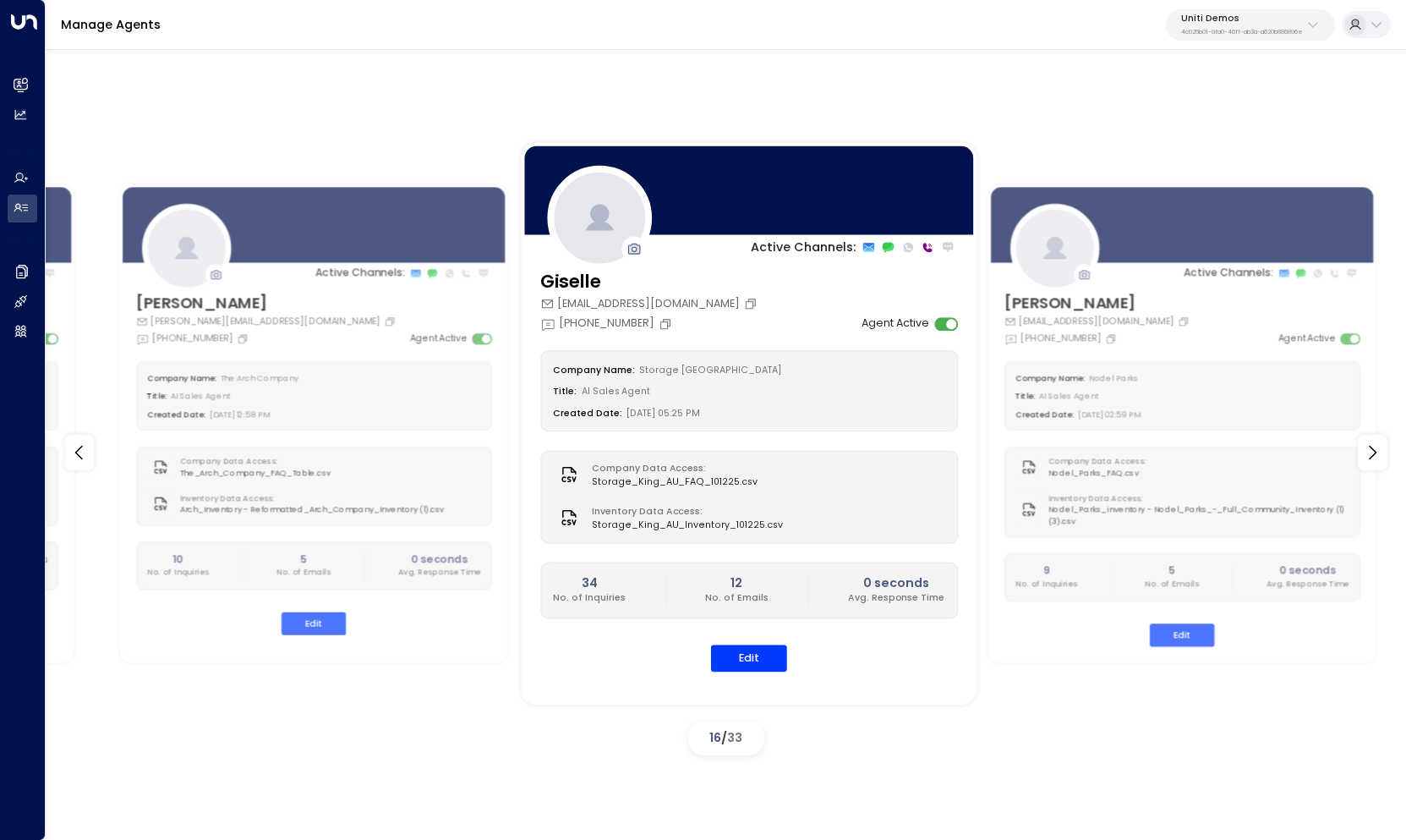
click at [769, 394] on div "Title: AI Sales Agent" at bounding box center [750, 392] width 391 height 18
click at [723, 171] on div at bounding box center [750, 191] width 456 height 96
click at [735, 645] on button "Edit" at bounding box center [749, 658] width 76 height 27
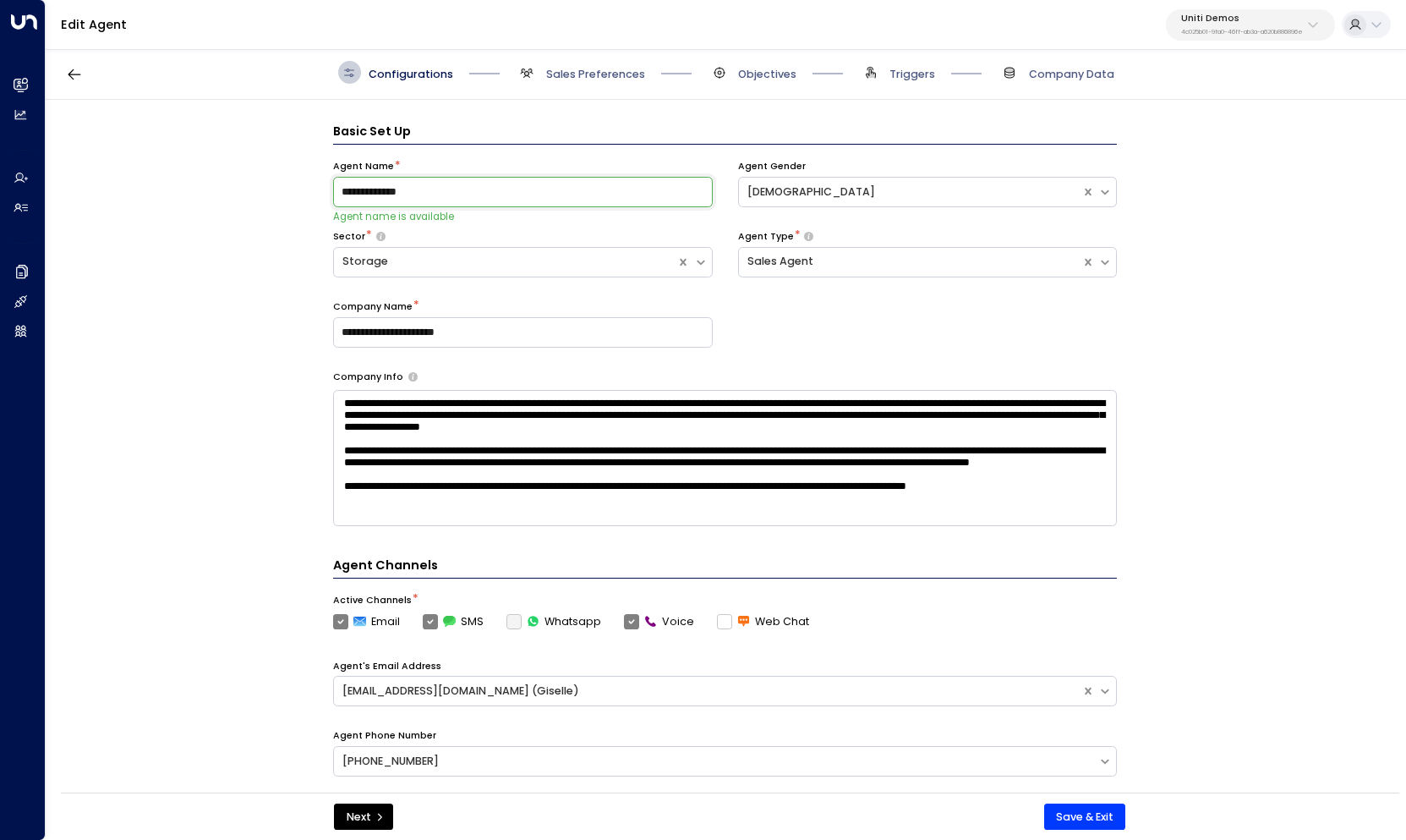
scroll to position [16, 0]
type input "**********"
click at [1101, 811] on button "Save & Exit" at bounding box center [1084, 816] width 82 height 27
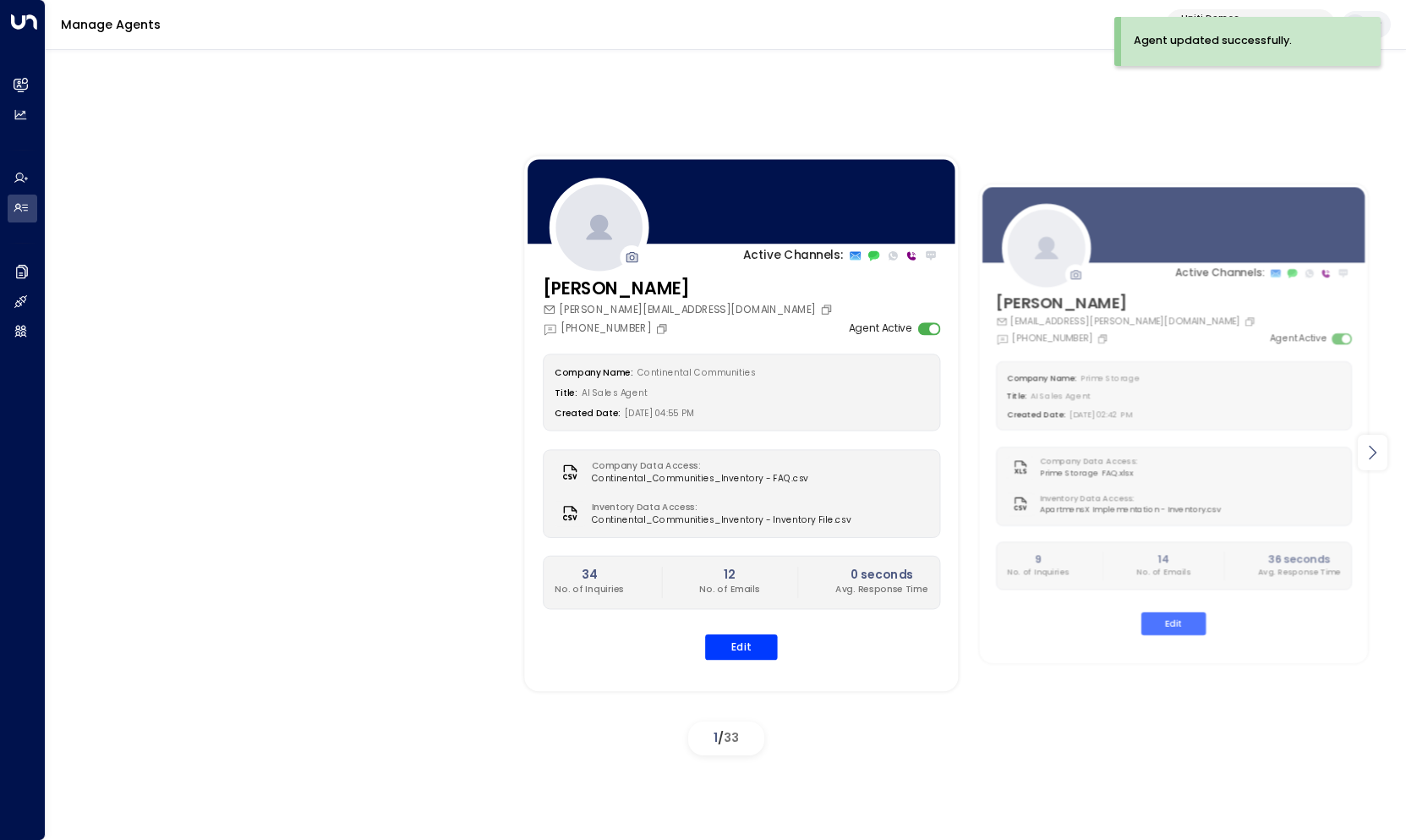
click at [1373, 454] on icon at bounding box center [1373, 452] width 7 height 15
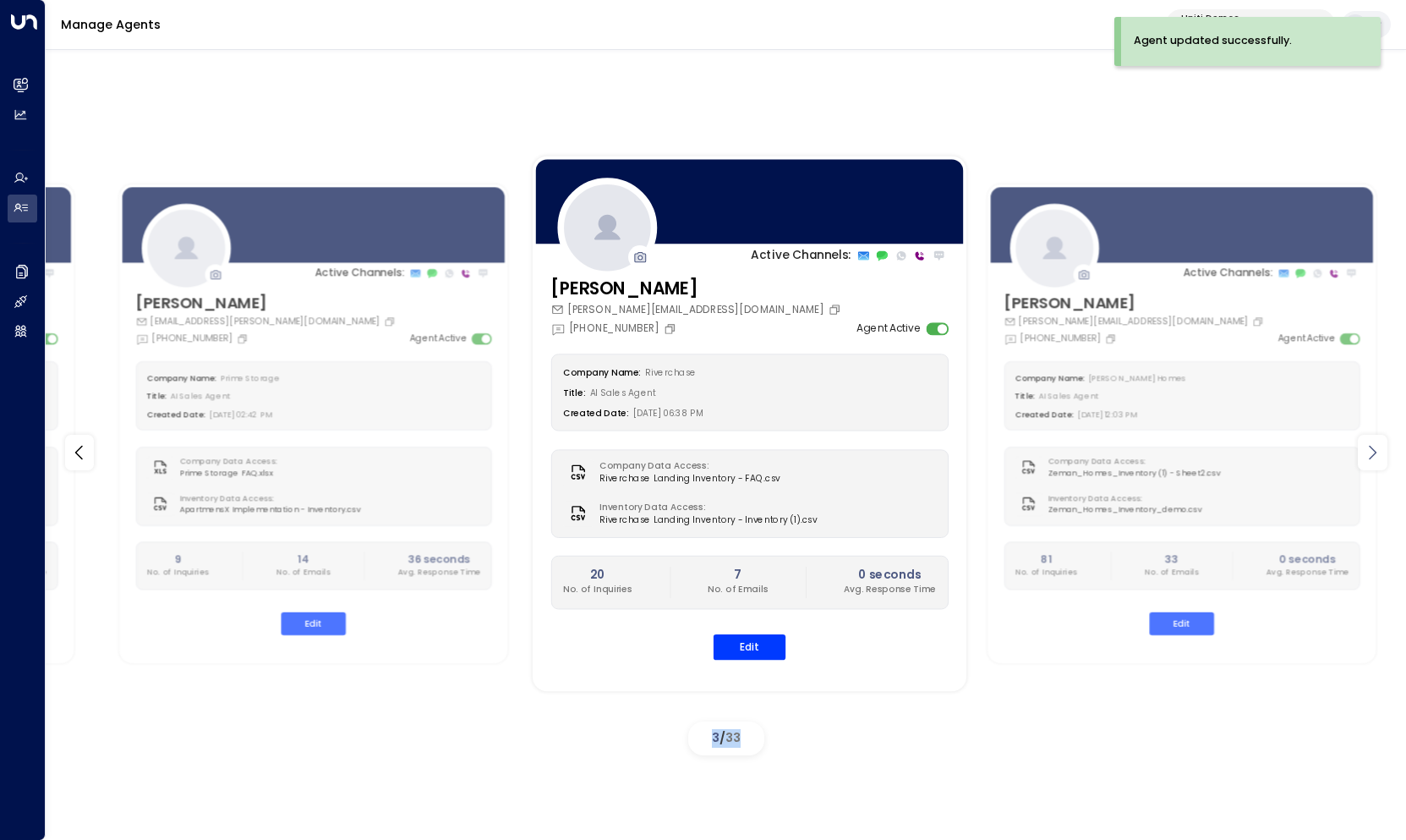
click at [1373, 454] on icon at bounding box center [1373, 452] width 7 height 15
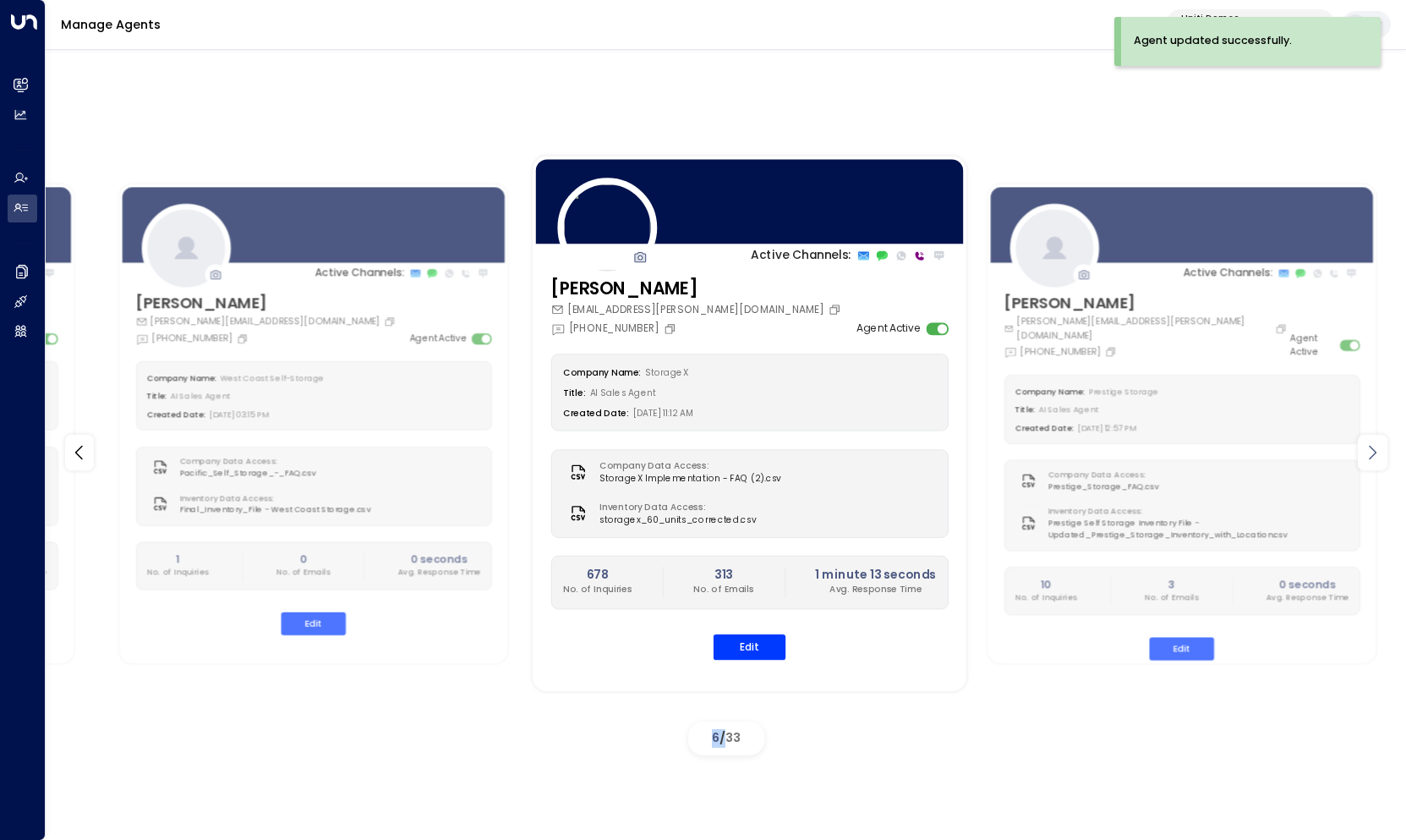
click at [1373, 454] on icon at bounding box center [1373, 452] width 7 height 15
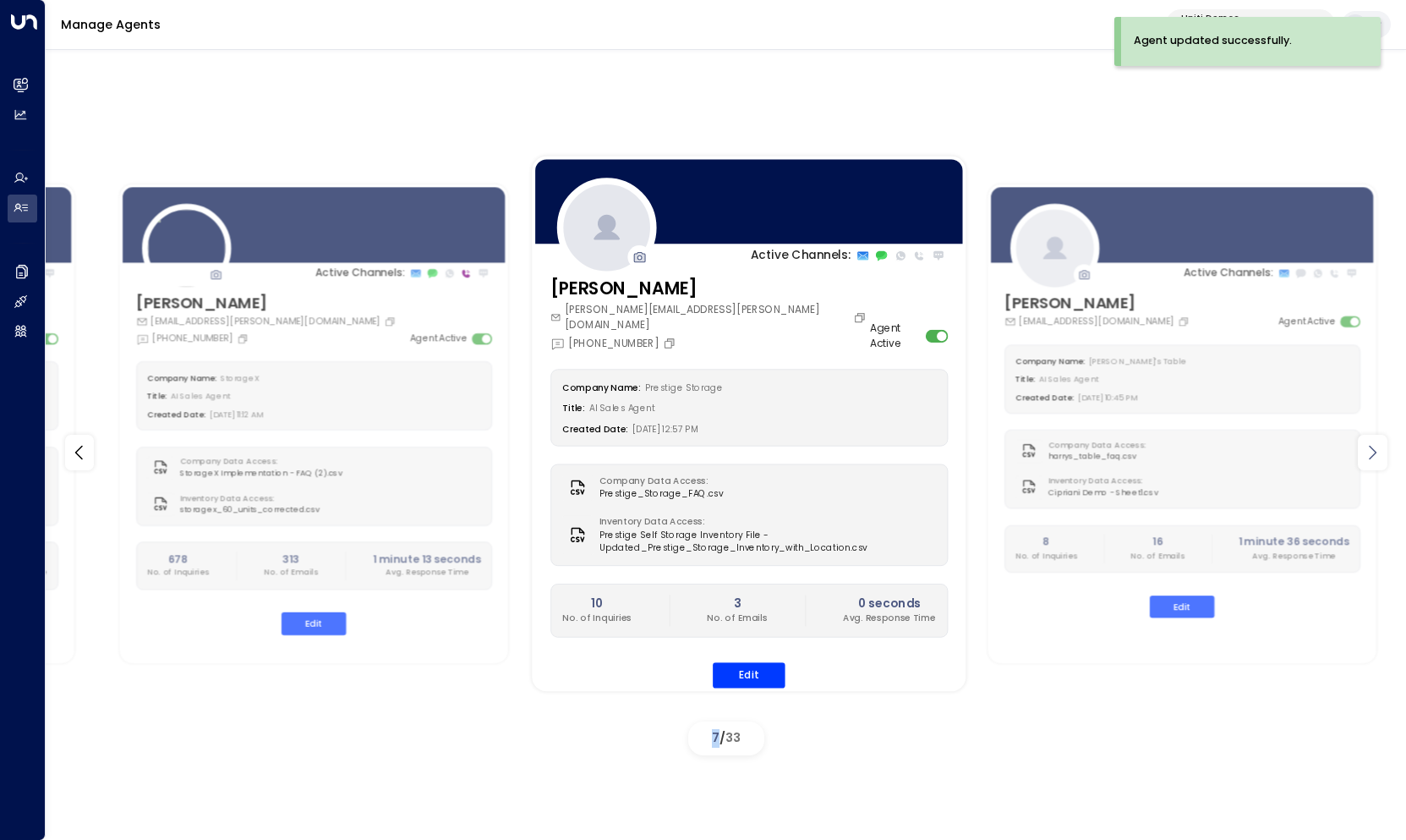
click at [1373, 454] on icon at bounding box center [1373, 452] width 7 height 15
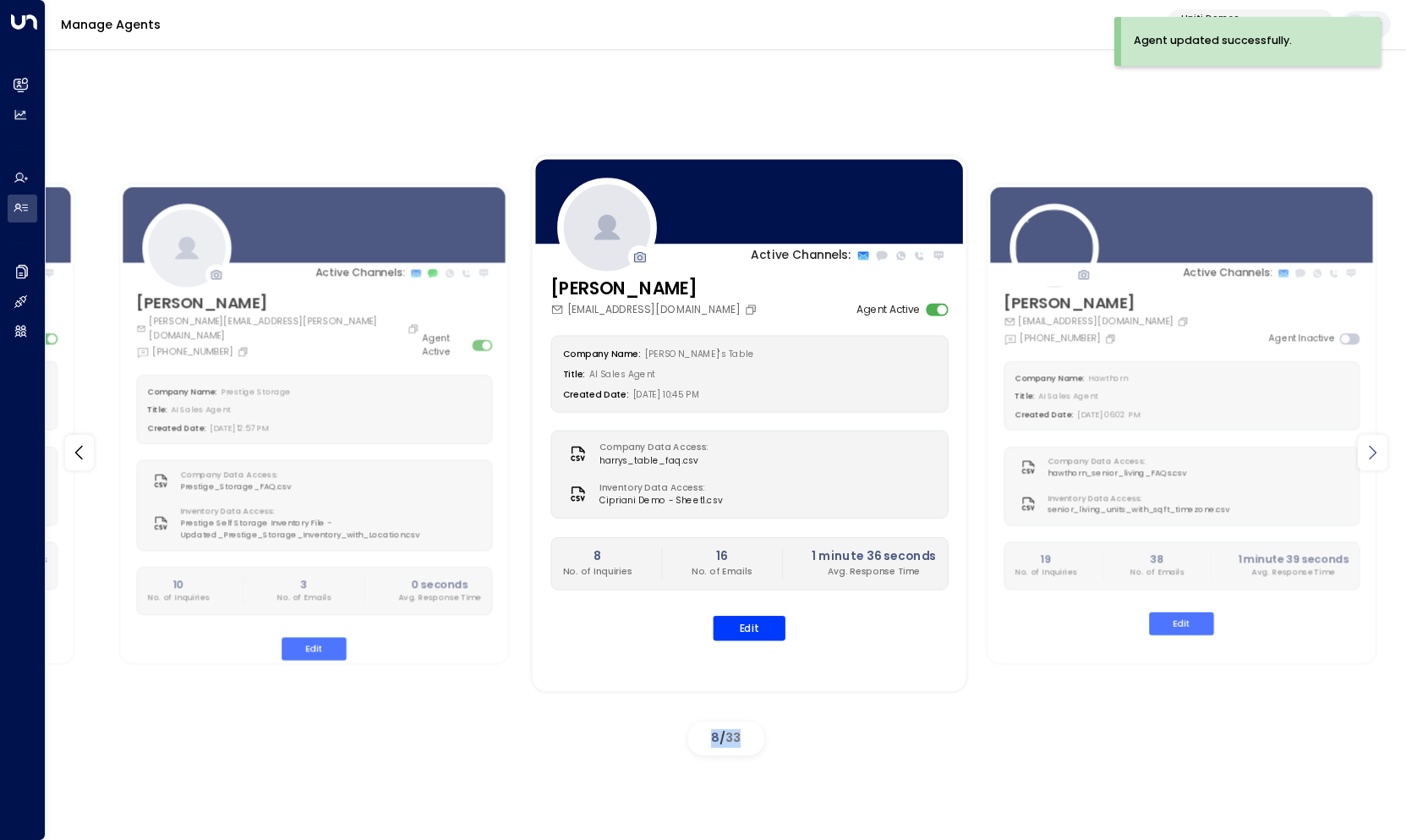
click at [1373, 454] on icon at bounding box center [1373, 452] width 7 height 15
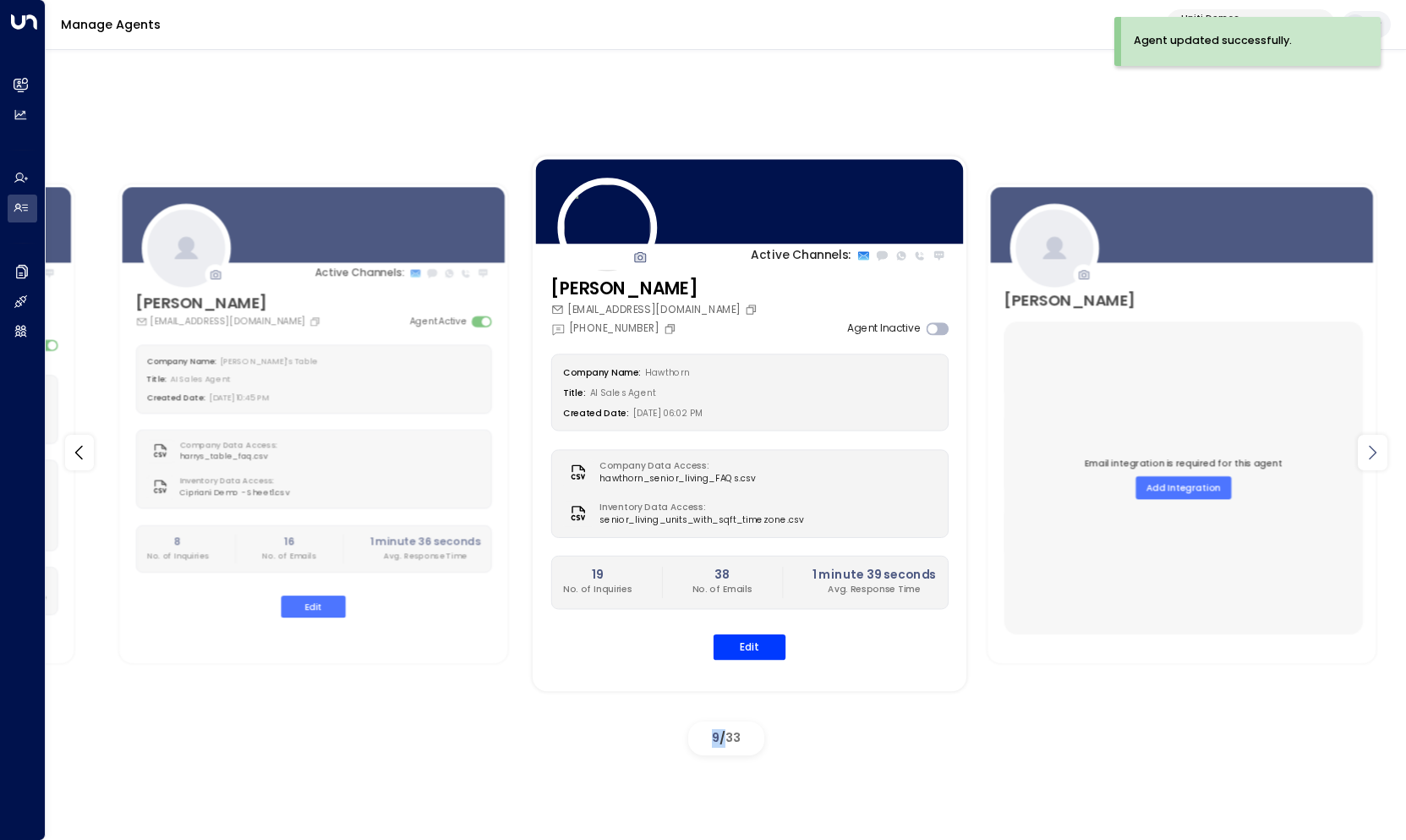
click at [1373, 454] on icon at bounding box center [1373, 452] width 7 height 15
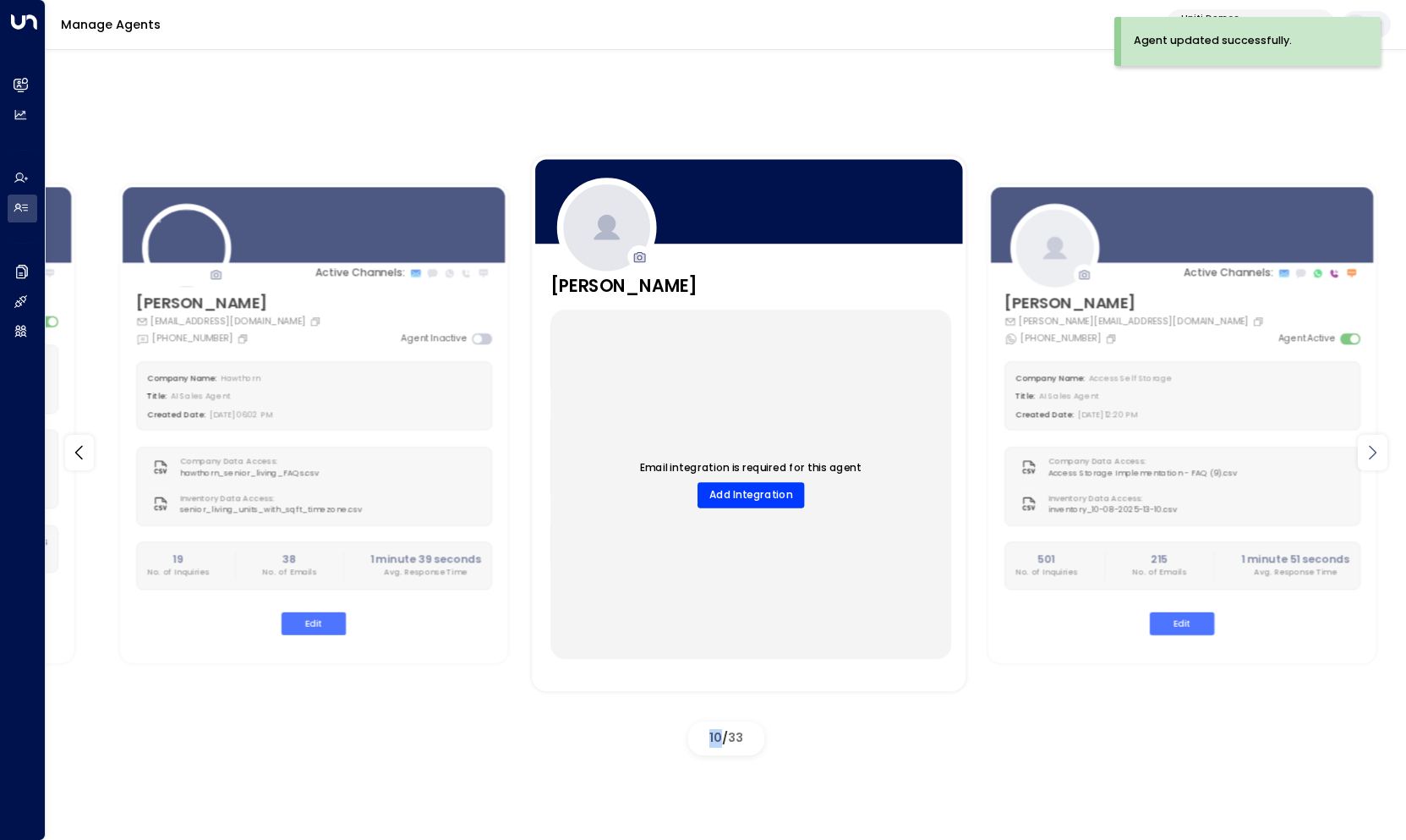
click at [1373, 454] on icon at bounding box center [1373, 452] width 7 height 15
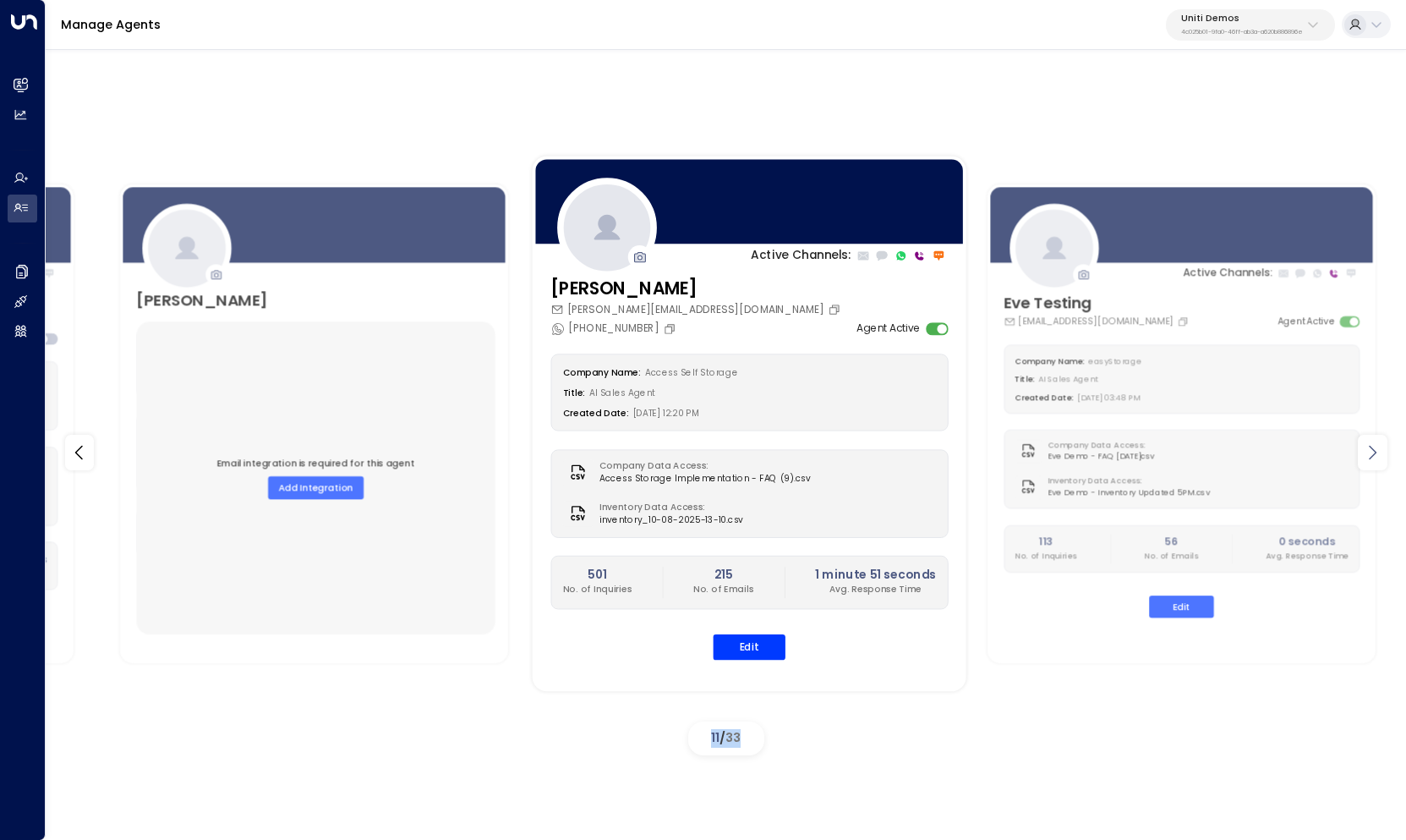
click at [1373, 454] on icon at bounding box center [1373, 452] width 7 height 15
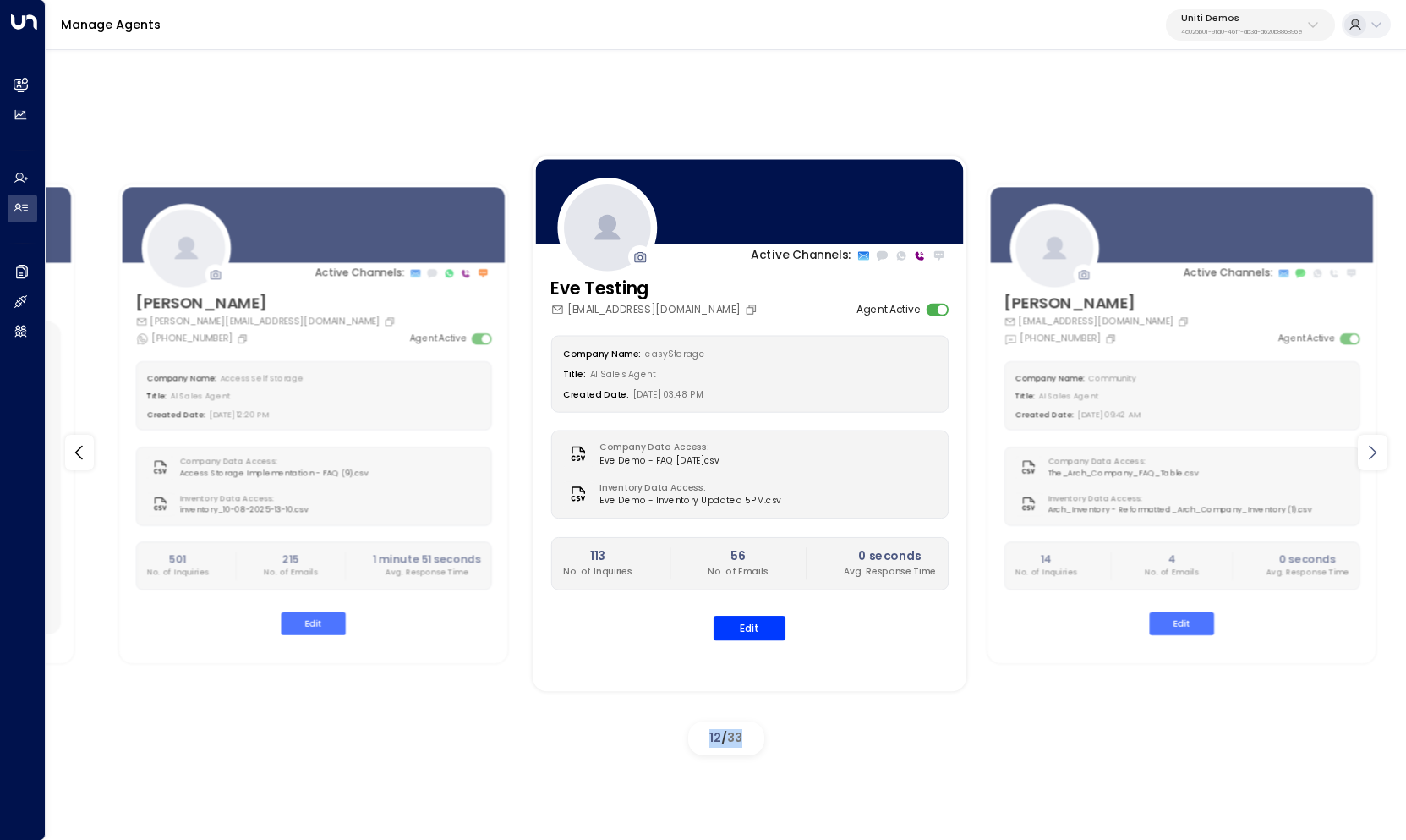
click at [1373, 454] on icon at bounding box center [1373, 452] width 7 height 15
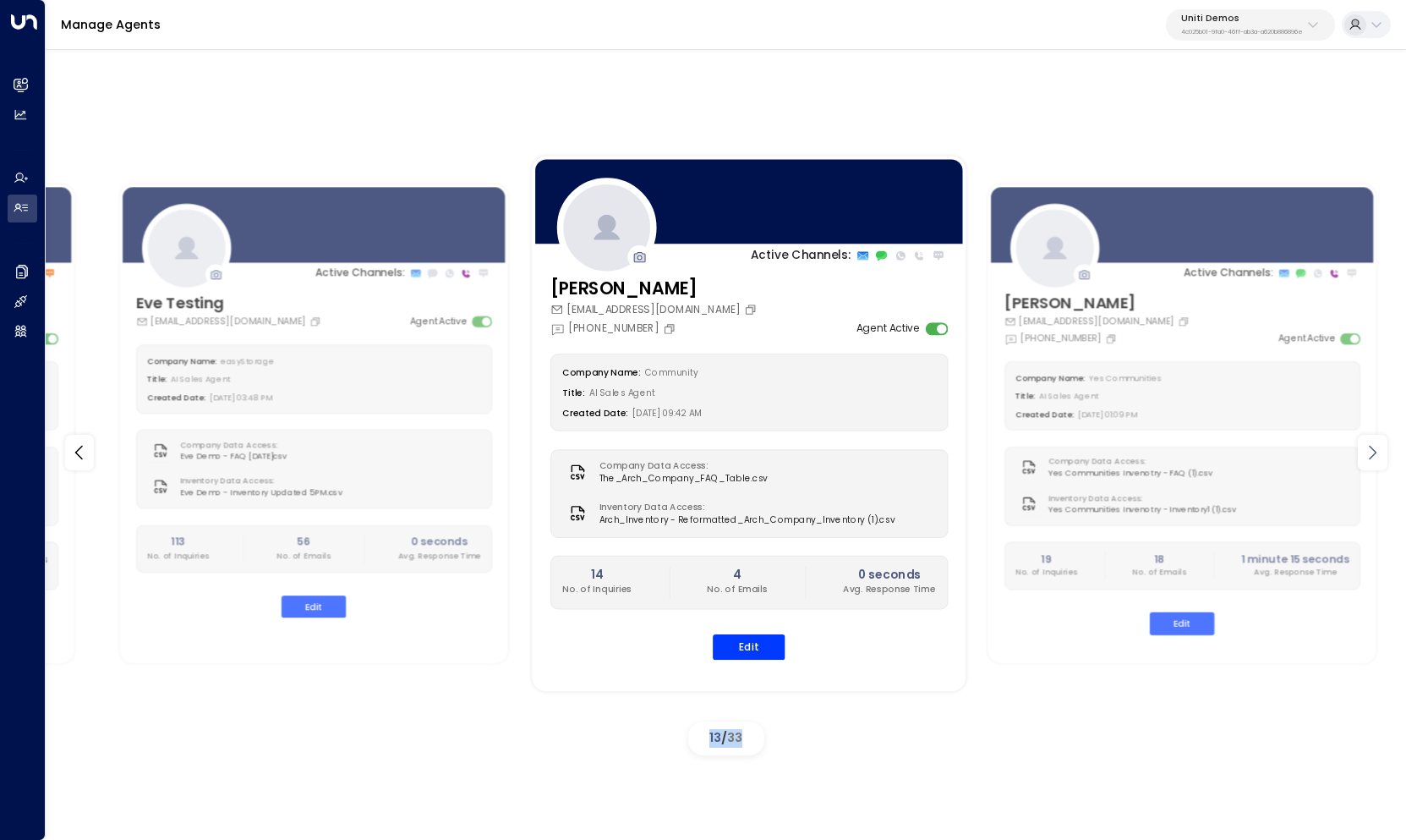
click at [1373, 454] on icon at bounding box center [1373, 452] width 7 height 15
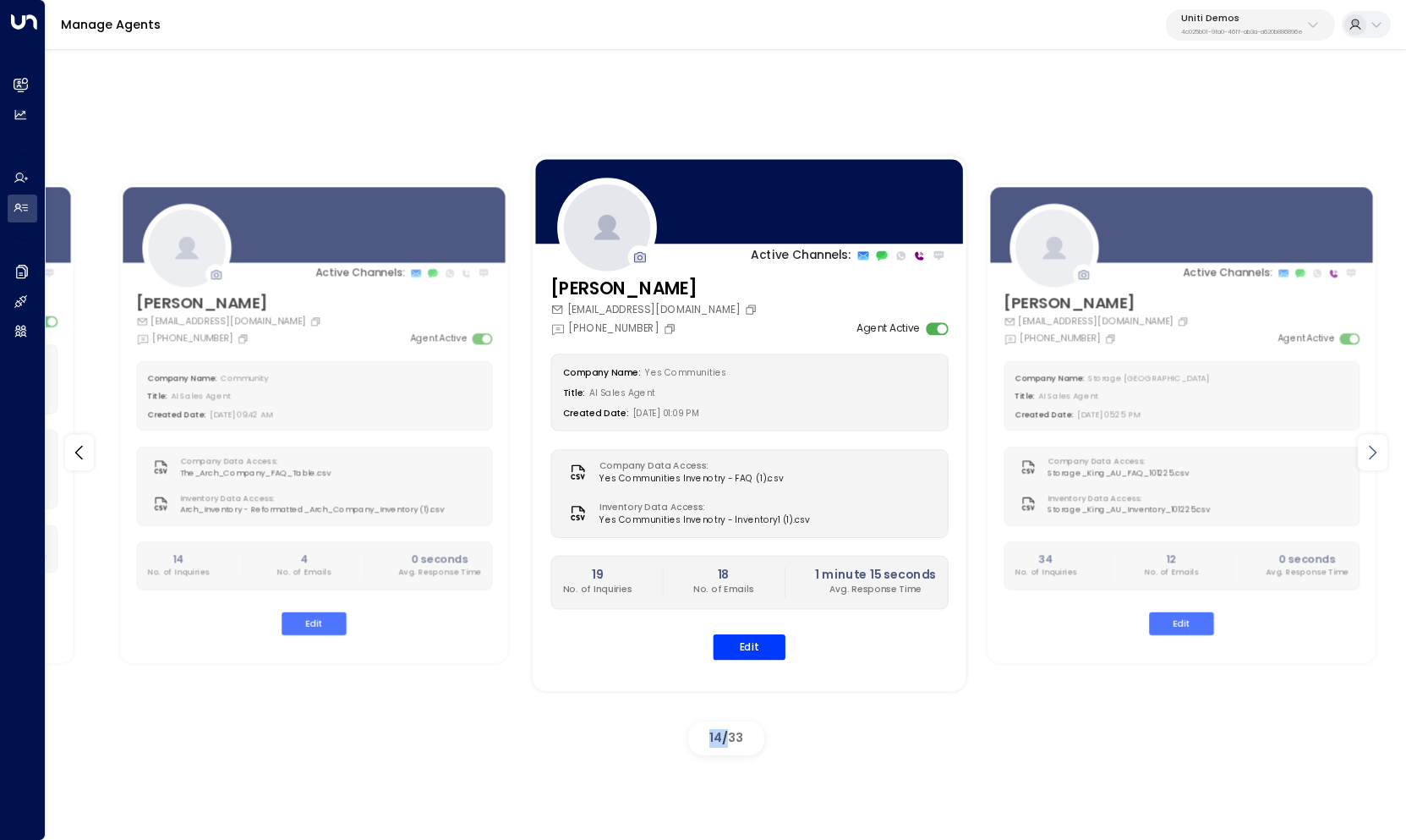
click at [1373, 454] on icon at bounding box center [1373, 452] width 7 height 15
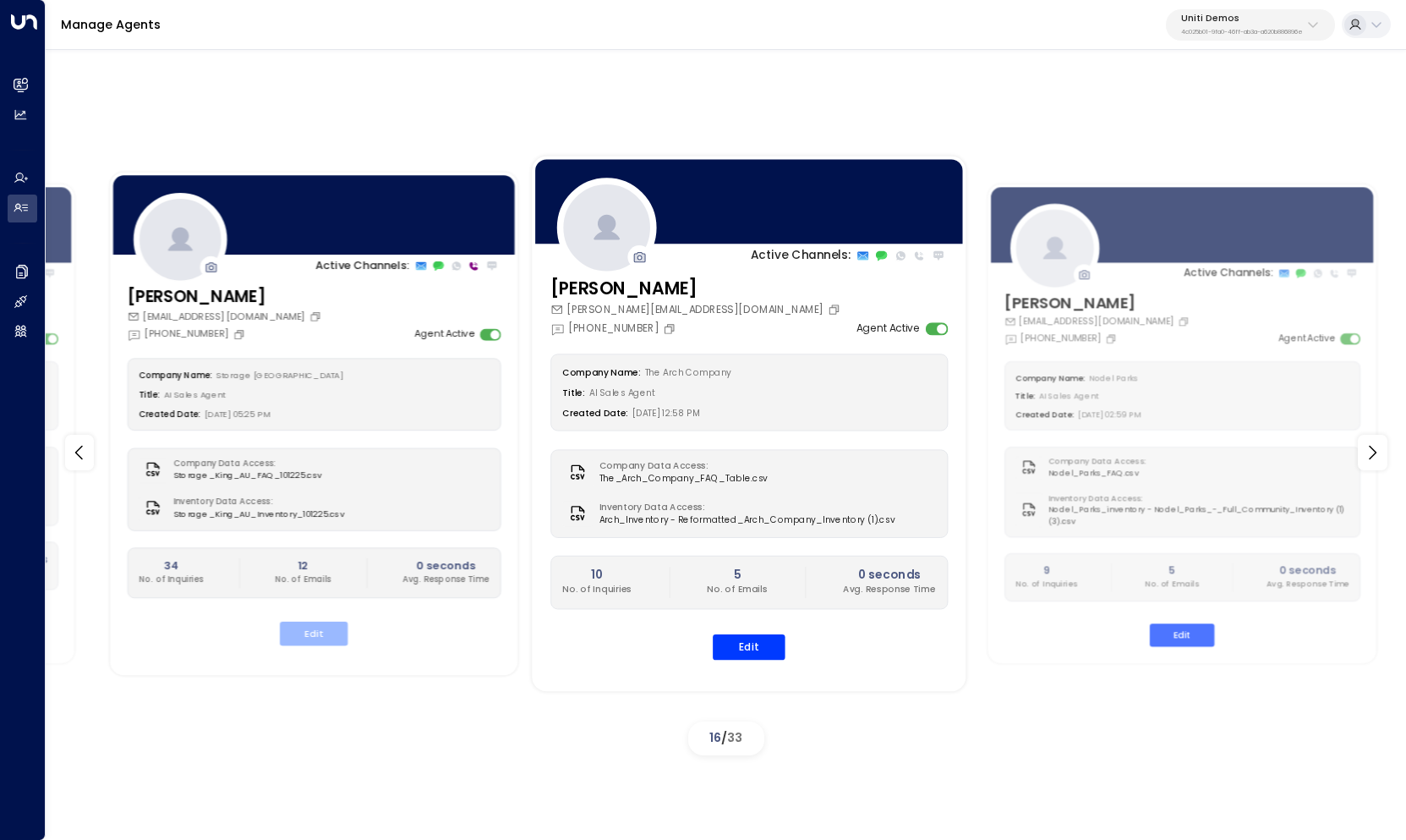
click at [305, 635] on button "Edit" at bounding box center [314, 634] width 68 height 24
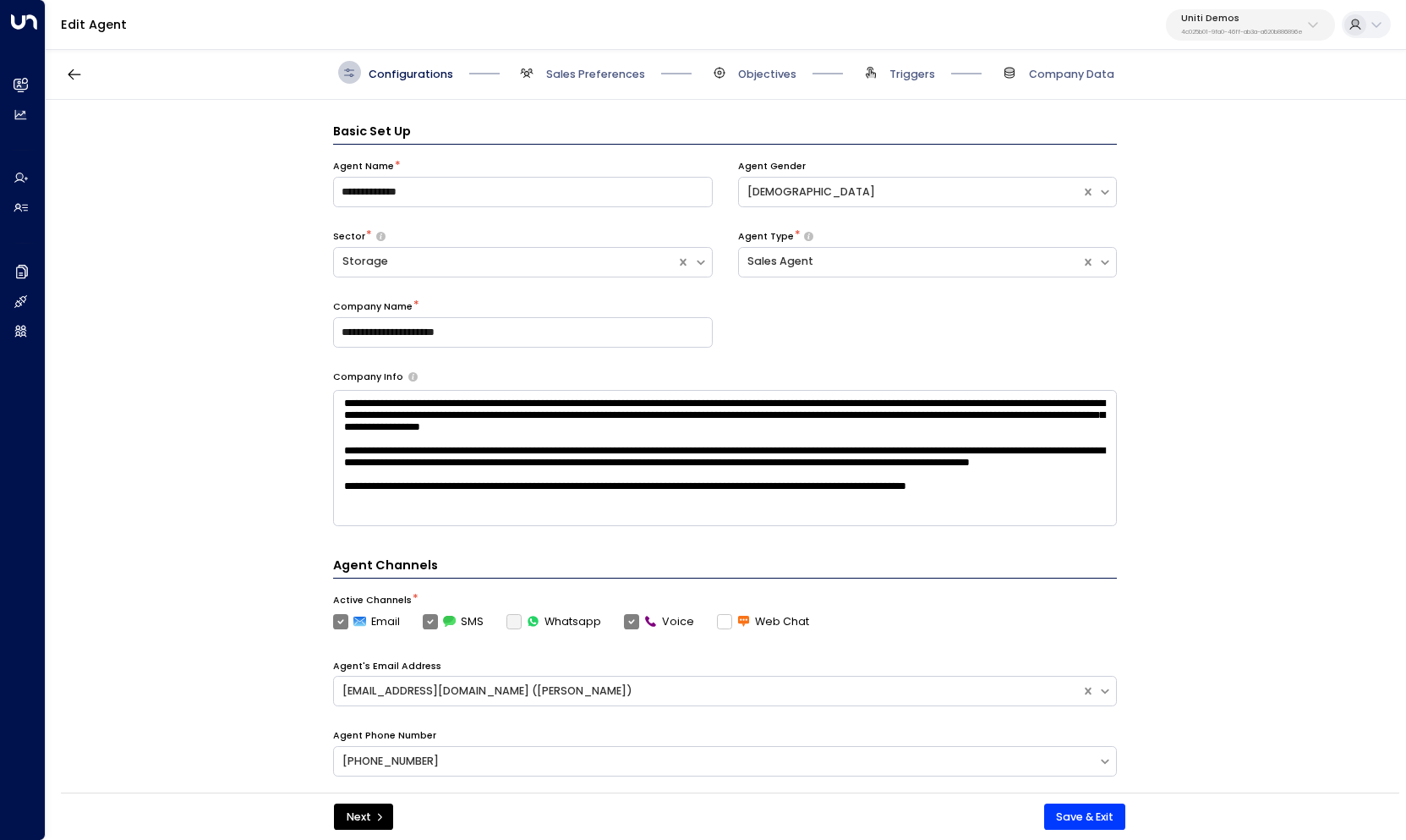
scroll to position [23, 0]
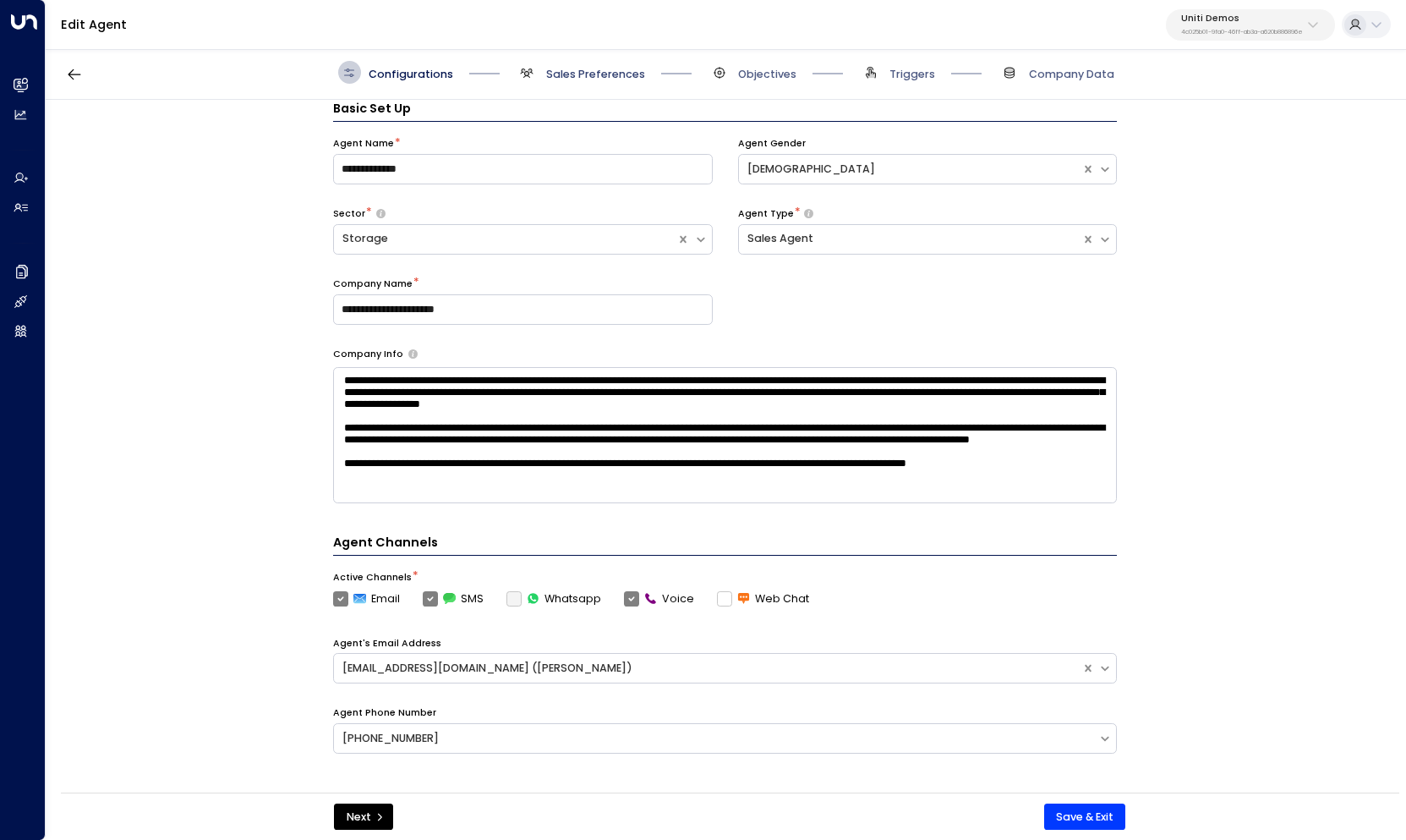
click at [607, 79] on span "Sales Preferences" at bounding box center [595, 74] width 99 height 16
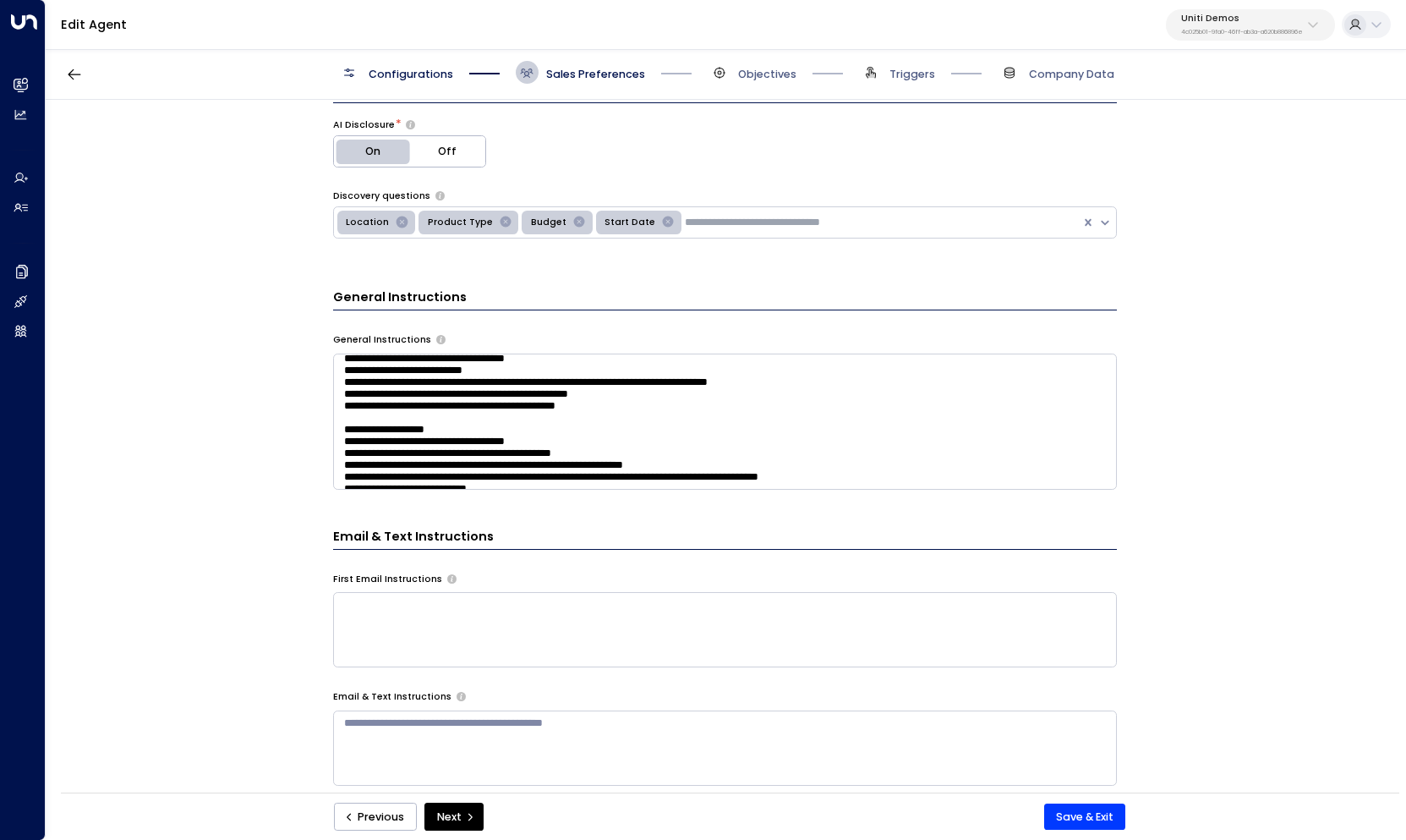
scroll to position [145, 0]
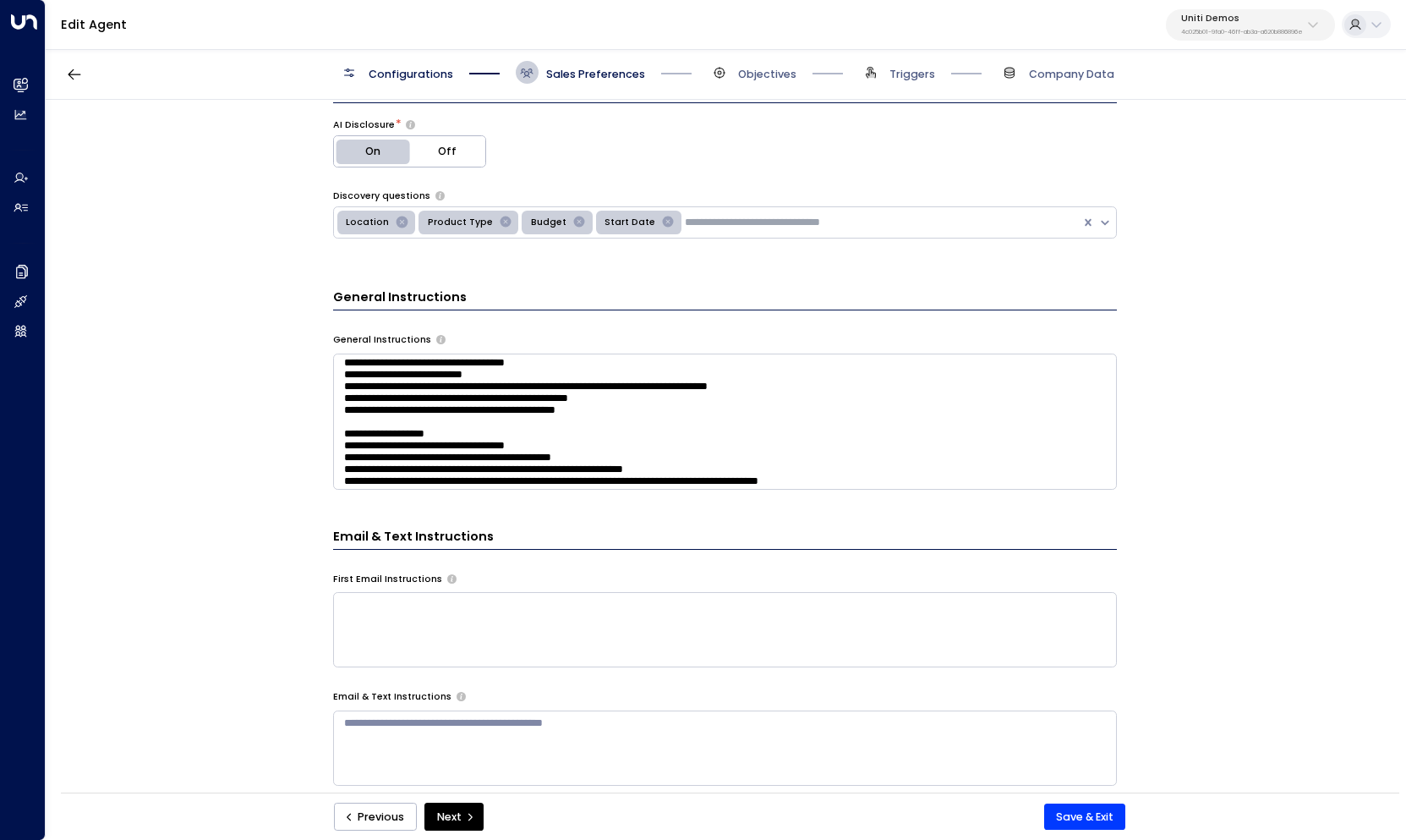
click at [576, 376] on textarea at bounding box center [725, 422] width 784 height 136
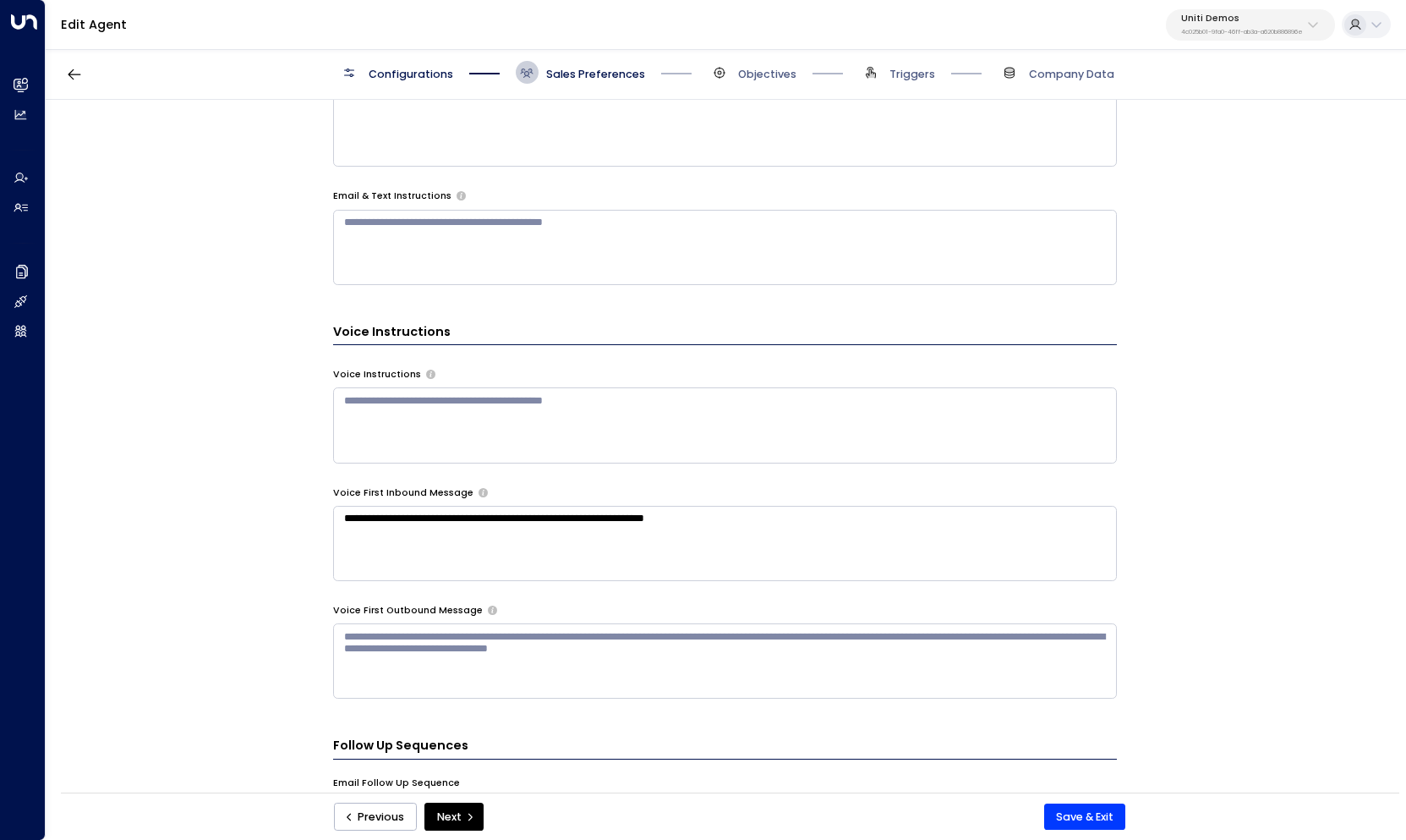
scroll to position [1160, 0]
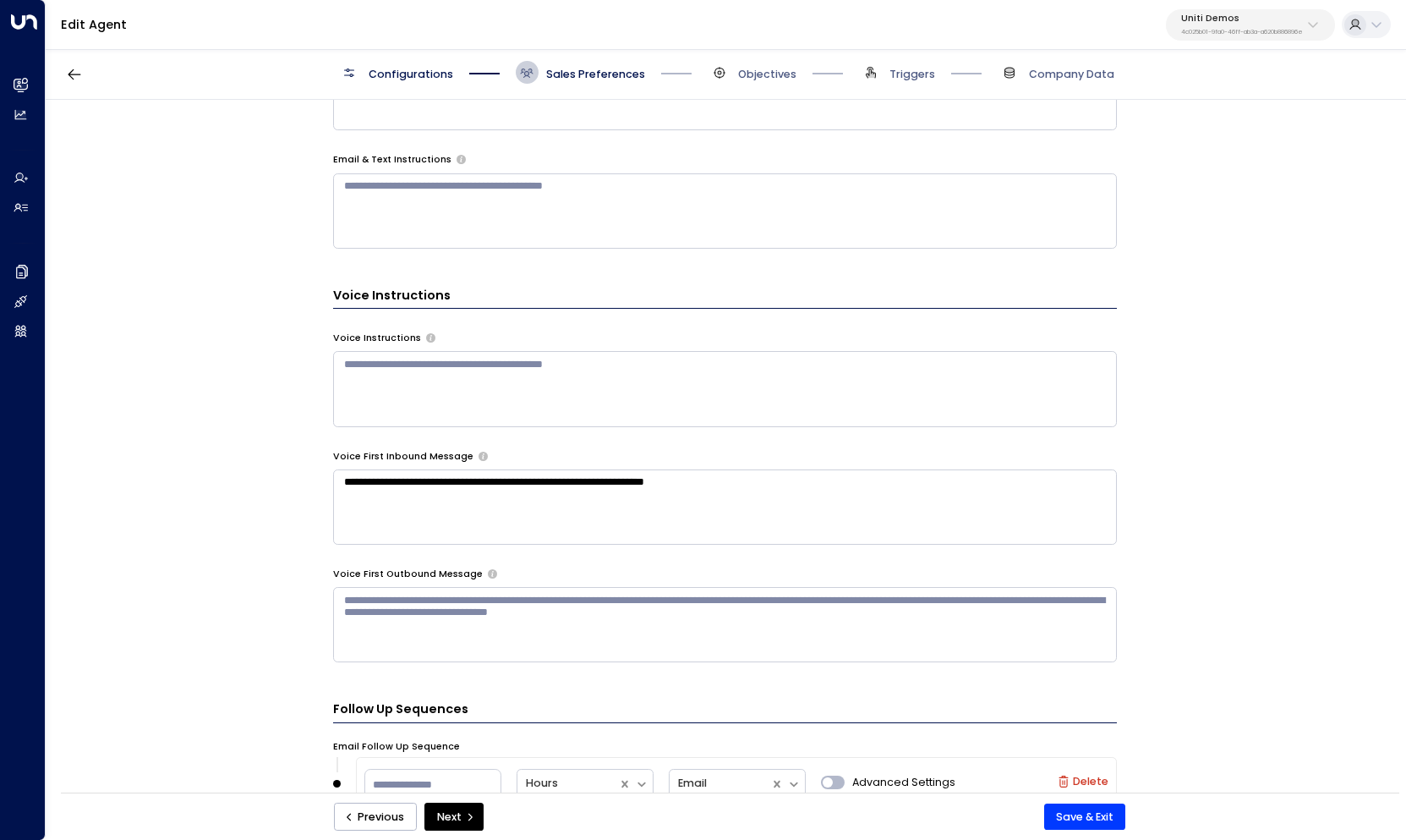
click at [762, 388] on textarea at bounding box center [725, 389] width 784 height 75
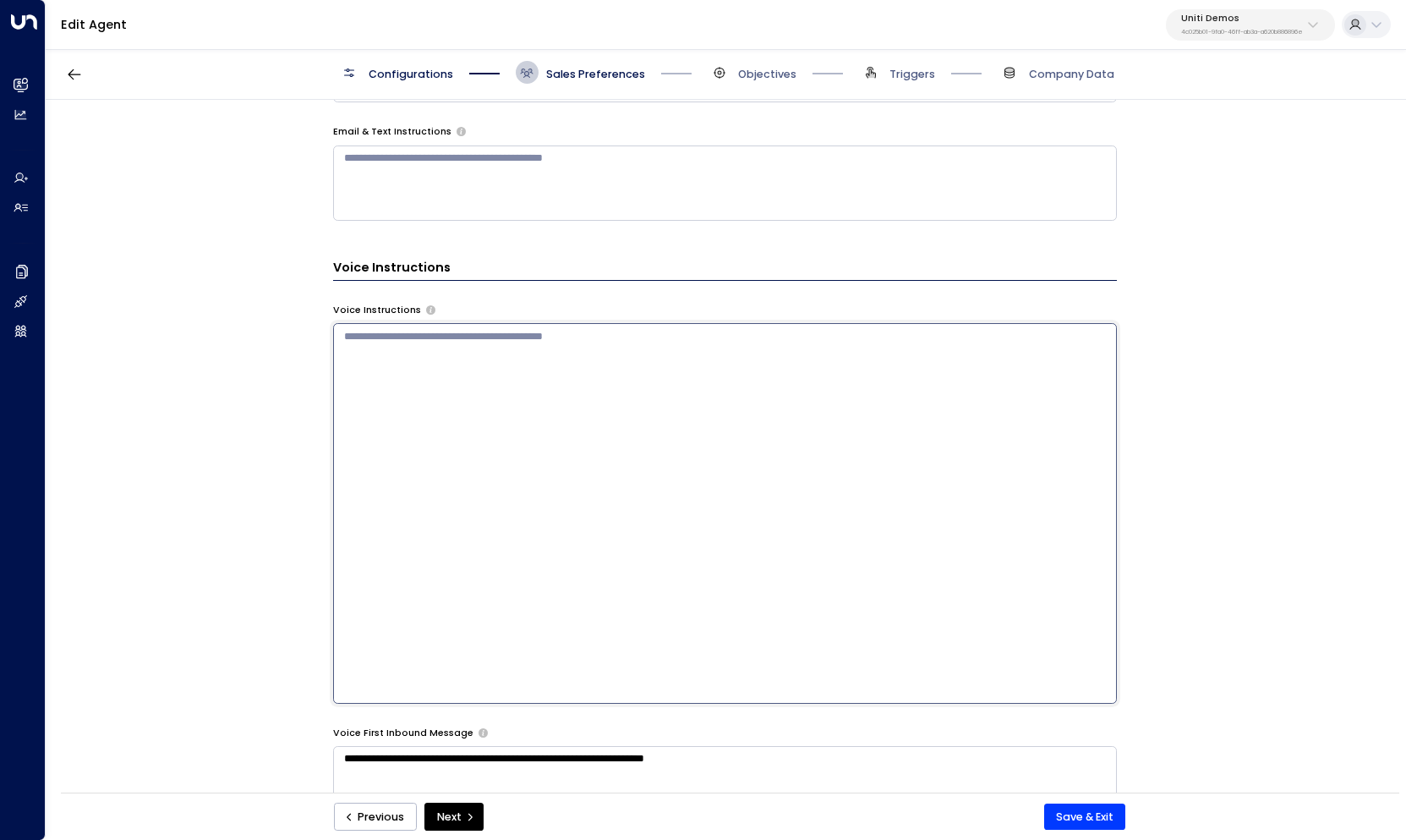
scroll to position [1034, 0]
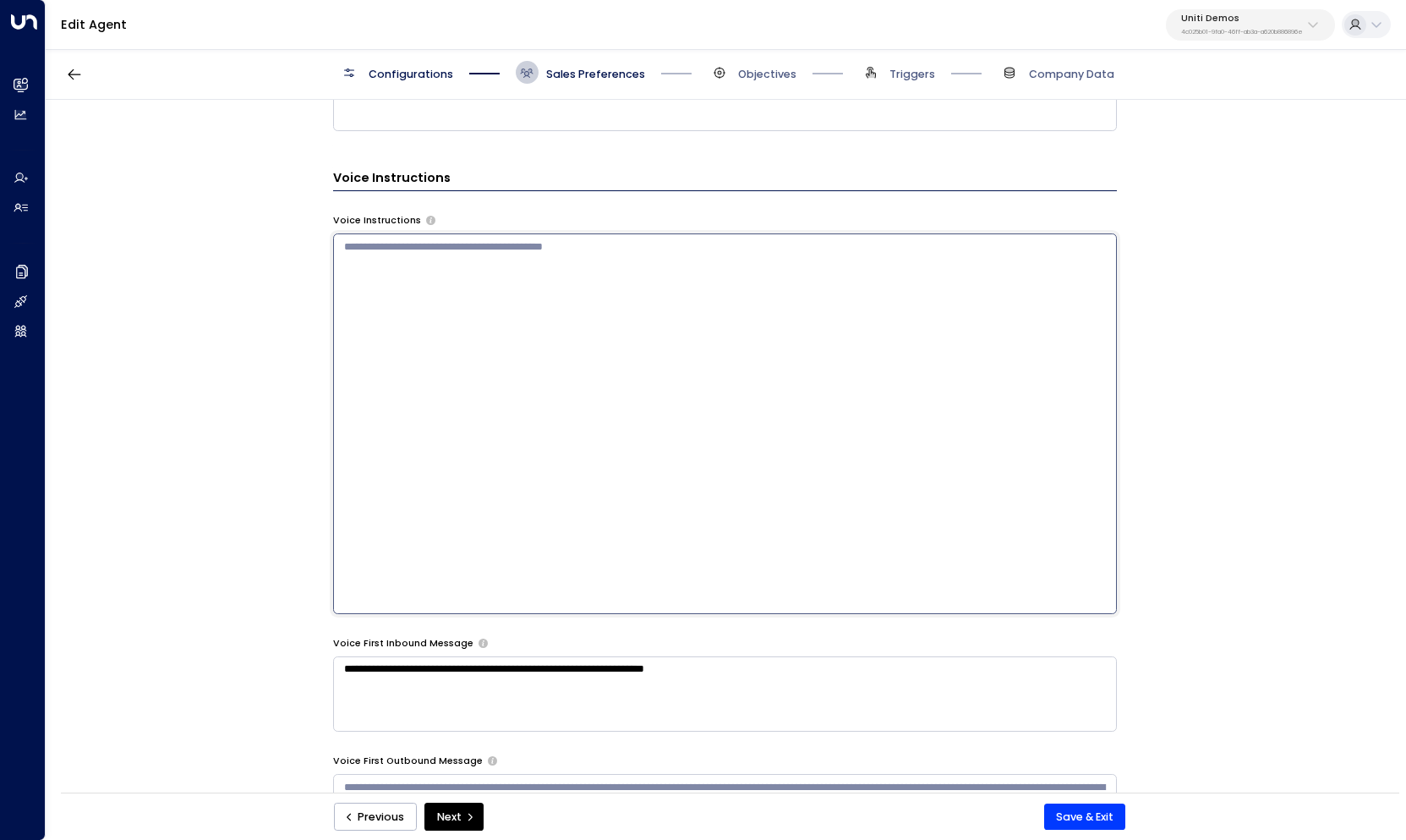
click at [752, 411] on textarea at bounding box center [725, 423] width 784 height 380
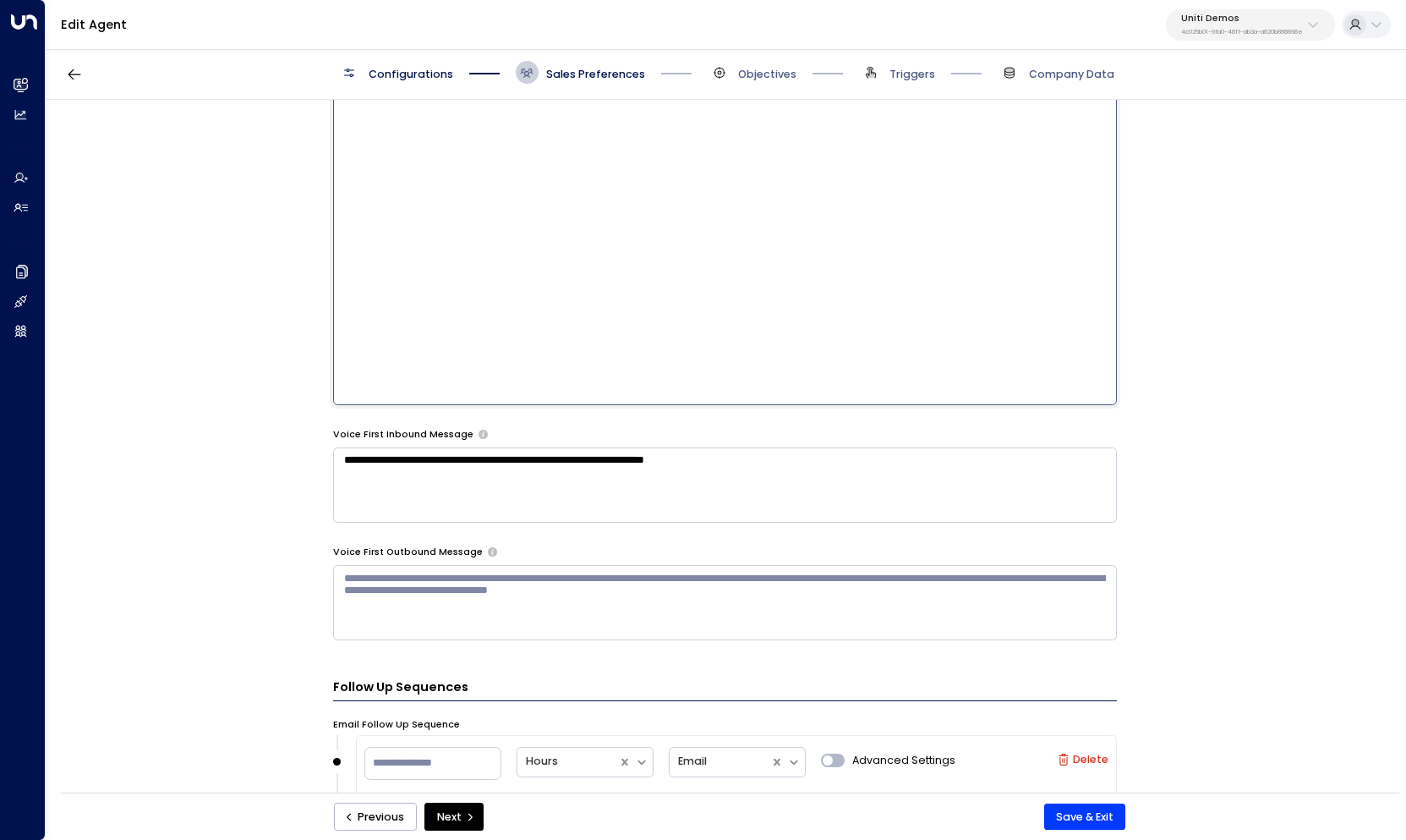
scroll to position [1270, 0]
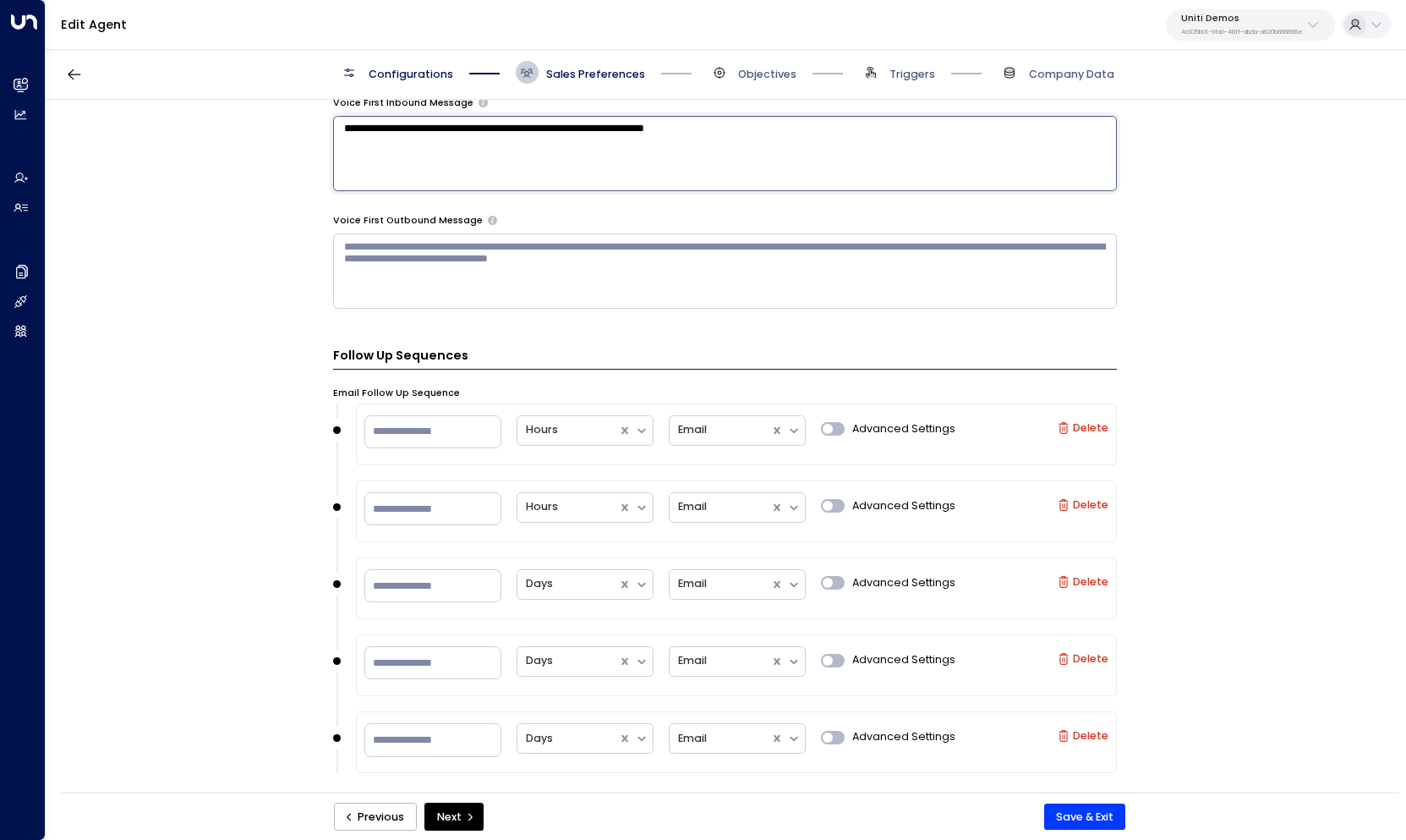
click at [799, 191] on textarea "**********" at bounding box center [725, 153] width 784 height 75
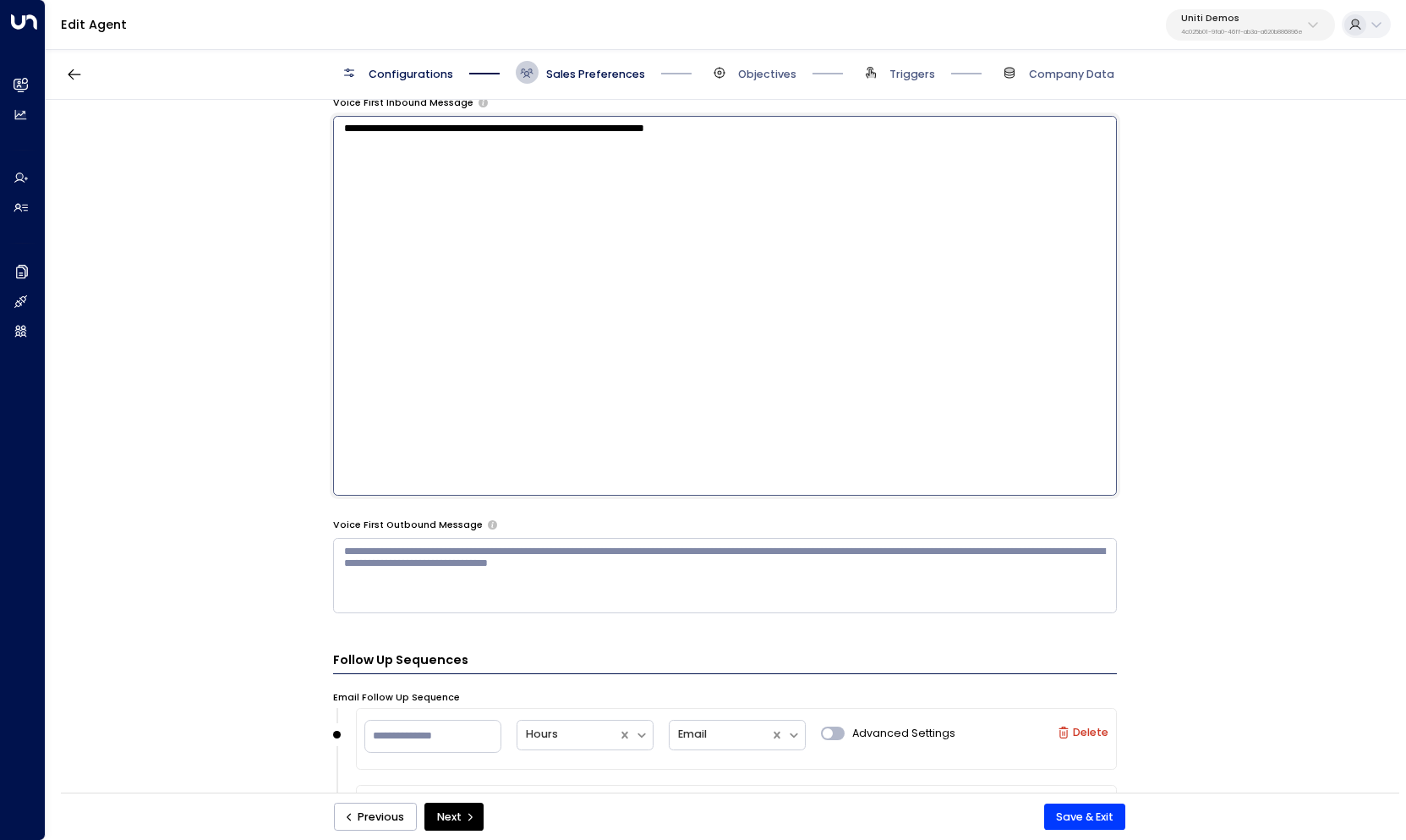
click at [503, 123] on textarea "**********" at bounding box center [725, 305] width 784 height 380
click at [677, 288] on textarea "**********" at bounding box center [725, 305] width 784 height 380
click at [1088, 815] on button "Save & Exit" at bounding box center [1084, 816] width 82 height 27
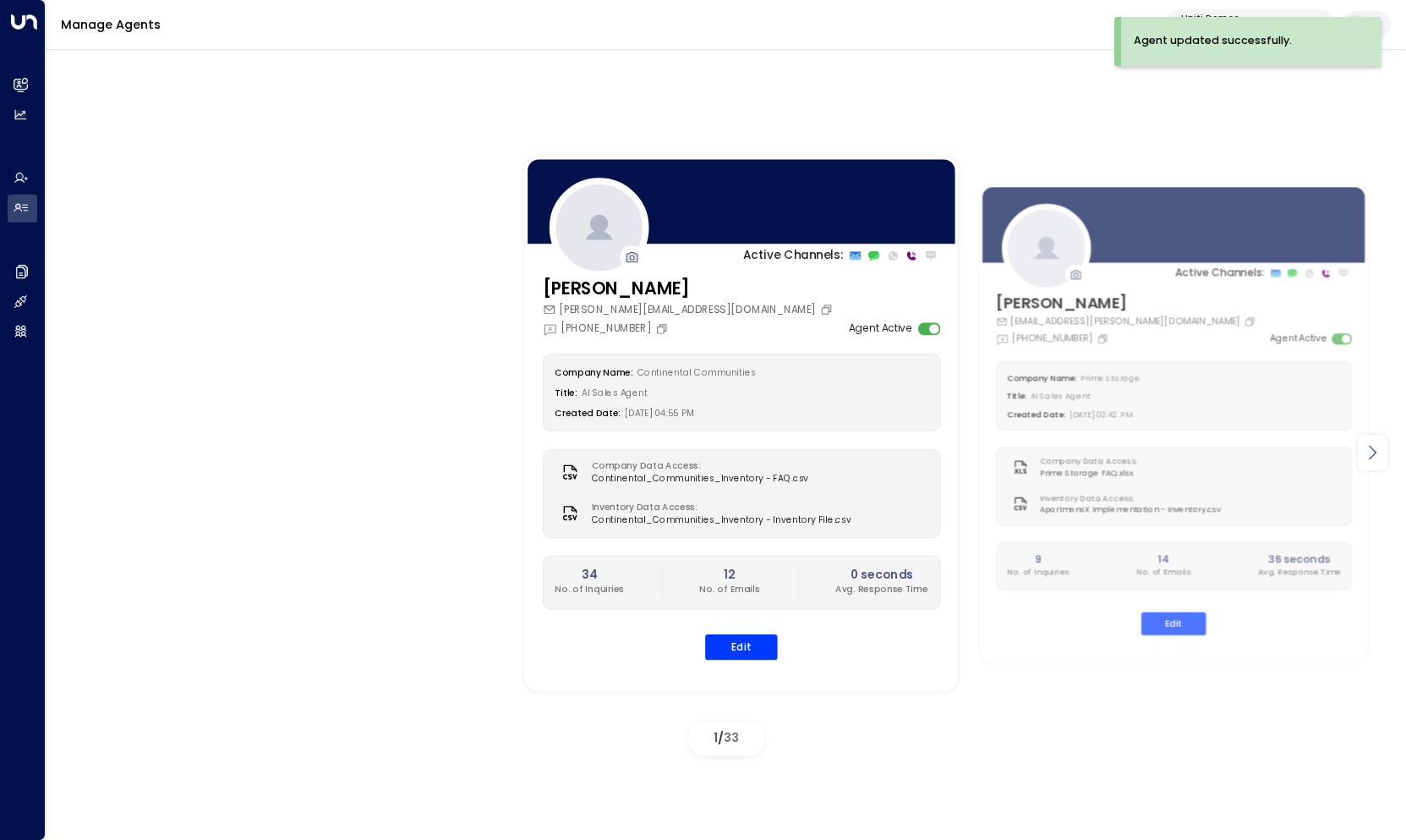
click at [1378, 451] on icon at bounding box center [1372, 452] width 20 height 20
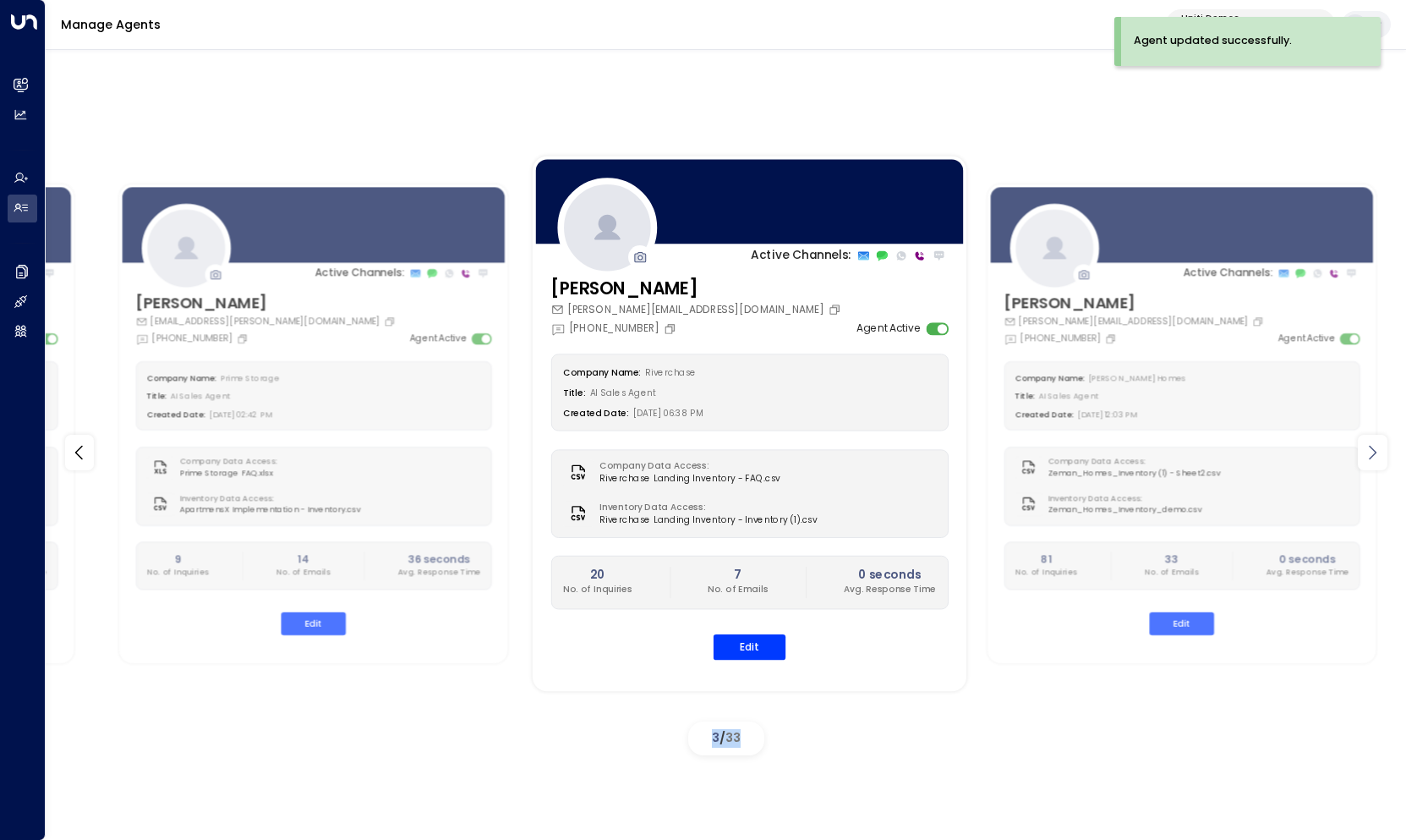
click at [1378, 451] on icon at bounding box center [1372, 452] width 20 height 20
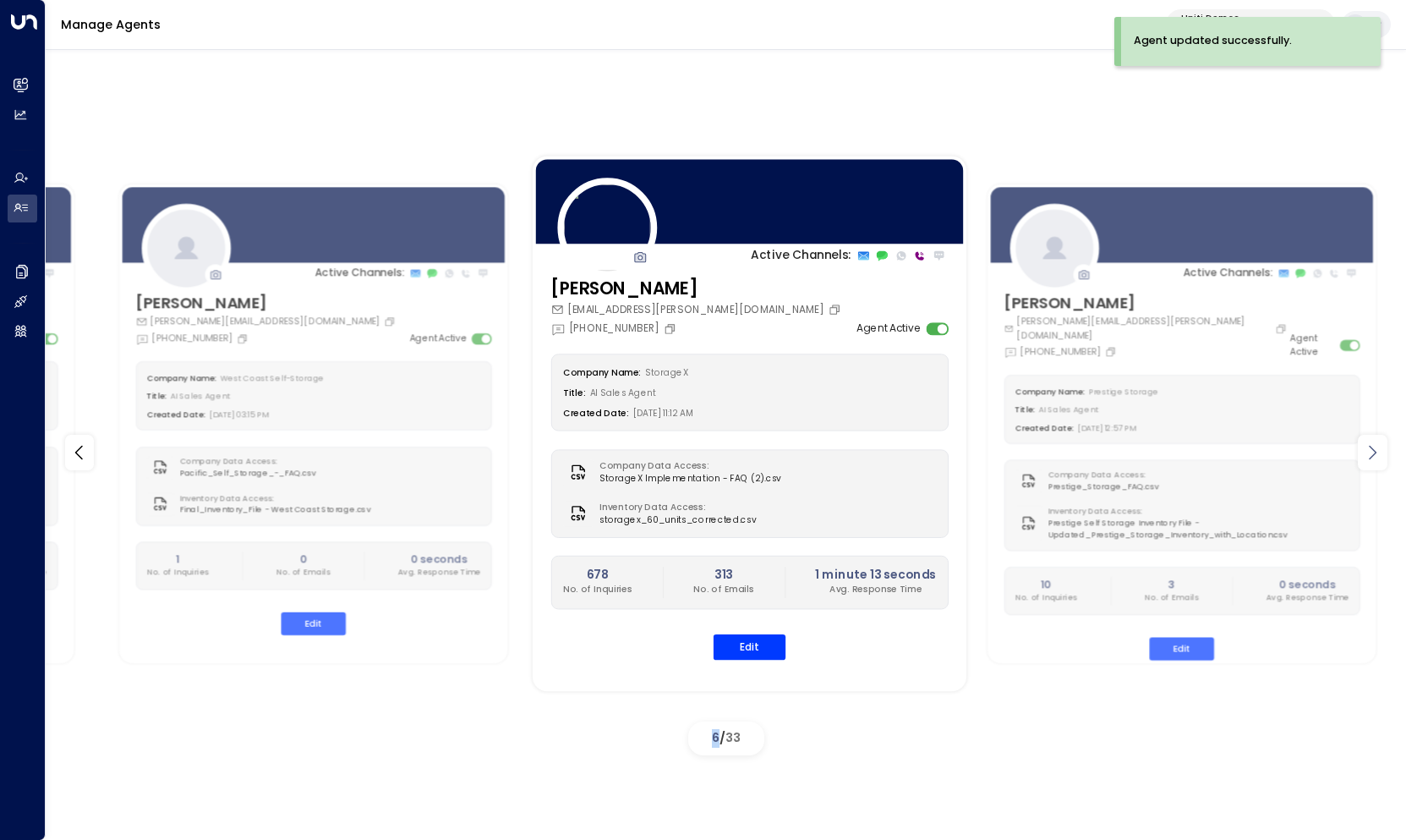
click at [1378, 451] on icon at bounding box center [1372, 452] width 20 height 20
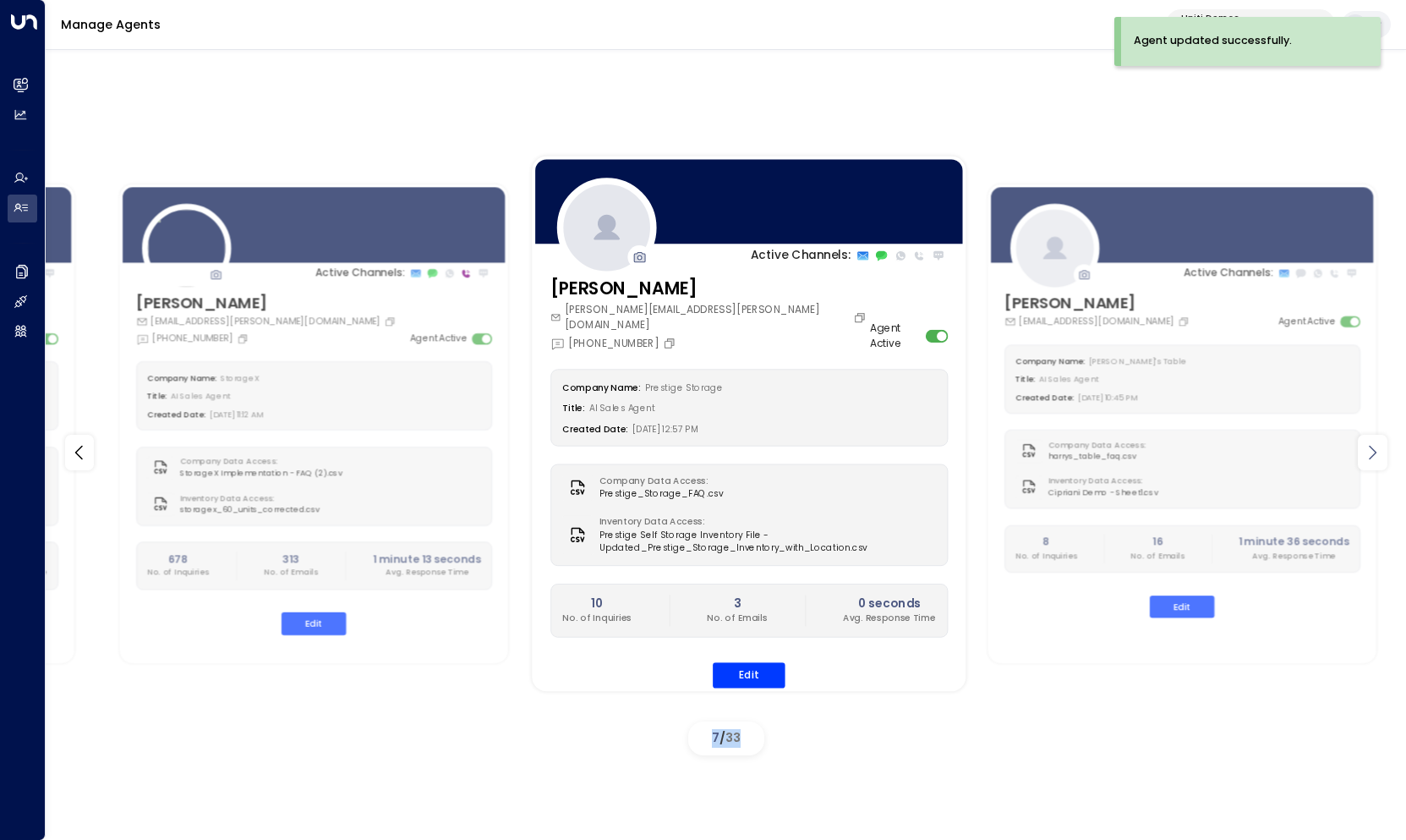
click at [1378, 451] on icon at bounding box center [1372, 452] width 20 height 20
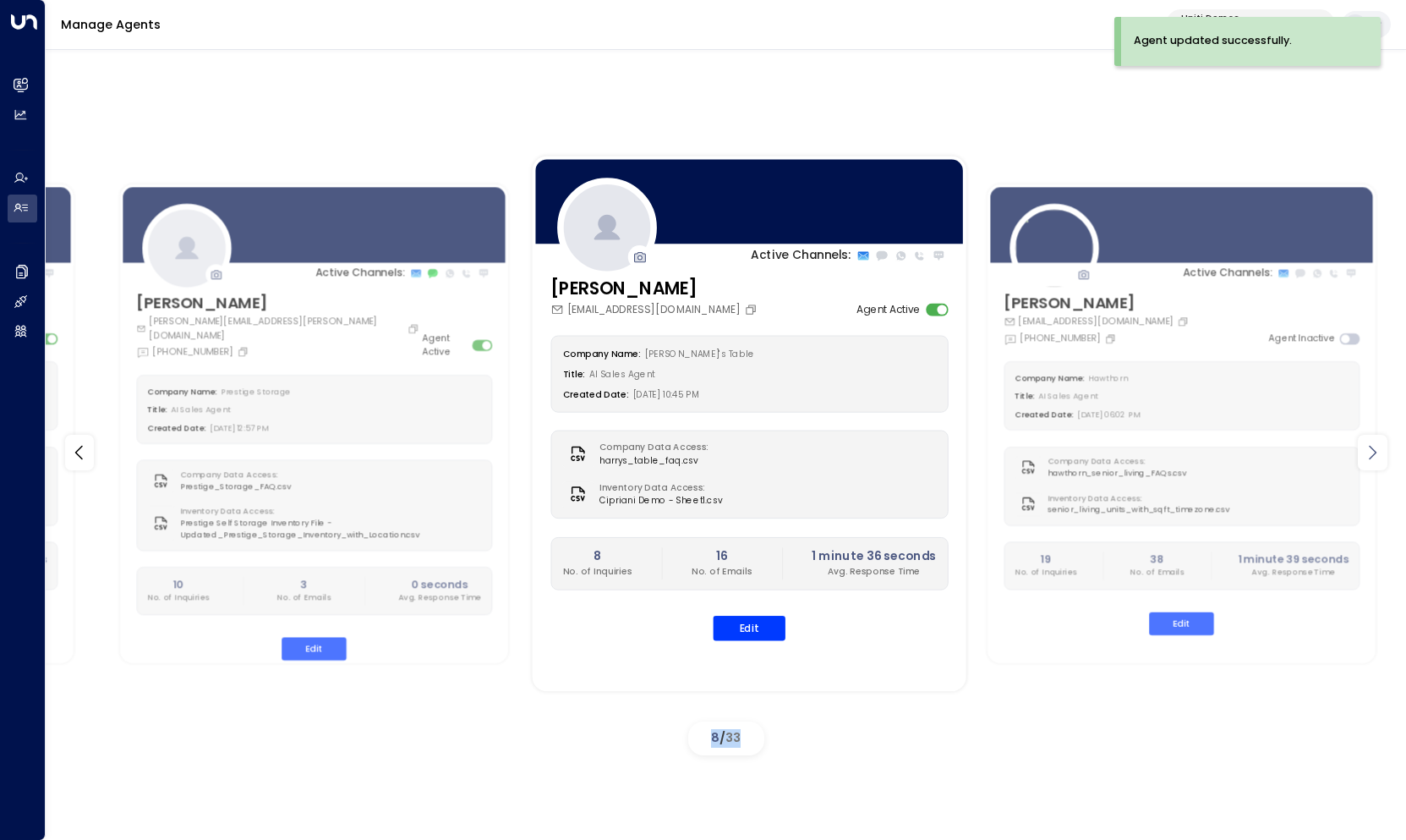
click at [1378, 451] on icon at bounding box center [1372, 452] width 20 height 20
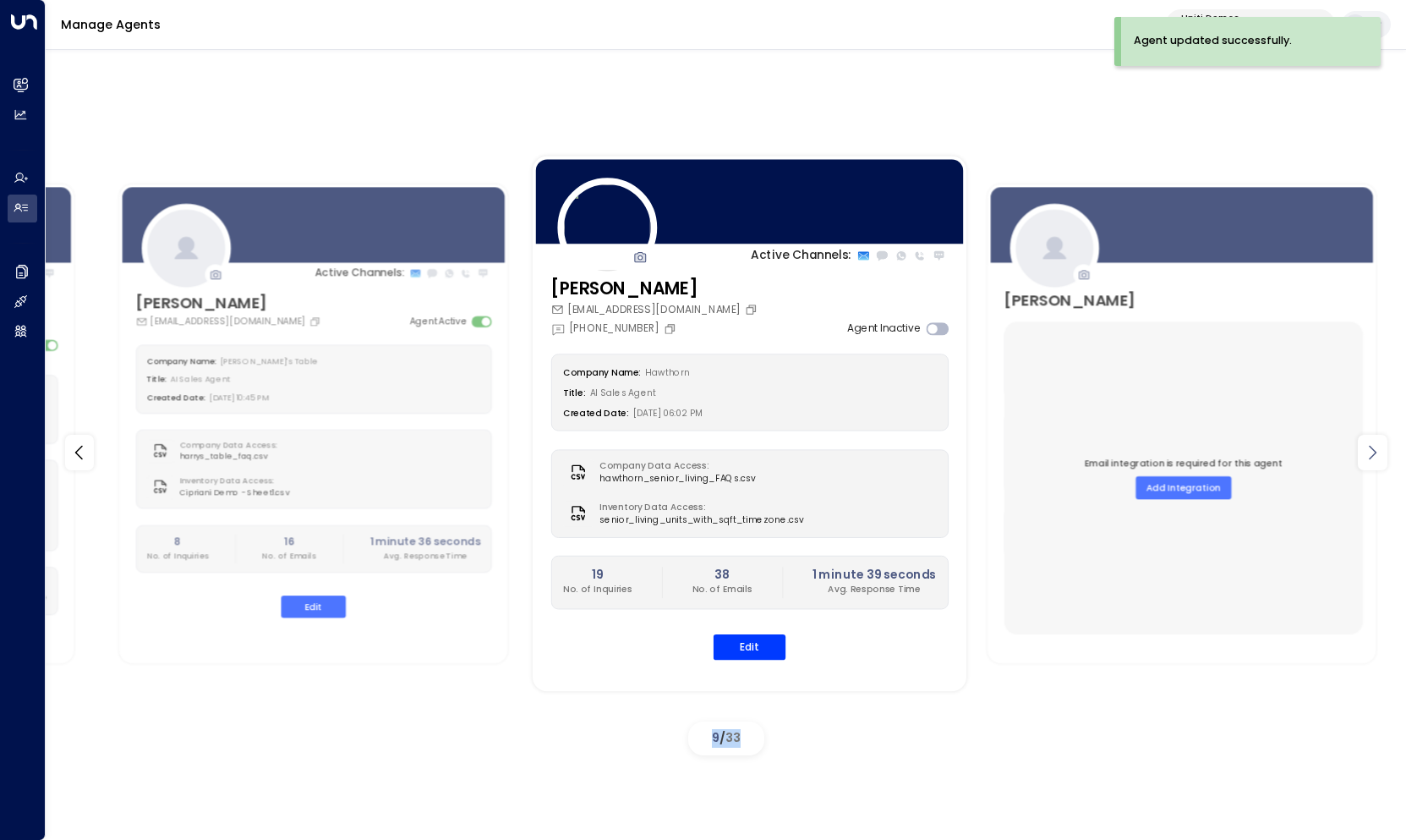
click at [1378, 451] on icon at bounding box center [1372, 452] width 20 height 20
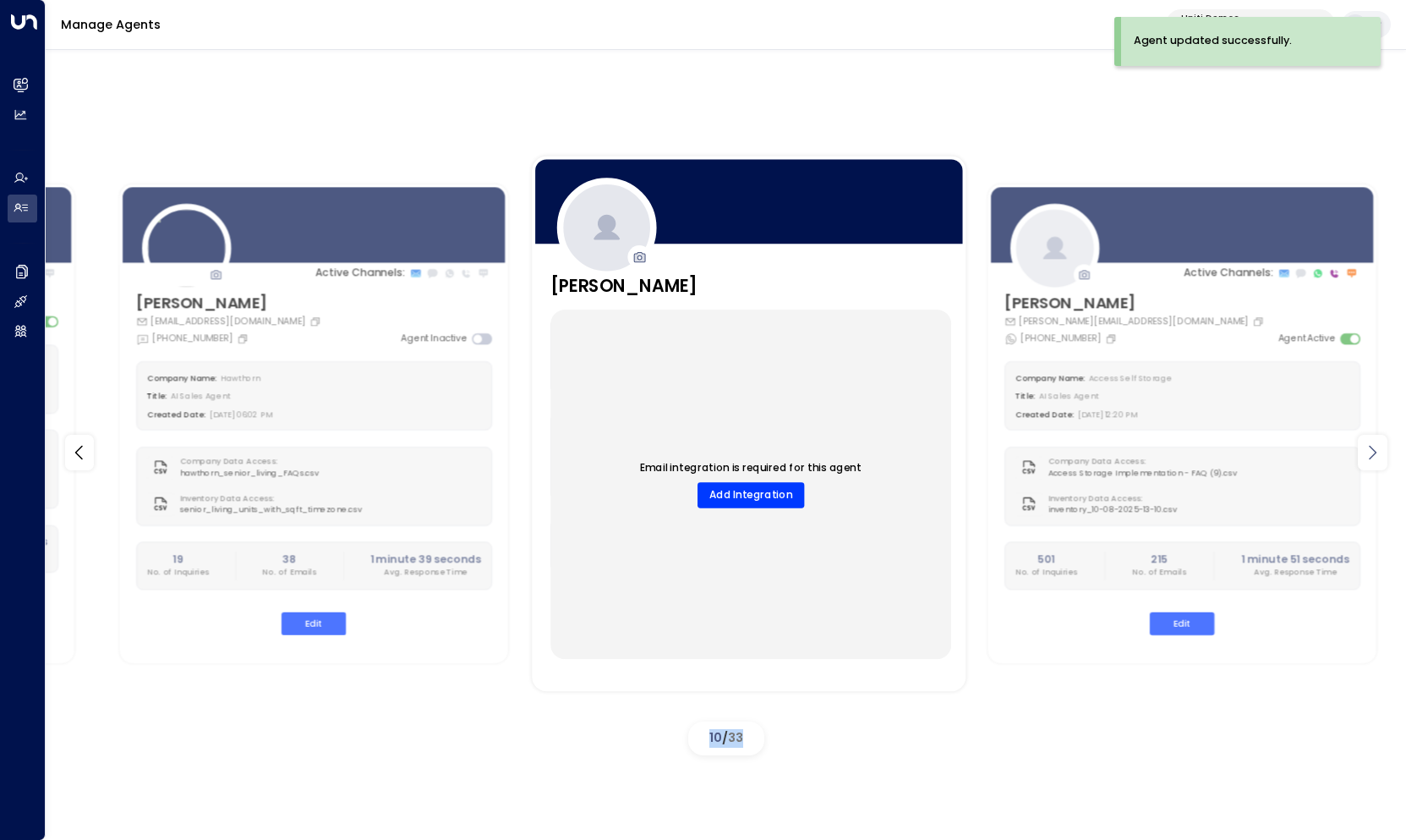
click at [1378, 451] on icon at bounding box center [1372, 452] width 20 height 20
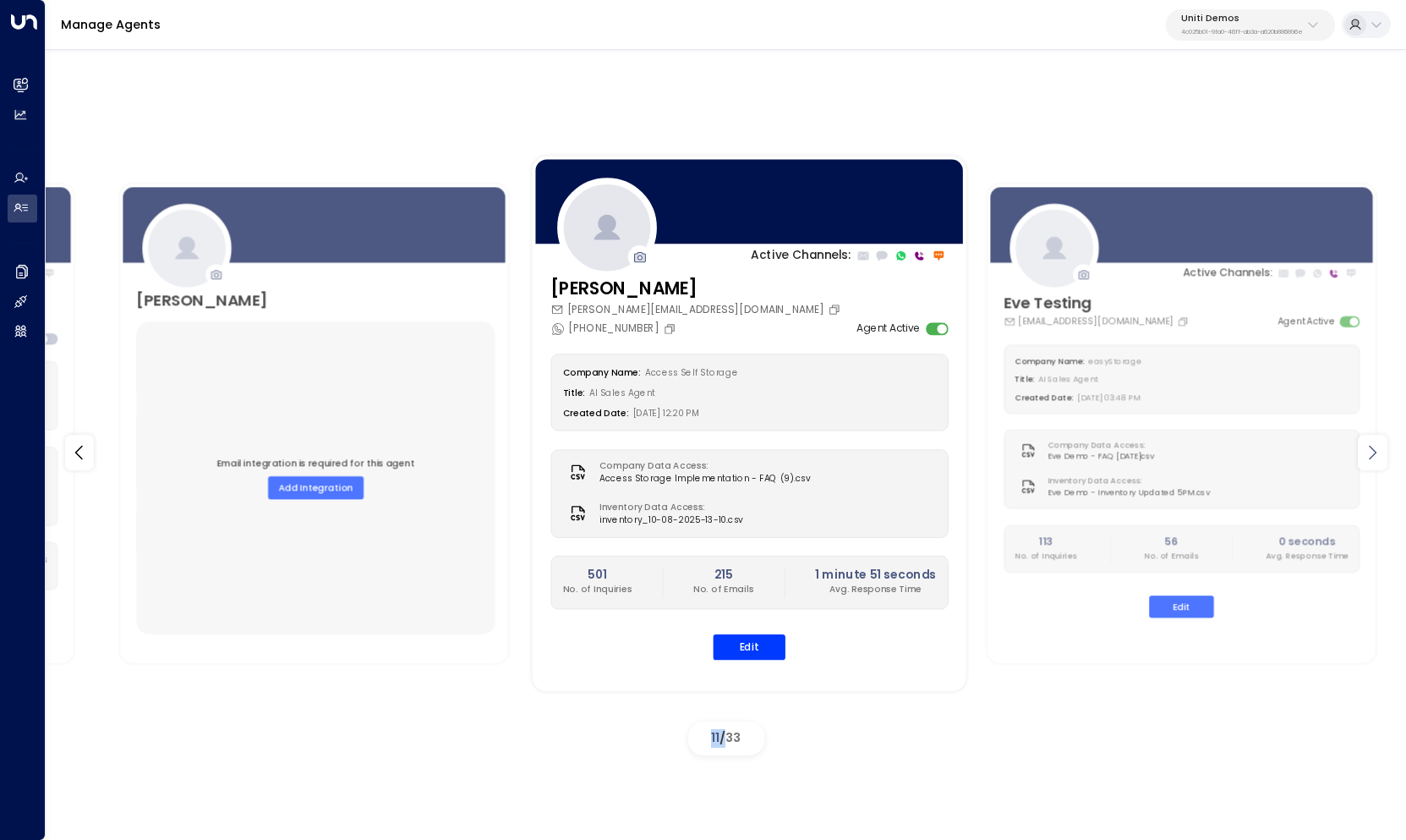
click at [1378, 451] on icon at bounding box center [1372, 452] width 20 height 20
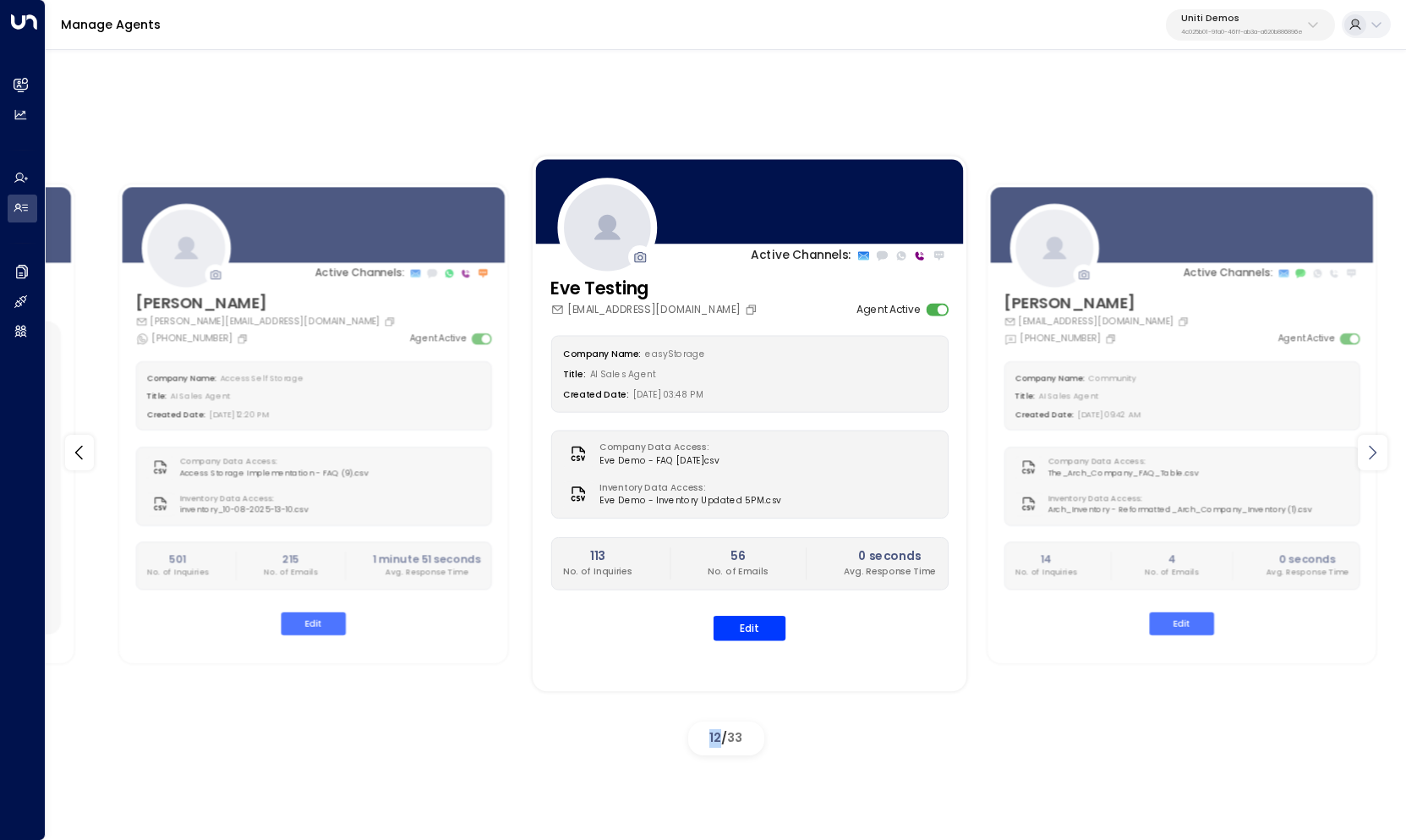
click at [1378, 451] on icon at bounding box center [1372, 452] width 20 height 20
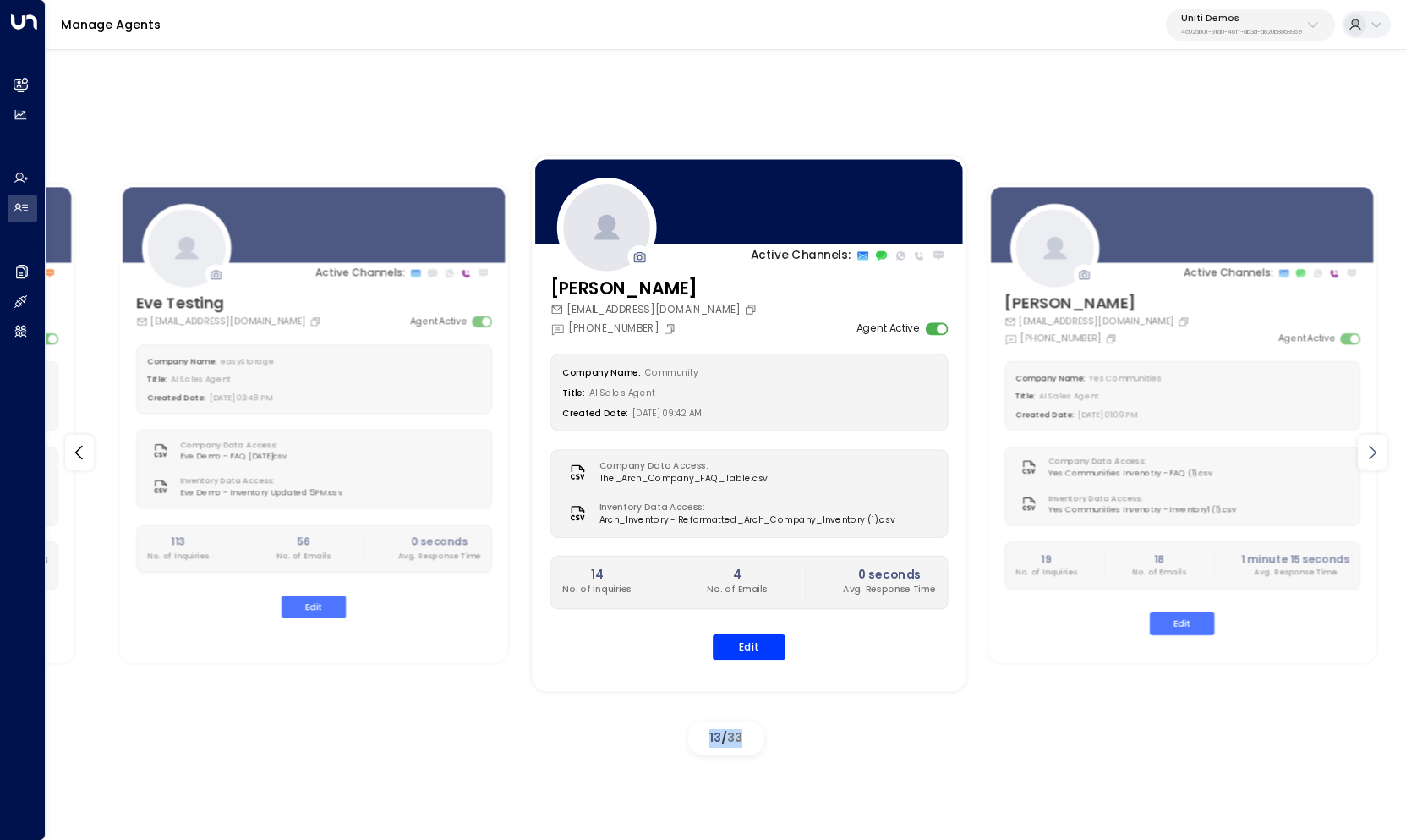
click at [1378, 451] on icon at bounding box center [1372, 452] width 20 height 20
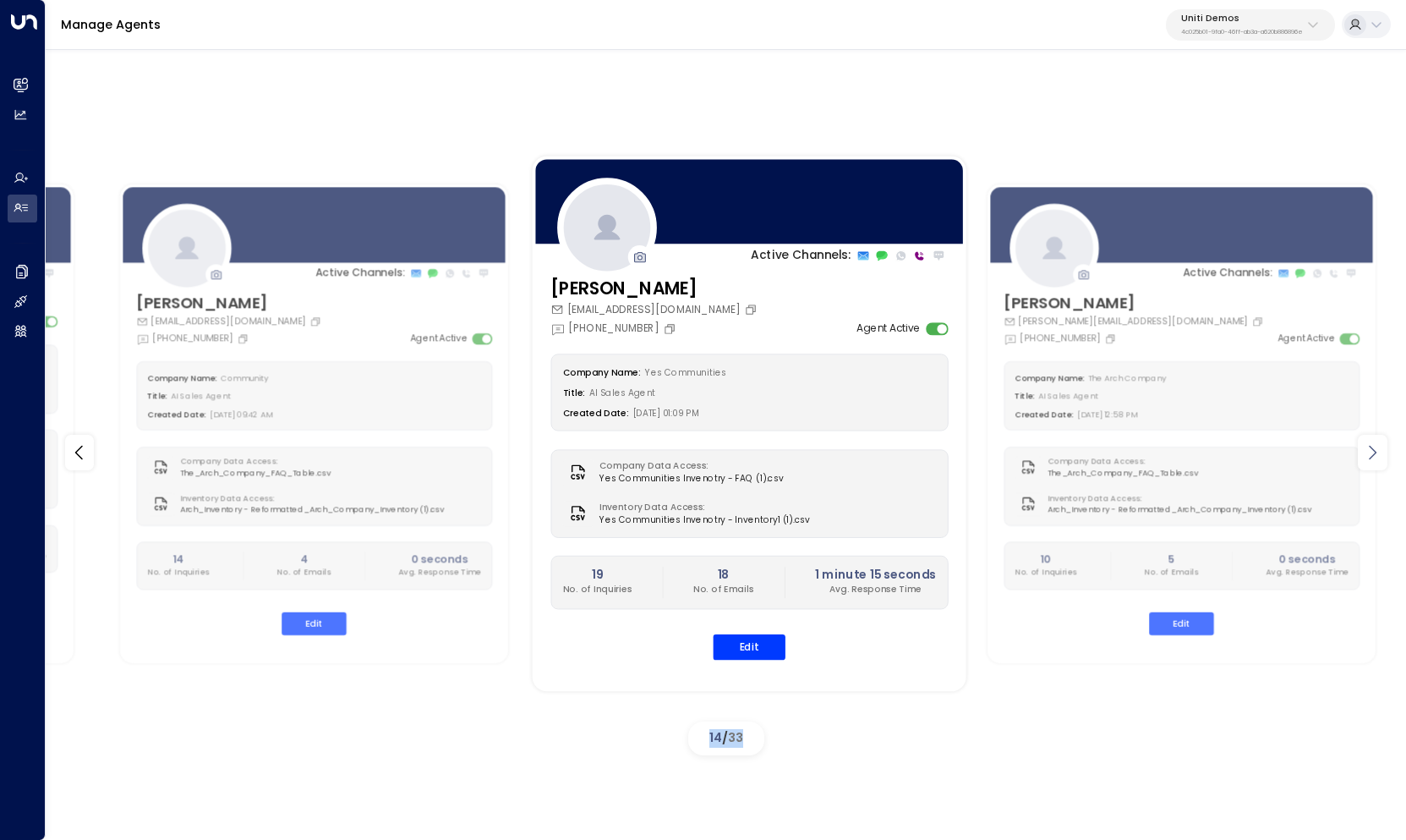
click at [1378, 451] on icon at bounding box center [1372, 452] width 20 height 20
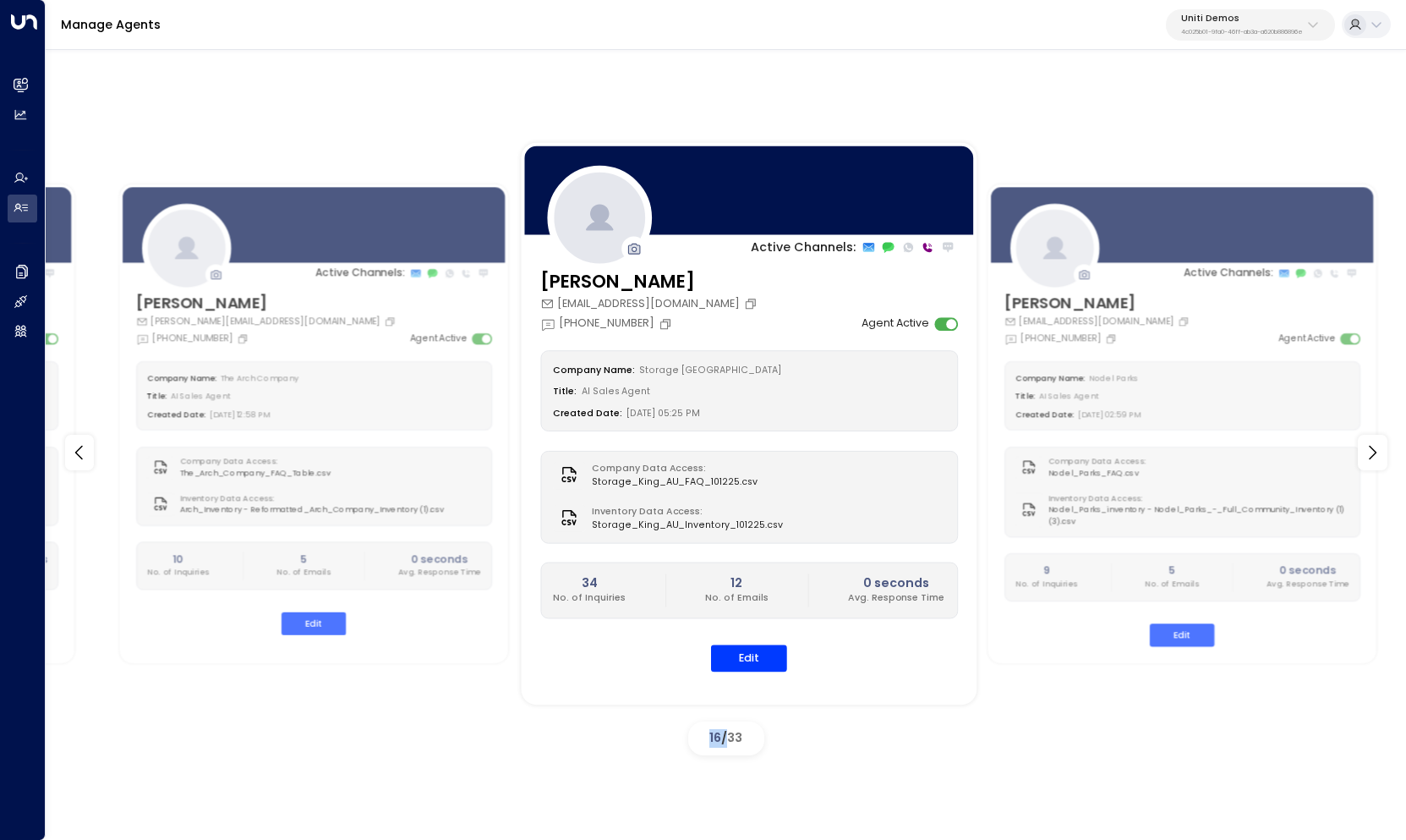
click at [797, 364] on div "Company Name: Storage [GEOGRAPHIC_DATA]" at bounding box center [750, 370] width 391 height 18
click at [759, 640] on div "Company Name: Storage King Australia Title: AI Sales Agent Created Date: [DATE]…" at bounding box center [749, 511] width 418 height 321
click at [756, 664] on button "Edit" at bounding box center [749, 658] width 76 height 27
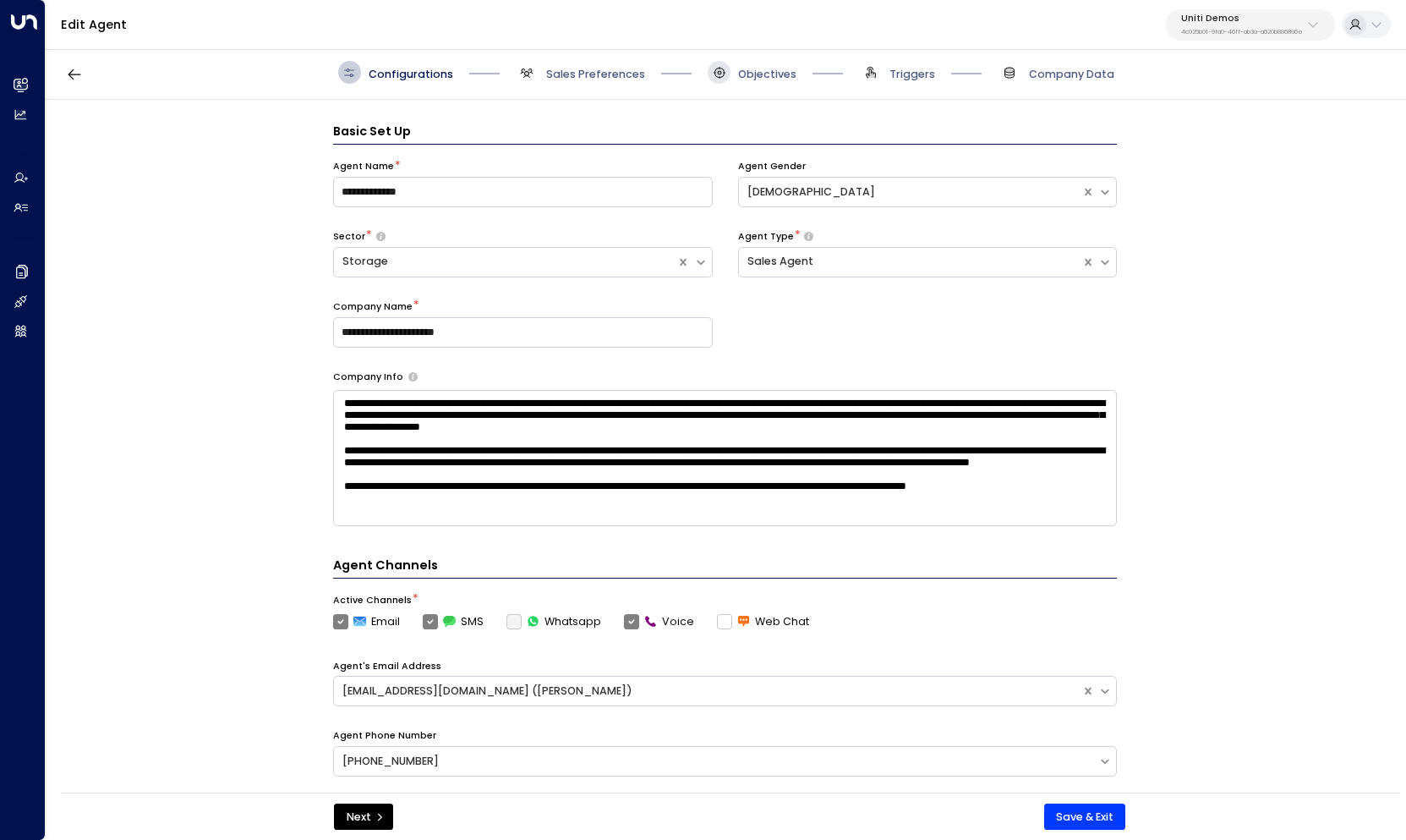
scroll to position [23, 0]
